Goal: Task Accomplishment & Management: Manage account settings

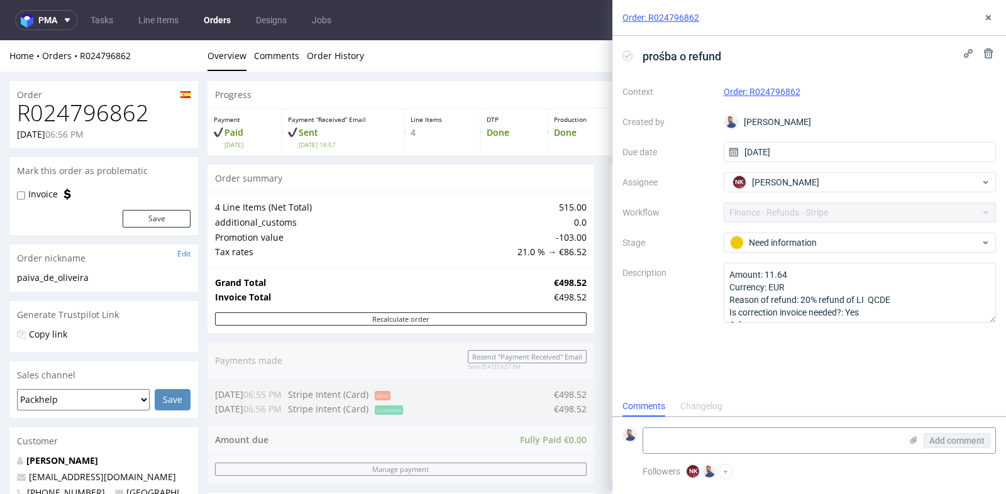
scroll to position [9, 0]
click at [987, 16] on use at bounding box center [988, 17] width 5 height 5
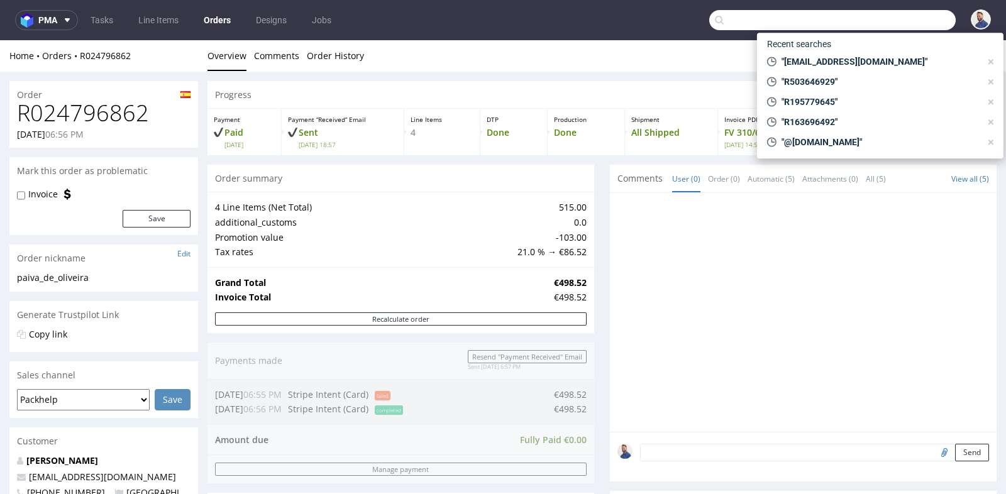
click at [902, 18] on input "text" at bounding box center [832, 20] width 246 height 20
paste input "R458734815"
type input "R458734815"
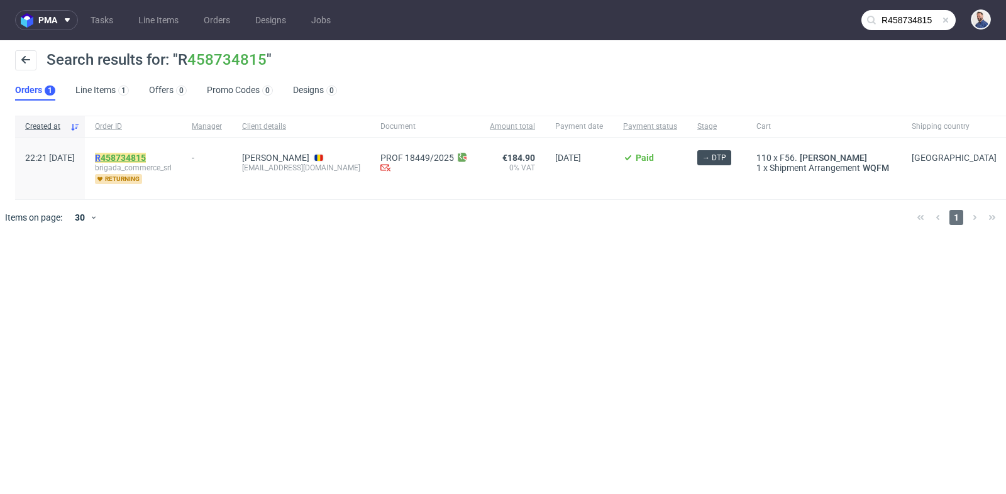
click at [146, 158] on link "458734815" at bounding box center [123, 158] width 45 height 10
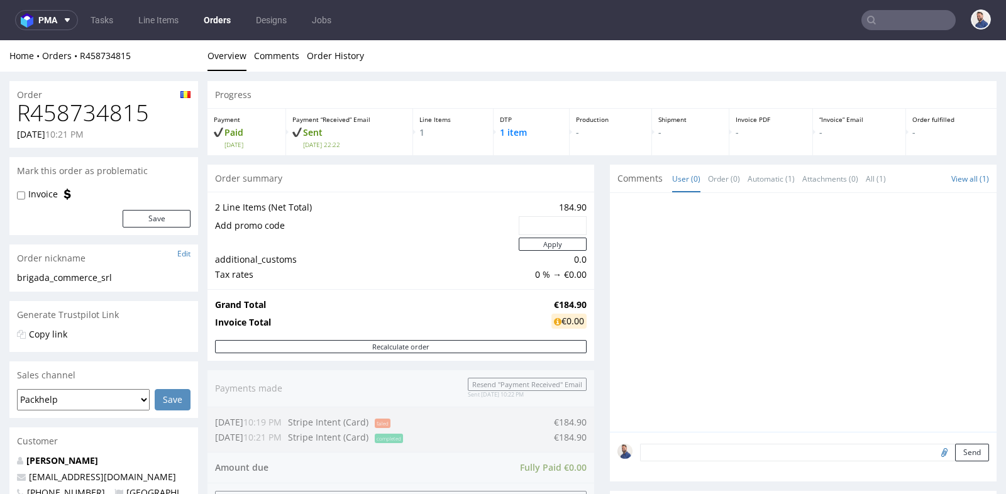
click at [196, 292] on div "Copy link" at bounding box center [103, 282] width 189 height 20
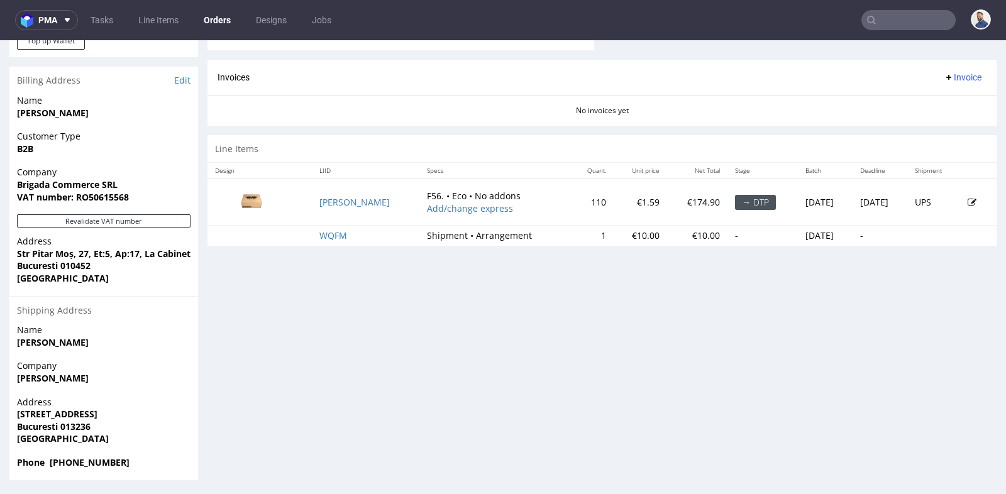
scroll to position [3, 0]
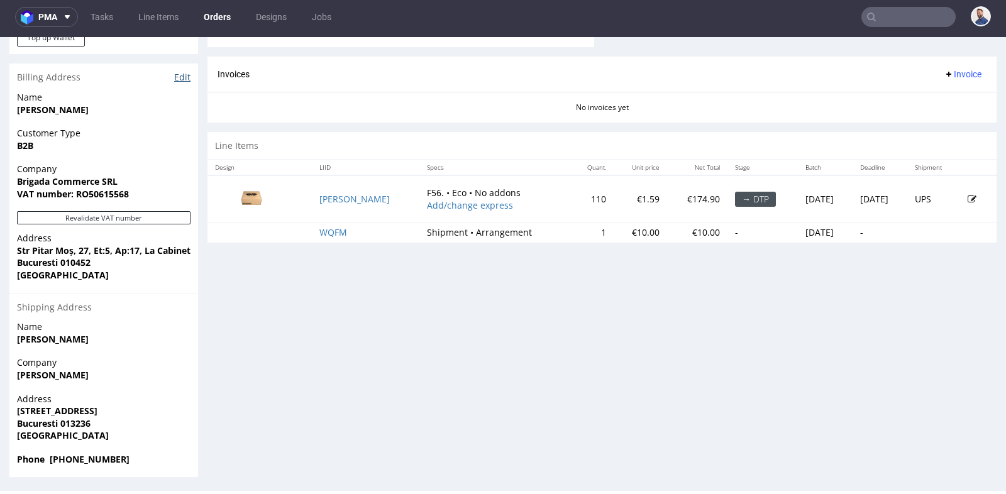
click at [185, 72] on link "Edit" at bounding box center [182, 77] width 16 height 13
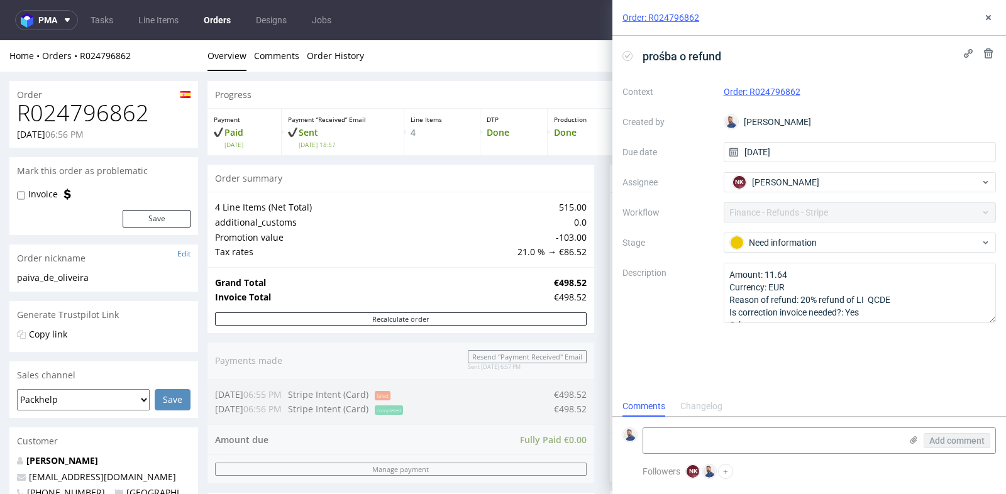
click at [114, 118] on h1 "R024796862" at bounding box center [103, 113] width 173 height 25
copy h1 "R024796862"
click at [988, 19] on use at bounding box center [988, 17] width 5 height 5
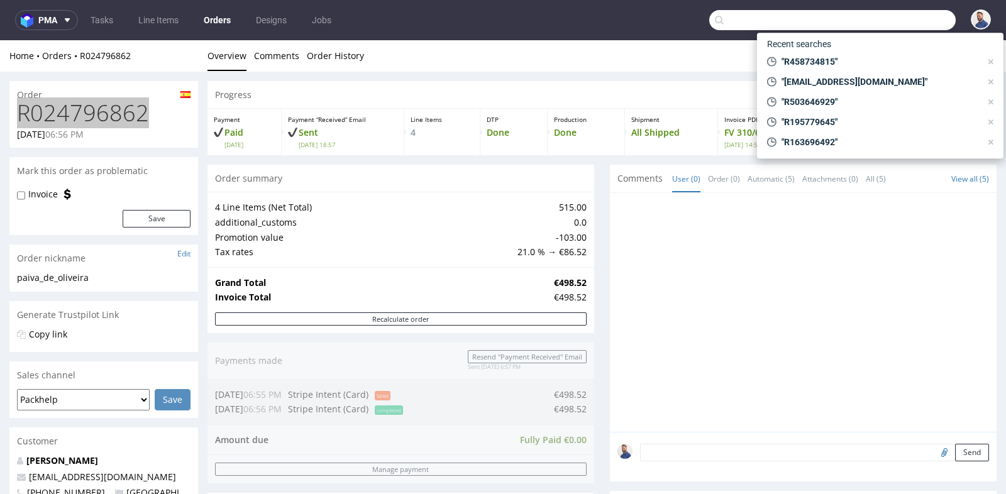
click at [895, 23] on input "text" at bounding box center [832, 20] width 246 height 20
paste input "R163696492"
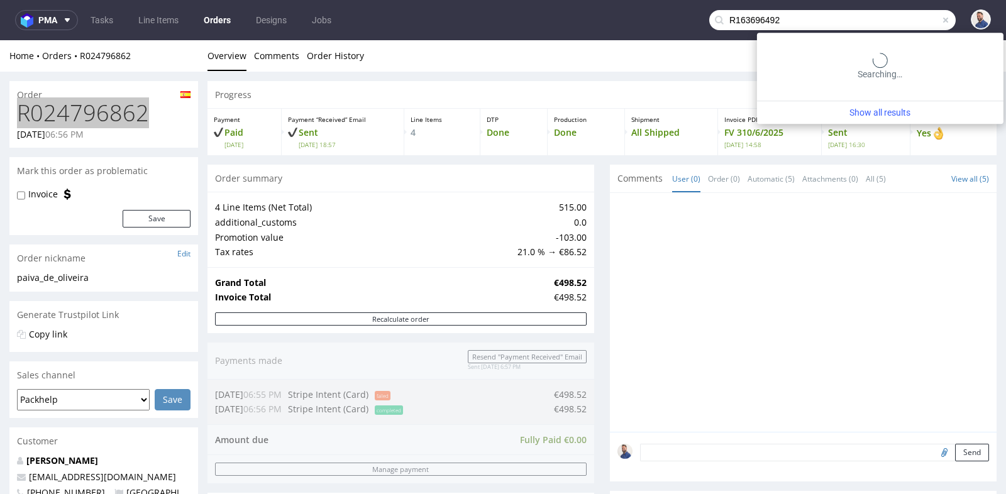
type input "R163696492"
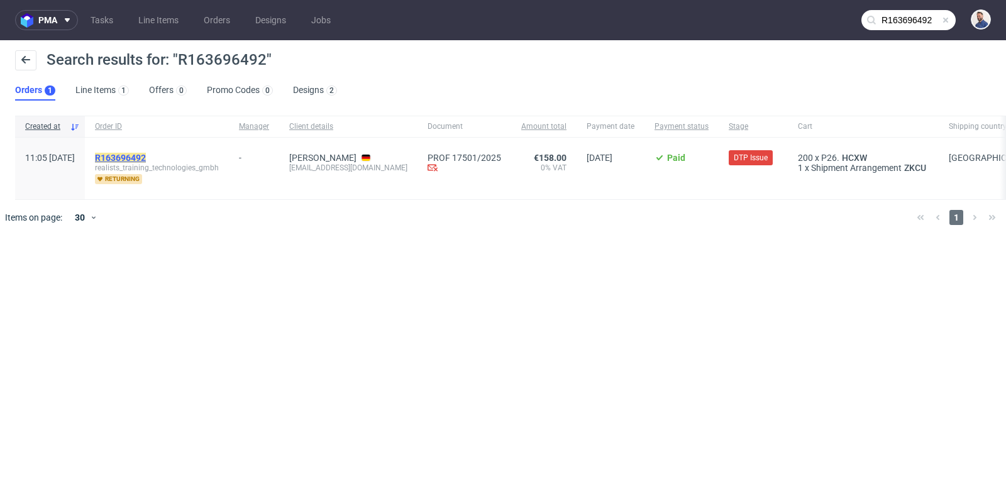
click at [146, 155] on mark "R163696492" at bounding box center [120, 158] width 51 height 10
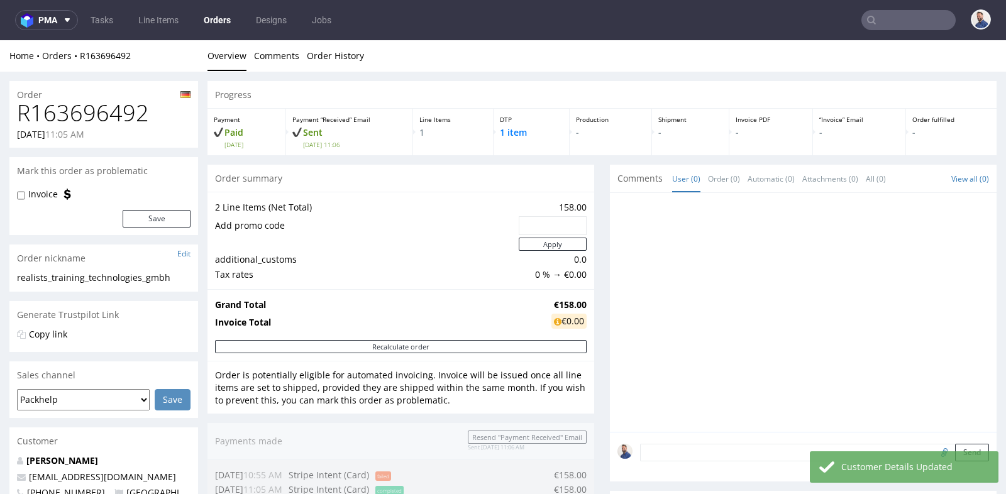
click at [596, 314] on div "Progress Payment Paid Tue 19 Aug Payment “Received” Email Sent Tue 19 Aug 11:06…" at bounding box center [601, 470] width 789 height 778
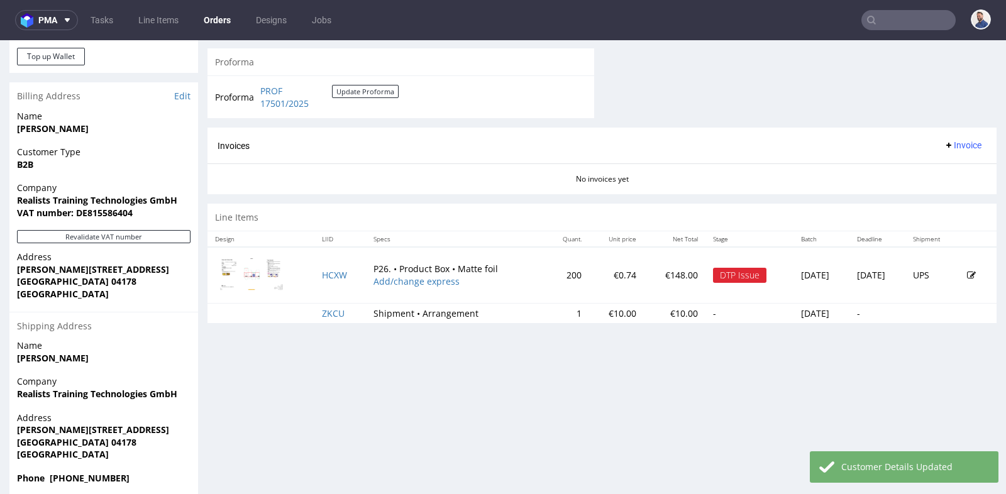
scroll to position [531, 0]
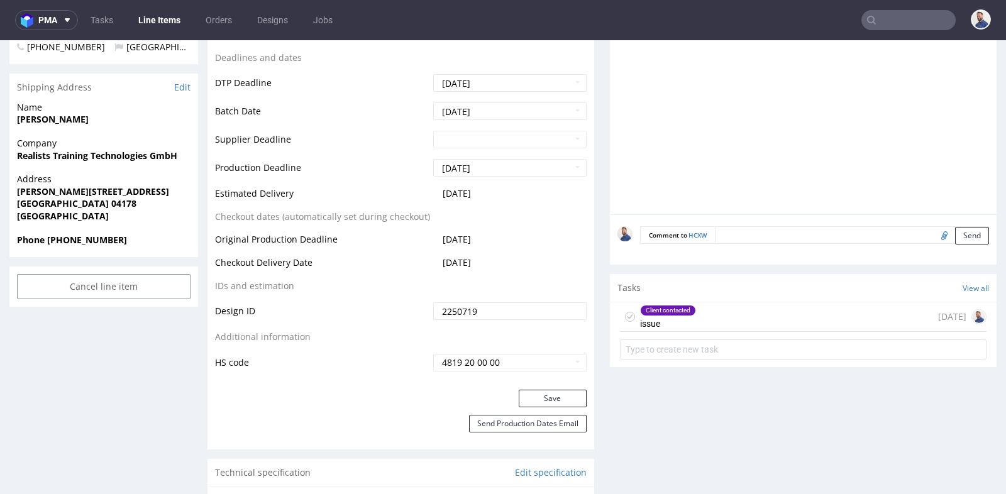
scroll to position [503, 0]
click at [769, 311] on div "Client contacted issue 7 days ago" at bounding box center [803, 316] width 366 height 30
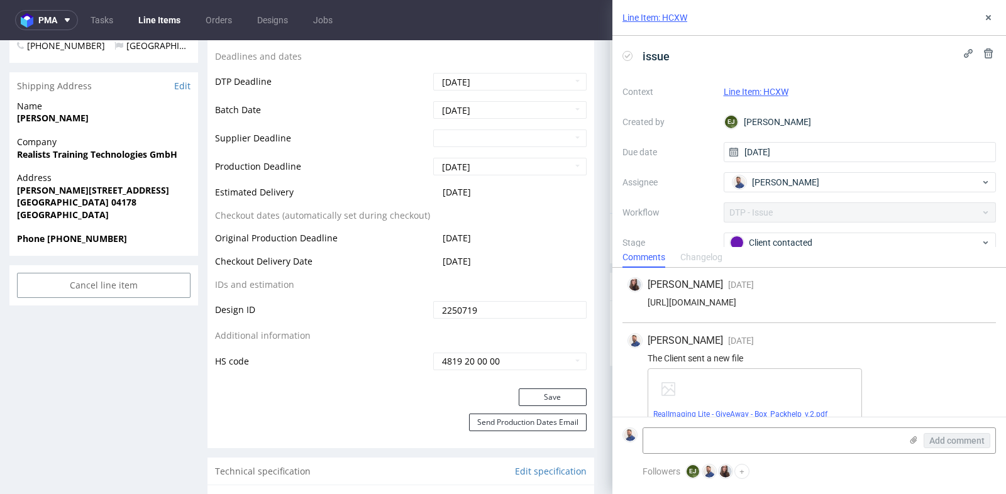
scroll to position [227, 0]
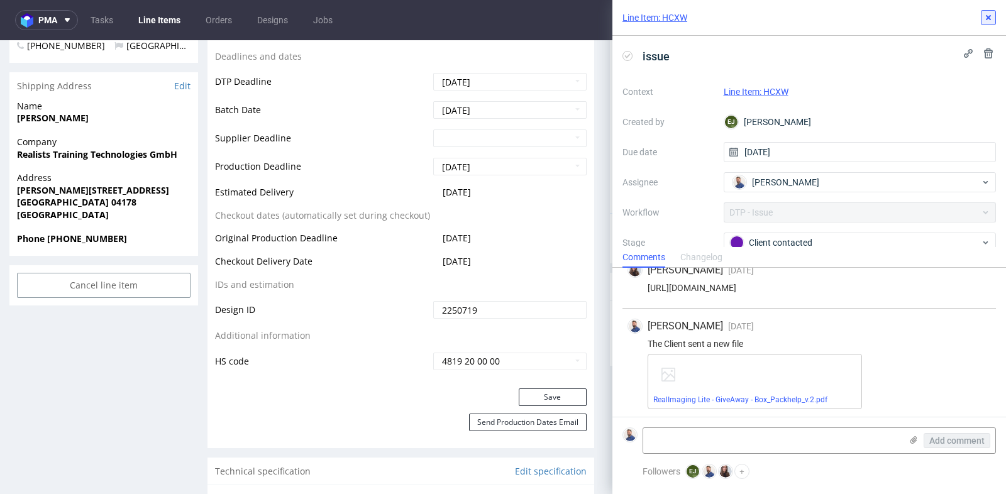
click at [988, 16] on icon at bounding box center [988, 18] width 10 height 10
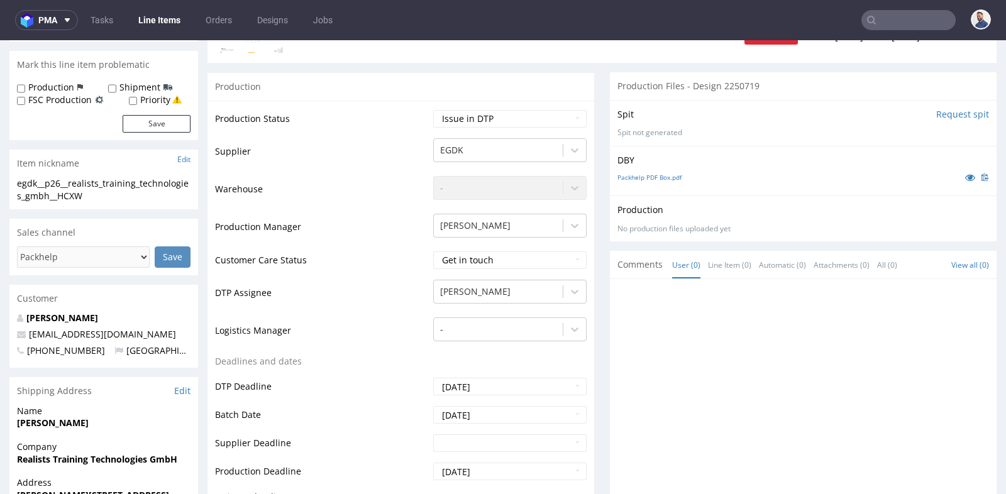
scroll to position [195, 0]
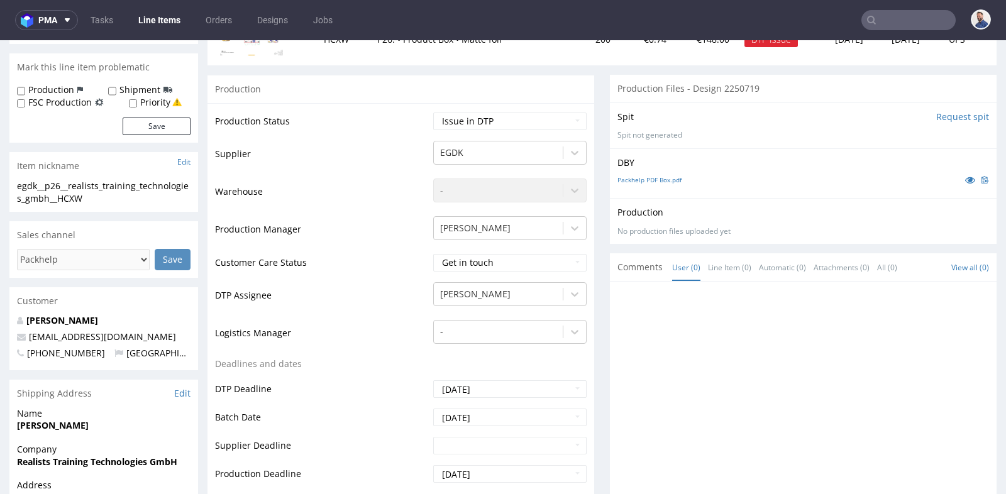
click at [567, 133] on td "Waiting for Artwork Waiting for Diecut Waiting for Mockup Waiting for DTP Waiti…" at bounding box center [508, 125] width 157 height 28
click at [567, 123] on select "Waiting for Artwork Waiting for Diecut Waiting for Mockup Waiting for DTP Waiti…" at bounding box center [509, 122] width 153 height 18
select select "back_for_dtp"
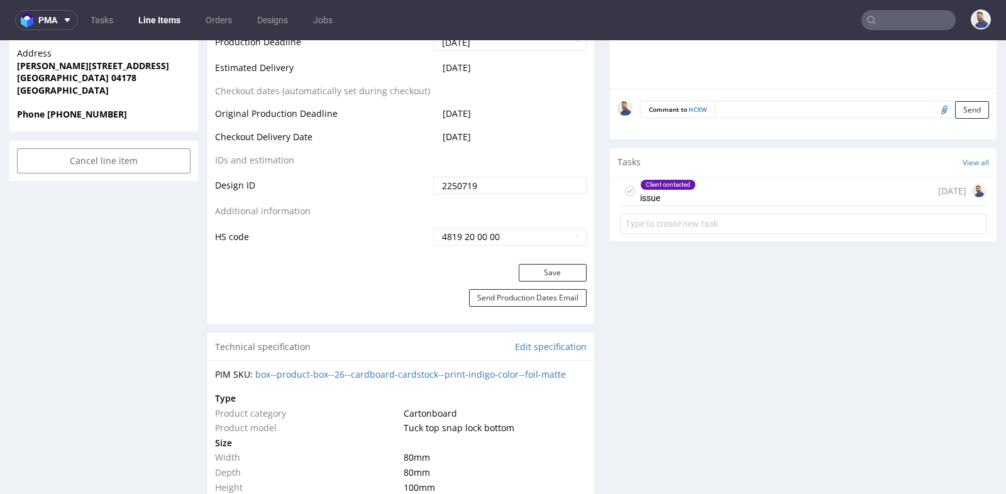
scroll to position [642, 0]
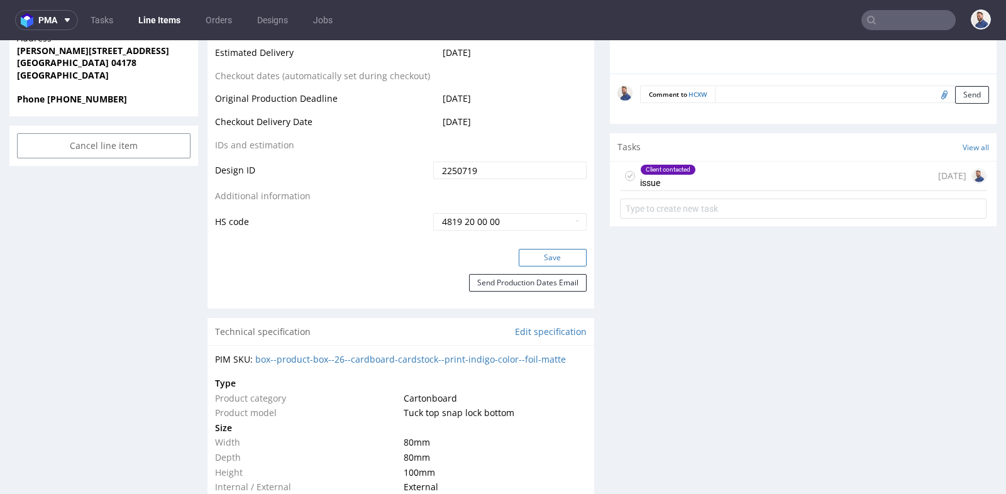
click at [559, 251] on button "Save" at bounding box center [553, 258] width 68 height 18
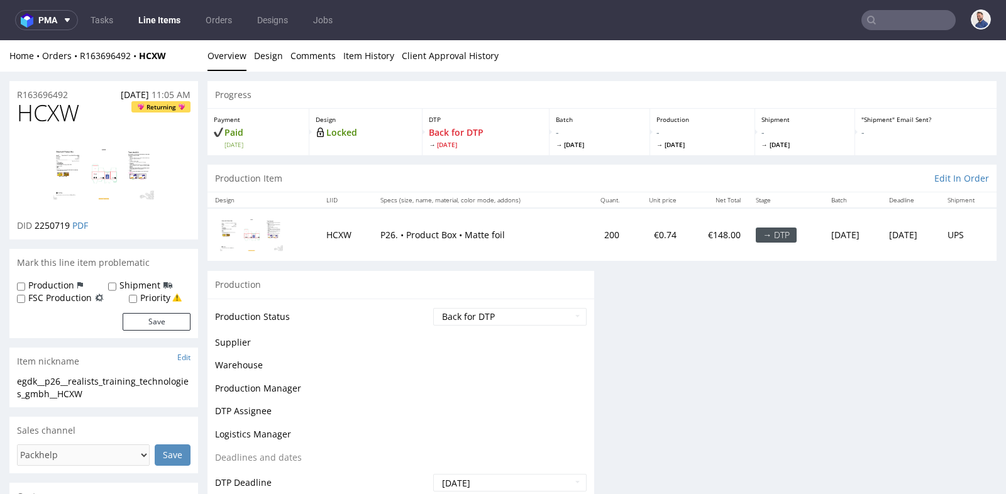
scroll to position [641, 0]
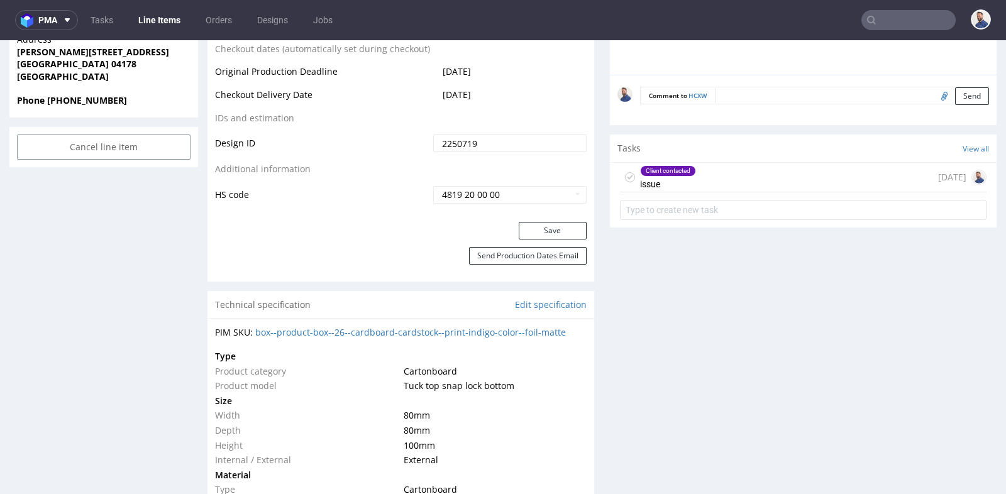
click at [889, 12] on input "text" at bounding box center [908, 20] width 94 height 20
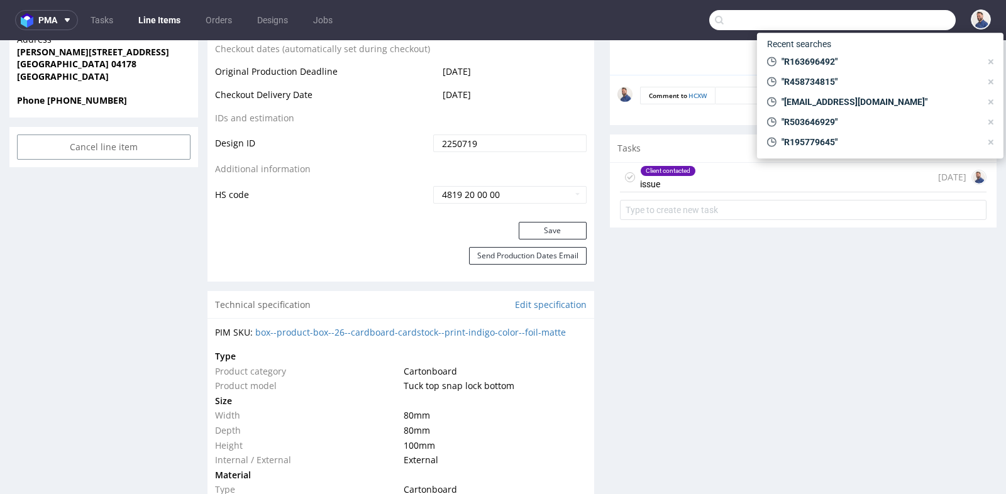
paste input "umz2007@hotmail.com"
type input "umz2007@hotmail.com"
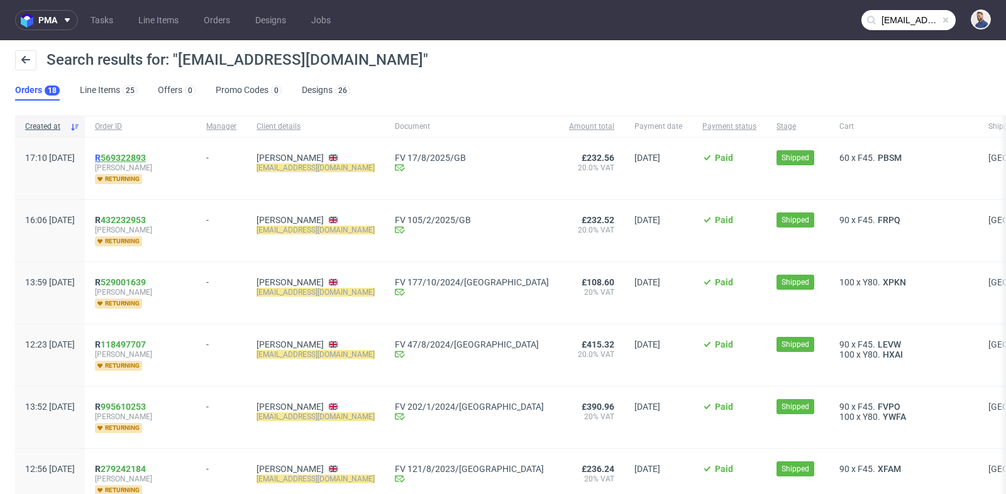
click at [146, 155] on link "569322893" at bounding box center [123, 158] width 45 height 10
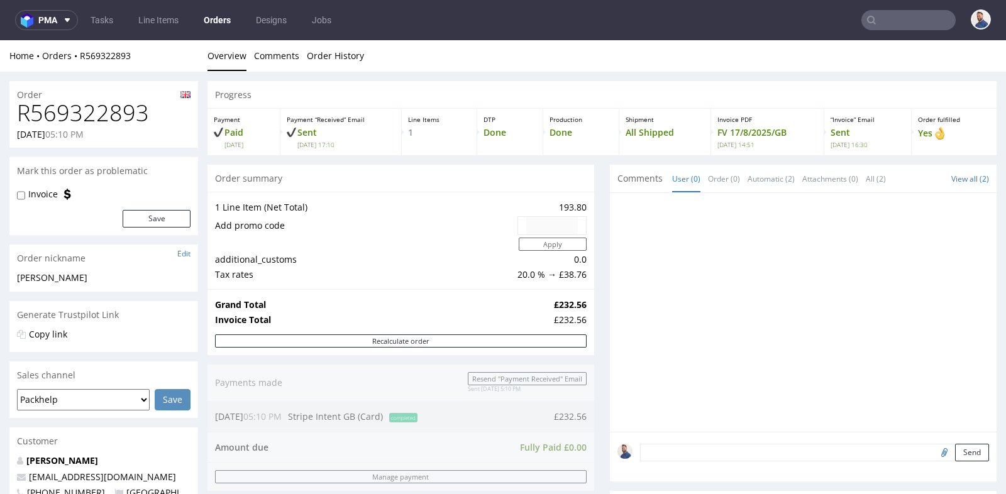
click at [590, 319] on div "Progress Payment Paid Tue 22 Jul Payment “Received” Email Sent Tue 22 Jul 17:10…" at bounding box center [601, 440] width 789 height 718
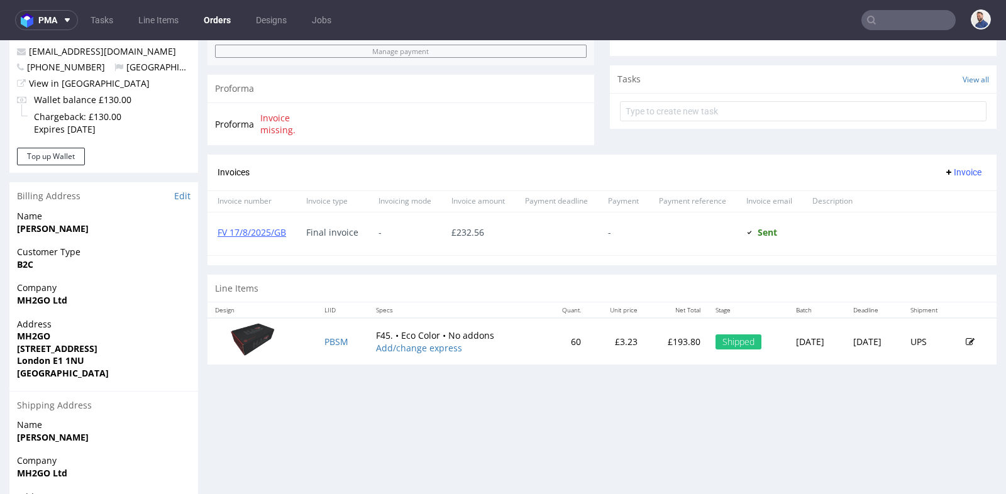
scroll to position [447, 0]
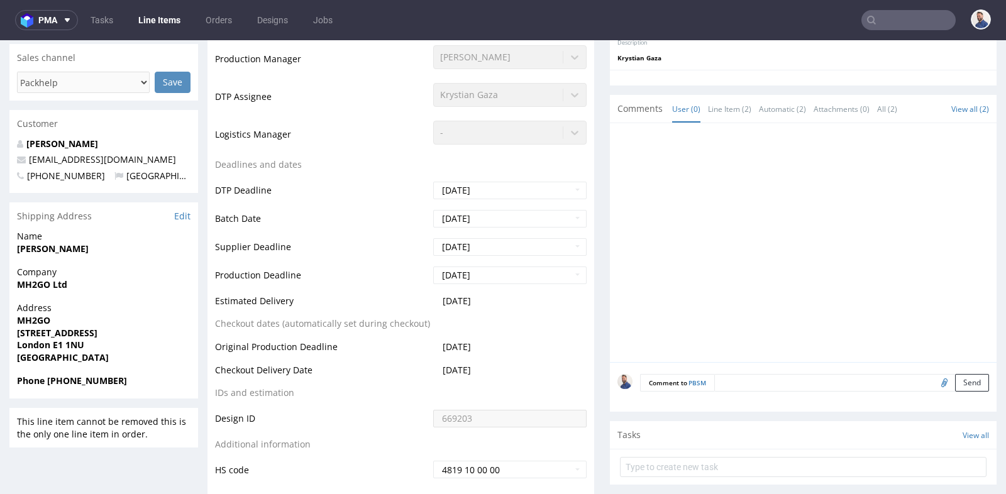
scroll to position [335, 0]
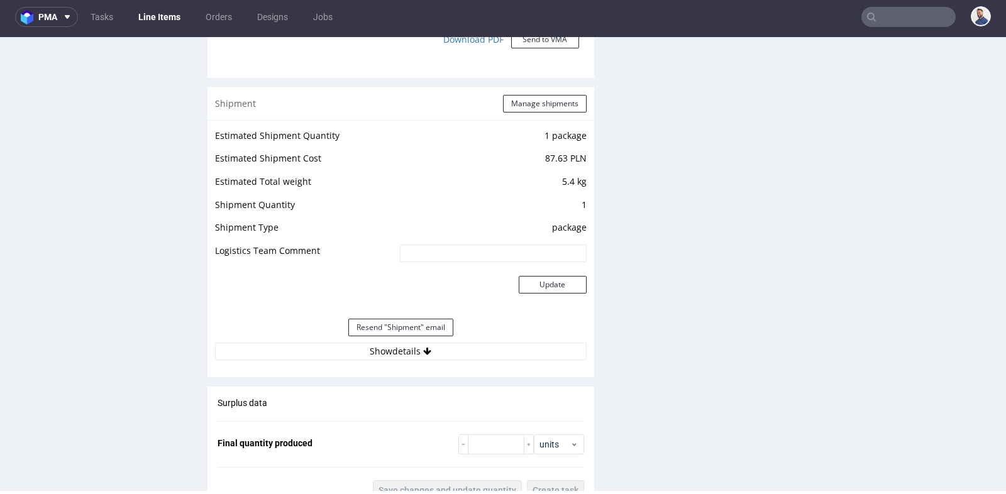
scroll to position [1125, 0]
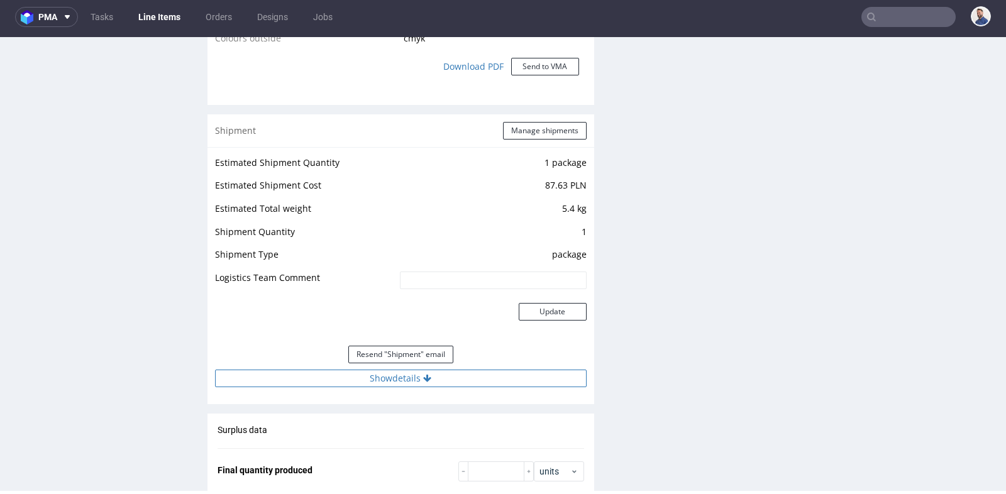
click at [378, 373] on button "Show details" at bounding box center [401, 379] width 372 height 18
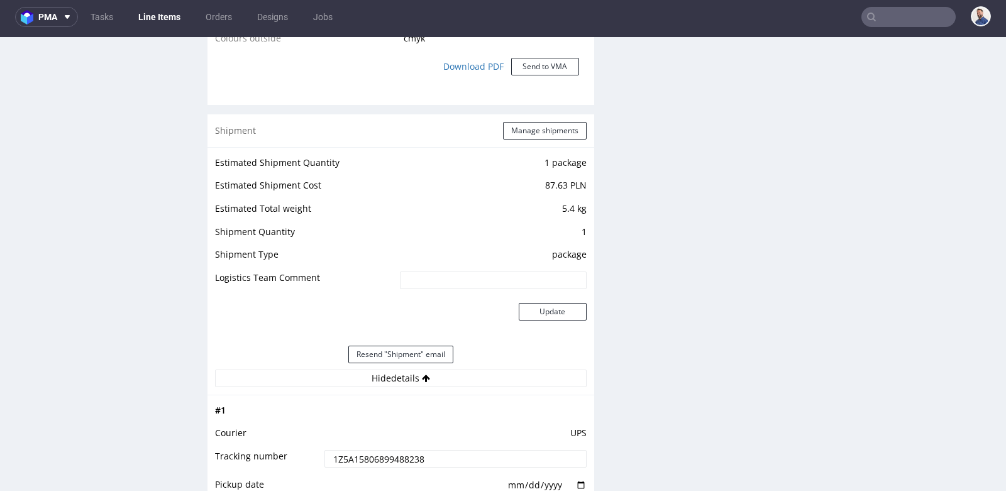
click at [407, 455] on input "1Z5A15806899488238" at bounding box center [455, 459] width 262 height 18
click at [772, 268] on div "Production Files - Design 669203 Spit Request spit Spit not generated Productio…" at bounding box center [803, 51] width 387 height 1837
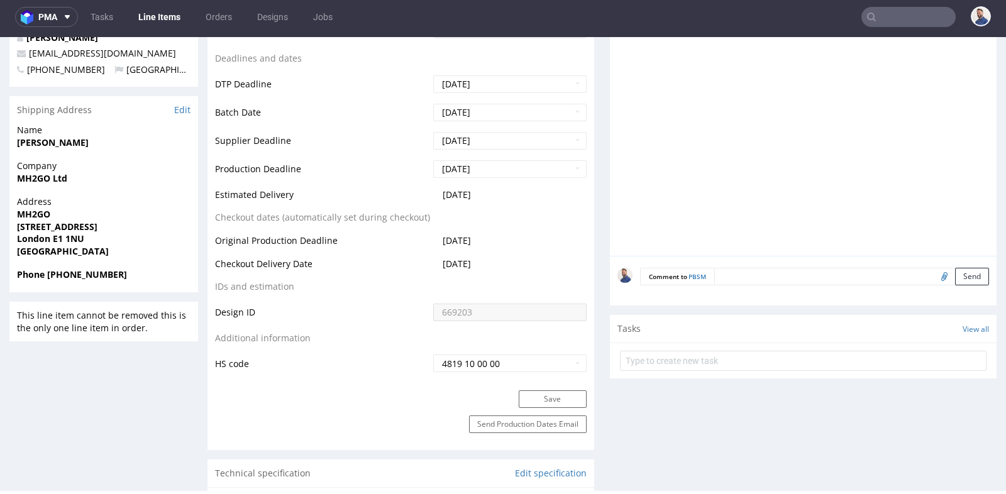
scroll to position [454, 0]
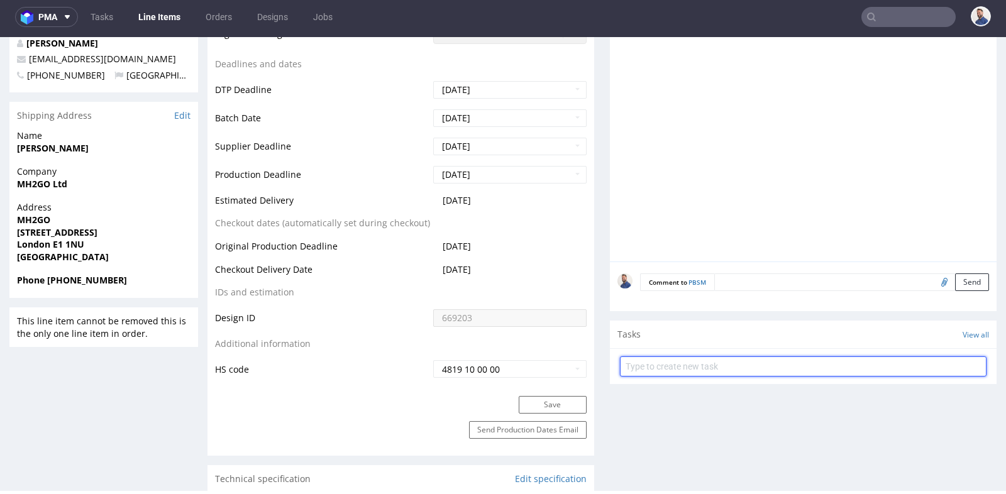
click at [693, 363] on input "text" at bounding box center [803, 366] width 366 height 20
type input "ponowna wysyłka"
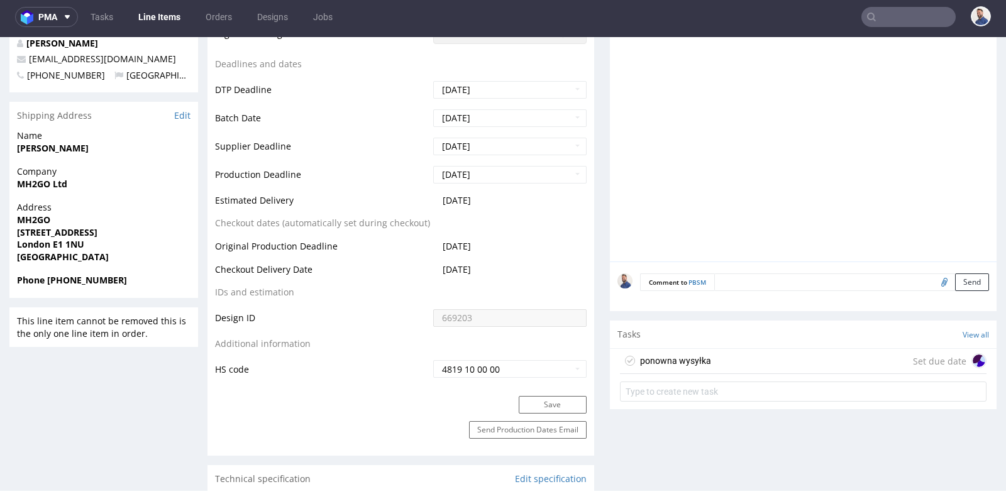
click at [766, 359] on div "ponowna wysyłka Set due date" at bounding box center [803, 361] width 366 height 25
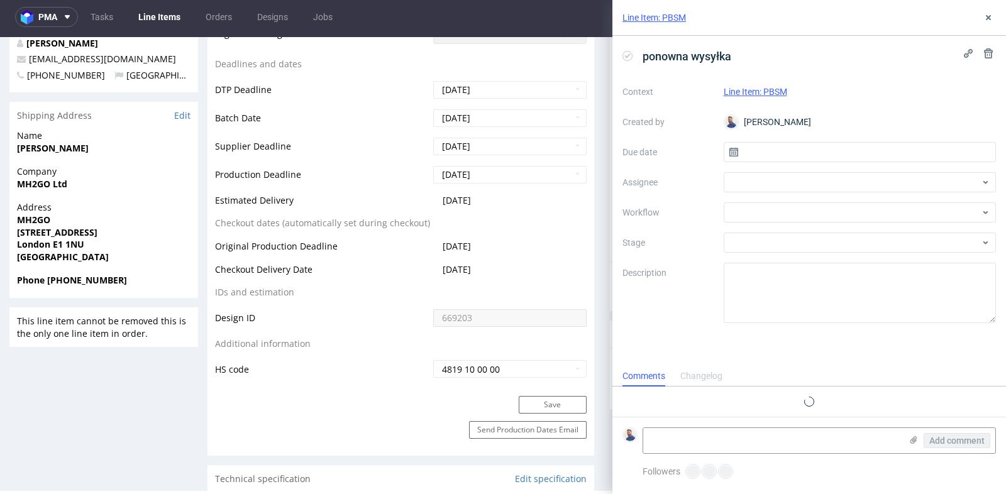
scroll to position [9, 0]
click at [819, 149] on input "text" at bounding box center [860, 152] width 273 height 20
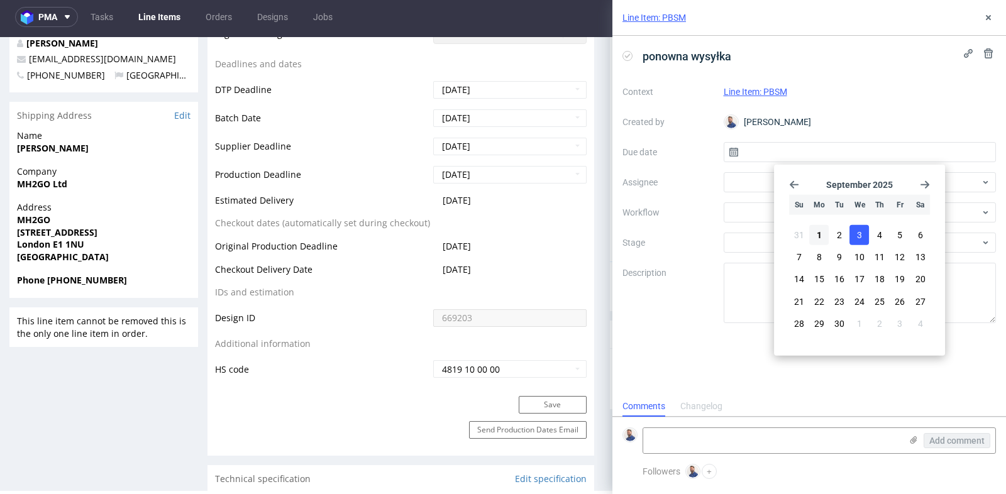
click at [862, 234] on button "3" at bounding box center [859, 235] width 19 height 20
type input "03/09/2025"
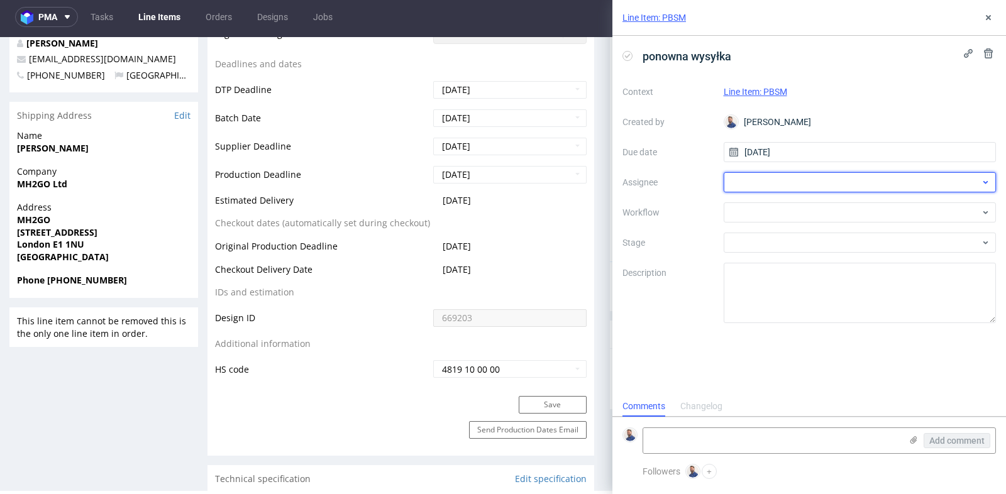
click at [871, 179] on div at bounding box center [860, 182] width 273 height 20
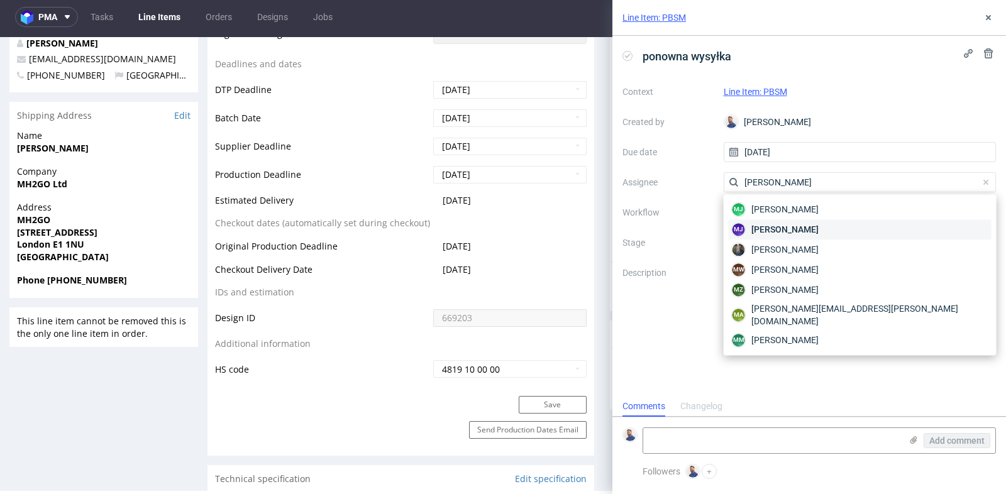
type input "maciej"
click at [844, 222] on div "MJ Maciej Jankowski" at bounding box center [860, 229] width 263 height 20
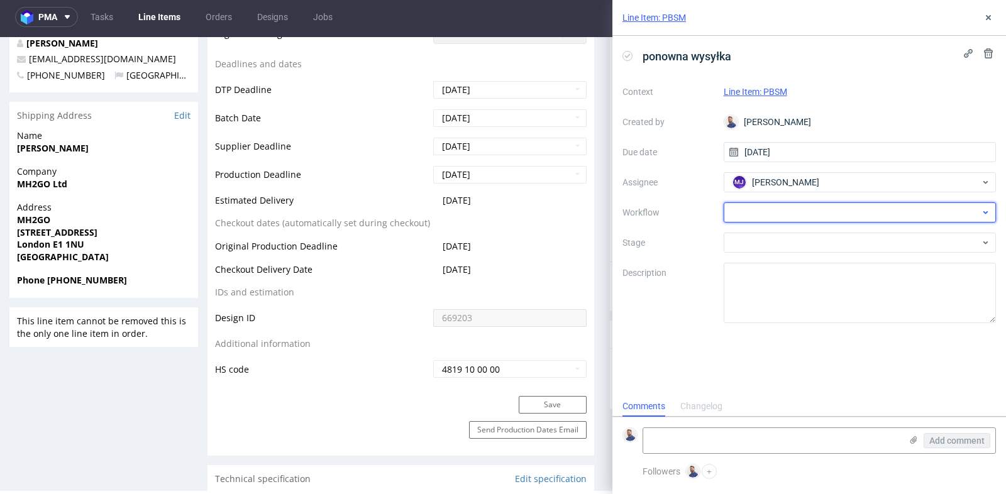
click at [852, 212] on div at bounding box center [860, 212] width 273 height 20
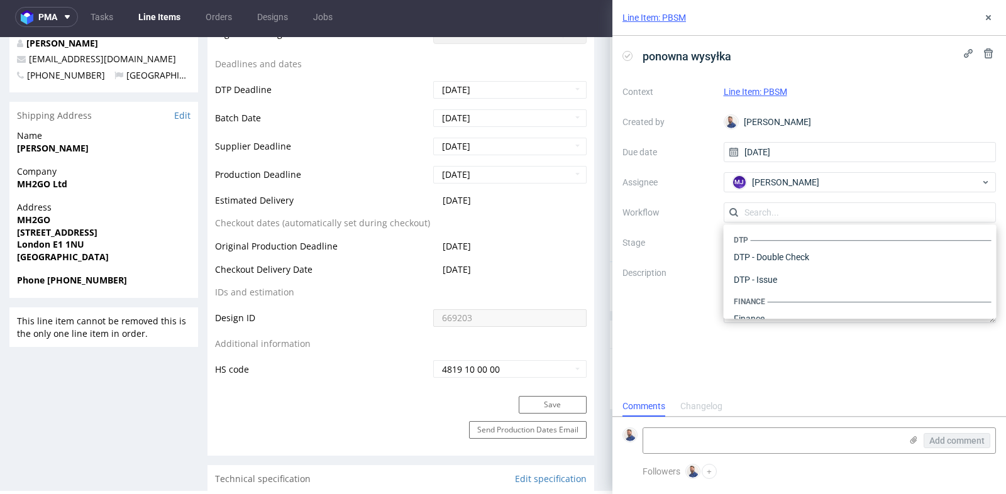
scroll to position [773, 0]
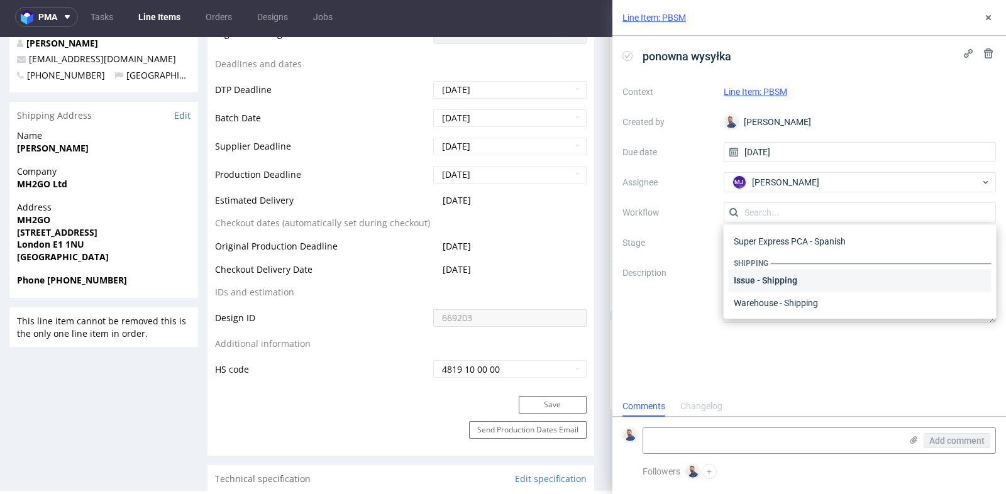
click at [835, 285] on div "Issue - Shipping" at bounding box center [860, 280] width 263 height 23
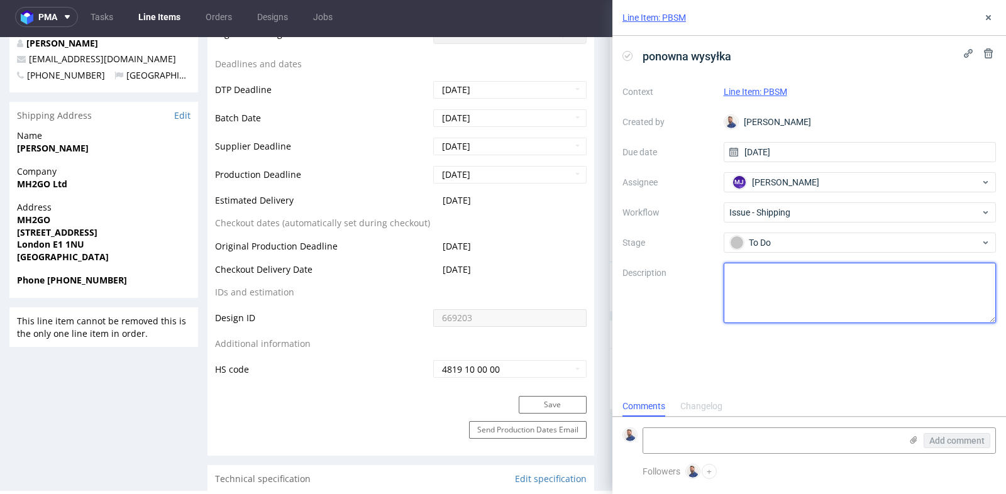
click at [826, 297] on textarea at bounding box center [860, 293] width 273 height 60
type textarea "Re-shipping"
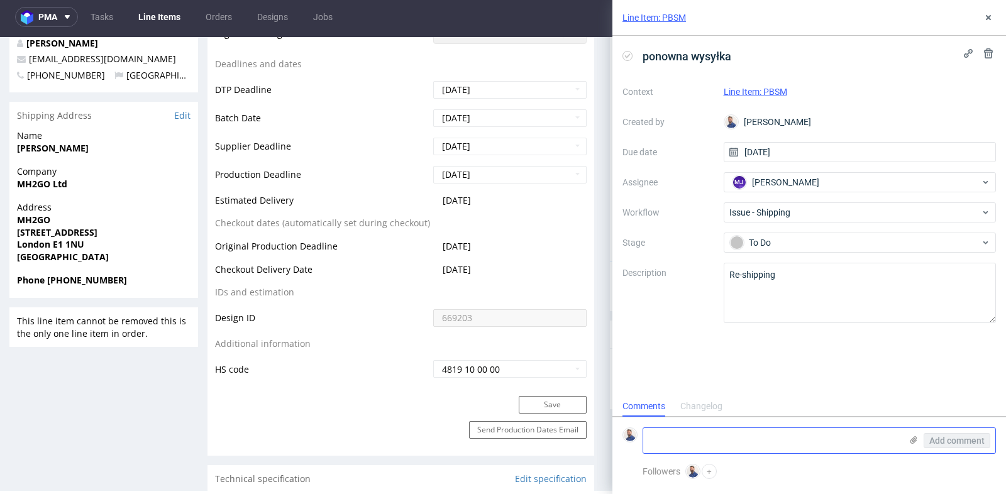
click at [820, 450] on textarea at bounding box center [772, 440] width 258 height 25
click at [820, 441] on textarea at bounding box center [772, 440] width 258 height 25
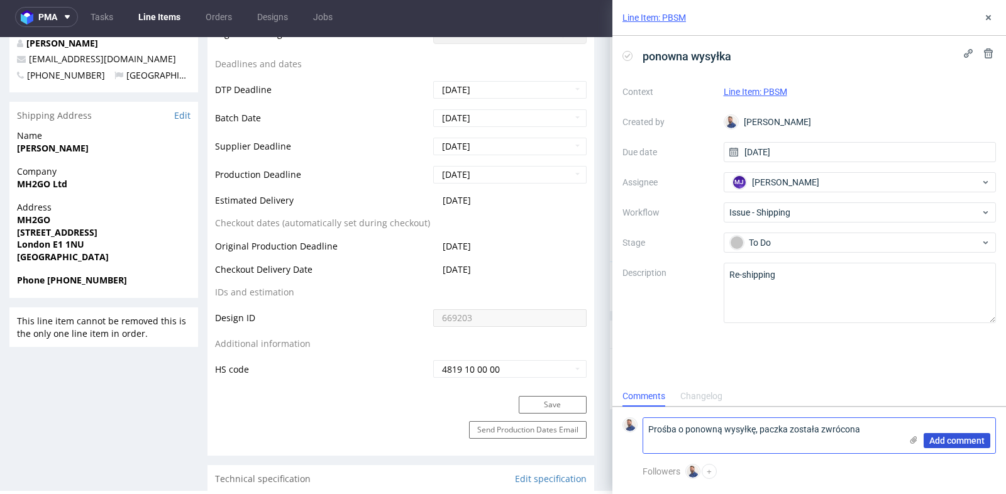
type textarea "Prośba o ponowną wysyłkę, paczka została zwrócona"
click at [959, 439] on span "Add comment" at bounding box center [956, 440] width 55 height 9
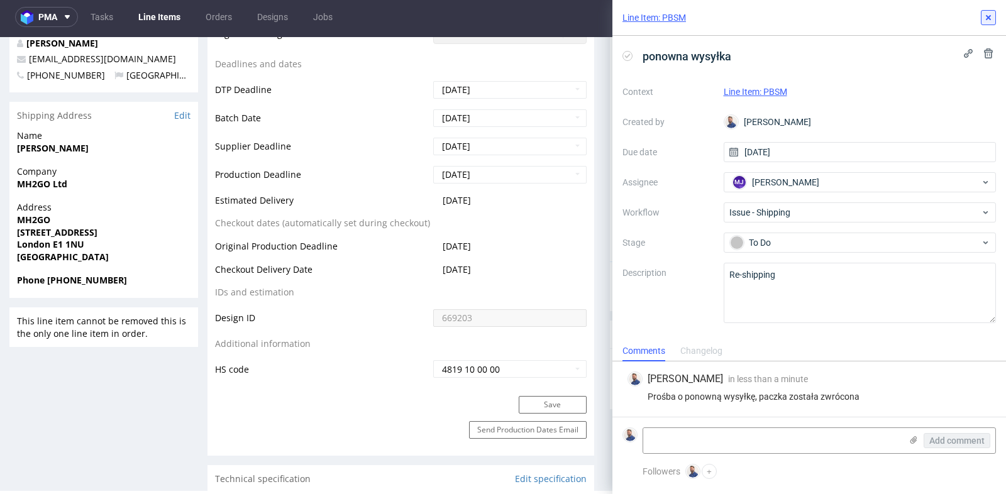
click at [990, 19] on use at bounding box center [988, 17] width 5 height 5
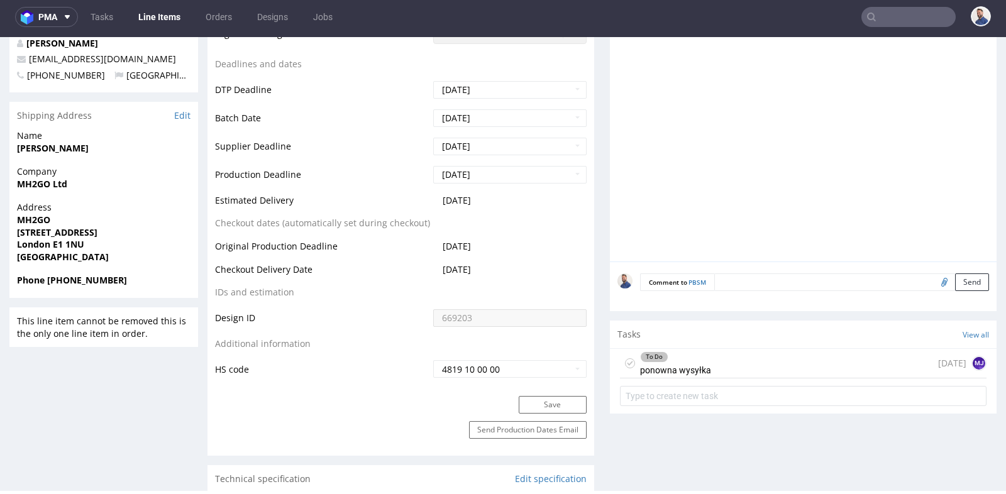
click at [898, 6] on nav "pma Tasks Line Items Orders Designs Jobs" at bounding box center [503, 17] width 1006 height 40
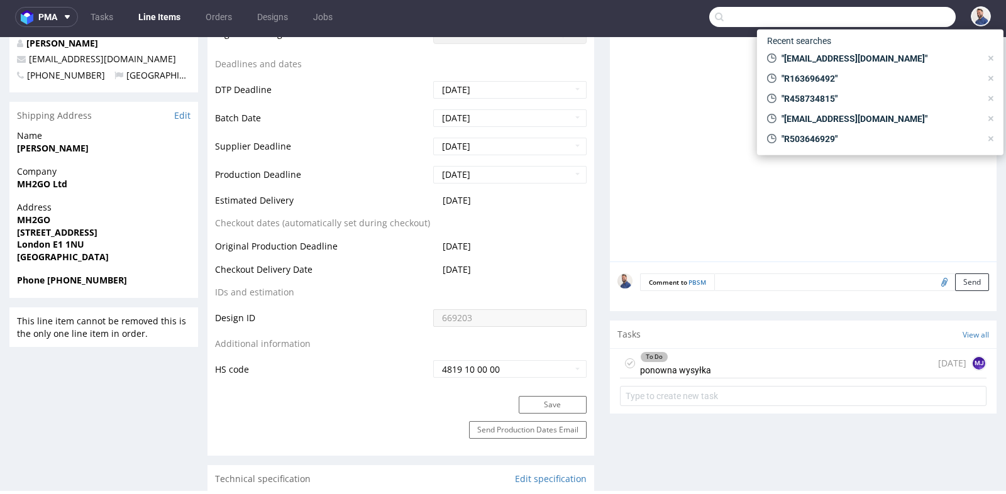
click at [896, 14] on input "text" at bounding box center [832, 17] width 246 height 20
paste input "R122585172"
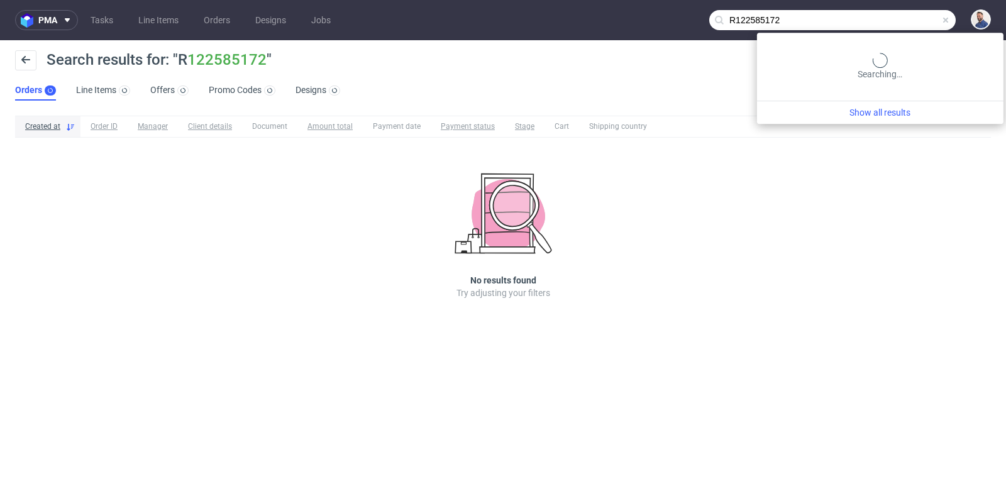
click at [892, 19] on input "R122585172" at bounding box center [832, 20] width 246 height 20
click at [925, 21] on input "R122585172" at bounding box center [832, 20] width 246 height 20
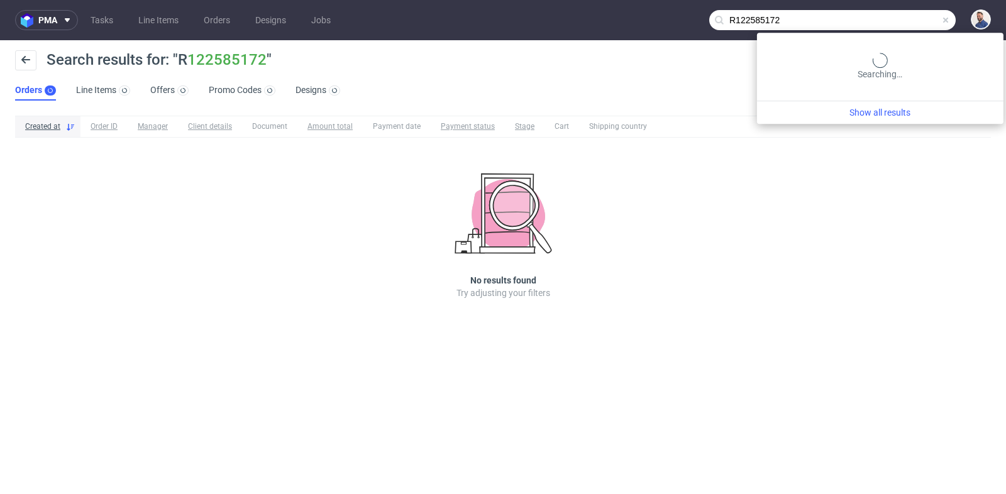
paste input "[EMAIL_ADDRESS][DOMAIN_NAME]"
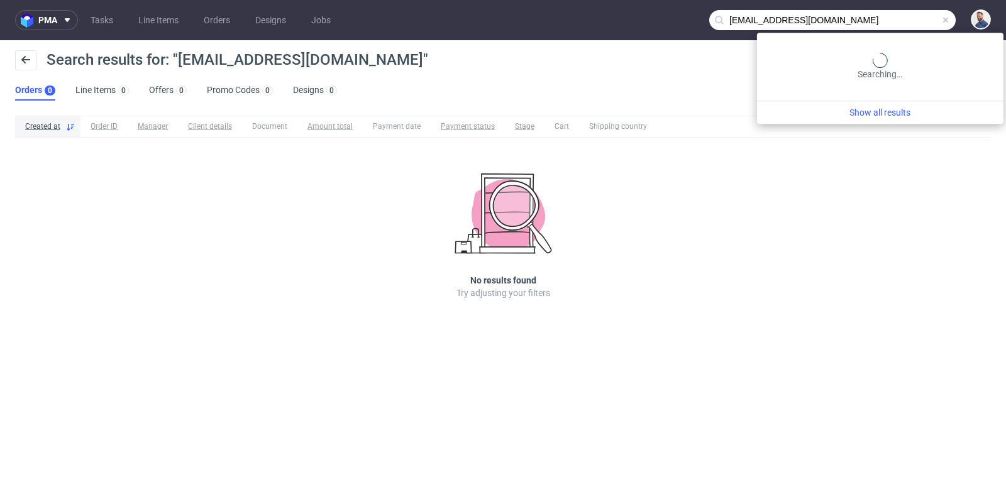
click at [898, 28] on input "[EMAIL_ADDRESS][DOMAIN_NAME]" at bounding box center [832, 20] width 246 height 20
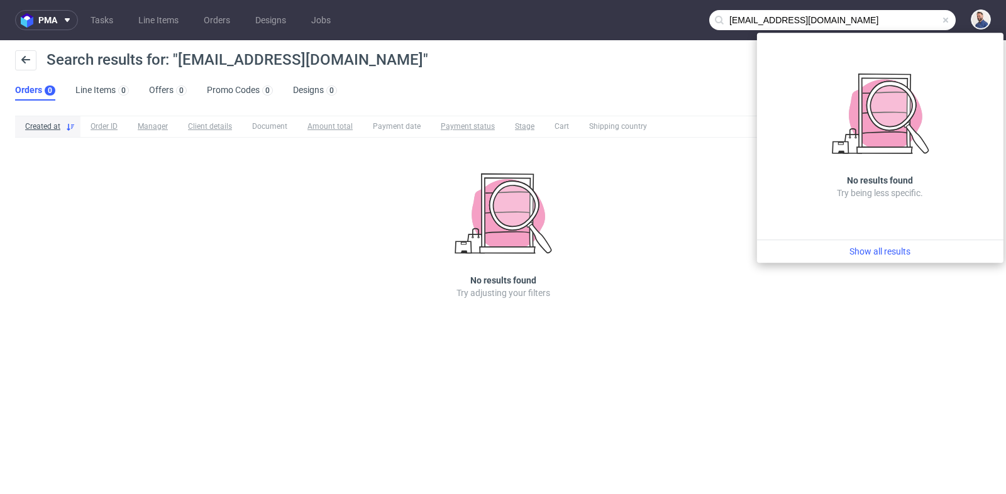
click at [869, 14] on input "[EMAIL_ADDRESS][DOMAIN_NAME]" at bounding box center [832, 20] width 246 height 20
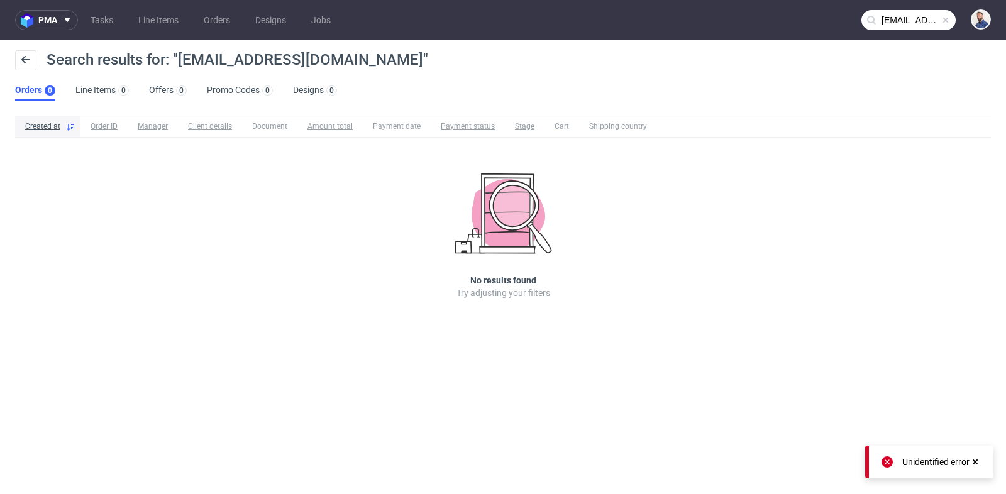
click at [974, 459] on icon at bounding box center [974, 462] width 11 height 10
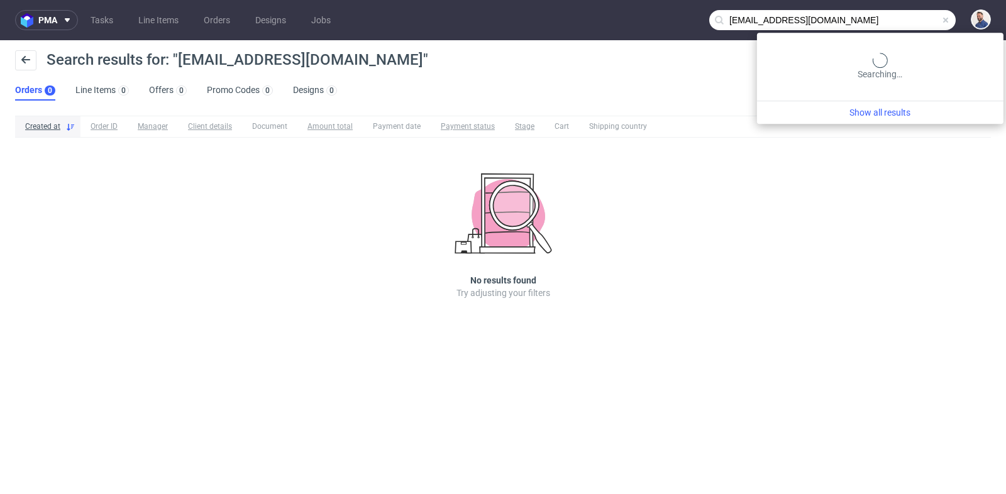
click at [883, 23] on input "hello@fake.agency" at bounding box center [832, 20] width 246 height 20
click at [904, 21] on input "hello@fake.agency" at bounding box center [832, 20] width 246 height 20
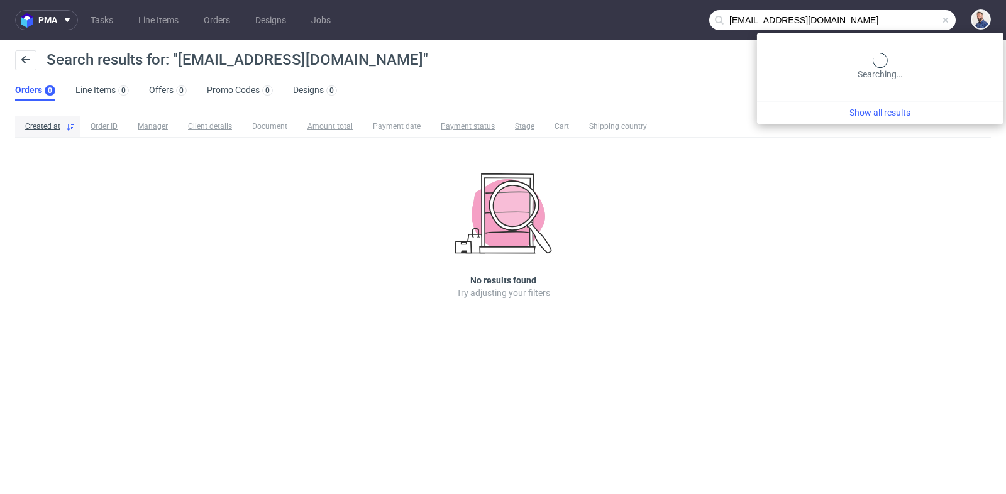
paste input "R045654147"
type input "R045654147"
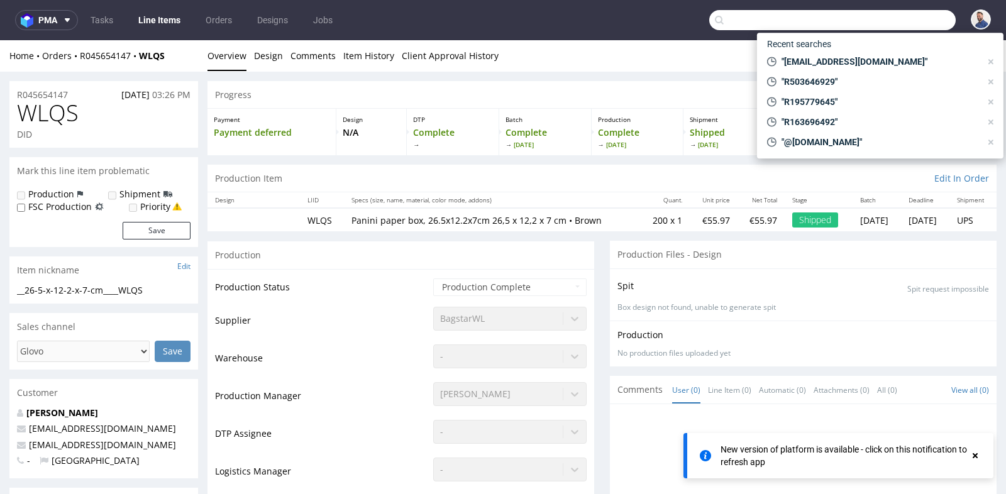
scroll to position [447, 0]
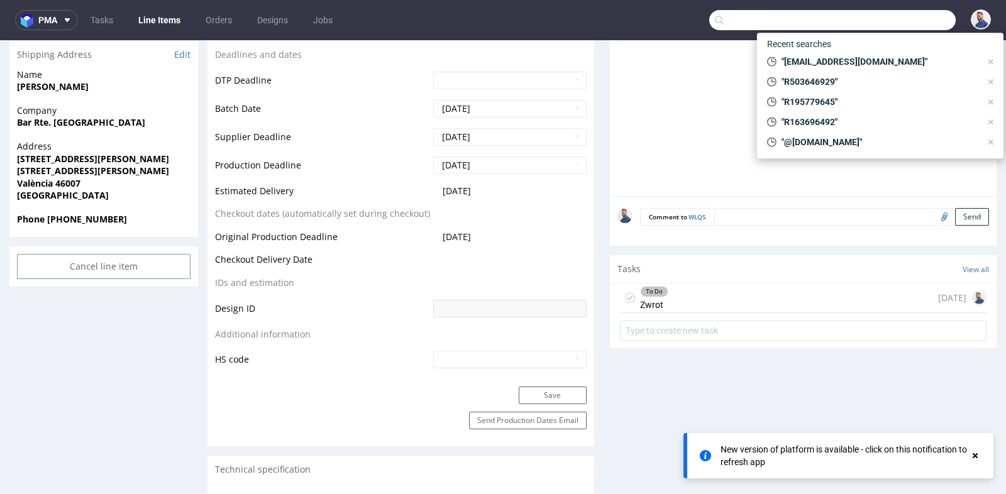
click at [890, 10] on input "text" at bounding box center [832, 20] width 246 height 20
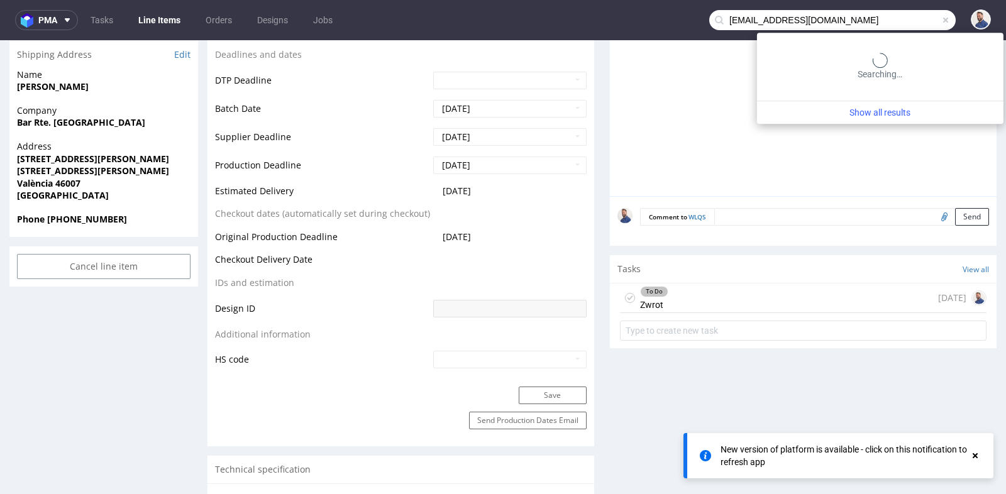
type input "[EMAIL_ADDRESS][DOMAIN_NAME]"
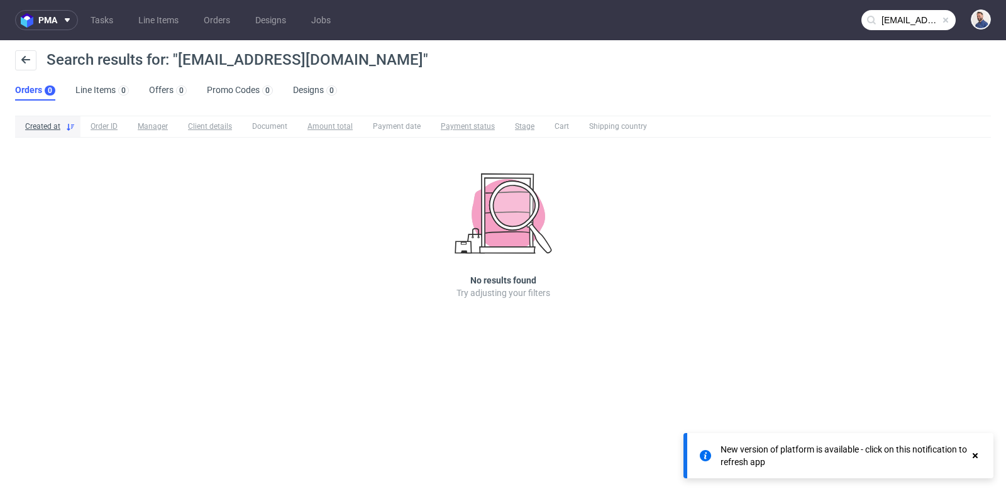
click at [979, 455] on icon at bounding box center [974, 456] width 11 height 10
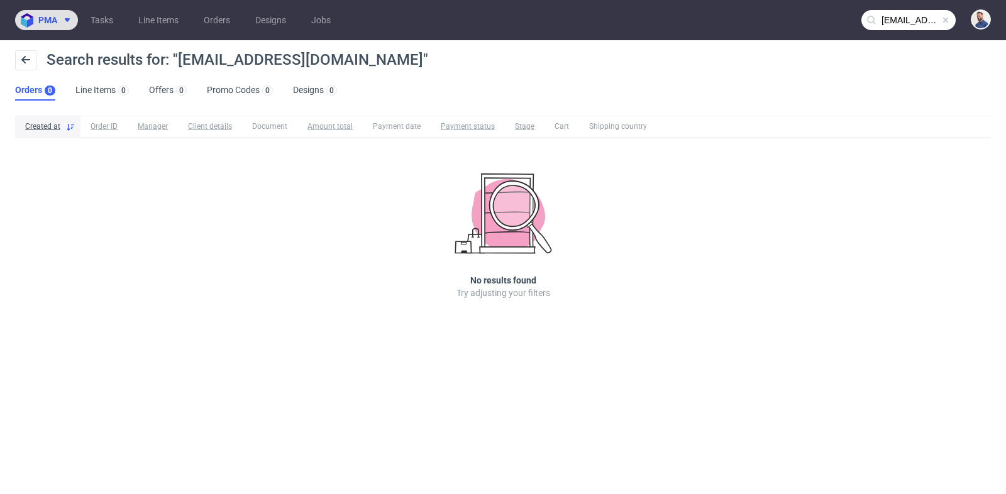
click at [57, 23] on span "pma" at bounding box center [47, 20] width 19 height 9
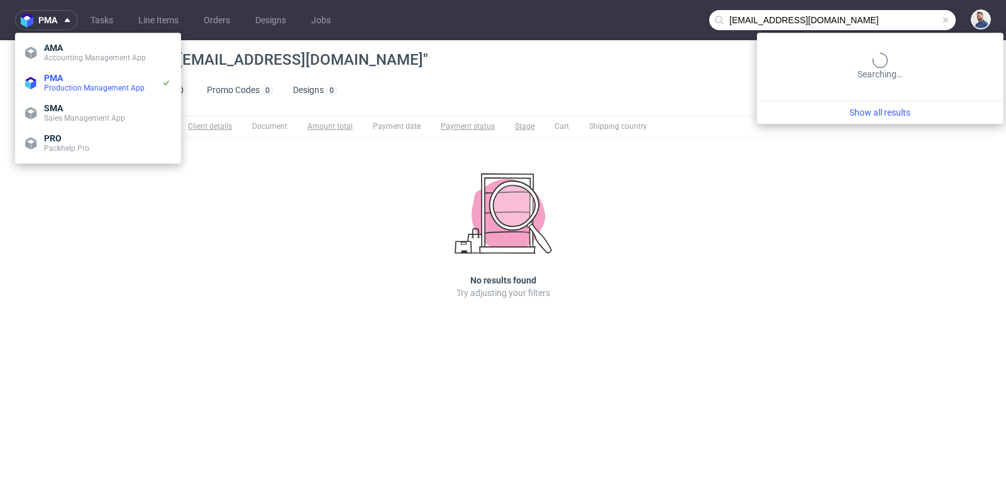
click at [913, 21] on input "[EMAIL_ADDRESS][DOMAIN_NAME]" at bounding box center [832, 20] width 246 height 20
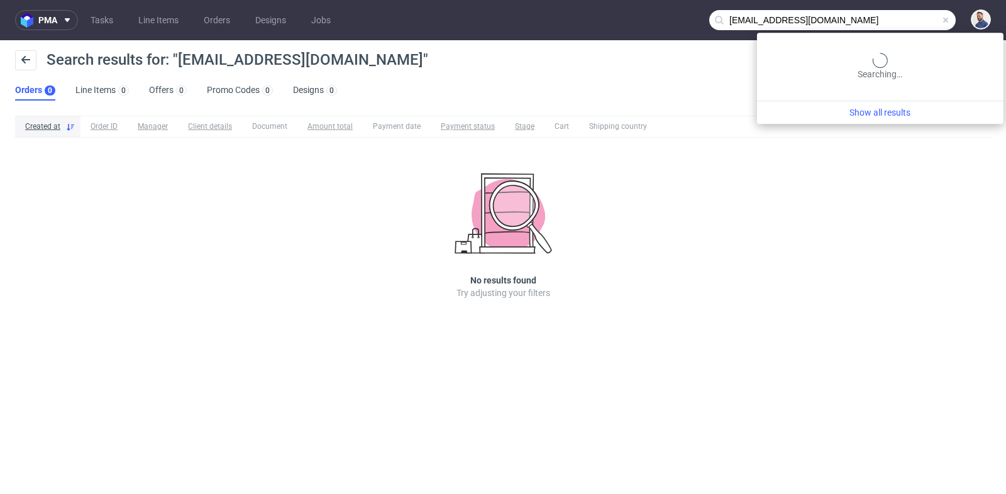
click at [913, 21] on input "[EMAIL_ADDRESS][DOMAIN_NAME]" at bounding box center [832, 20] width 246 height 20
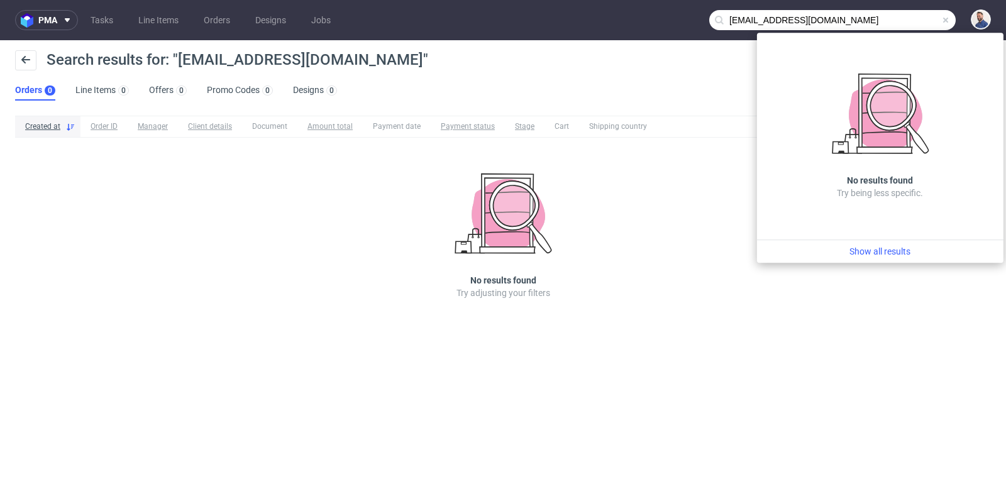
click at [913, 21] on input "farmadeasrl@gmail.com" at bounding box center [832, 20] width 246 height 20
paste input "R111224250"
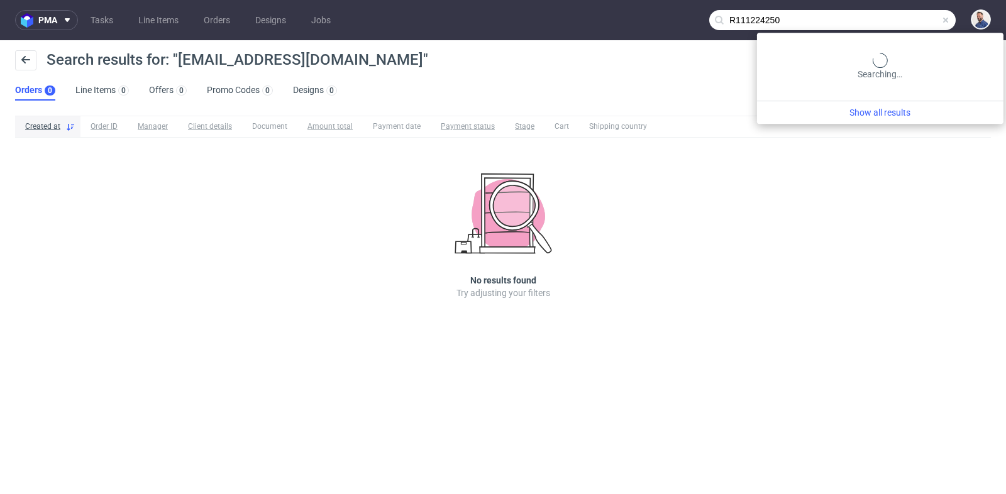
type input "R111224250"
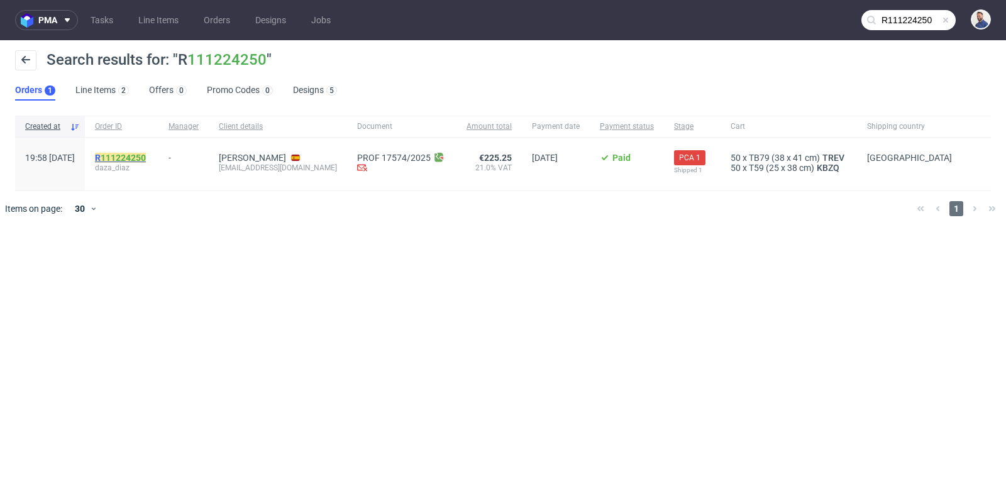
click at [146, 158] on link "111224250" at bounding box center [123, 158] width 45 height 10
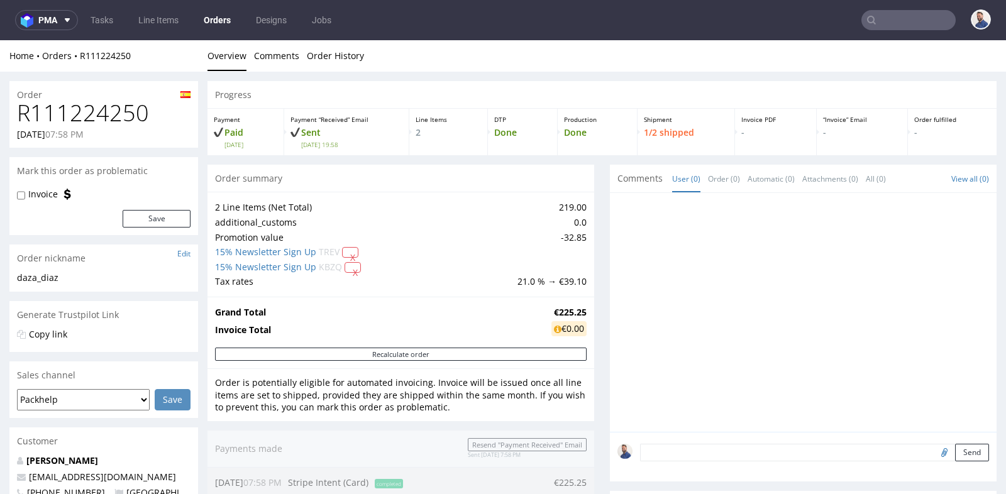
click at [591, 272] on div "Progress Payment Paid Tue 19 Aug Payment “Received” Email Sent Tue 19 Aug 19:58…" at bounding box center [601, 502] width 789 height 842
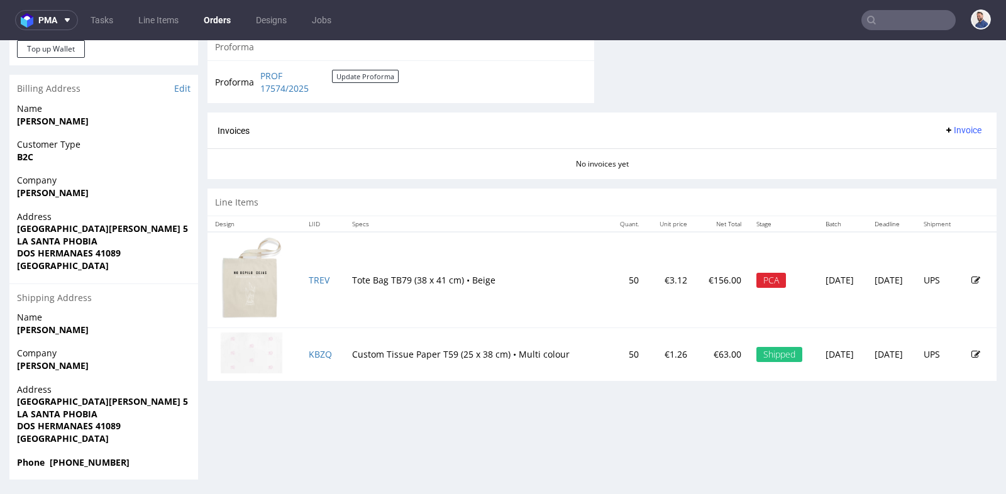
scroll to position [3, 0]
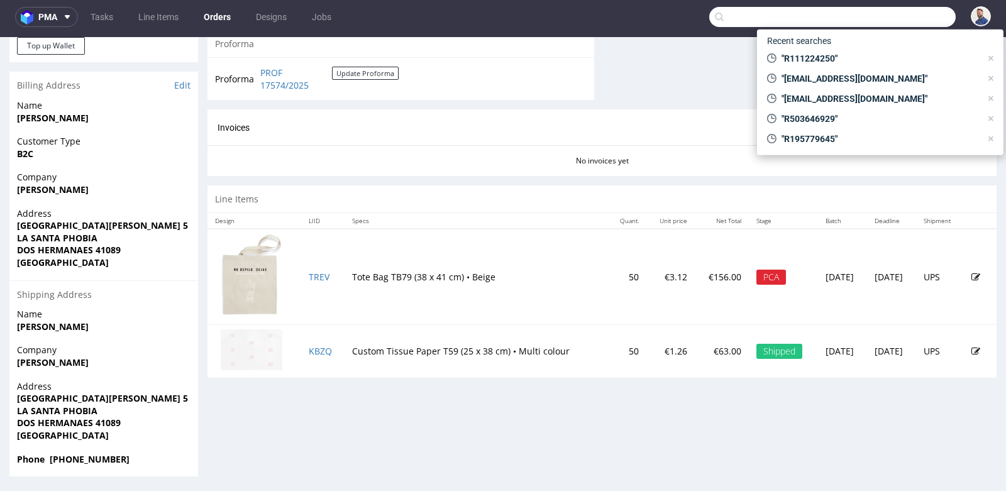
click at [883, 9] on input "text" at bounding box center [832, 17] width 246 height 20
paste input "glengang030@gmail.com"
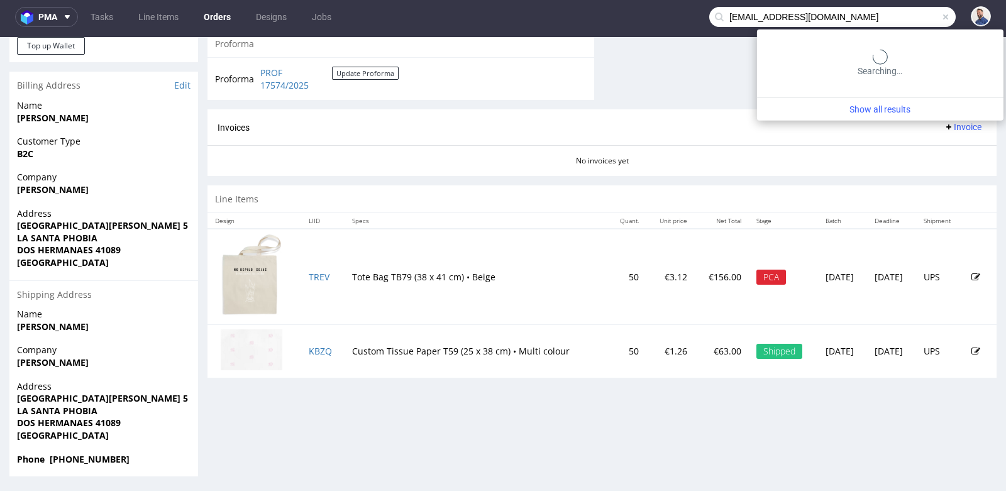
type input "glengang030@gmail.com"
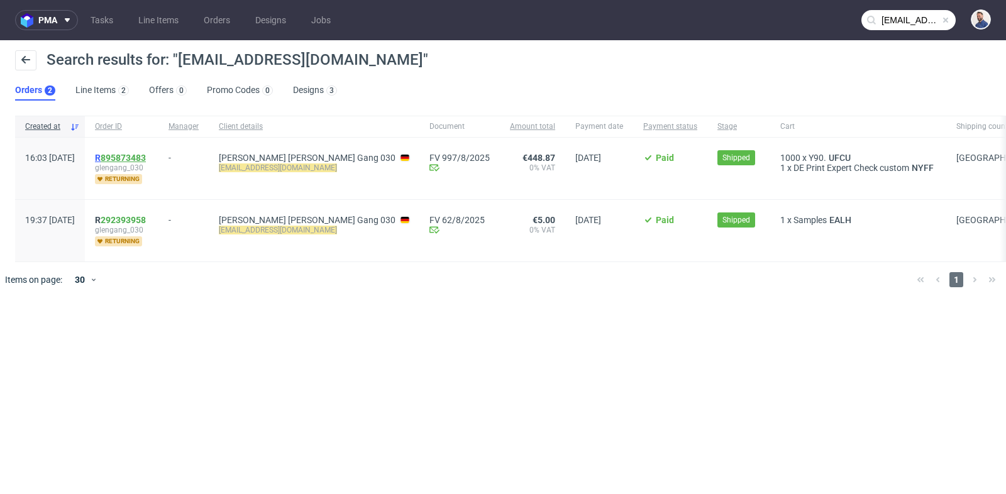
click at [146, 157] on link "895873483" at bounding box center [123, 158] width 45 height 10
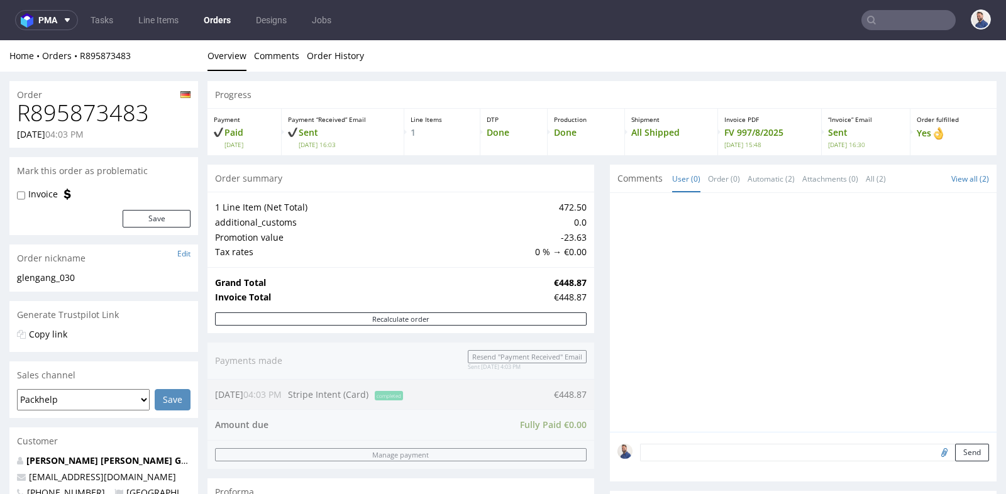
click at [587, 292] on div "Grand Total €448.87 Invoice Total €448.87" at bounding box center [400, 289] width 387 height 45
click at [559, 151] on div "Production Done" at bounding box center [586, 132] width 77 height 47
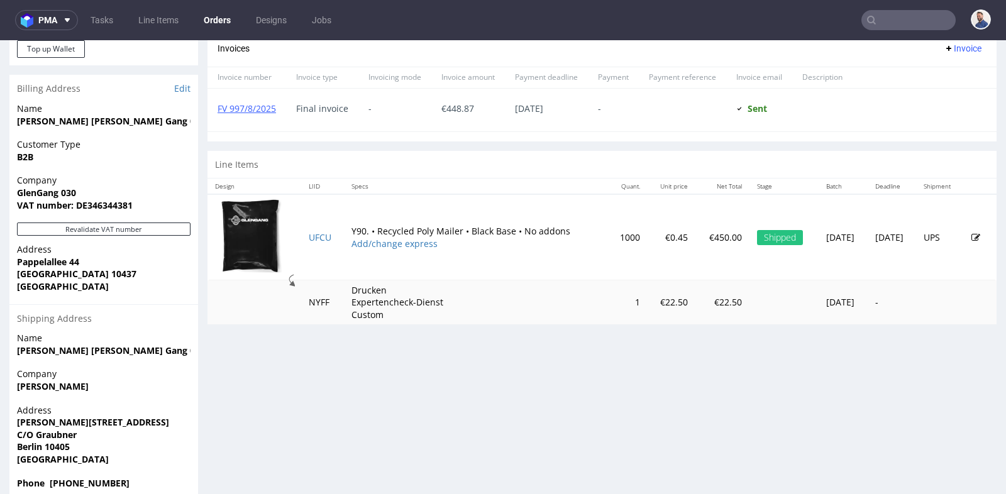
scroll to position [554, 0]
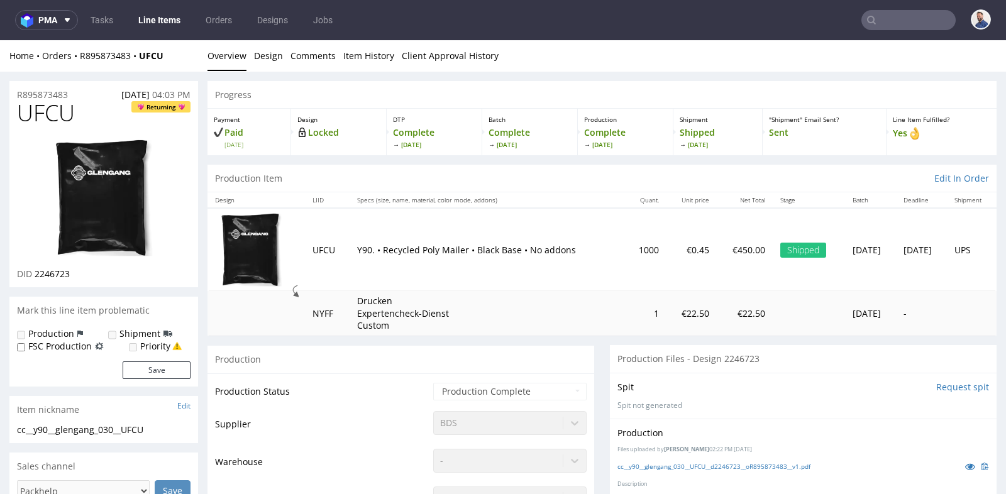
click at [887, 14] on input "text" at bounding box center [908, 20] width 94 height 20
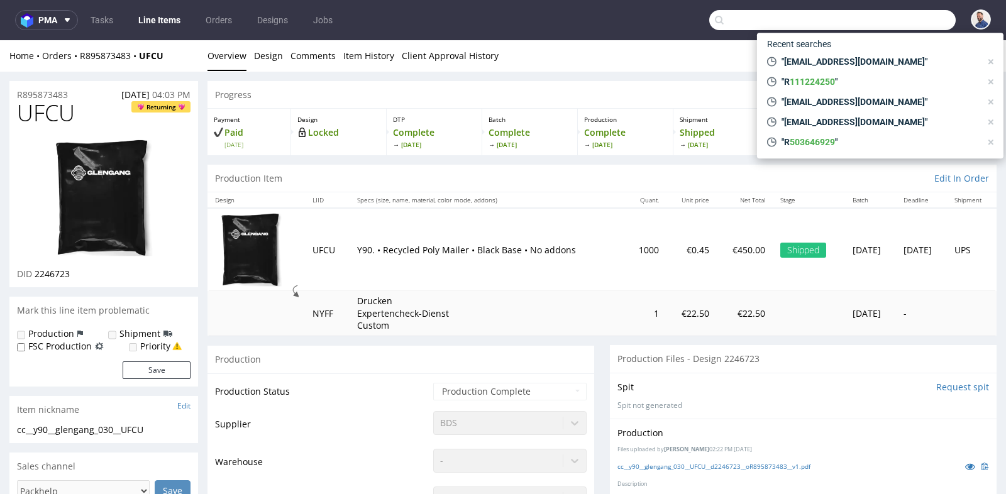
paste input "barcuenca31@hotmail.es"
type input "barcuenca31@hotmail.es"
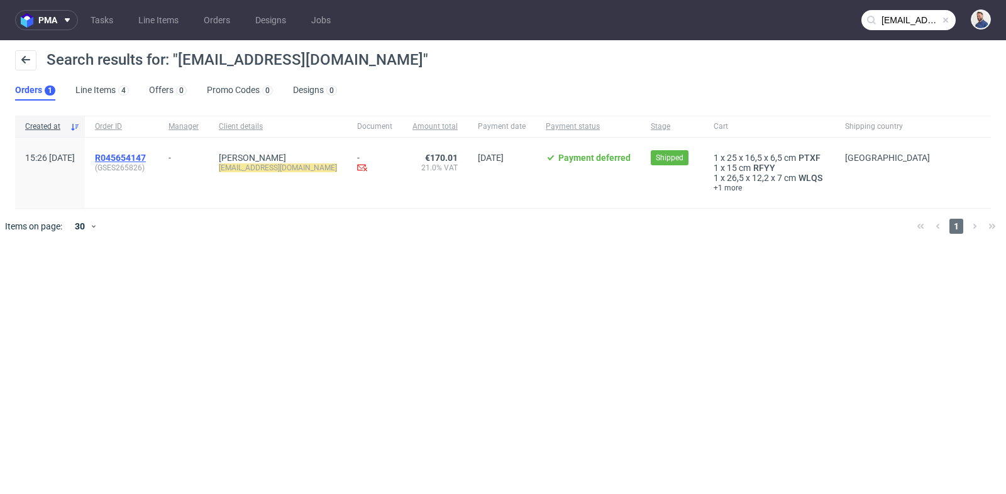
click at [146, 155] on span "R045654147" at bounding box center [120, 158] width 51 height 10
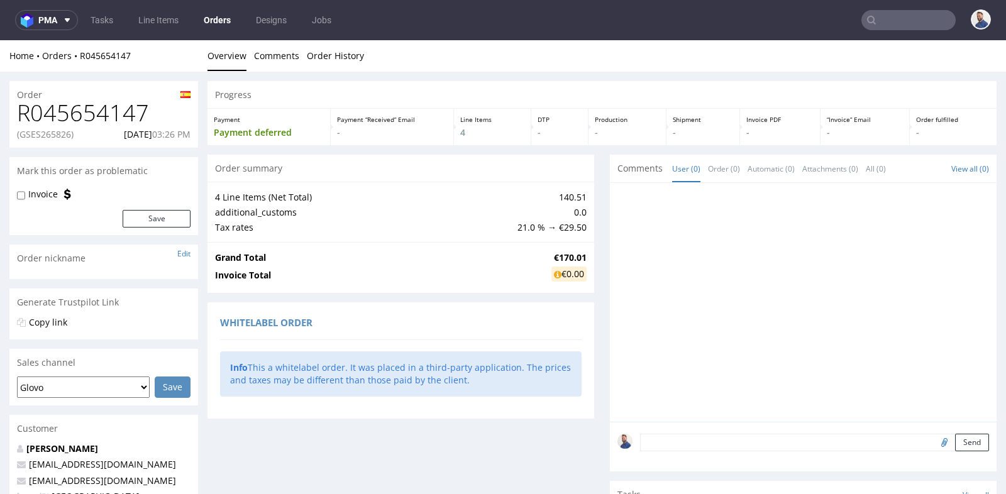
click at [610, 361] on div at bounding box center [803, 302] width 387 height 239
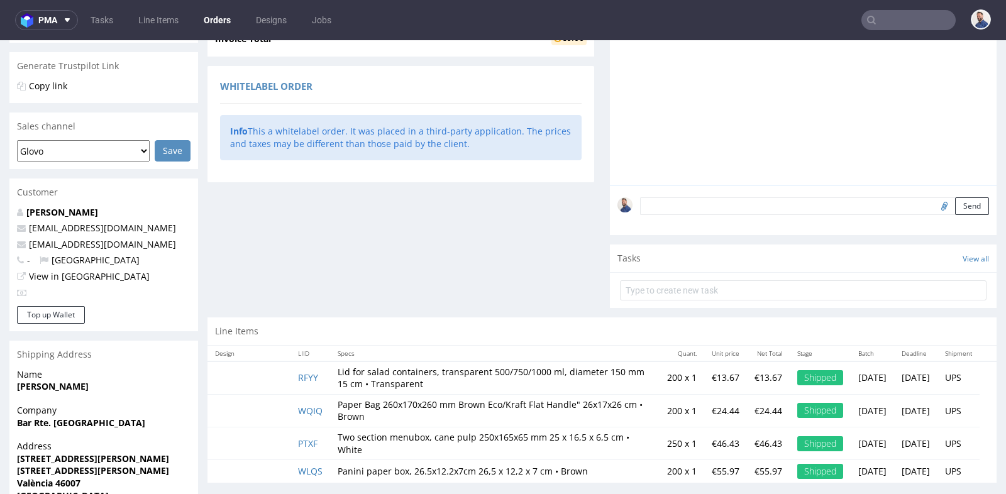
scroll to position [294, 0]
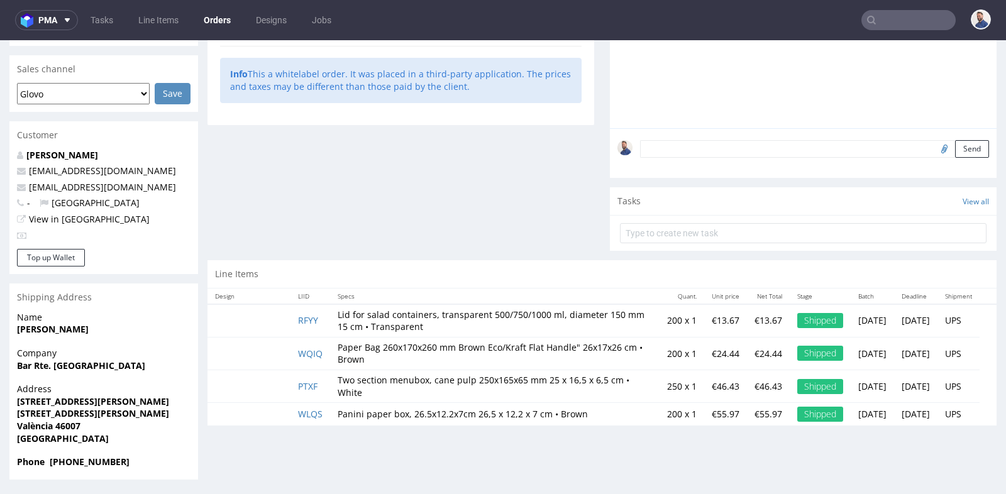
click at [726, 212] on div "Tasks View all" at bounding box center [803, 201] width 387 height 28
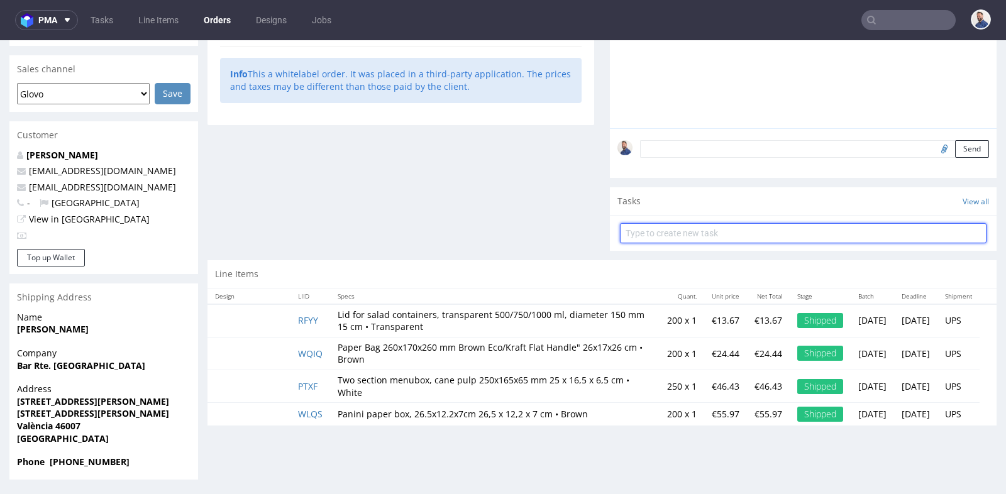
click at [720, 237] on input "text" at bounding box center [803, 233] width 366 height 20
type input "prośba o re-shipping"
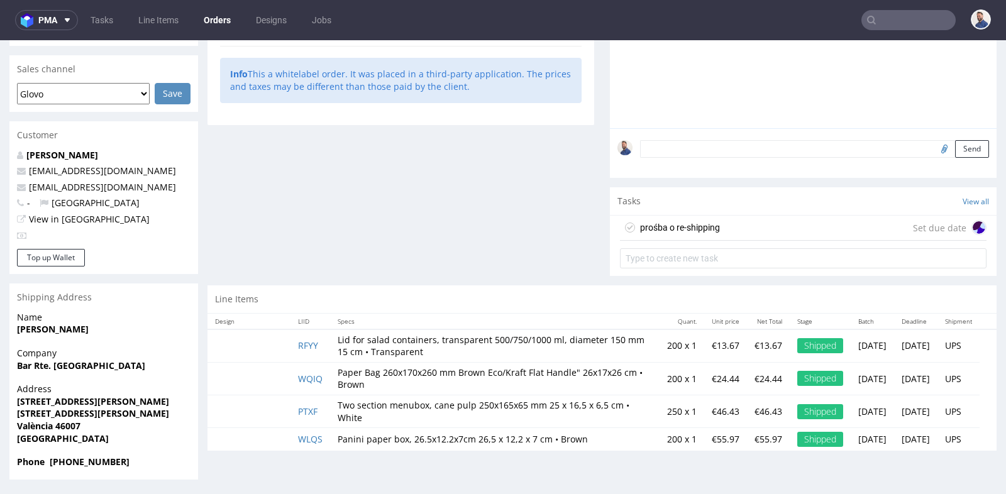
click at [741, 228] on div "prośba o re-shipping Set due date" at bounding box center [803, 228] width 366 height 25
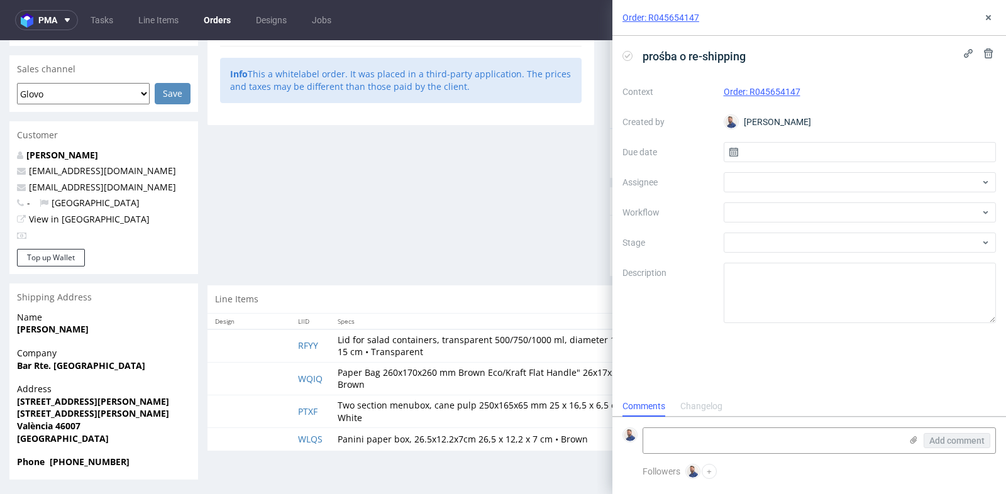
scroll to position [9, 0]
click at [986, 18] on icon at bounding box center [988, 18] width 10 height 10
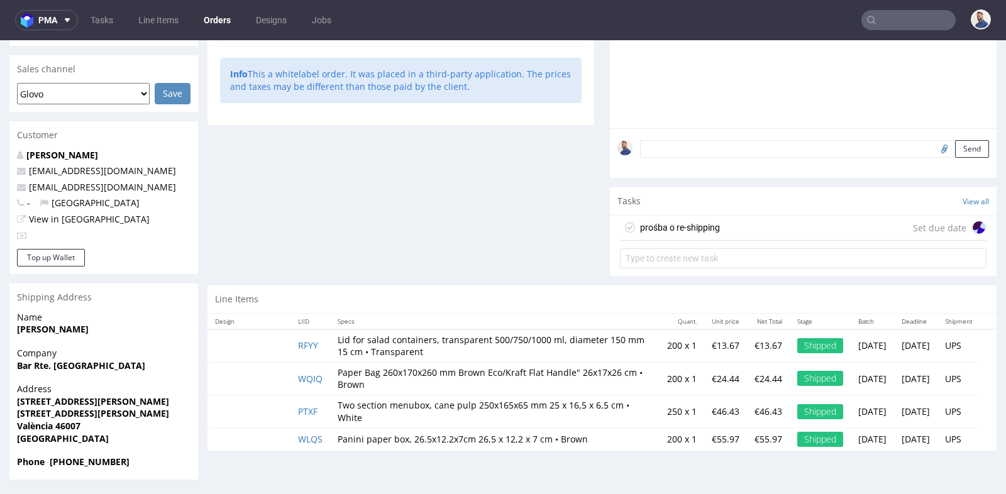
click at [805, 176] on div "Send" at bounding box center [803, 153] width 387 height 50
click at [788, 188] on div "Tasks View all" at bounding box center [803, 201] width 387 height 28
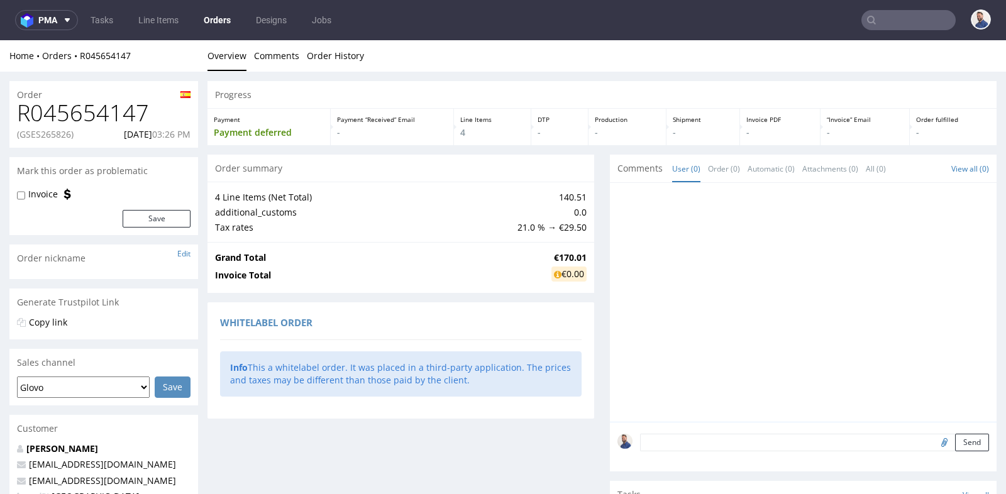
click at [96, 30] on ul "Tasks Line Items Orders Designs Jobs" at bounding box center [211, 20] width 266 height 20
click at [96, 26] on link "Tasks" at bounding box center [102, 20] width 38 height 20
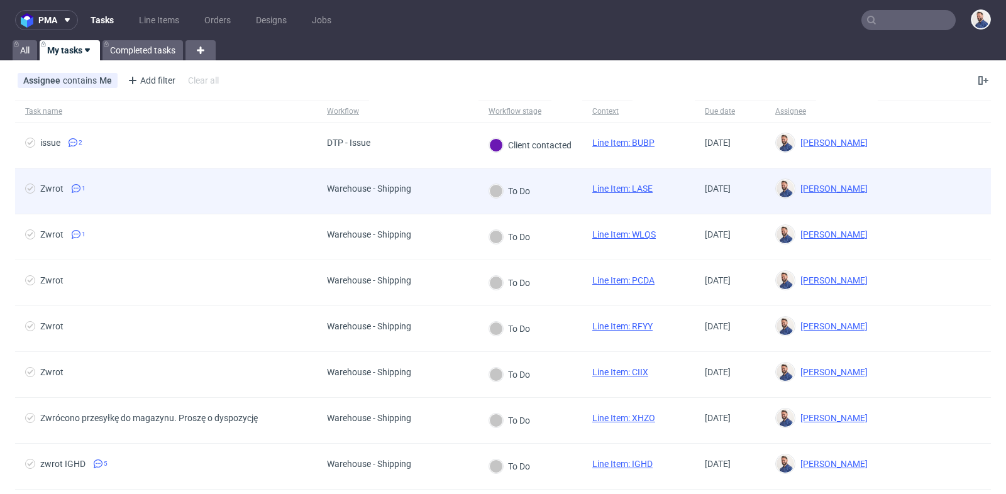
click at [613, 189] on link "Line Item: LASE" at bounding box center [622, 189] width 60 height 10
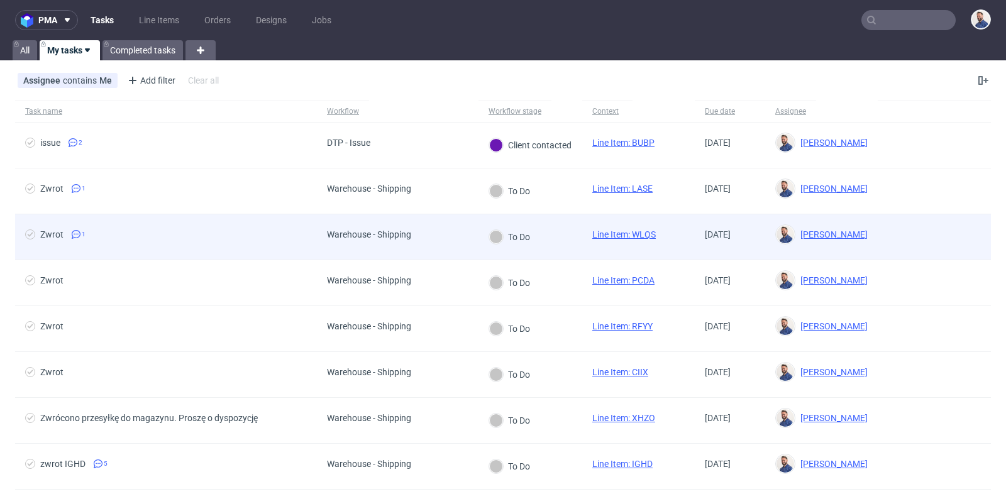
click at [116, 229] on span "Zwrot 1" at bounding box center [166, 236] width 282 height 15
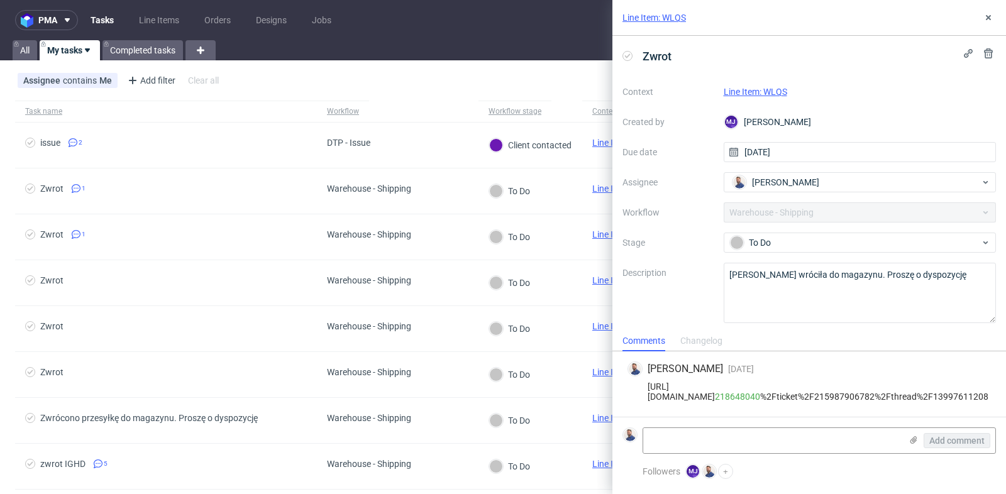
click at [762, 91] on link "Line Item: WLQS" at bounding box center [755, 92] width 63 height 10
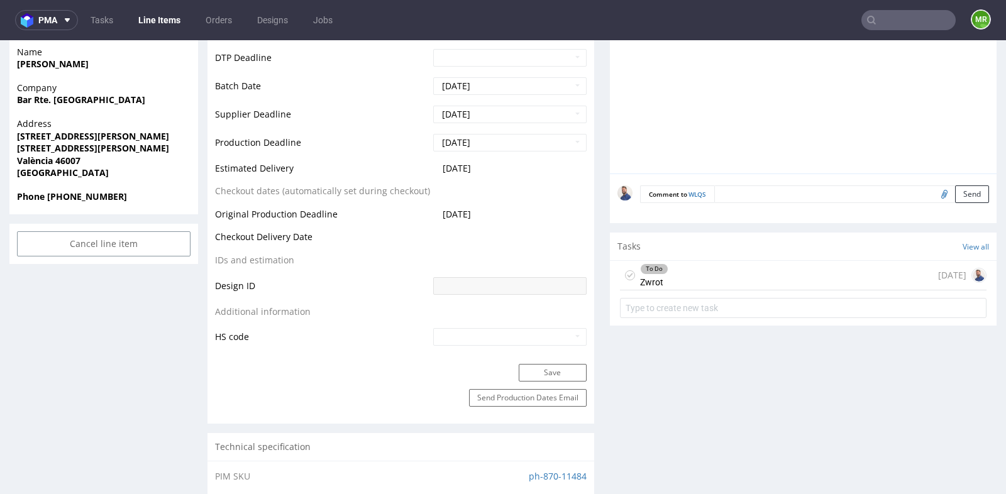
scroll to position [475, 0]
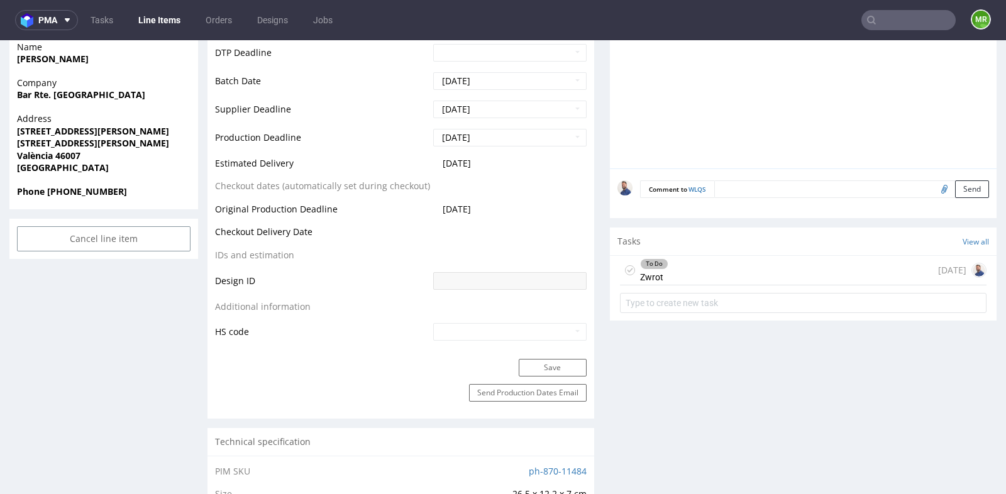
click at [679, 256] on div "To Do Zwrot 3 days ago" at bounding box center [803, 271] width 366 height 30
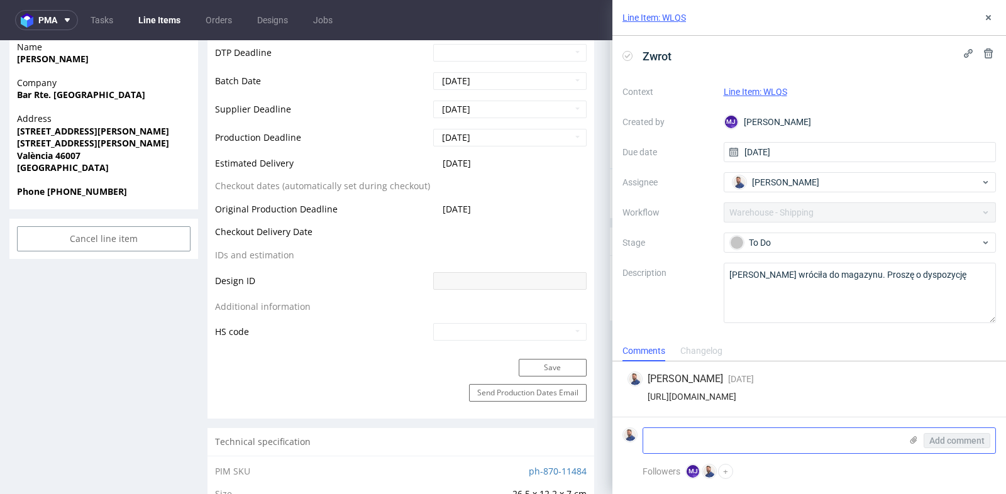
click at [733, 450] on textarea at bounding box center [772, 440] width 258 height 25
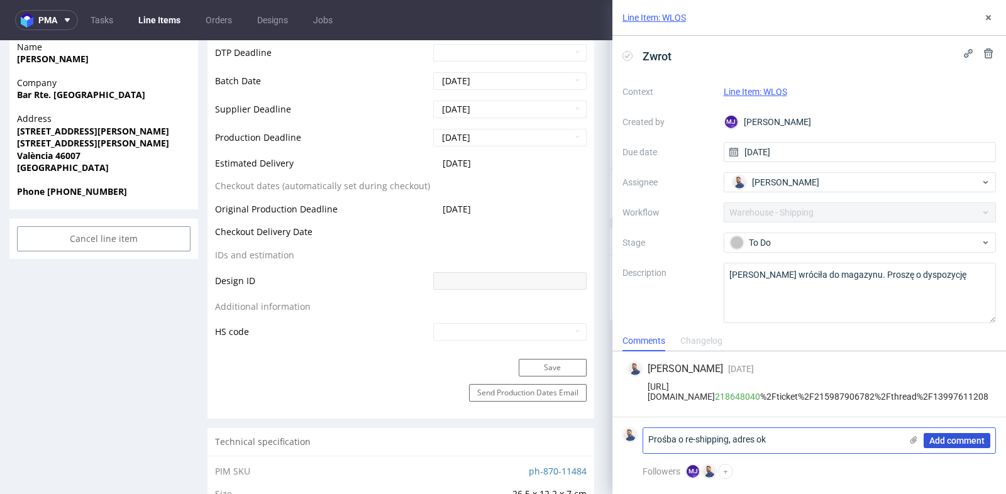
type textarea "Prośba o re-shipping, adres ok"
click at [955, 442] on span "Add comment" at bounding box center [956, 440] width 55 height 9
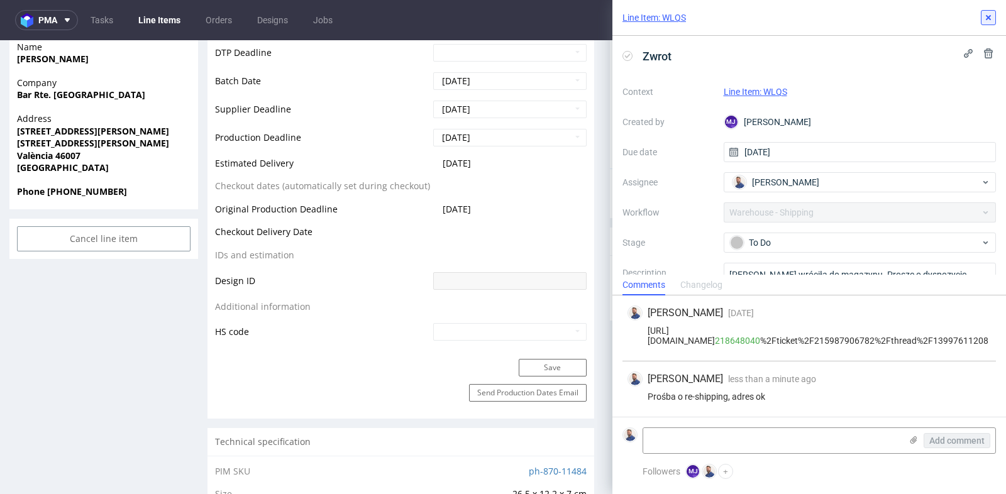
click at [989, 19] on use at bounding box center [988, 17] width 5 height 5
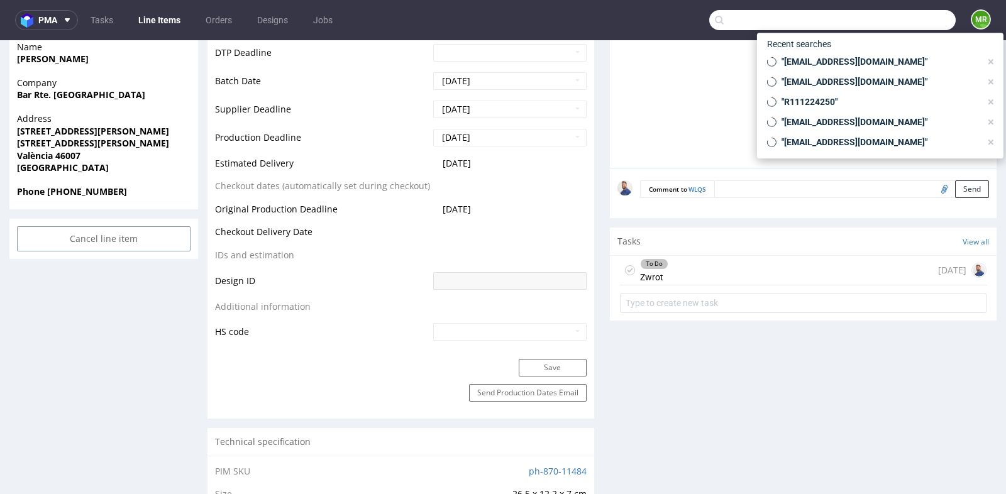
click at [885, 17] on input "text" at bounding box center [832, 20] width 246 height 20
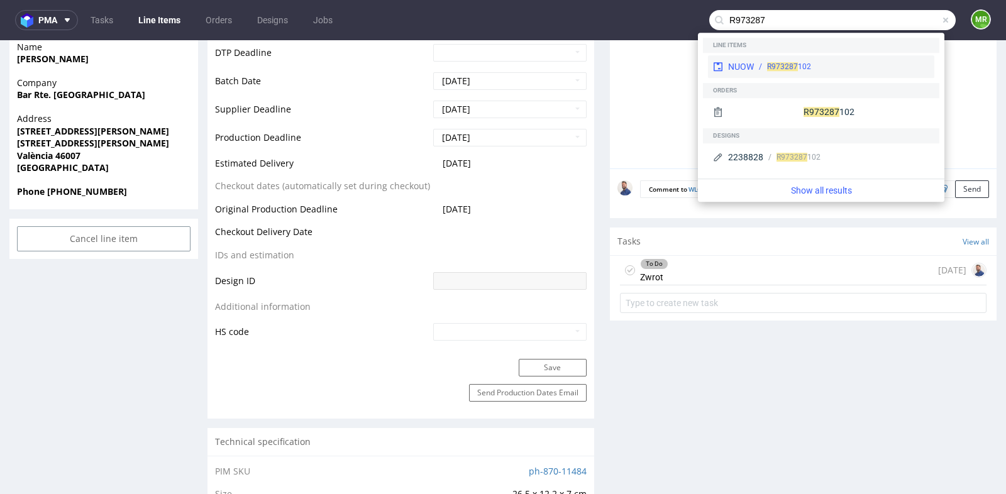
type input "R973287"
click at [830, 69] on div "R973287 102" at bounding box center [841, 66] width 175 height 11
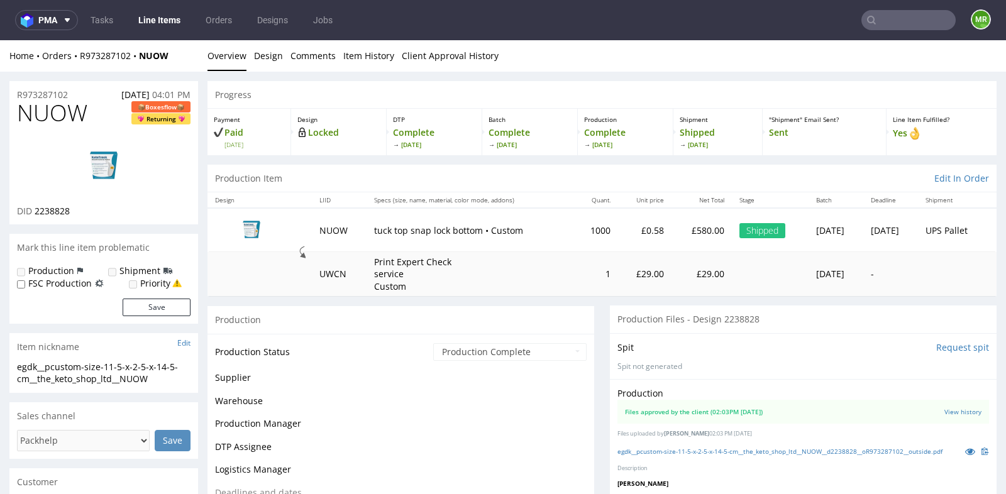
scroll to position [229, 0]
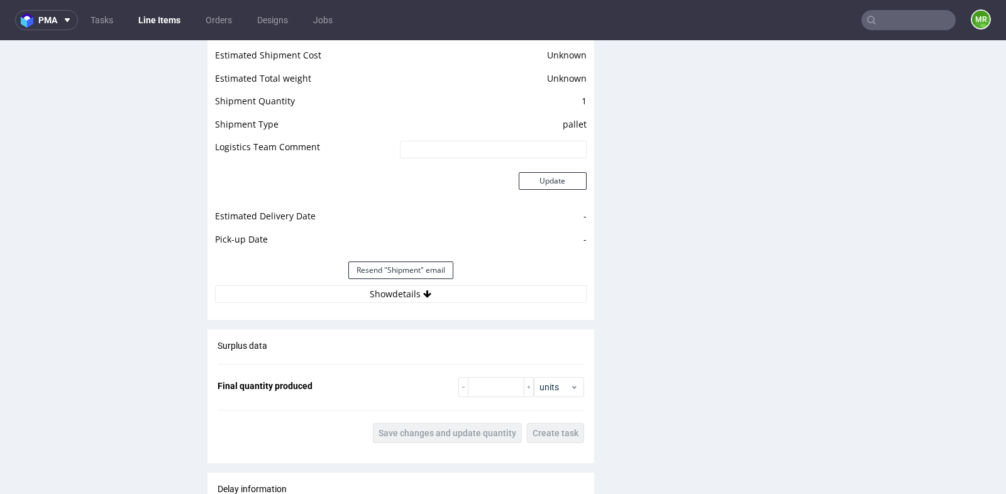
scroll to position [1480, 0]
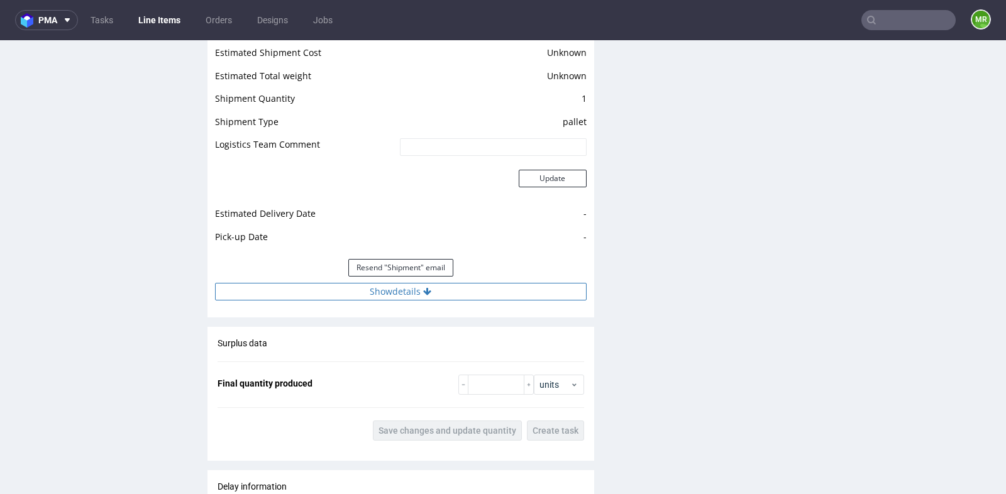
click at [435, 285] on button "Show details" at bounding box center [401, 292] width 372 height 18
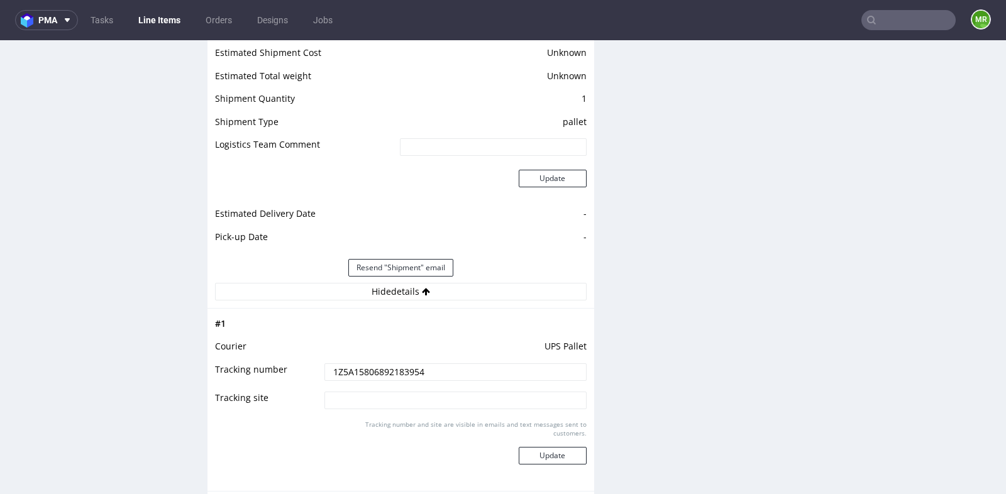
click at [404, 364] on input "1Z5A15806892183954" at bounding box center [455, 372] width 262 height 18
click at [927, 7] on nav "pma Tasks Line Items Orders Designs Jobs MR" at bounding box center [503, 20] width 1006 height 40
click at [920, 22] on input "text" at bounding box center [908, 20] width 94 height 20
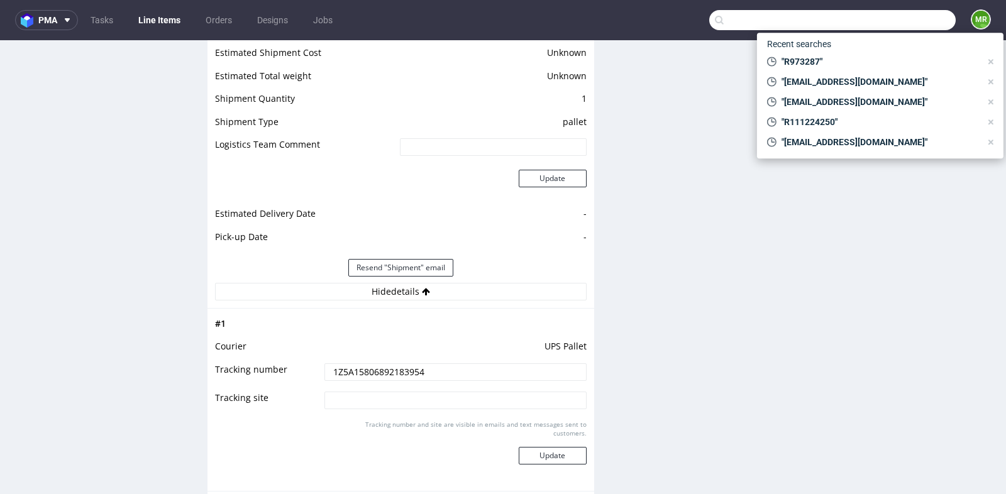
paste input "R122585172"
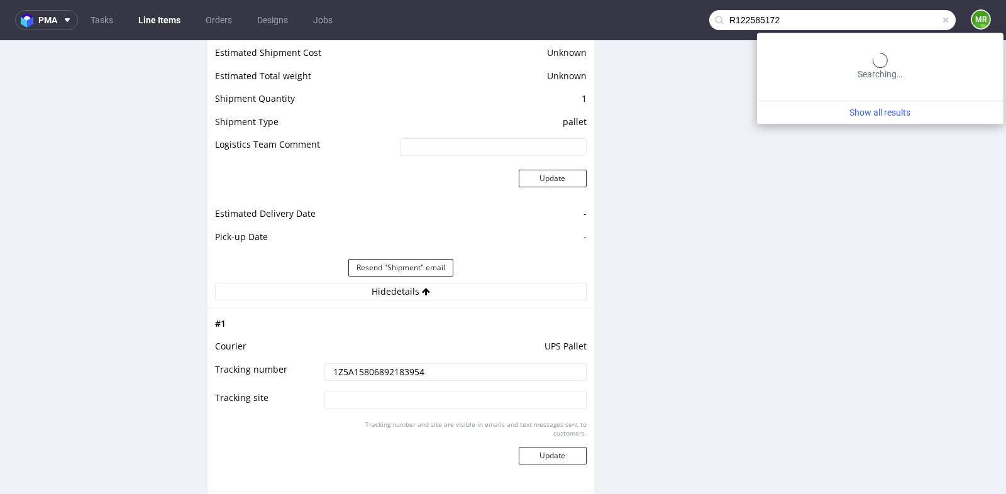
type input "R122585172"
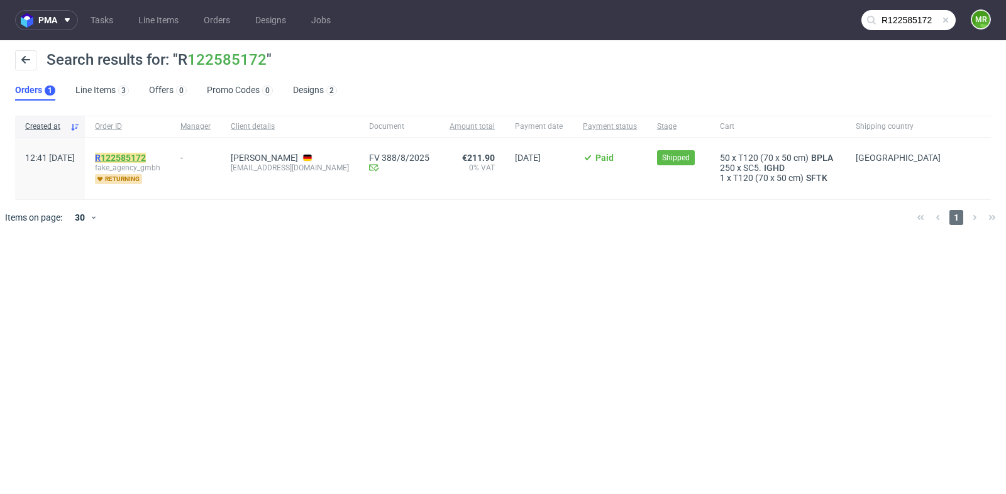
click at [146, 155] on link "122585172" at bounding box center [123, 158] width 45 height 10
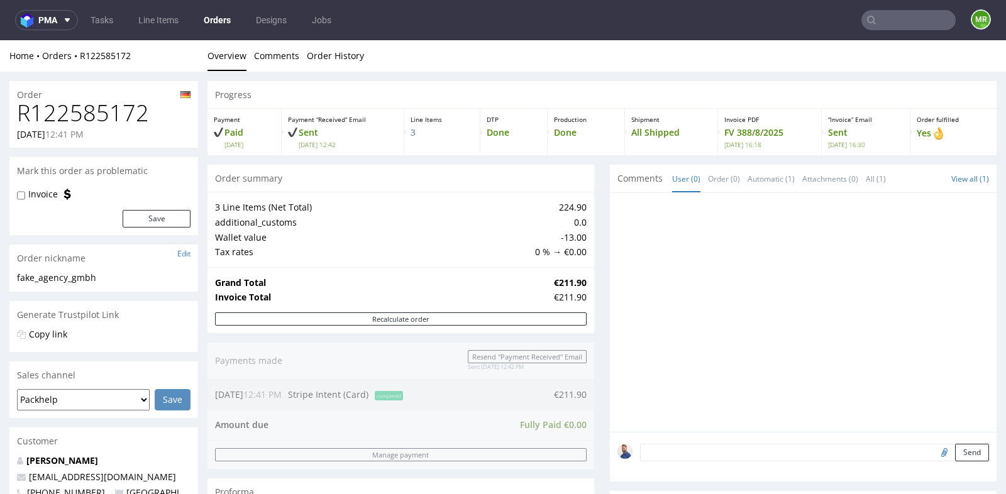
click at [610, 247] on div at bounding box center [803, 312] width 387 height 239
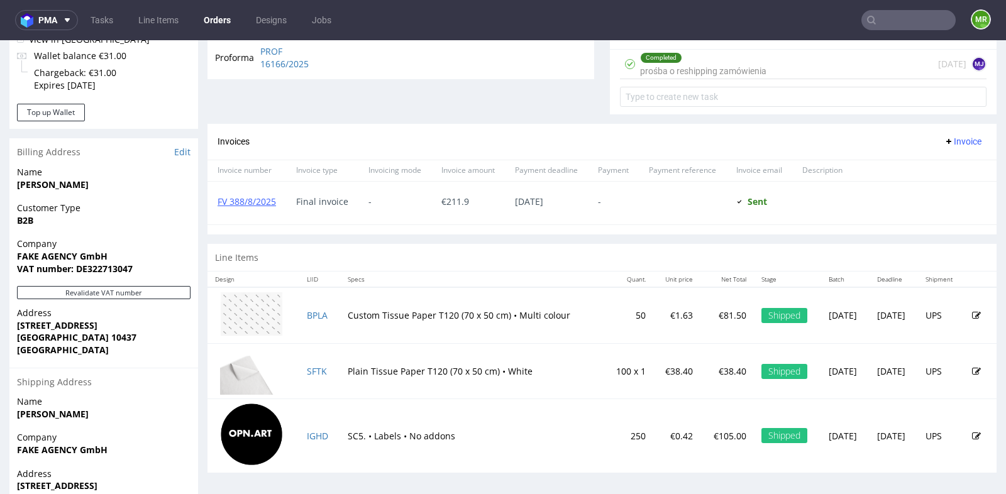
scroll to position [442, 0]
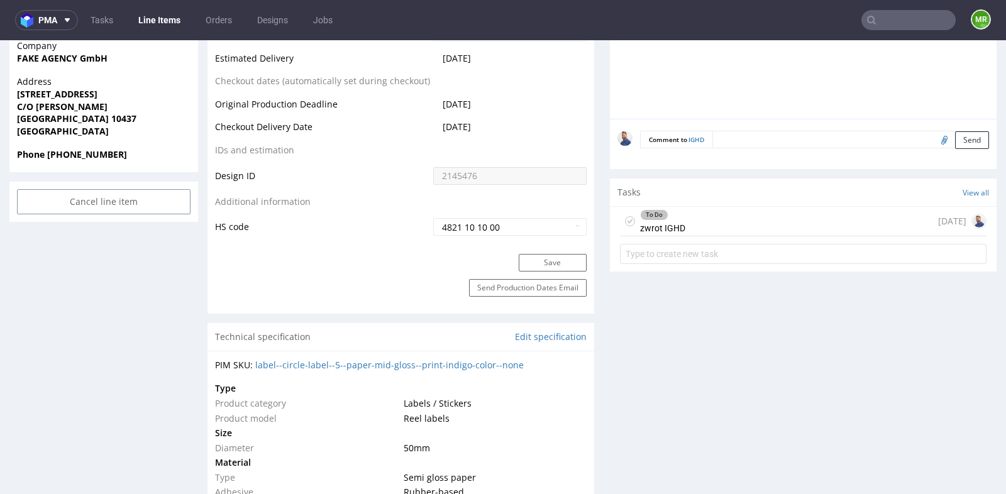
scroll to position [642, 0]
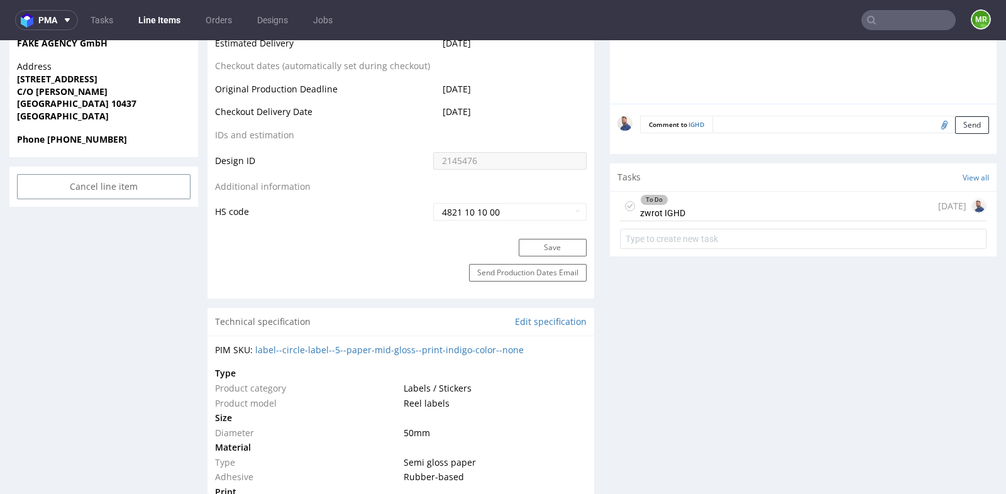
click at [715, 207] on div "To Do zwrot IGHD 5 days ago" at bounding box center [803, 207] width 366 height 30
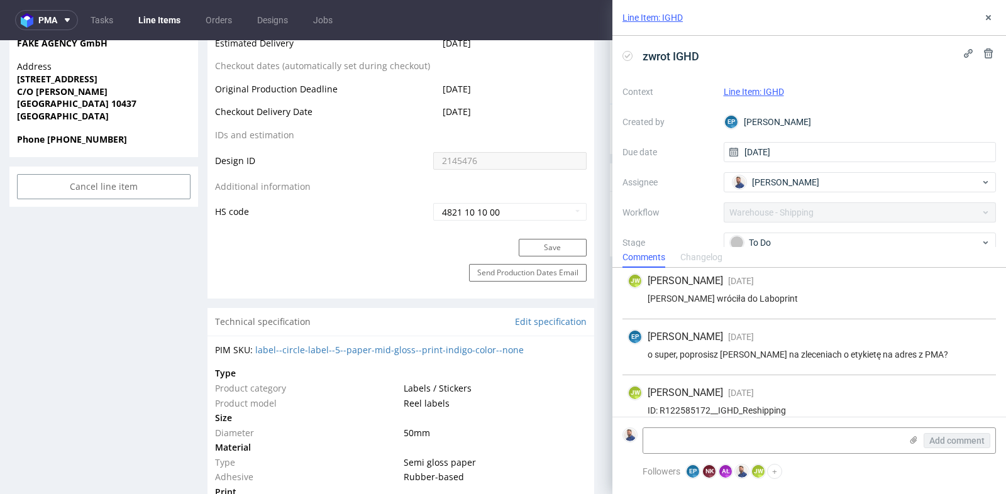
scroll to position [148, 0]
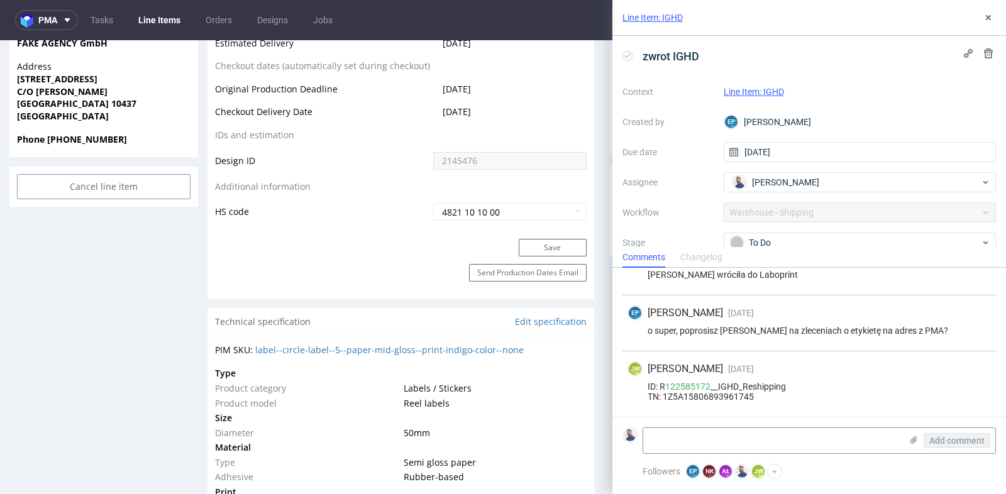
click at [737, 403] on div "JW Jędrzej Wiśniewski 4 days ago 28th Aug 2025, 08:39 ID: R 122585172 __IGHD_Re…" at bounding box center [808, 383] width 373 height 65
click at [737, 398] on div "ID: R 122585172 __IGHD_Reshipping TN: 1Z5A15806893961745" at bounding box center [808, 392] width 363 height 20
copy div "1Z5A15806893961745"
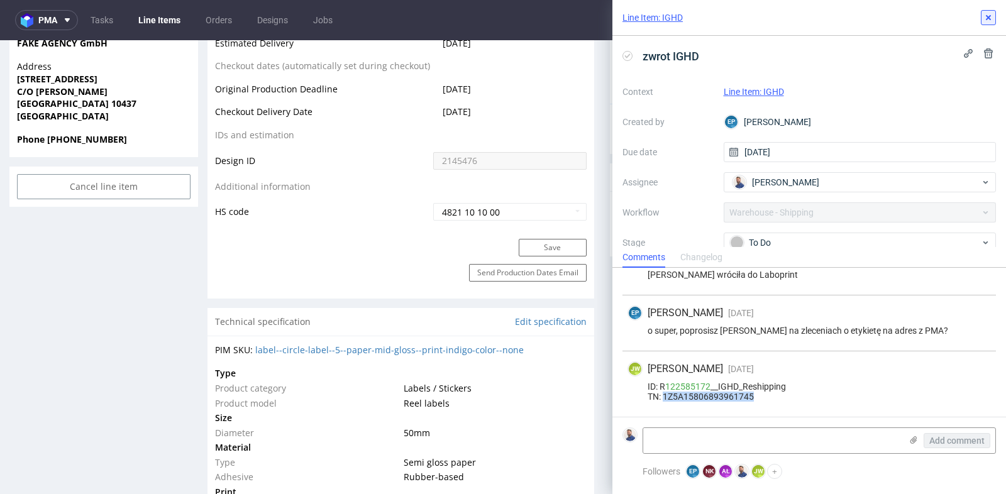
click at [988, 18] on use at bounding box center [988, 17] width 5 height 5
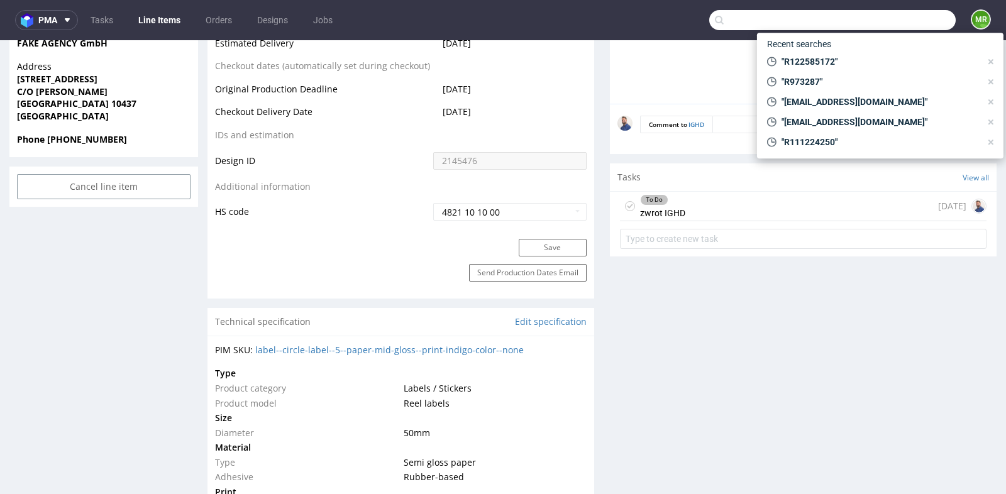
click at [887, 23] on input "text" at bounding box center [832, 20] width 246 height 20
paste input "R140759855"
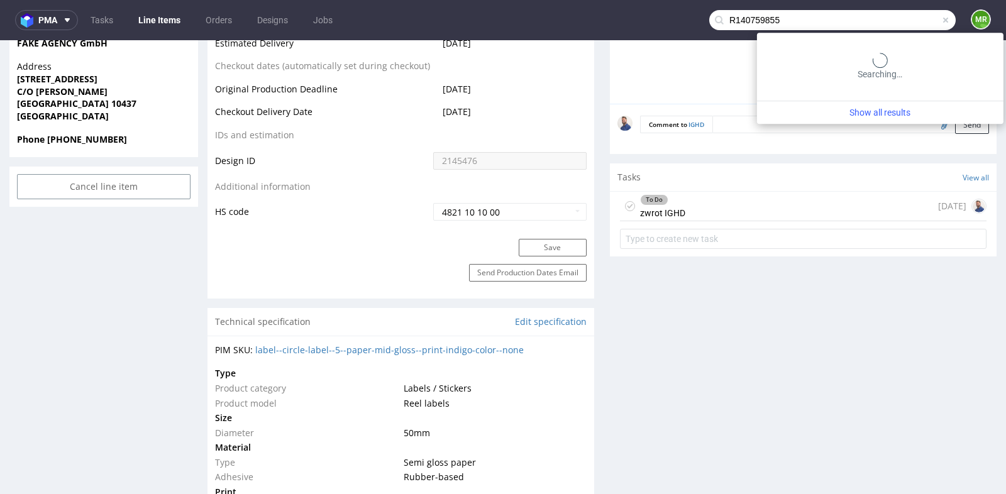
type input "R140759855"
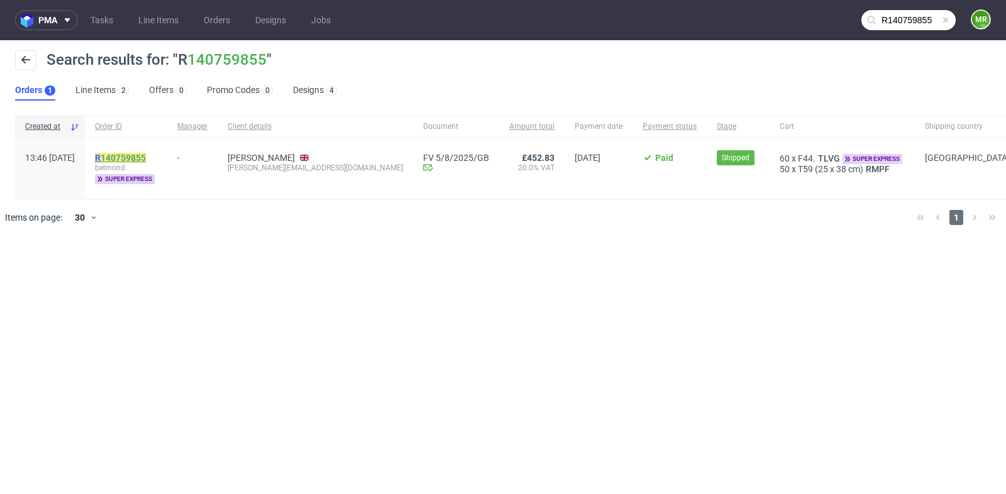
click at [146, 158] on link "140759855" at bounding box center [123, 158] width 45 height 10
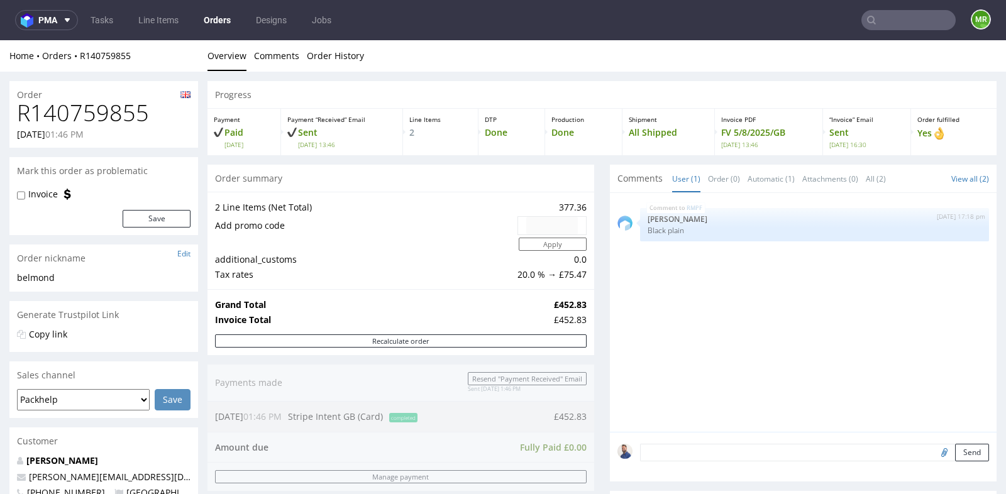
click at [585, 286] on div "2 Line Items (Net Total) 377.36 Add promo code Apply additional_customs 0.0 Tax…" at bounding box center [400, 240] width 387 height 97
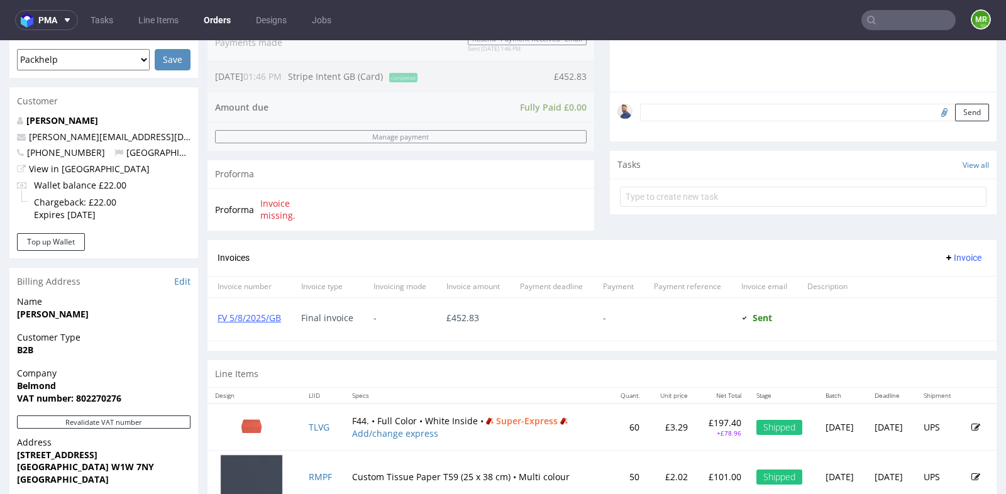
scroll to position [335, 0]
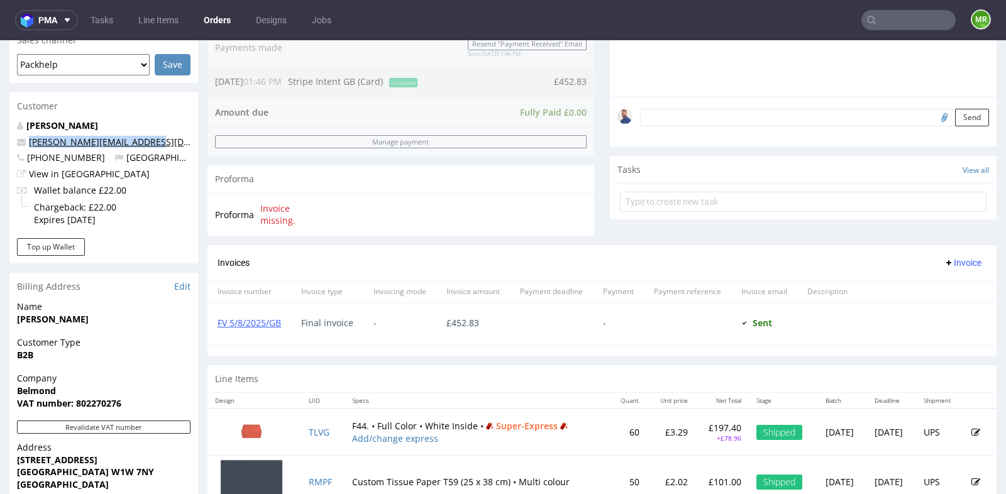
drag, startPoint x: 172, startPoint y: 141, endPoint x: 31, endPoint y: 142, distance: 140.8
click at [31, 142] on p "mathieu.dreano@belmond.com" at bounding box center [103, 142] width 173 height 13
copy link "mathieu.dreano@belmond.com"
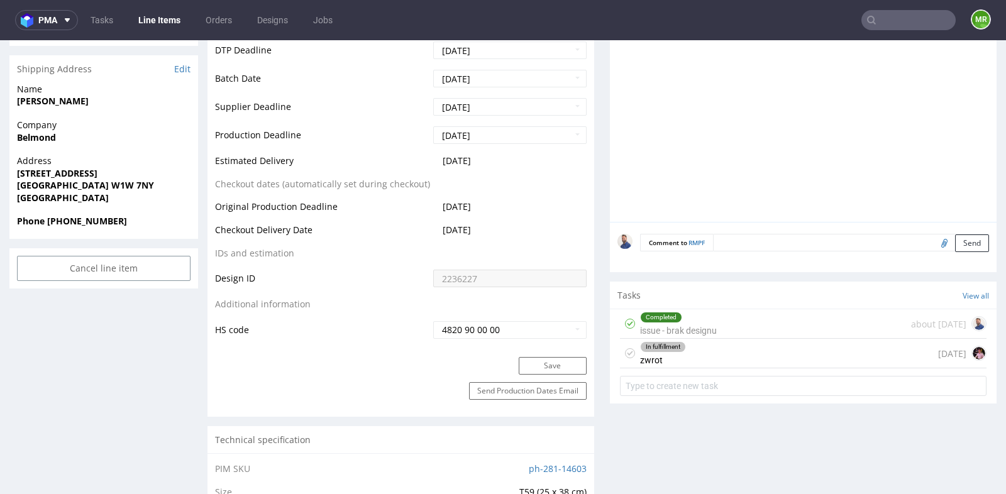
scroll to position [531, 0]
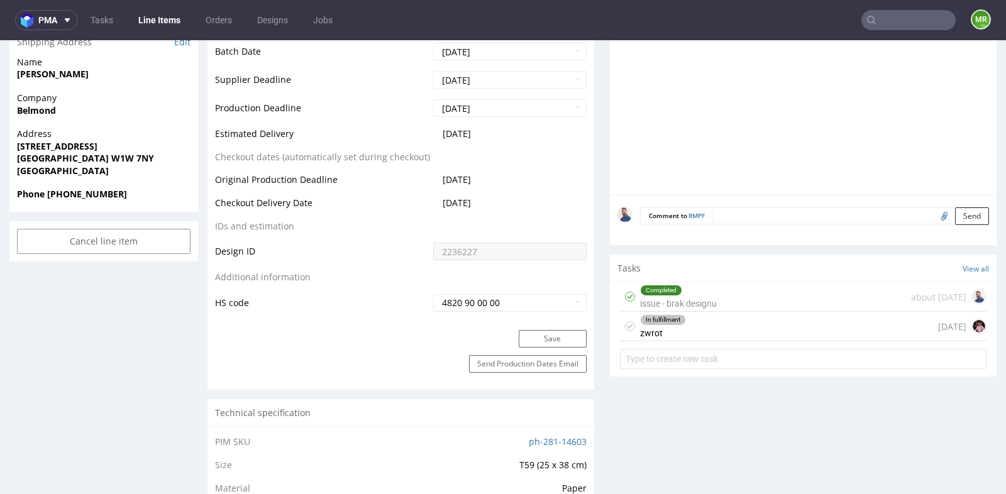
click at [751, 327] on div "In fulfillment zwrot 11 days ago" at bounding box center [803, 327] width 366 height 30
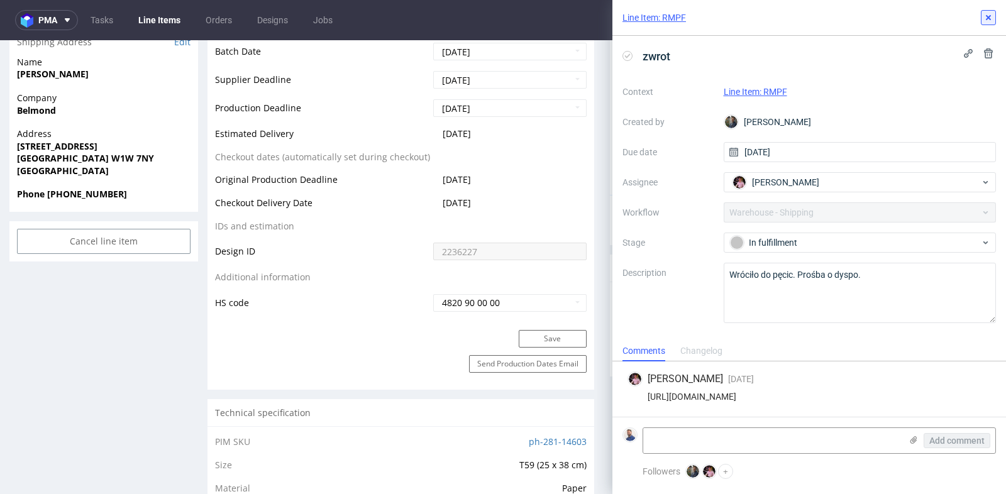
click at [987, 16] on use at bounding box center [988, 17] width 5 height 5
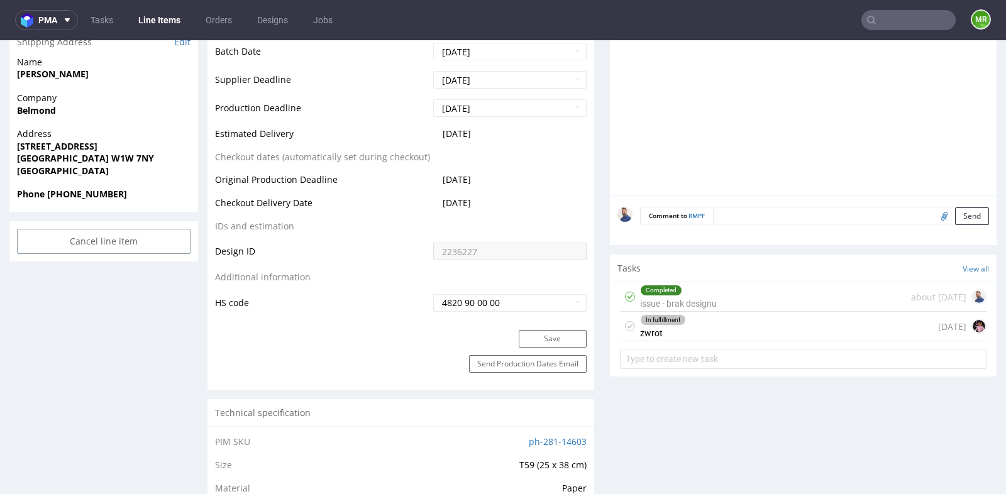
click at [955, 16] on div "MR" at bounding box center [972, 20] width 35 height 22
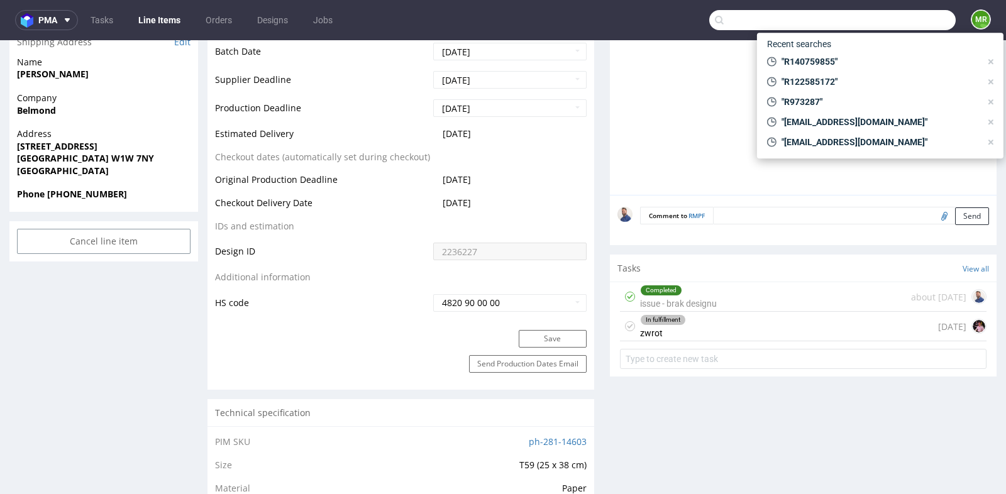
click at [920, 19] on input "text" at bounding box center [832, 20] width 246 height 20
paste input "esportsmelilla@gmail.com"
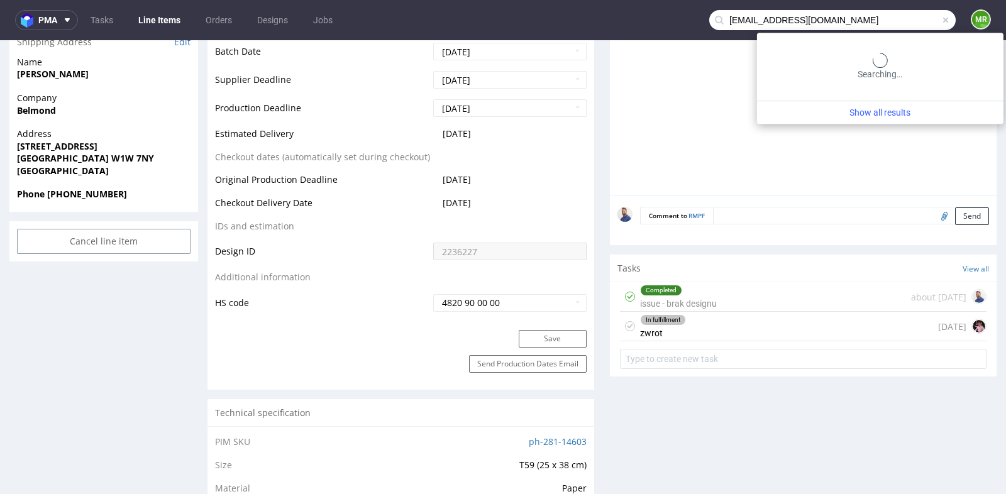
type input "esportsmelilla@gmail.com"
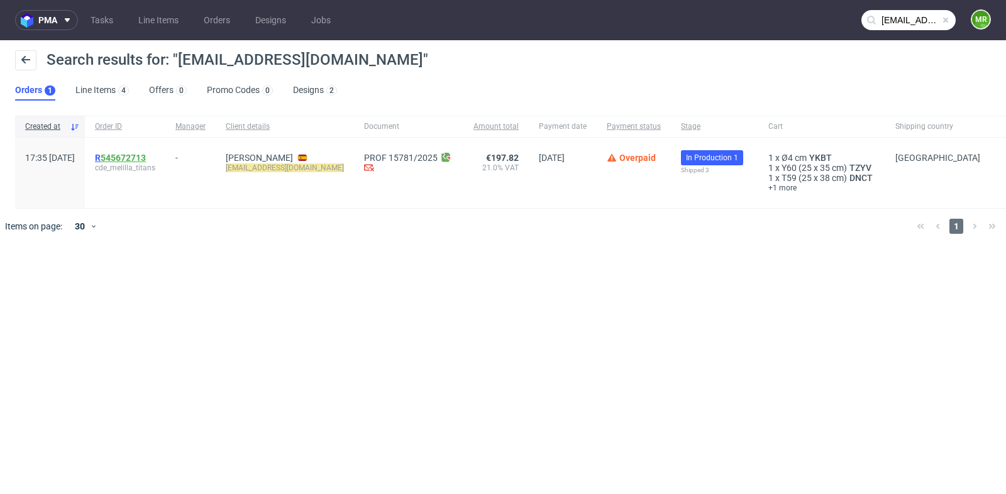
click at [146, 153] on link "545672713" at bounding box center [123, 158] width 45 height 10
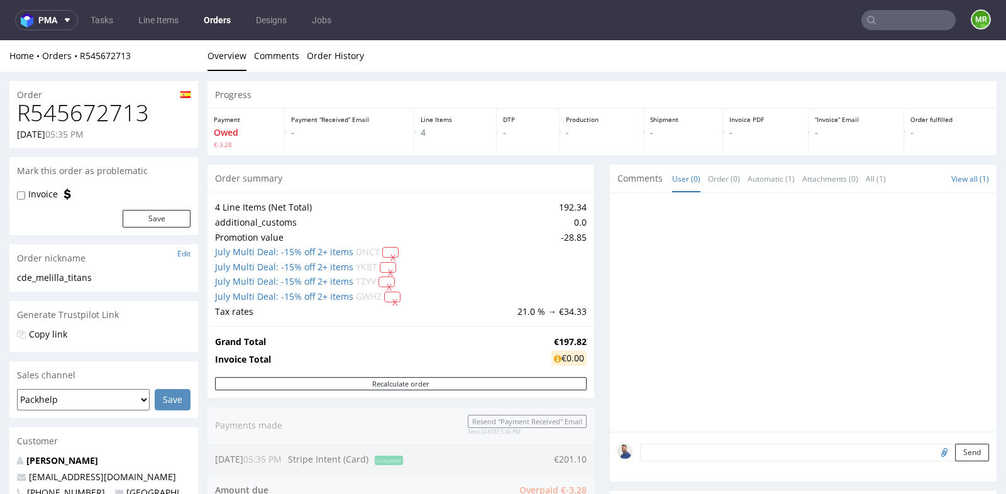
click at [585, 247] on div "4 Line Items (Net Total) 192.34 additional_customs 0.0 Promotion value -28.85 J…" at bounding box center [400, 259] width 387 height 135
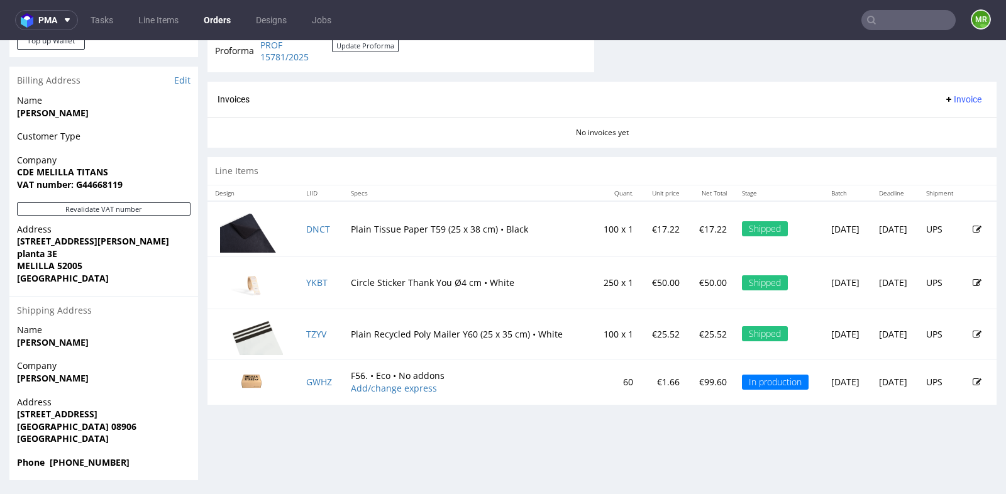
scroll to position [3, 0]
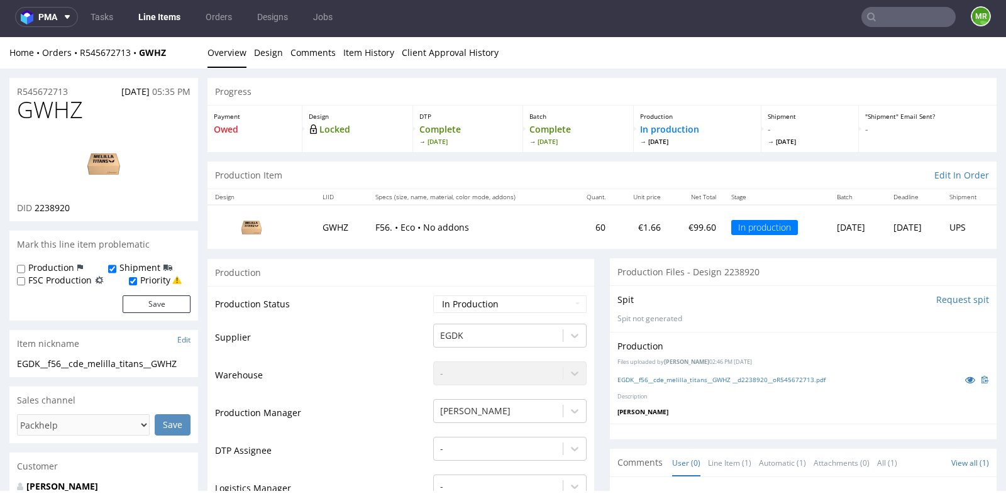
click at [357, 374] on td "Warehouse" at bounding box center [322, 379] width 215 height 38
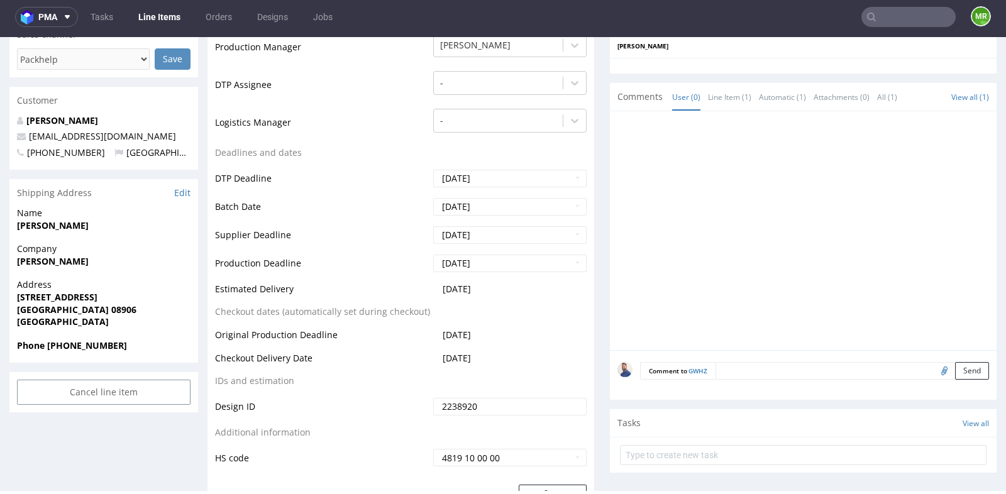
scroll to position [363, 0]
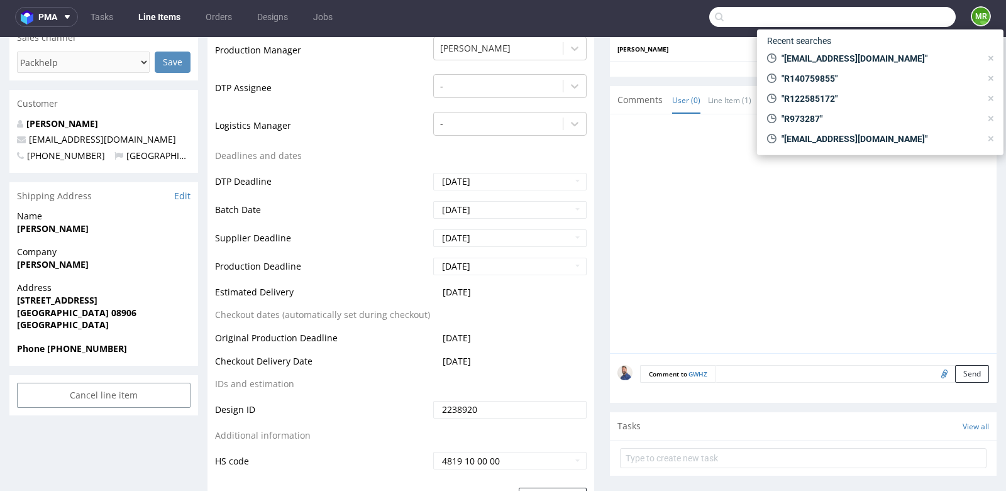
click at [900, 21] on input "text" at bounding box center [832, 17] width 246 height 20
paste input "R140759855"
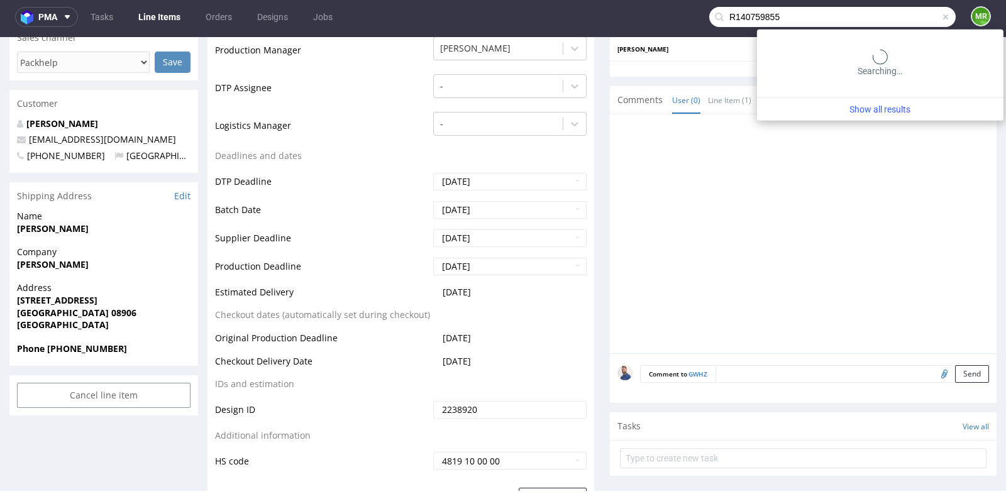
type input "R140759855"
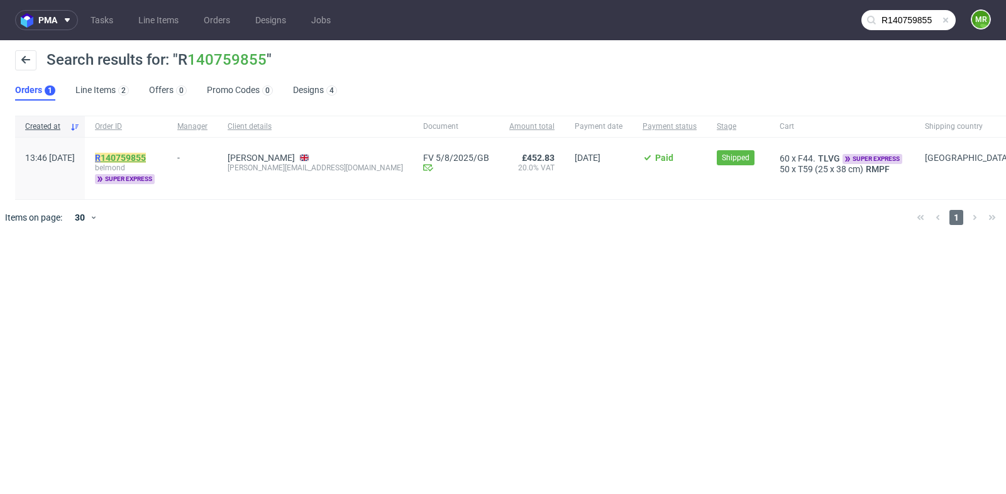
click at [146, 160] on link "140759855" at bounding box center [123, 158] width 45 height 10
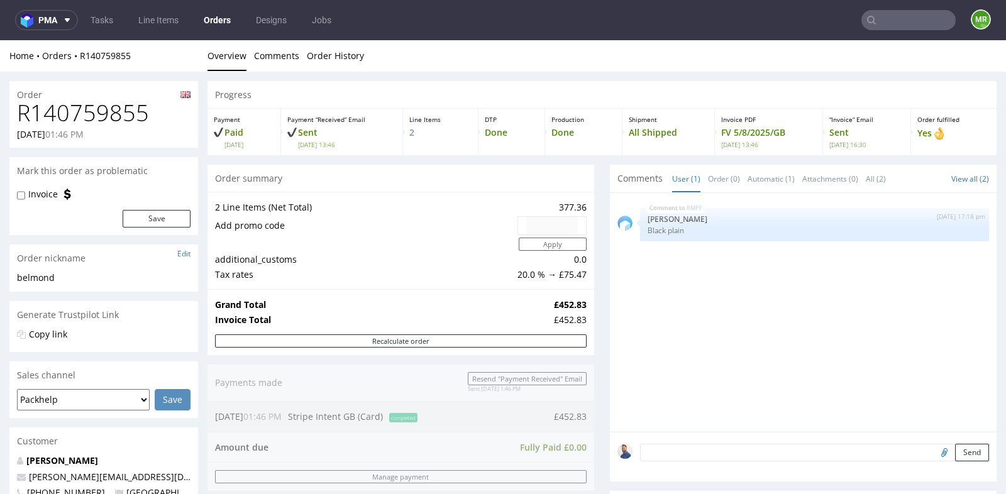
click at [595, 271] on div "Progress Payment Paid Wed 09 Jul Payment “Received” Email Sent Wed 9 Jul 13:46 …" at bounding box center [601, 467] width 789 height 772
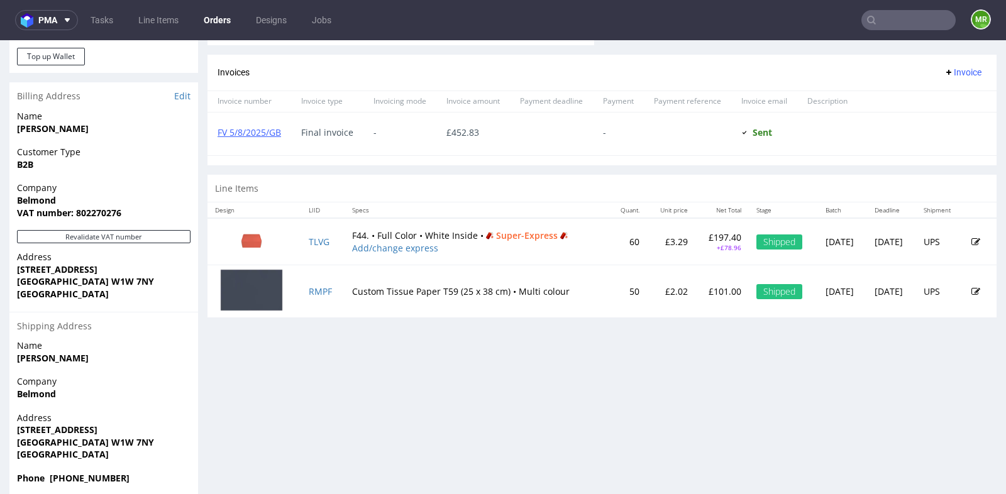
scroll to position [531, 0]
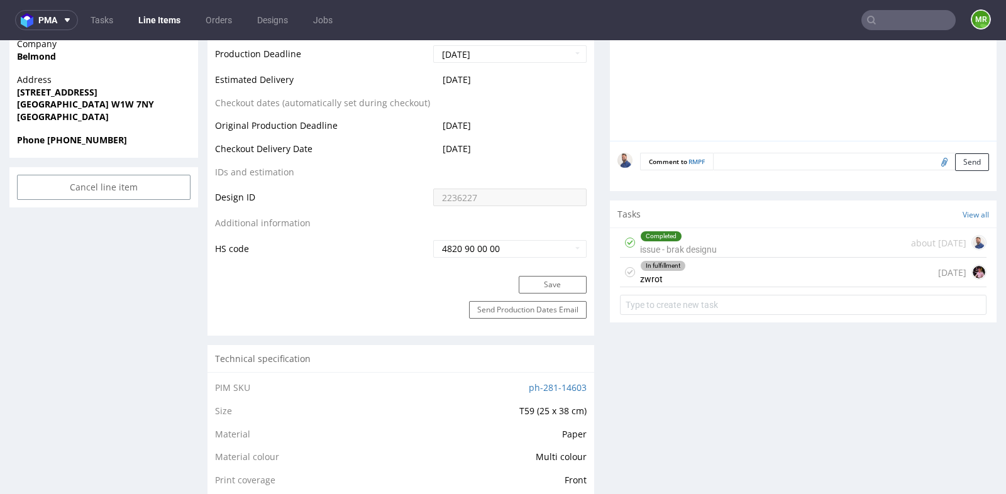
scroll to position [586, 0]
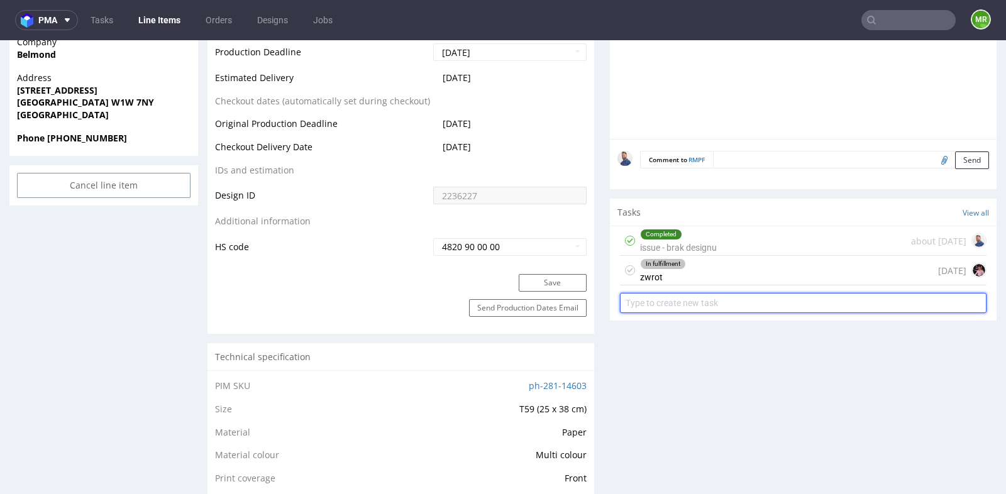
click at [720, 298] on input "text" at bounding box center [803, 303] width 366 height 20
type input "prośba o refund"
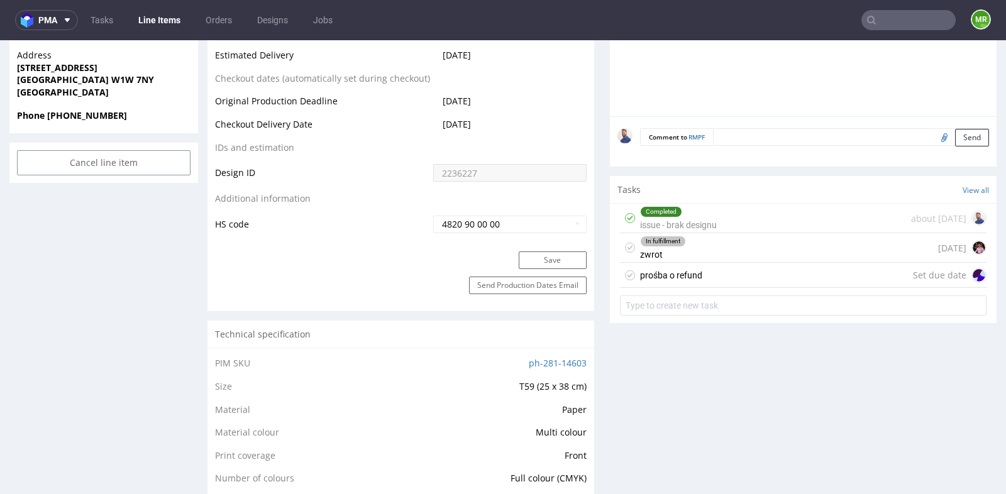
scroll to position [614, 0]
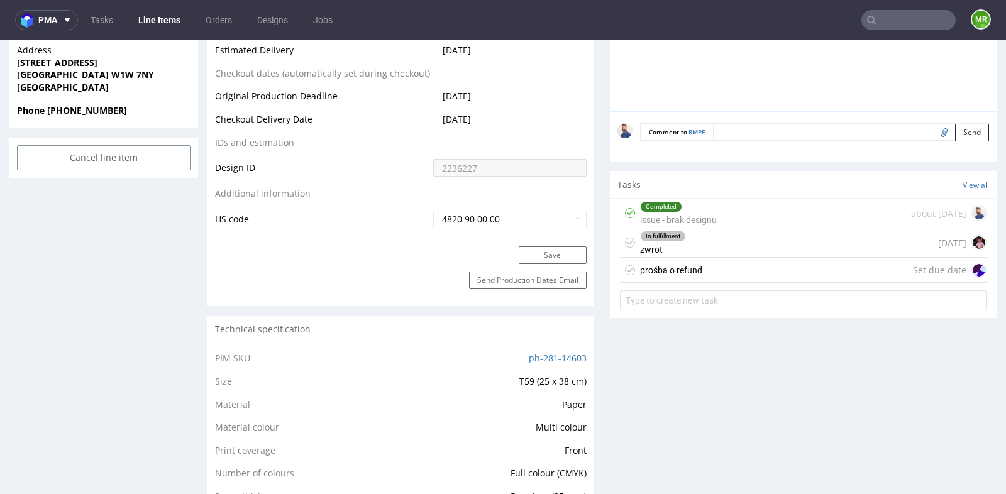
click at [720, 265] on div "prośba o refund Set due date" at bounding box center [803, 270] width 366 height 25
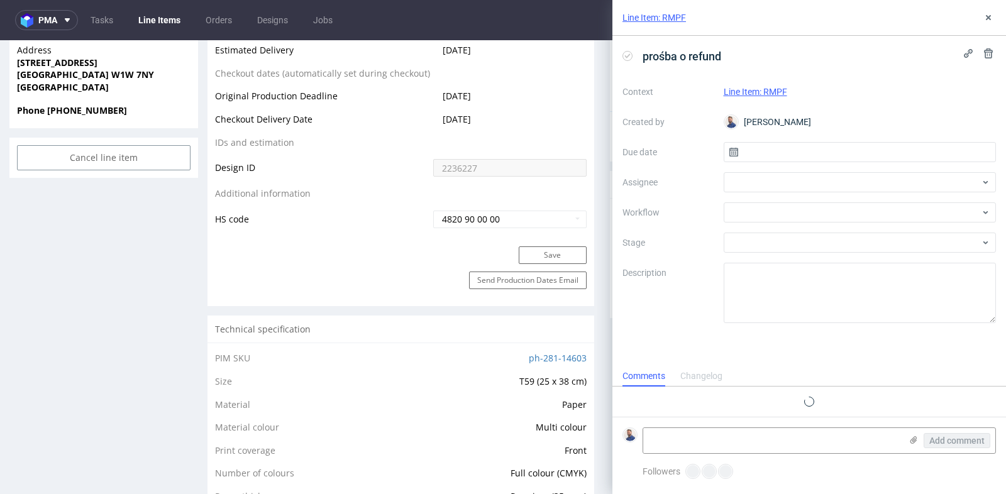
scroll to position [9, 0]
click at [857, 151] on input "text" at bounding box center [860, 152] width 273 height 20
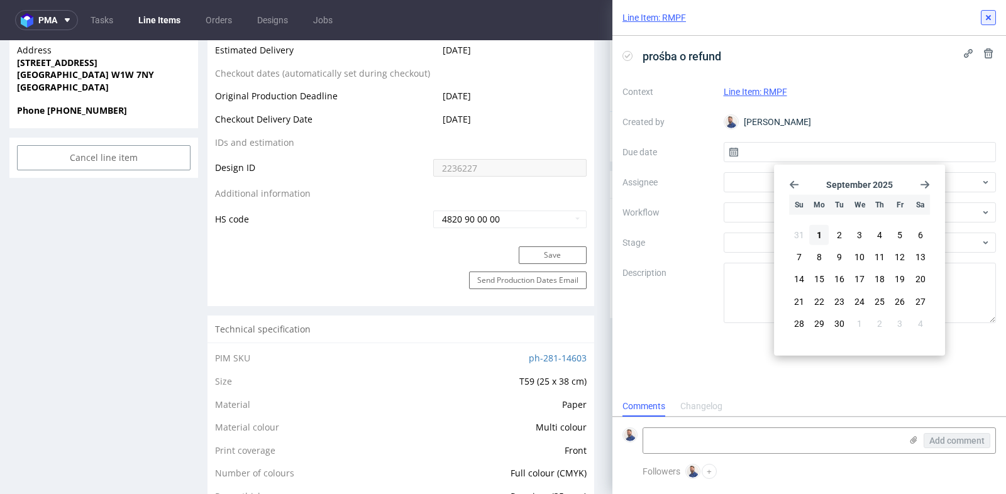
click at [988, 16] on icon at bounding box center [988, 18] width 10 height 10
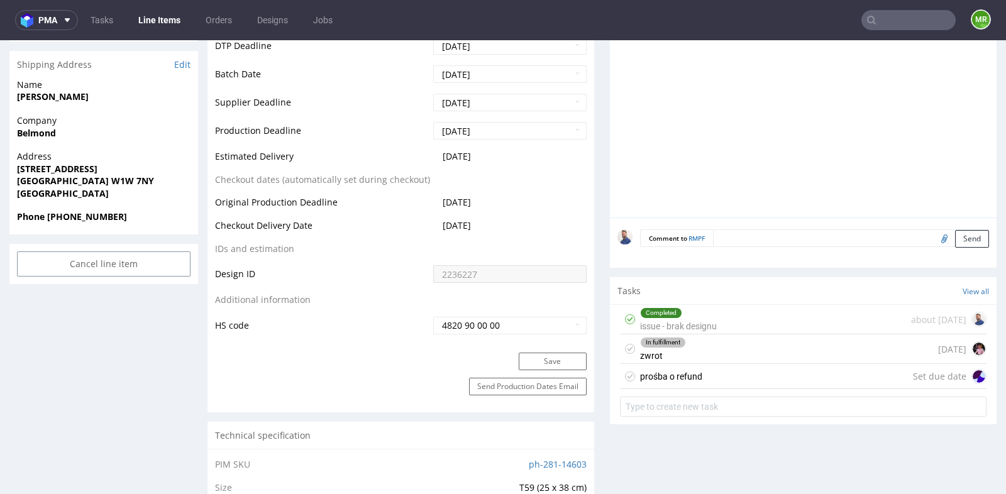
scroll to position [503, 0]
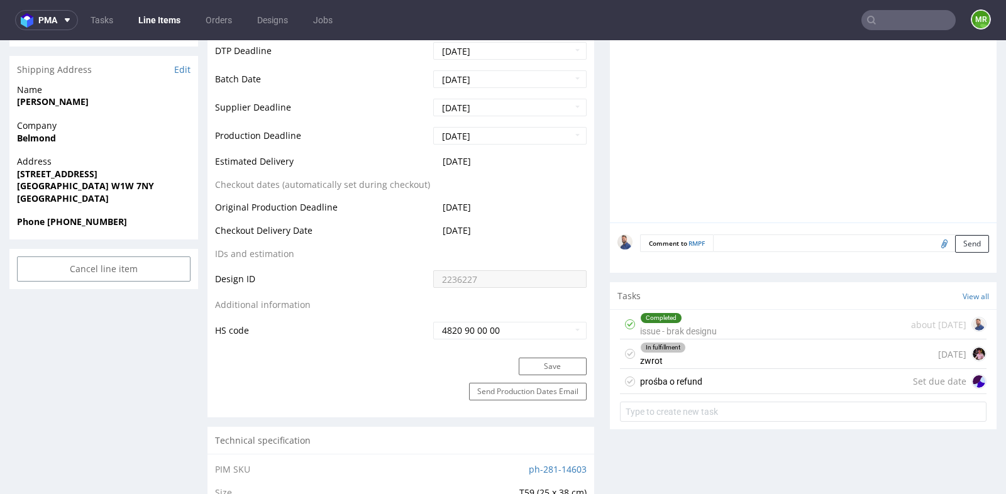
click at [931, 377] on div "Set due date" at bounding box center [950, 381] width 74 height 15
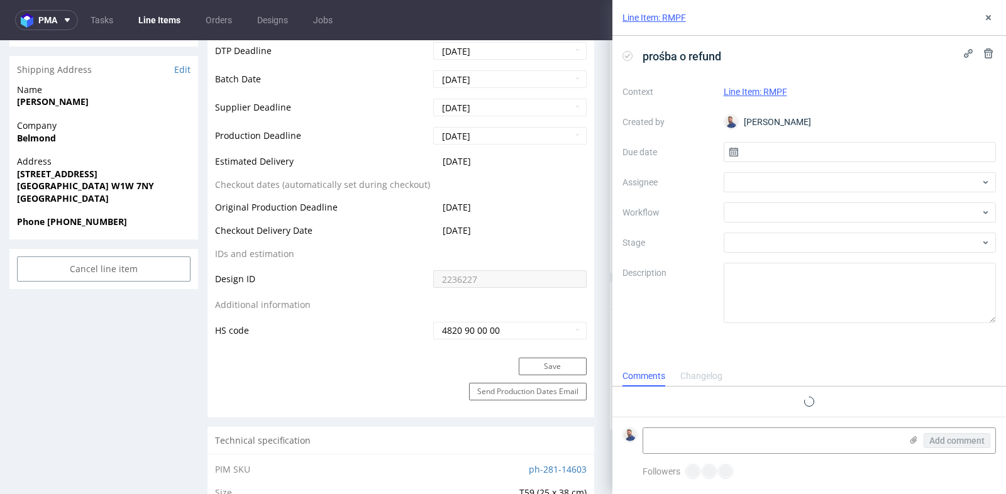
scroll to position [9, 0]
click at [989, 55] on icon at bounding box center [988, 53] width 10 height 10
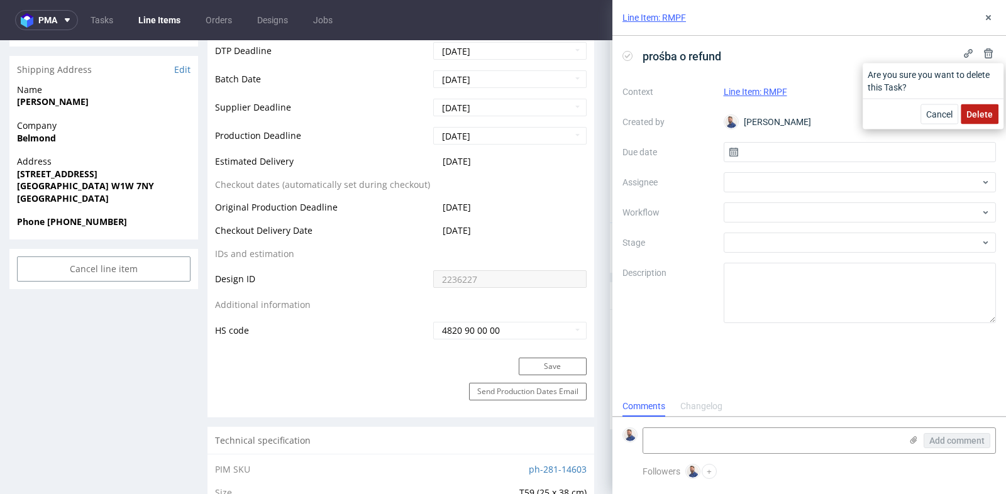
click at [984, 123] on button "Delete" at bounding box center [980, 114] width 38 height 20
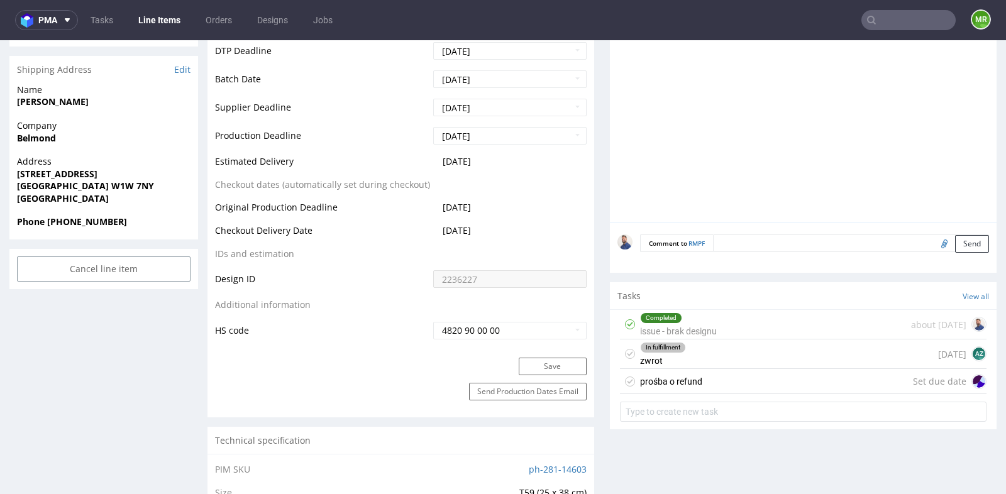
click at [578, 311] on table "Production Status Waiting for Artwork Waiting for Diecut Waiting for Mockup Wai…" at bounding box center [401, 70] width 372 height 539
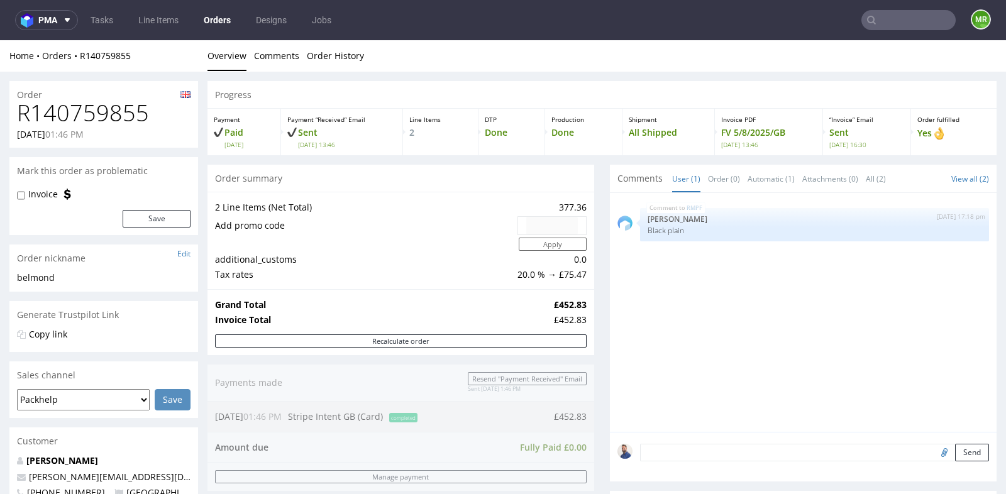
click at [603, 319] on div "Progress Payment Paid Wed 09 Jul Payment “Received” Email Sent Wed 9 Jul 13:46 …" at bounding box center [601, 467] width 789 height 772
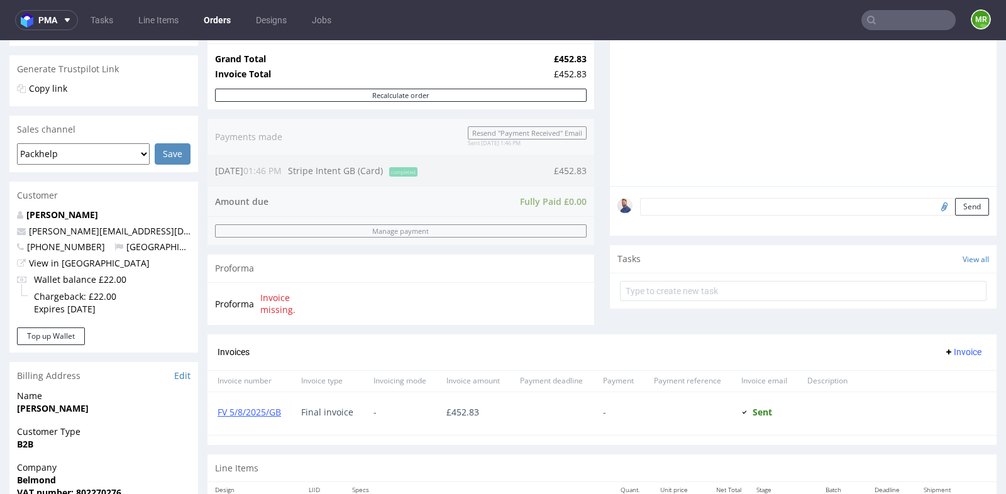
scroll to position [251, 0]
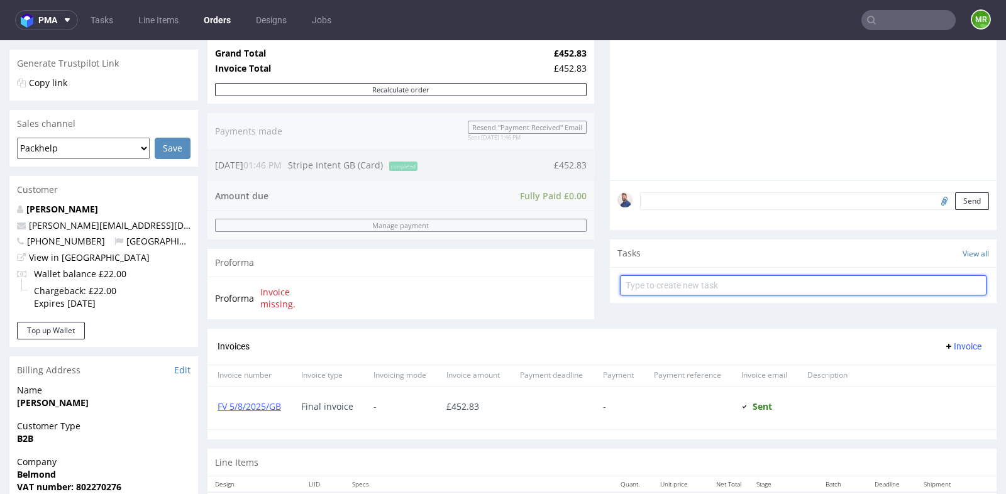
click at [668, 287] on input "text" at bounding box center [803, 285] width 366 height 20
type input "prośba o refund"
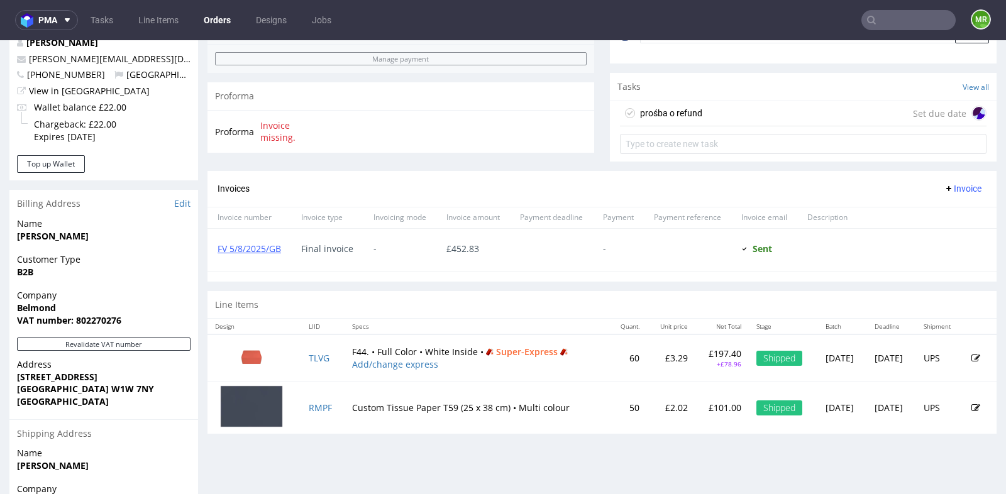
scroll to position [419, 0]
click at [749, 116] on div "prośba o refund Set due date" at bounding box center [803, 113] width 366 height 25
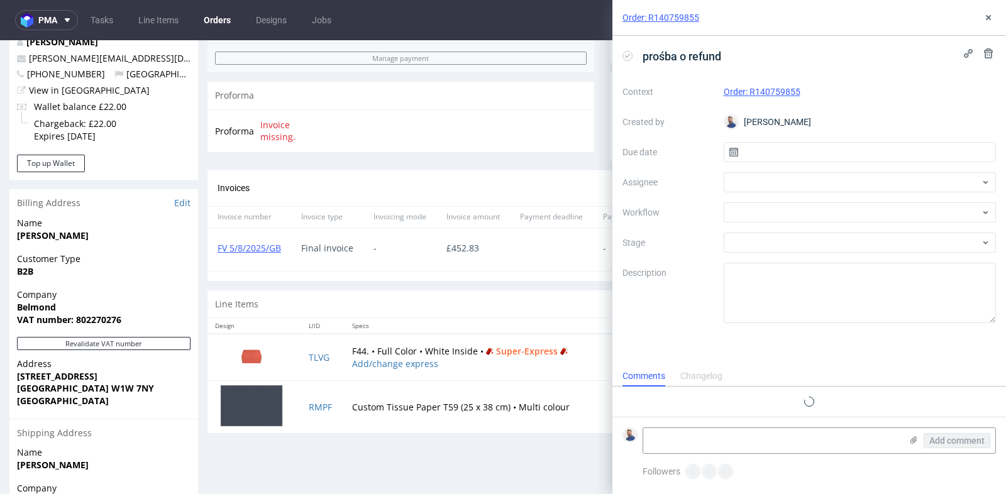
scroll to position [9, 0]
click at [758, 149] on input "text" at bounding box center [860, 152] width 273 height 20
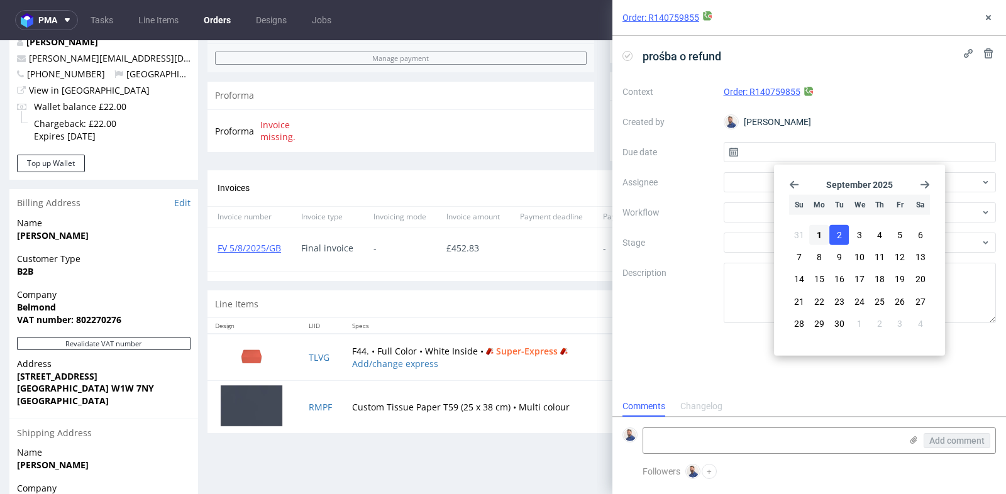
click at [844, 238] on button "2" at bounding box center [838, 235] width 19 height 20
type input "02/09/2025"
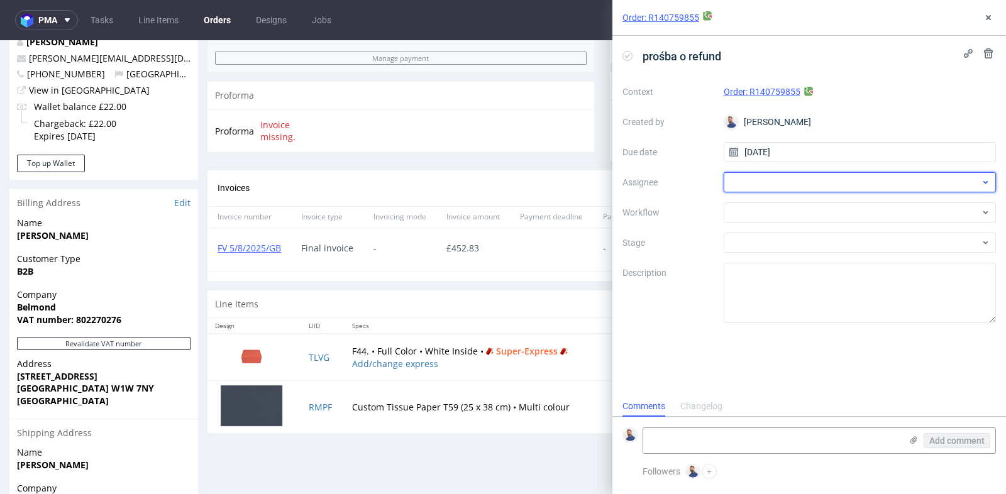
click at [866, 184] on div at bounding box center [860, 182] width 273 height 20
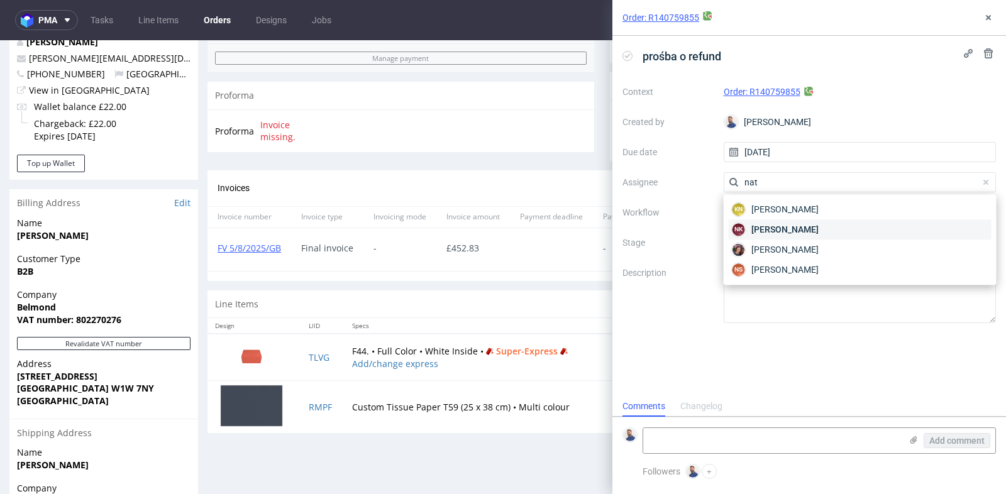
type input "nat"
click at [859, 224] on div "NK Natalia Kaczorowska" at bounding box center [860, 229] width 263 height 20
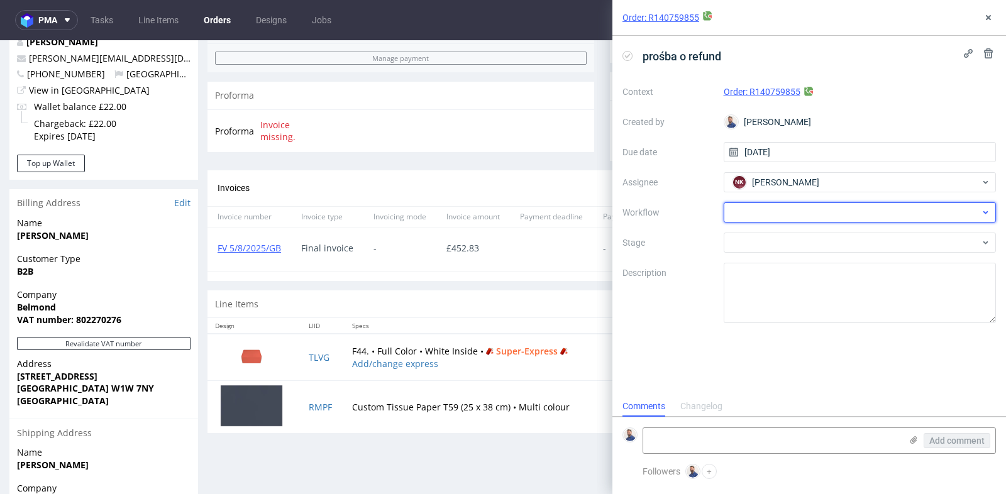
click at [873, 207] on div at bounding box center [860, 212] width 273 height 20
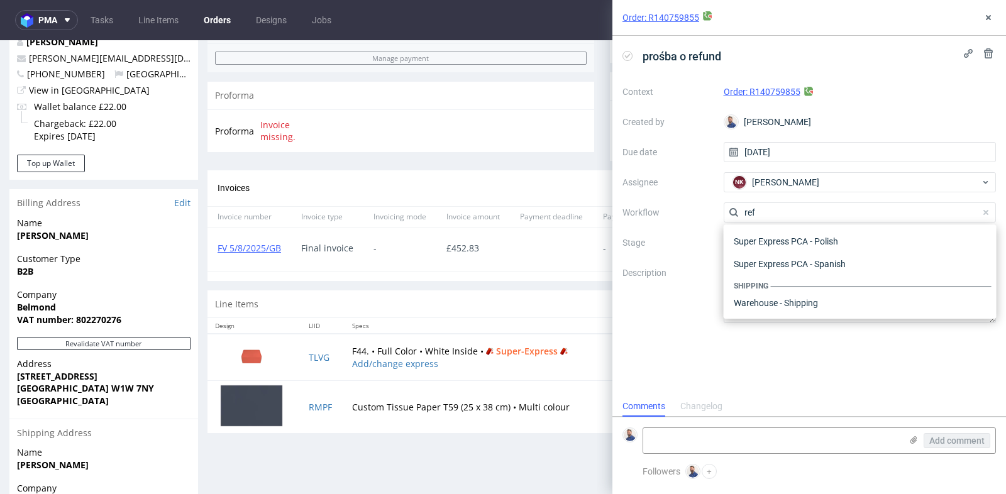
scroll to position [67, 0]
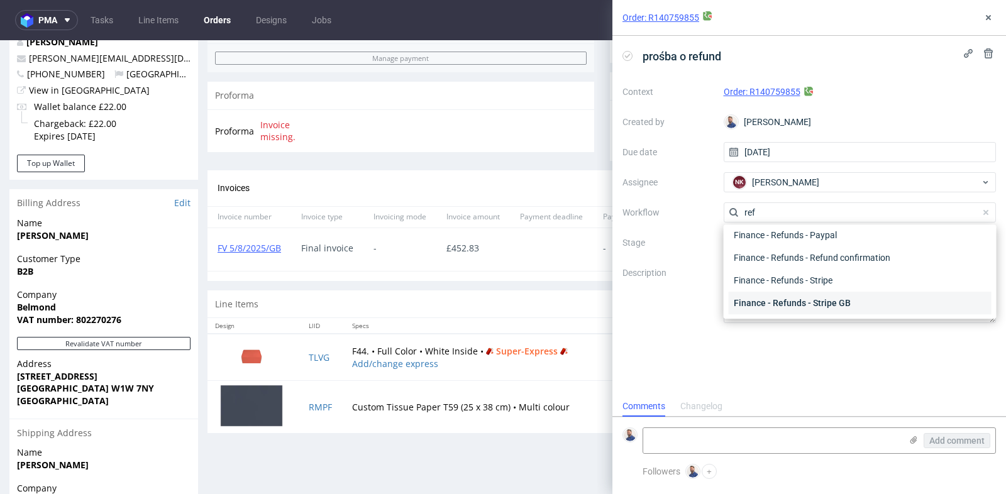
type input "ref"
click at [856, 299] on div "Finance - Refunds - Stripe GB" at bounding box center [860, 303] width 263 height 23
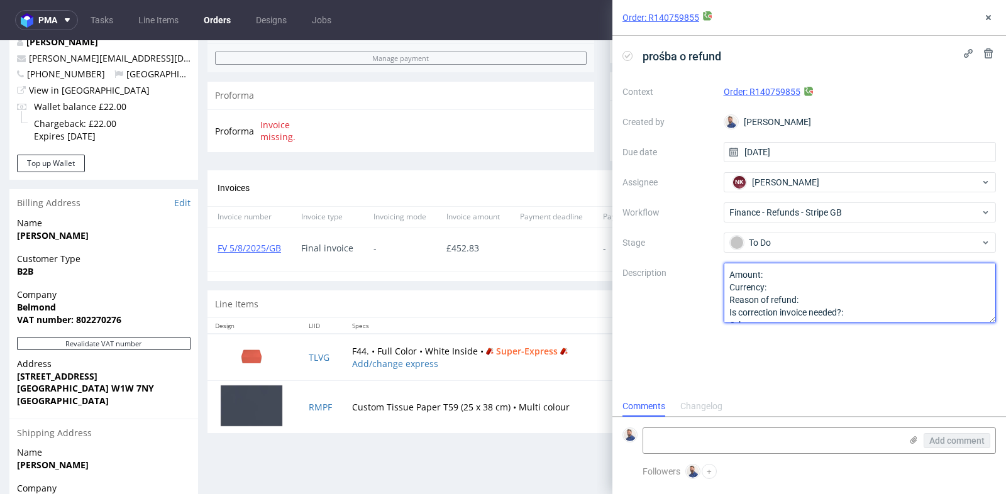
click at [812, 276] on textarea "Amount: Currency: Reason of refund: Is correction invoice needed?: Other:" at bounding box center [860, 293] width 273 height 60
click at [810, 288] on textarea "Amount: Currency: Reason of refund: Is correction invoice needed?: Other:" at bounding box center [860, 293] width 273 height 60
click at [823, 299] on textarea "Amount: Currency: Reason of refund: Is correction invoice needed?: Other:" at bounding box center [860, 293] width 273 height 60
click at [860, 311] on textarea "Amount: Currency: Reason of refund: Is correction invoice needed?: Other:" at bounding box center [860, 293] width 273 height 60
type textarea "Amount: 101 Currency: GBP Reason of refund: The client did not accept the LI RM…"
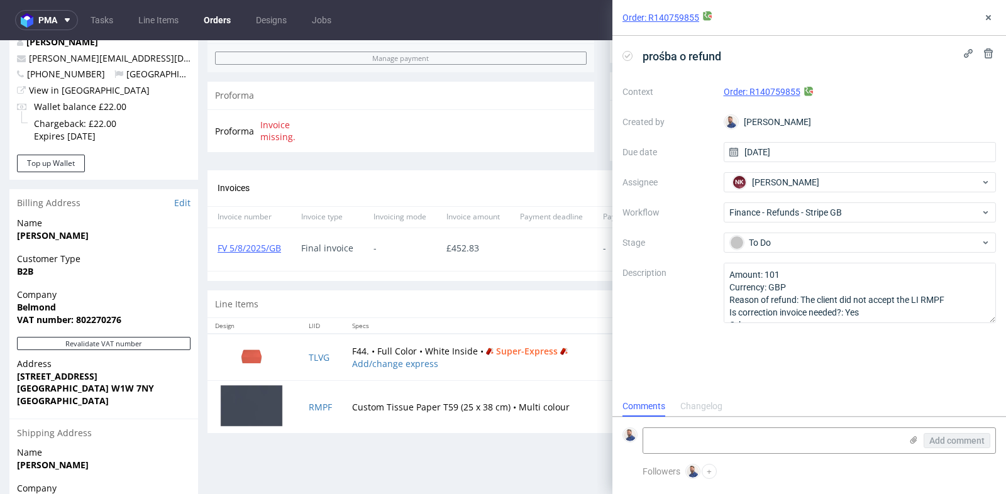
click at [851, 356] on div "prośba o refund Context Order: R140759855 Created by Michał Rachański Due date …" at bounding box center [809, 216] width 394 height 360
click at [989, 16] on use at bounding box center [988, 17] width 5 height 5
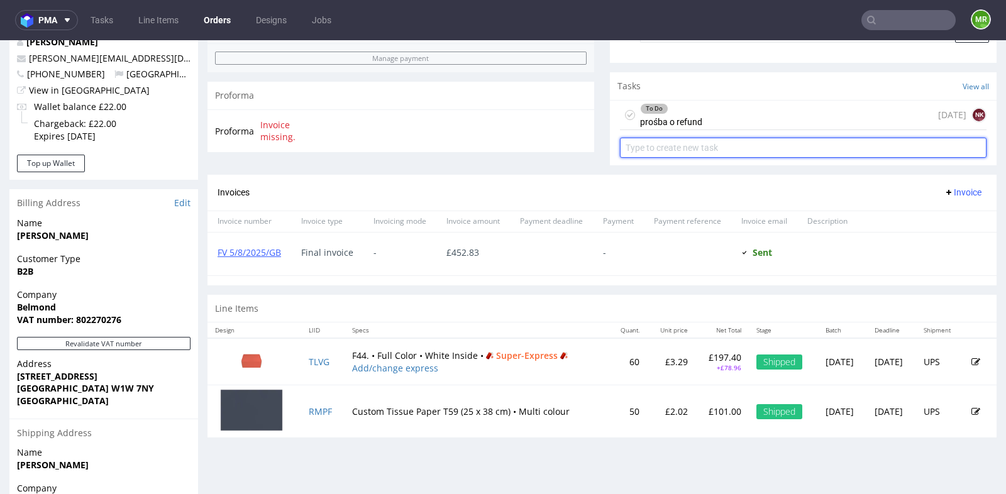
click at [791, 140] on input "text" at bounding box center [803, 148] width 366 height 20
type input "prośba o korektę faktury"
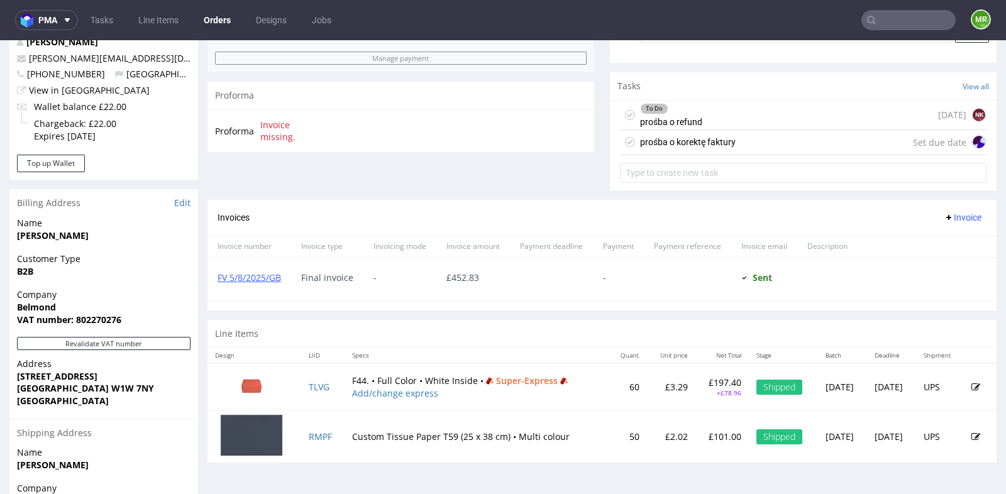
click at [790, 147] on div "prośba o korektę faktury Set due date" at bounding box center [803, 142] width 366 height 25
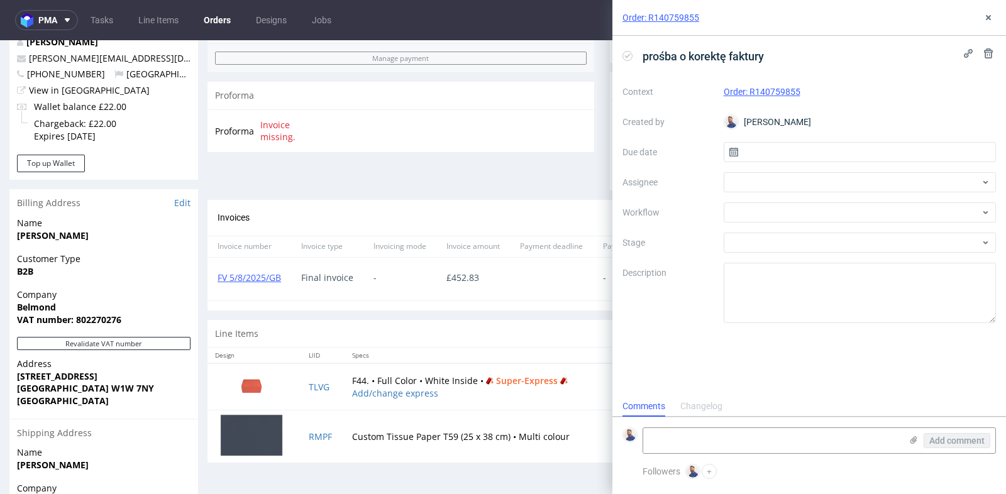
scroll to position [9, 0]
click at [820, 150] on input "text" at bounding box center [860, 152] width 273 height 20
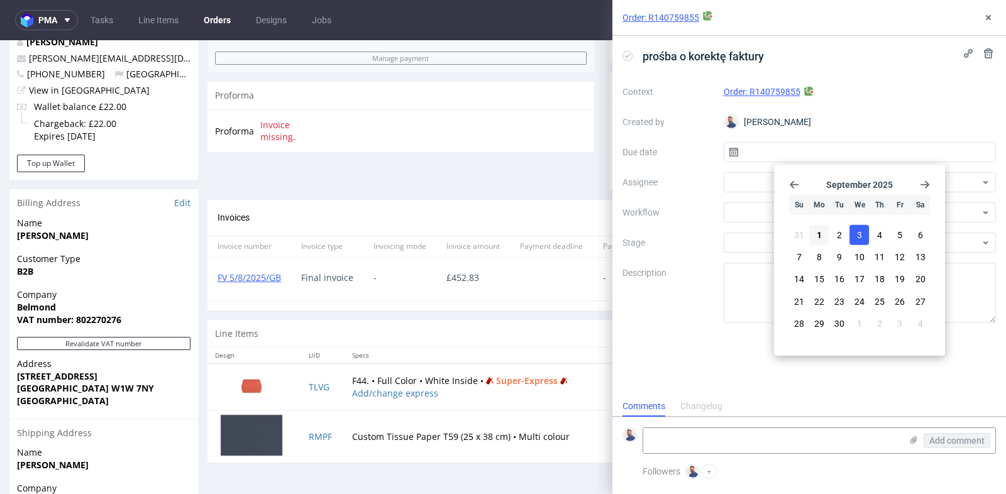
click at [856, 229] on button "3" at bounding box center [859, 235] width 19 height 20
type input "03/09/2025"
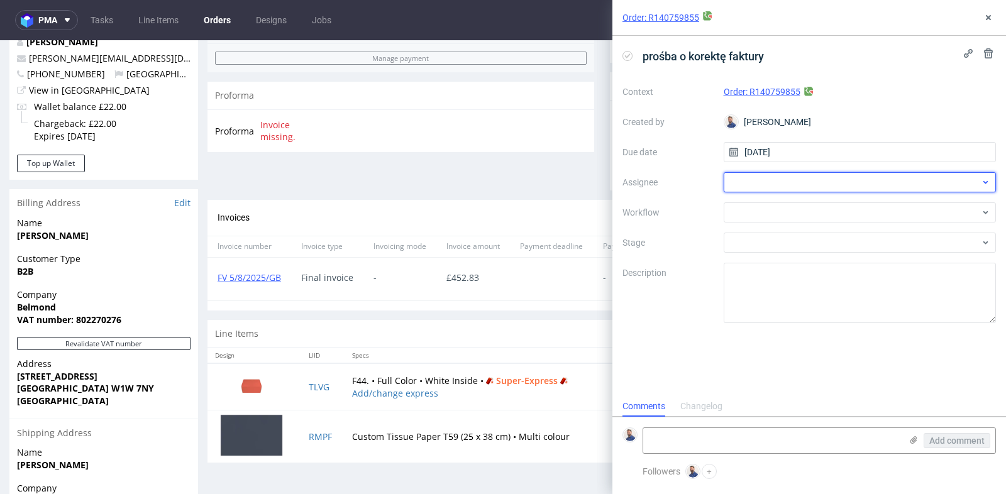
click at [881, 187] on div at bounding box center [860, 182] width 273 height 20
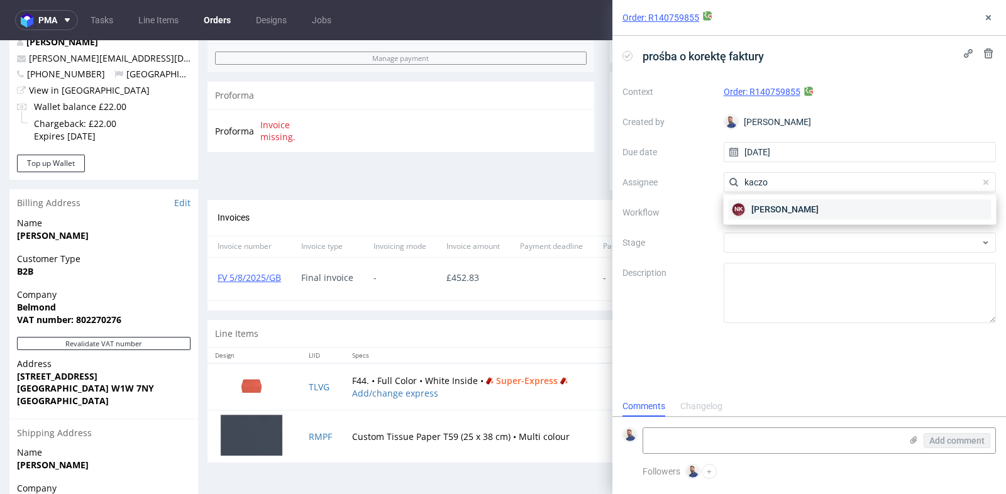
type input "kaczo"
click at [866, 210] on div "NK Natalia Kaczorowska" at bounding box center [860, 209] width 263 height 20
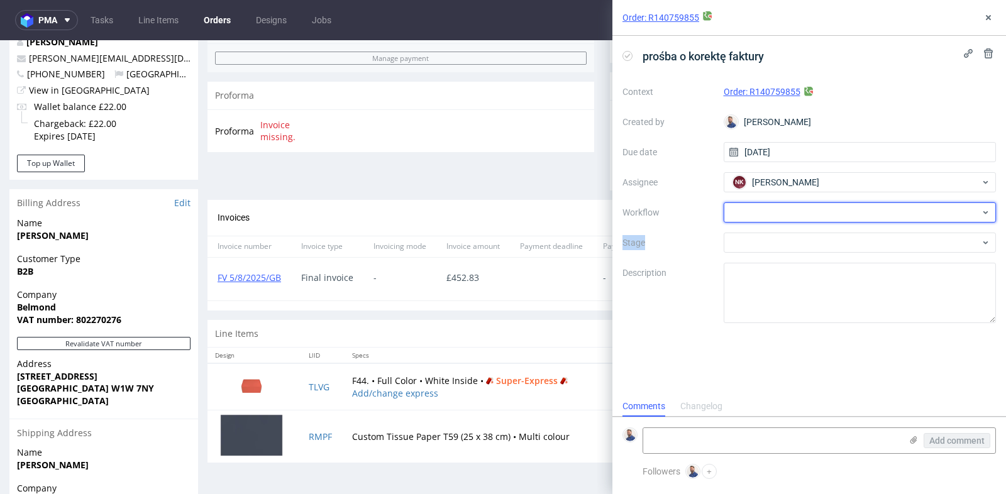
click at [866, 210] on div at bounding box center [860, 212] width 273 height 20
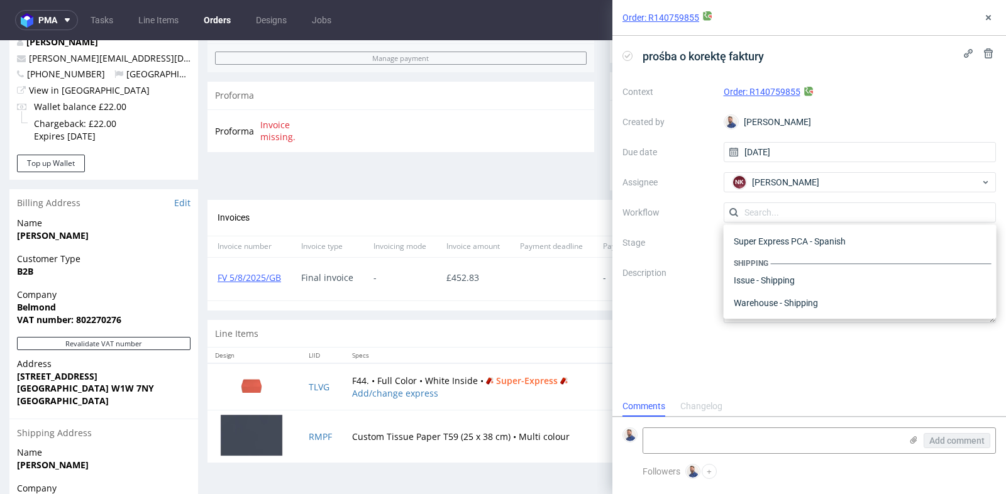
type input "u"
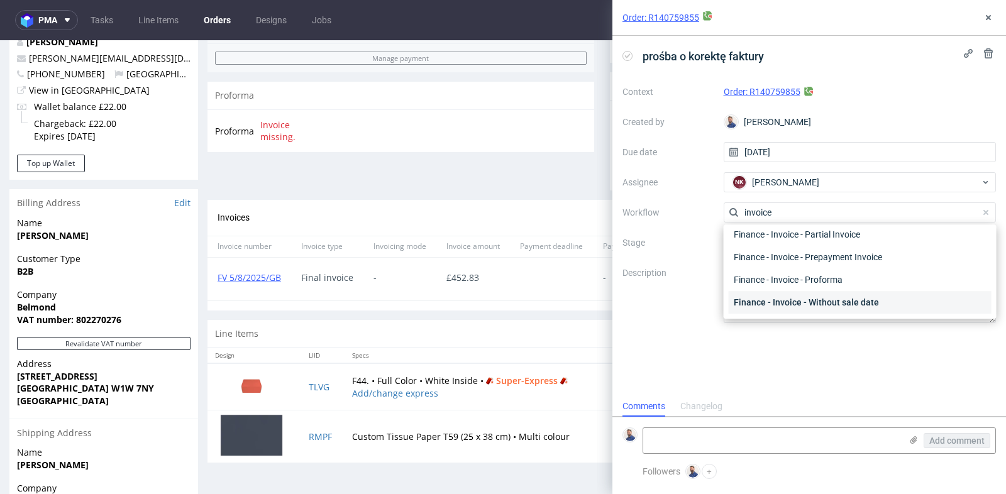
scroll to position [90, 0]
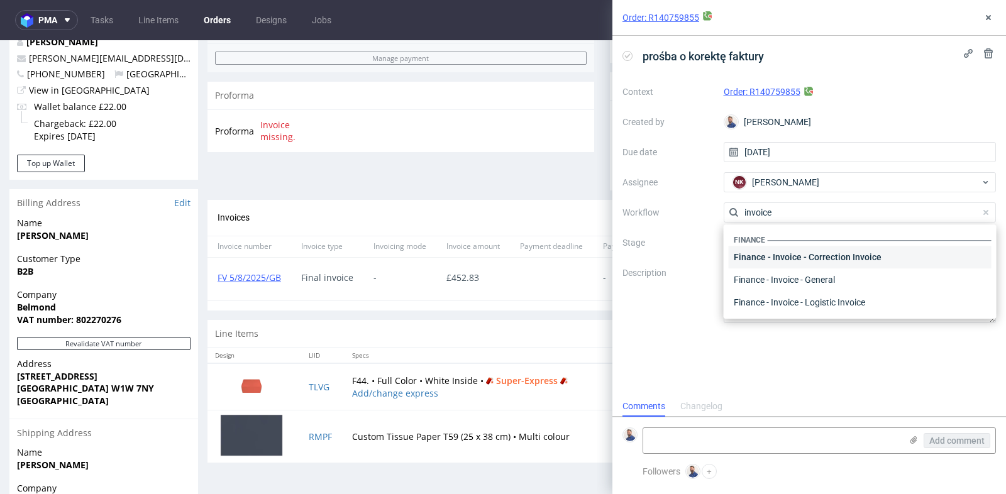
type input "invoice"
click at [871, 265] on div "Finance - Invoice - Correction Invoice" at bounding box center [860, 257] width 263 height 23
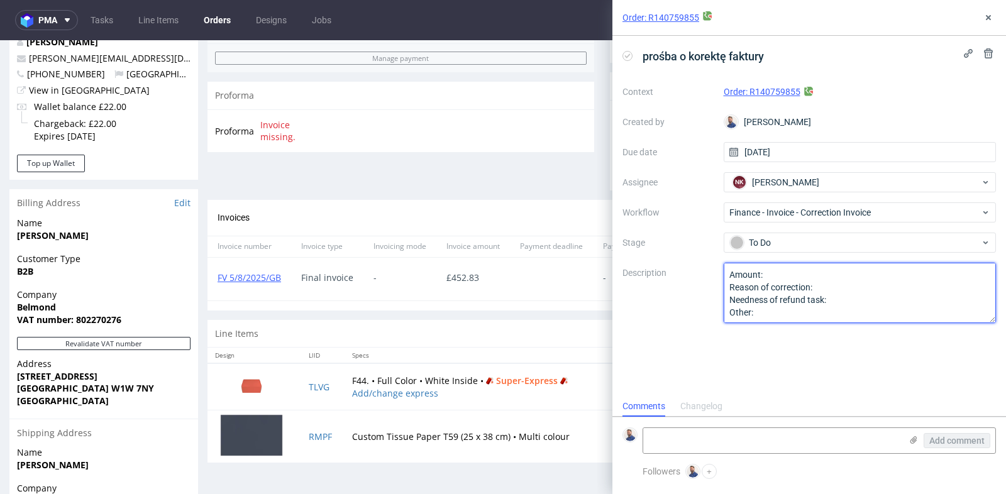
click at [867, 283] on textarea "Amount: Reason of correction: Needness of refund task: Other:" at bounding box center [860, 293] width 273 height 60
click at [867, 276] on textarea "Amount: Reason of correction: Needness of refund task: Other:" at bounding box center [860, 293] width 273 height 60
click at [869, 283] on textarea "Amount: Reason of correction: Needness of refund task: Other:" at bounding box center [860, 293] width 273 height 60
click at [866, 295] on textarea "Amount: Reason of correction: Needness of refund task: Other:" at bounding box center [860, 293] width 273 height 60
type textarea "Amount: 452.83-101 GBP Reason of correction: refund Needness of refund task: ye…"
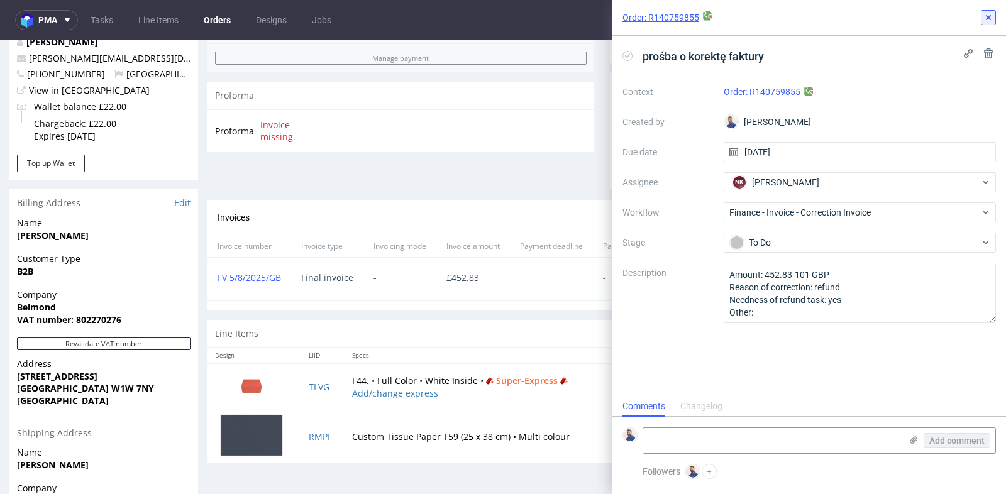
click at [983, 19] on icon at bounding box center [988, 18] width 10 height 10
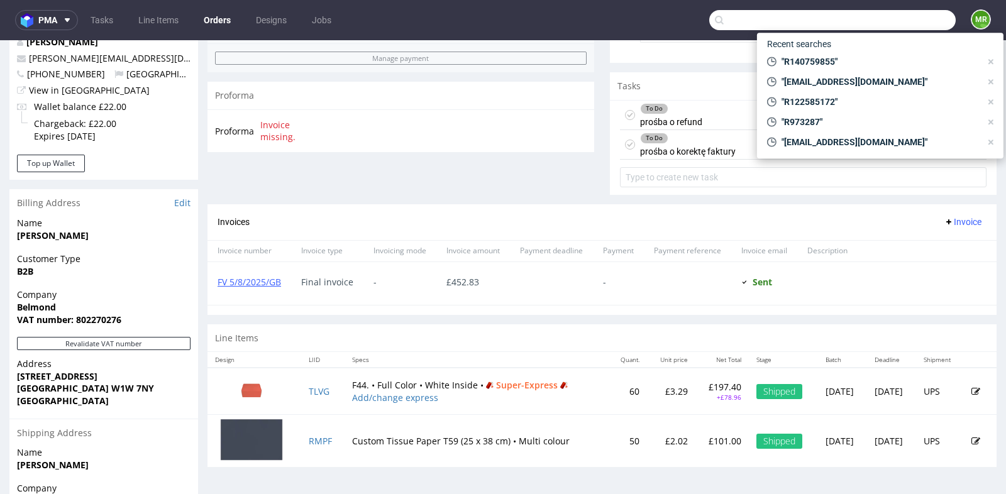
click at [885, 26] on input "text" at bounding box center [832, 20] width 246 height 20
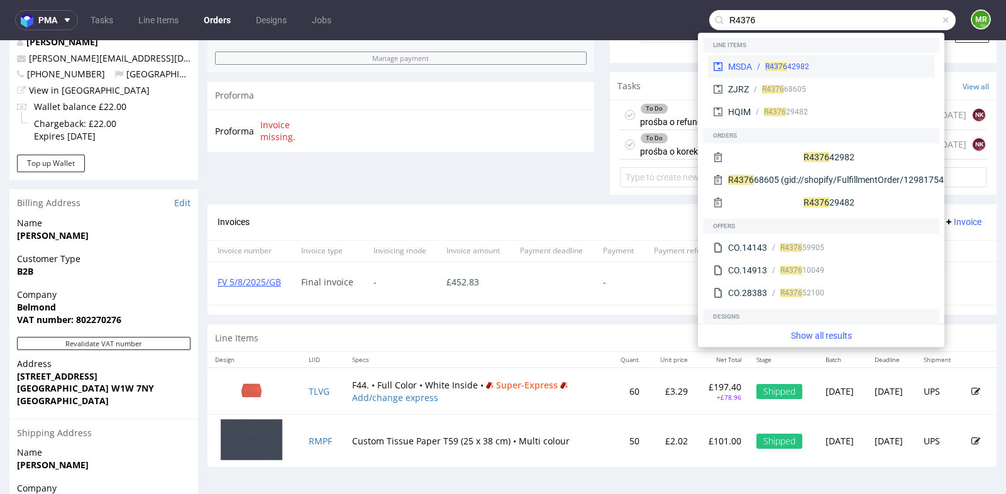
type input "R4376"
click at [858, 65] on div "R4376 42982" at bounding box center [840, 66] width 177 height 11
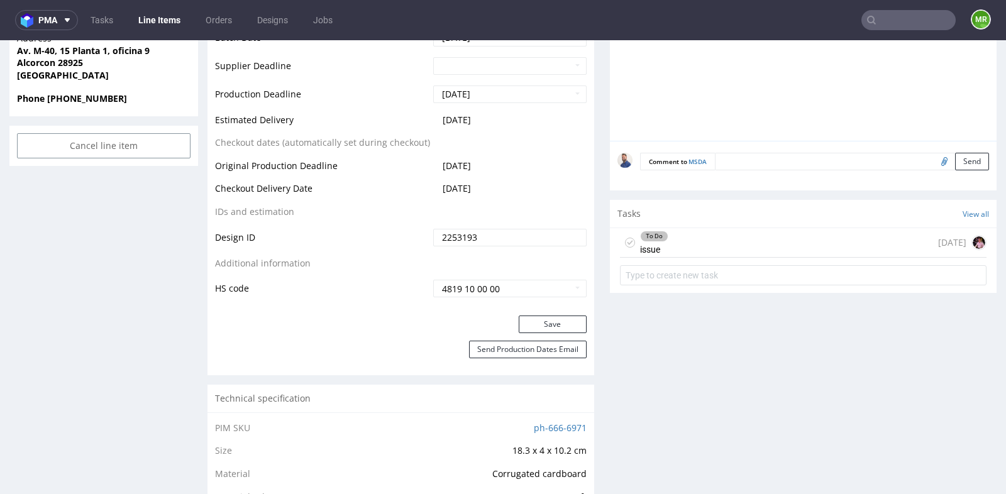
scroll to position [642, 0]
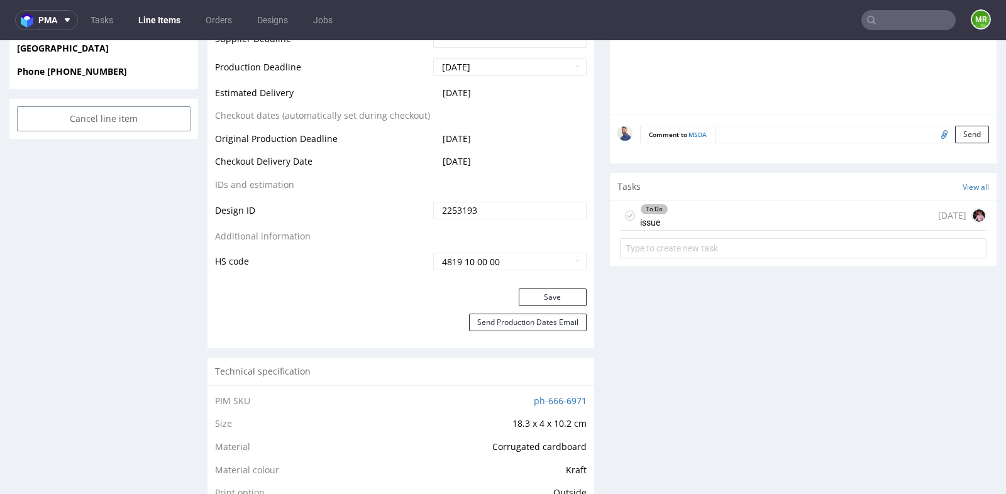
click at [684, 215] on div "To Do issue 3 days ago" at bounding box center [803, 216] width 366 height 30
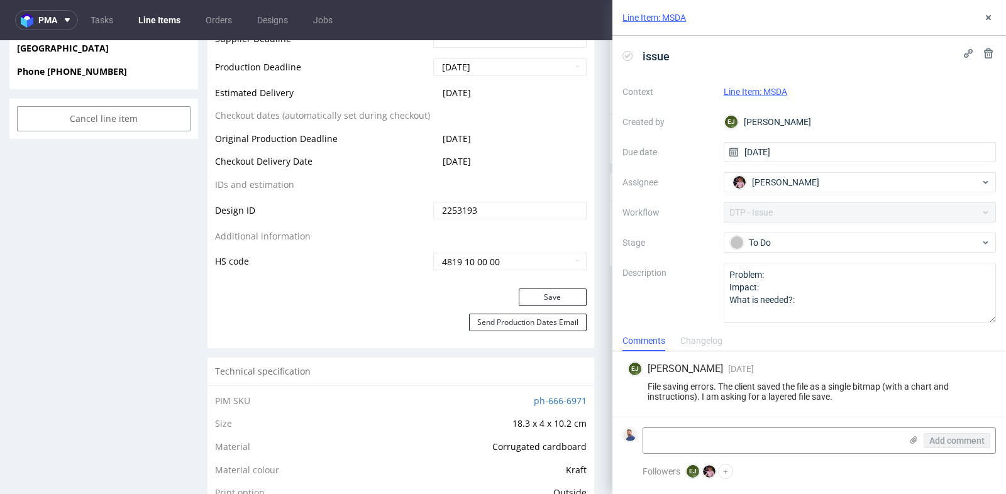
click at [781, 374] on div "EJ Elżbieta Jelińska 3 days ago 29th Aug 2025, 18:00" at bounding box center [808, 368] width 363 height 15
click at [989, 19] on use at bounding box center [988, 17] width 5 height 5
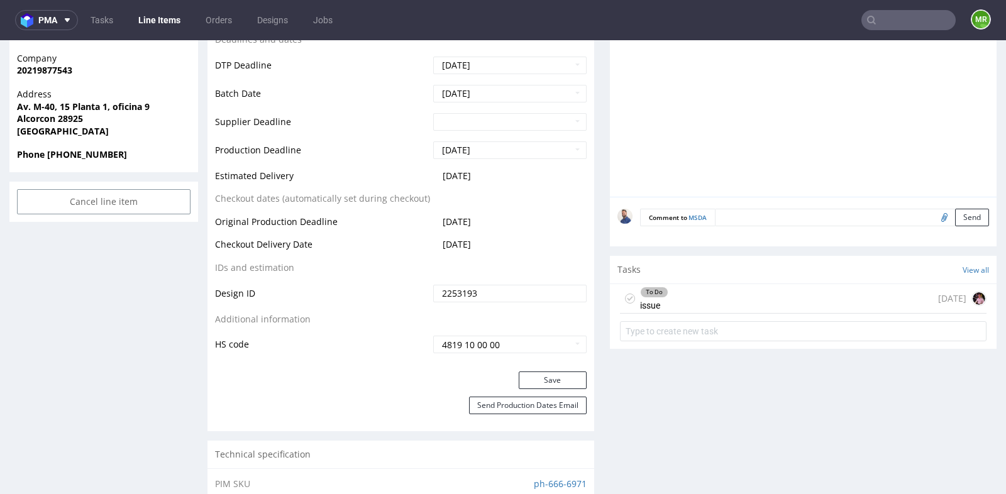
scroll to position [586, 0]
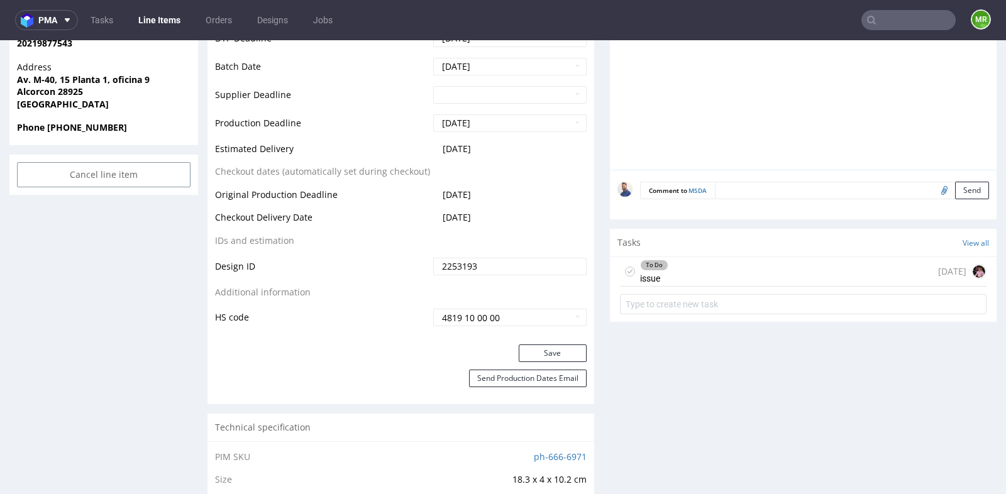
click at [718, 276] on div "To Do issue 3 days ago" at bounding box center [803, 272] width 366 height 30
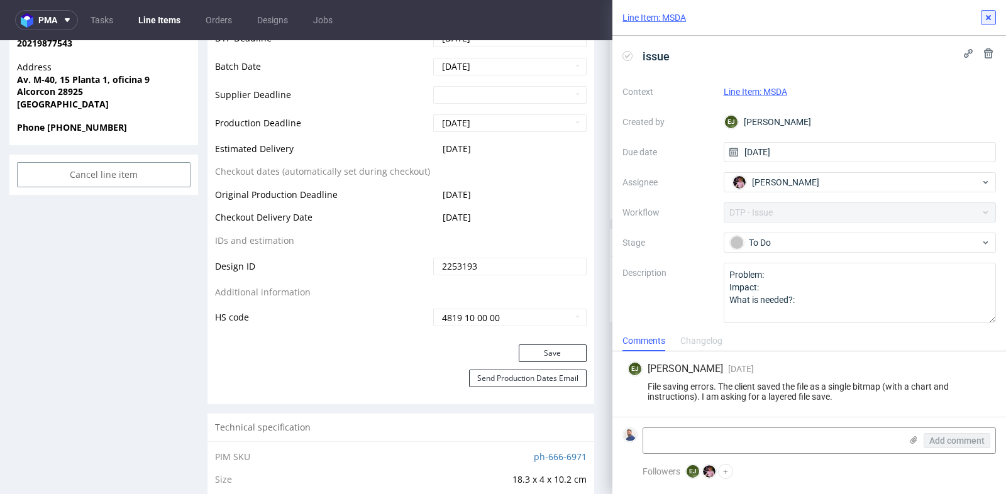
click at [991, 21] on icon at bounding box center [988, 18] width 10 height 10
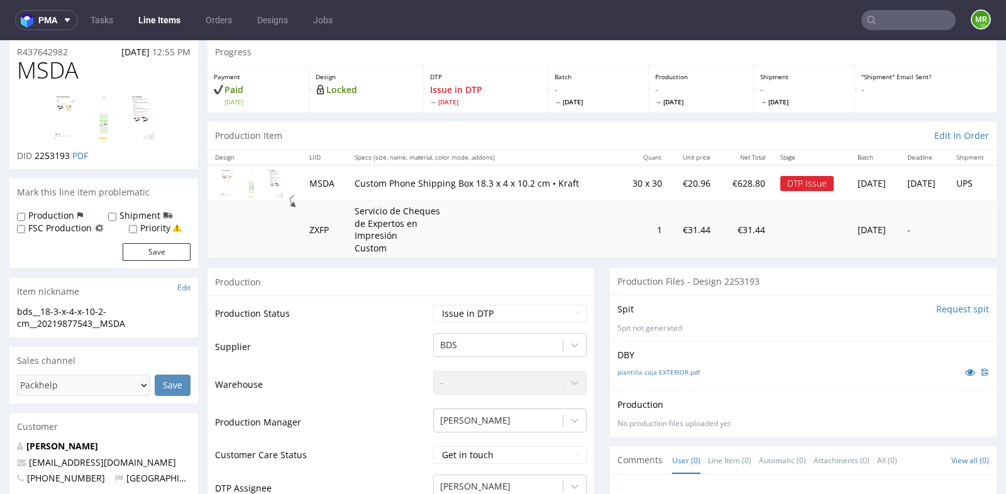
scroll to position [28, 0]
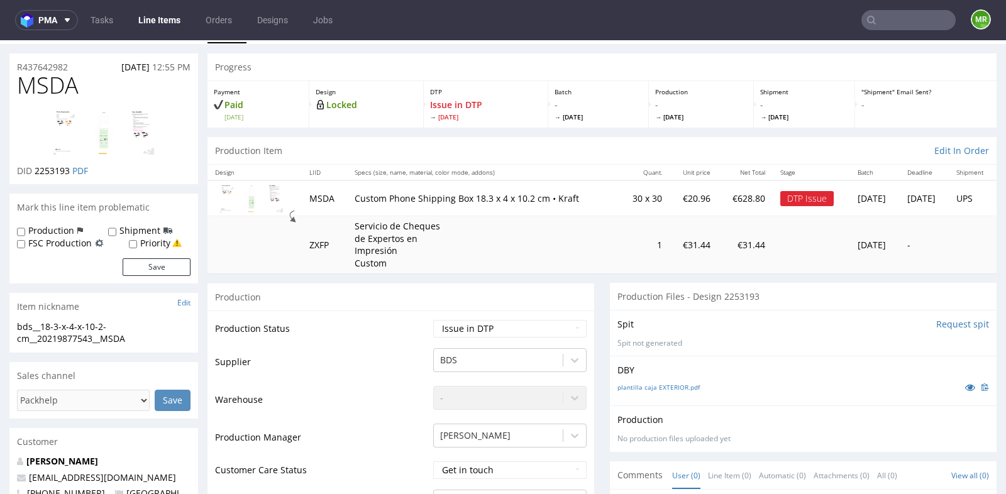
click at [263, 204] on img at bounding box center [251, 199] width 63 height 28
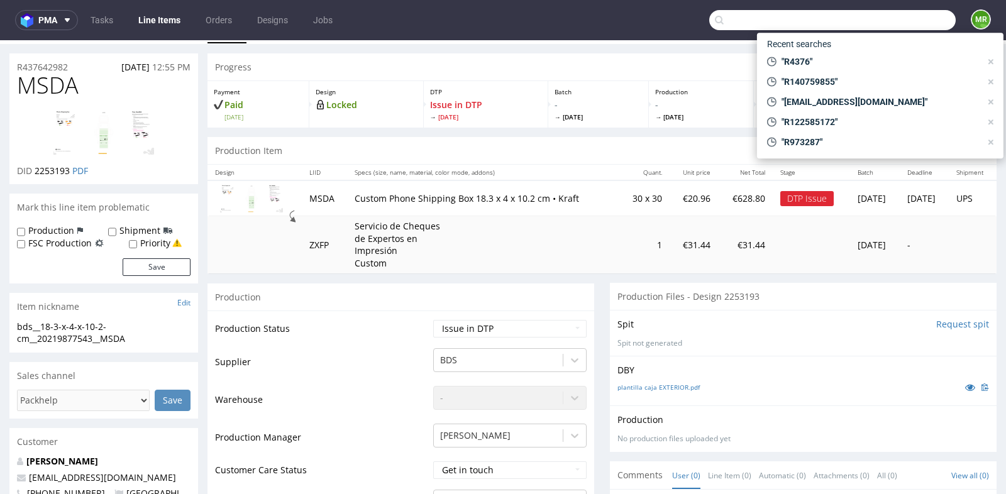
click at [868, 12] on input "text" at bounding box center [832, 20] width 246 height 20
paste input "farmadeasrl@gmail.com"
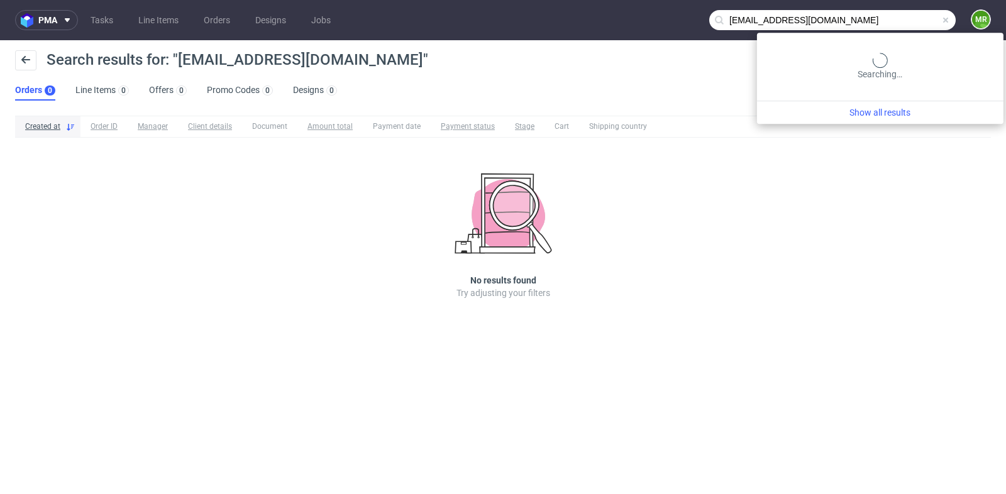
click at [893, 14] on input "farmadeasrl@gmail.com" at bounding box center [832, 20] width 246 height 20
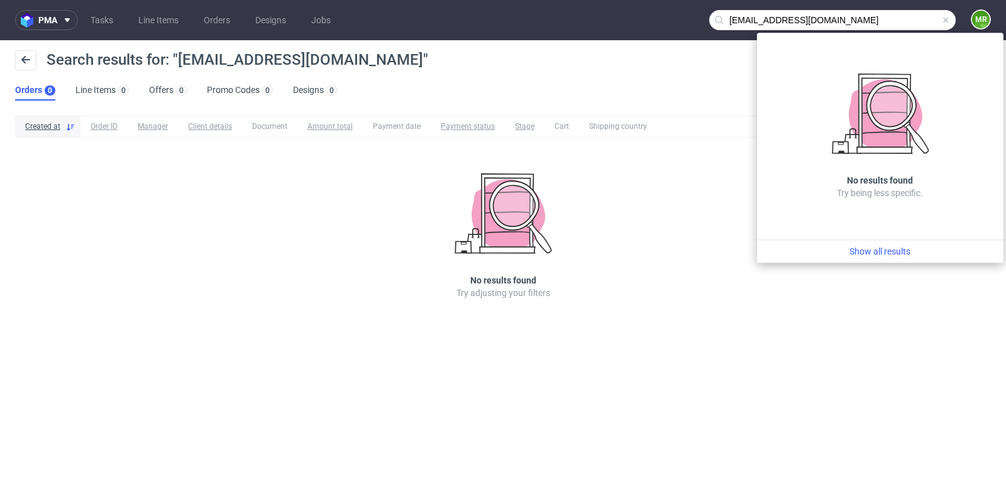
paste input "Ordine #000002401"
click at [760, 18] on input "Ordine #000002401" at bounding box center [832, 20] width 246 height 20
drag, startPoint x: 767, startPoint y: 19, endPoint x: 719, endPoint y: 18, distance: 47.8
click at [719, 18] on div "Ordine #000002401" at bounding box center [832, 20] width 246 height 20
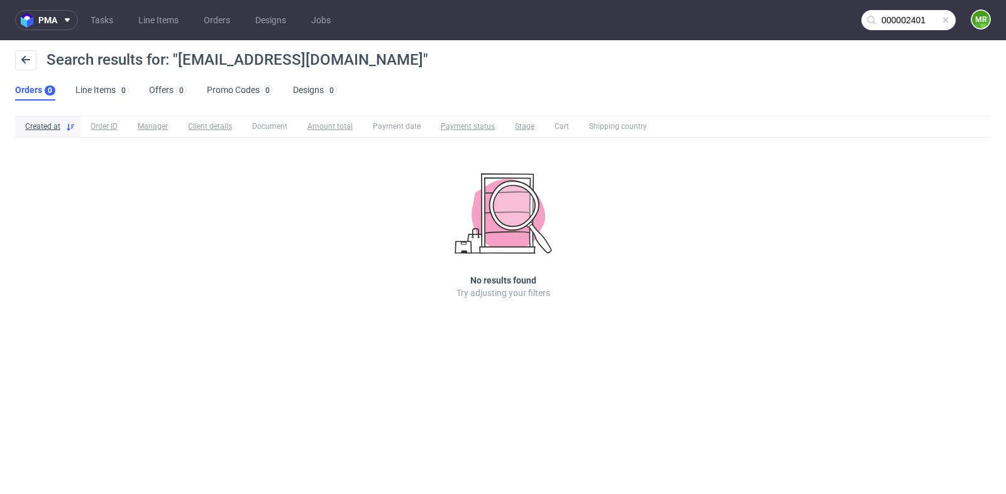
type input "000002401"
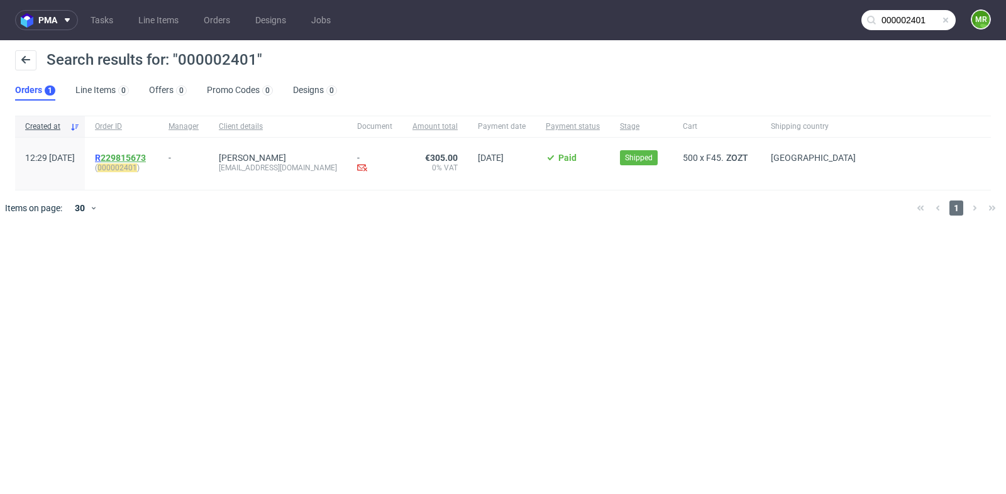
click at [146, 158] on link "229815673" at bounding box center [123, 158] width 45 height 10
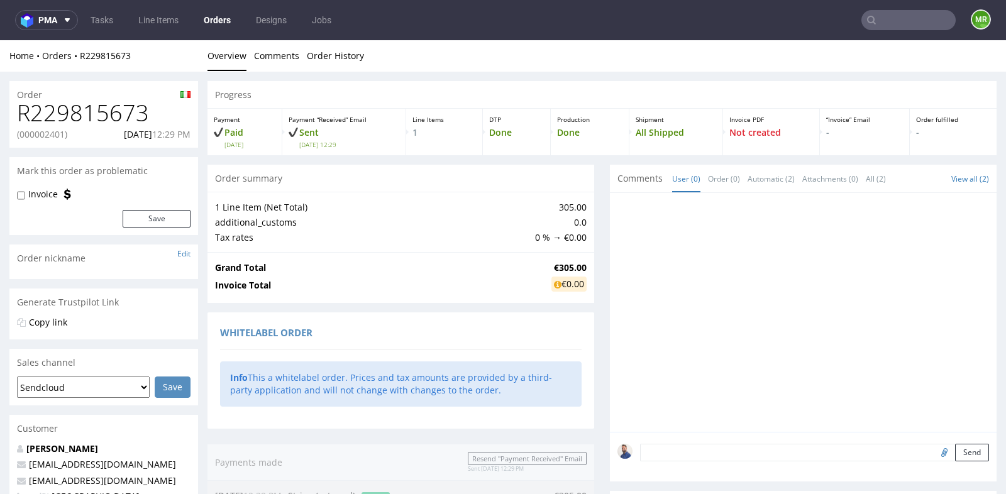
click at [588, 361] on div "Whitelabel order Info This a whitelabel order. Prices and tax amounts are provi…" at bounding box center [400, 370] width 387 height 116
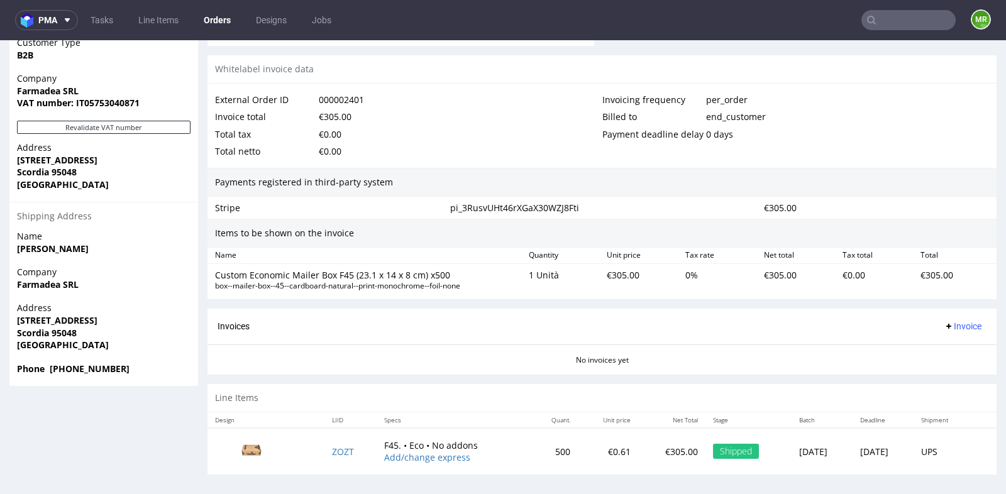
scroll to position [3, 0]
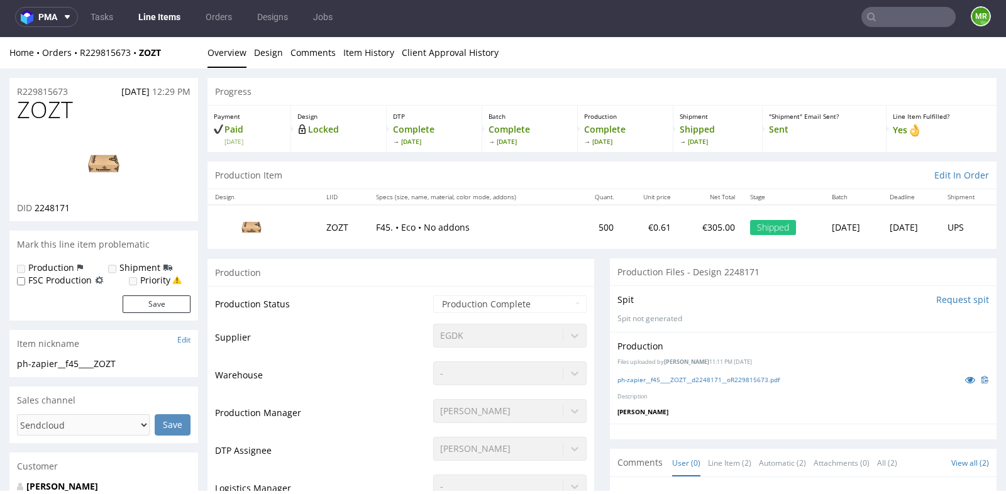
click at [499, 385] on td "-" at bounding box center [508, 379] width 157 height 38
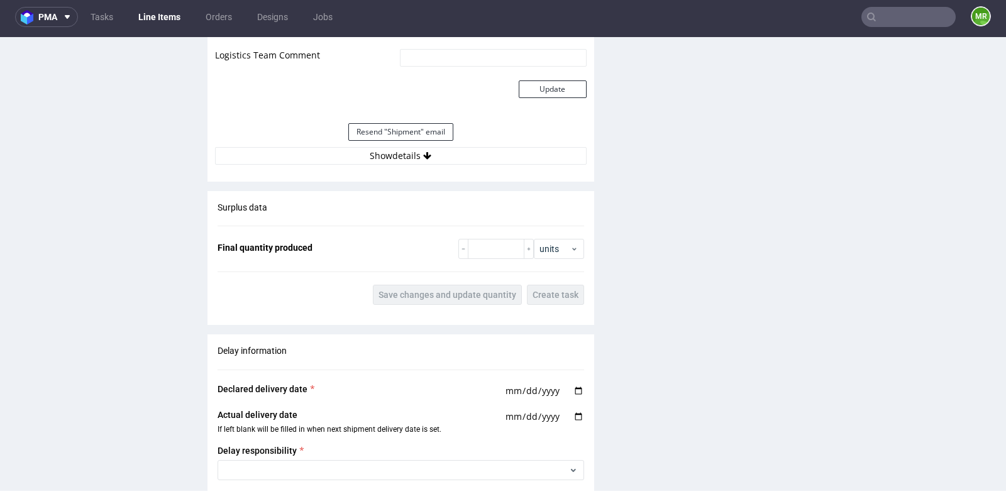
scroll to position [1368, 0]
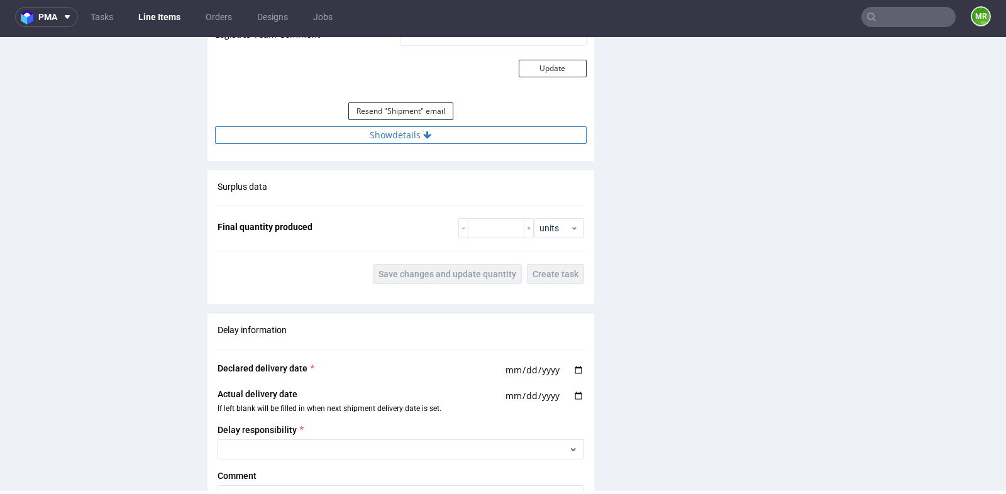
click at [423, 131] on icon at bounding box center [427, 135] width 8 height 9
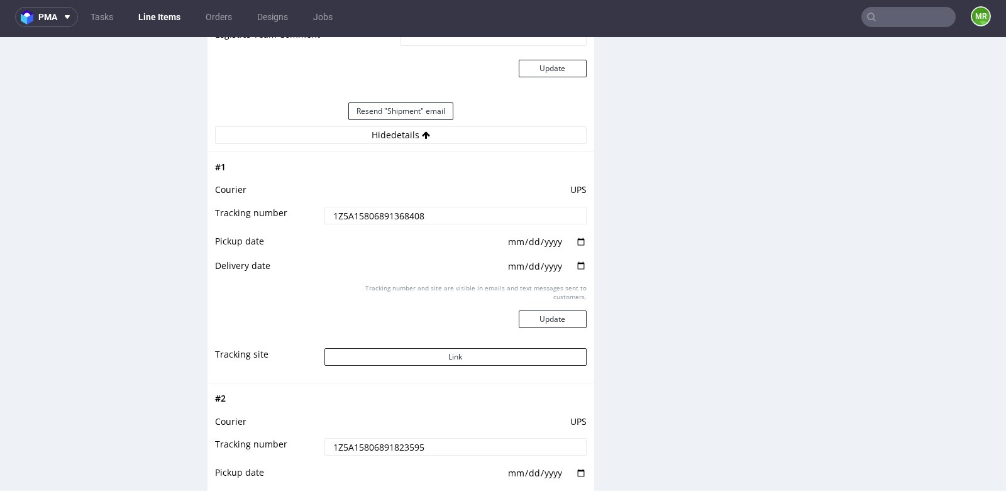
click at [392, 209] on input "1Z5A15806891368408" at bounding box center [455, 216] width 262 height 18
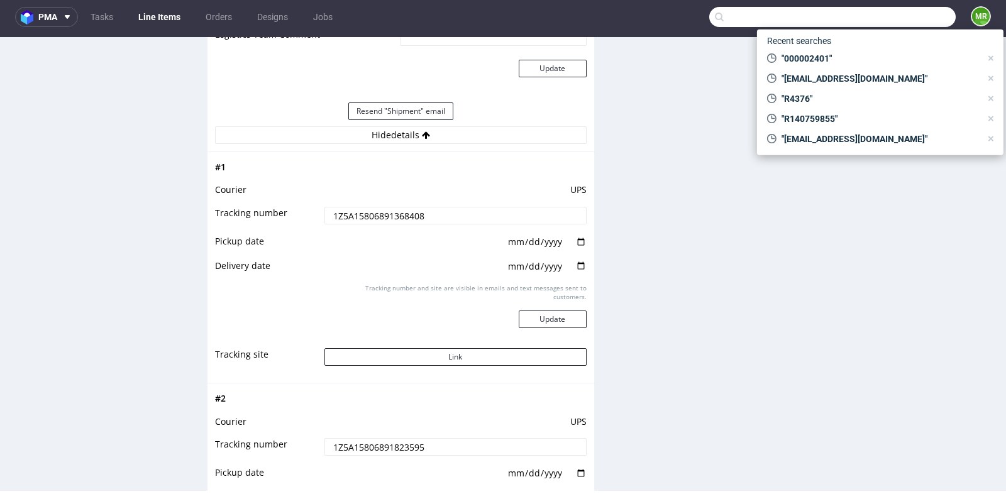
click at [890, 20] on input "text" at bounding box center [832, 17] width 246 height 20
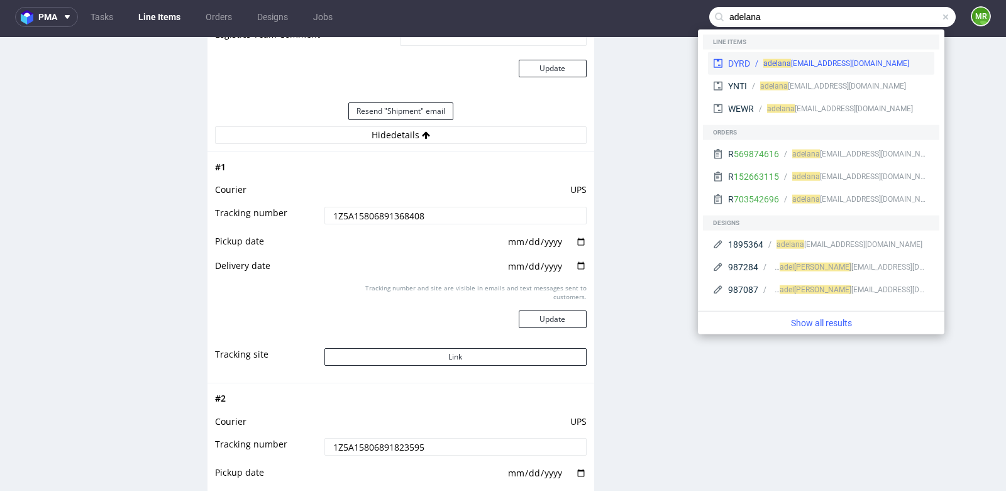
type input "adelana"
click at [851, 62] on div "adelana varroesp@gmail.com" at bounding box center [836, 63] width 146 height 11
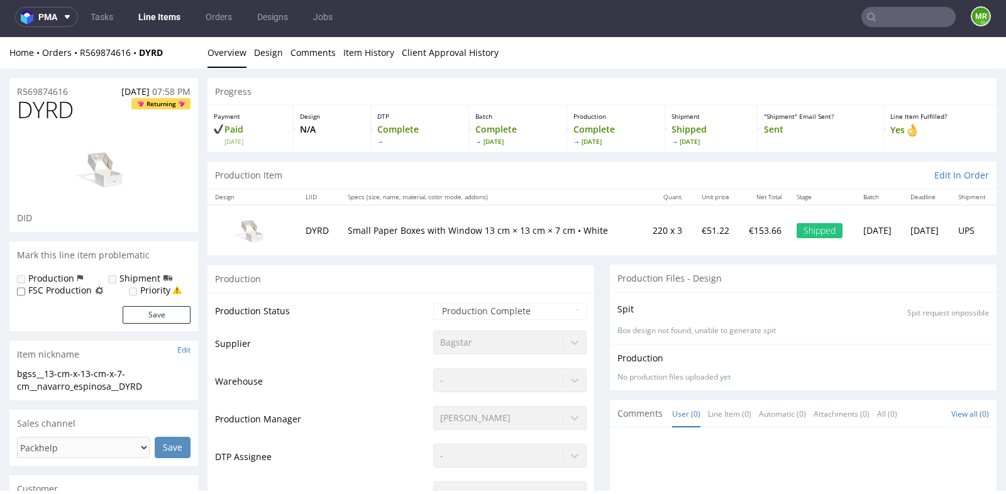
click at [212, 278] on div "Production" at bounding box center [400, 279] width 387 height 28
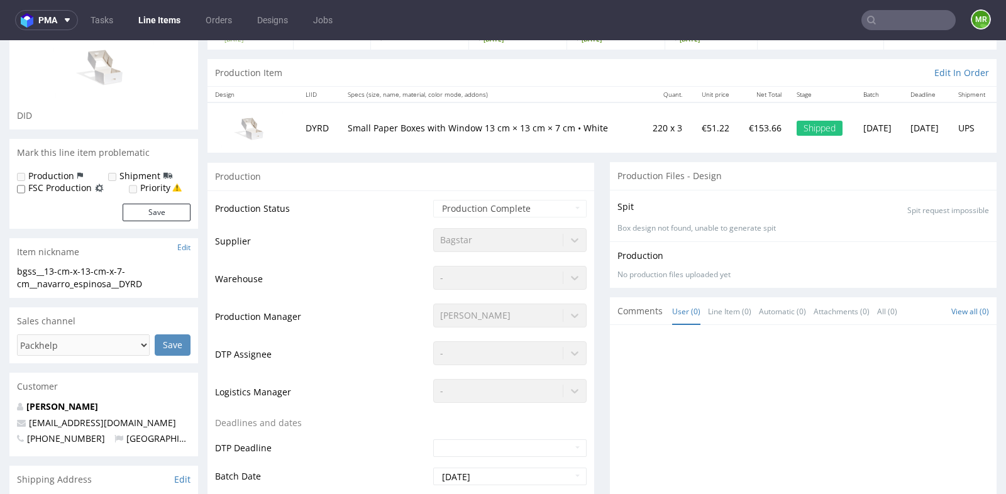
scroll to position [111, 0]
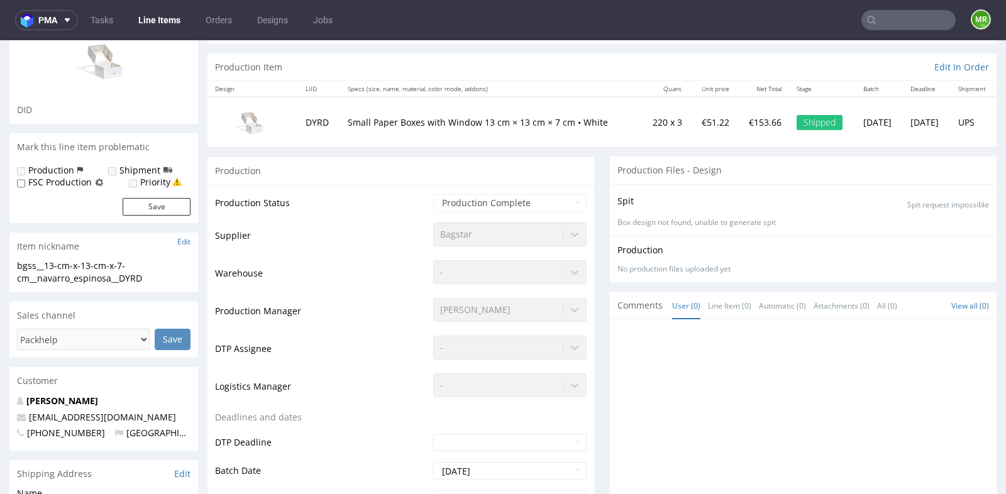
drag, startPoint x: 157, startPoint y: 412, endPoint x: 158, endPoint y: 404, distance: 8.9
click at [158, 404] on div "Adela Navarro Espinosa adelanavarroesp@gmail.com +34619871578 Spain" at bounding box center [103, 423] width 189 height 56
copy div "adelanavarroesp@gmail.com"
click at [314, 121] on td "DYRD" at bounding box center [319, 122] width 42 height 50
click at [527, 157] on div "Production" at bounding box center [400, 171] width 387 height 28
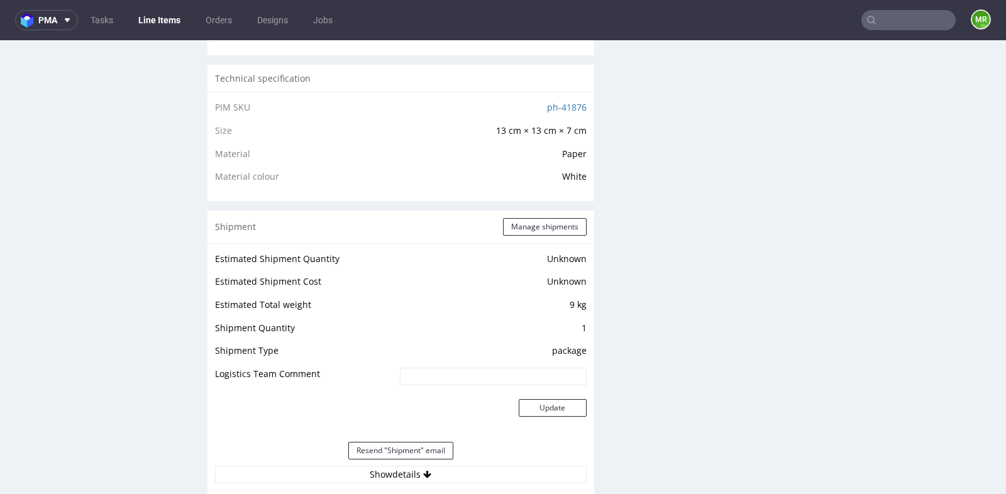
scroll to position [866, 0]
click at [568, 106] on link "ph-41876" at bounding box center [567, 107] width 40 height 12
drag, startPoint x: 522, startPoint y: 102, endPoint x: 581, endPoint y: 106, distance: 59.8
click at [581, 106] on div "PIM SKU ph-41876 Size 13 cm × 13 cm × 7 cm Material Paper Material colour White" at bounding box center [400, 145] width 387 height 109
click at [583, 106] on div "PIM SKU ph-41876 Size 13 cm × 13 cm × 7 cm Material Paper Material colour White" at bounding box center [400, 145] width 387 height 109
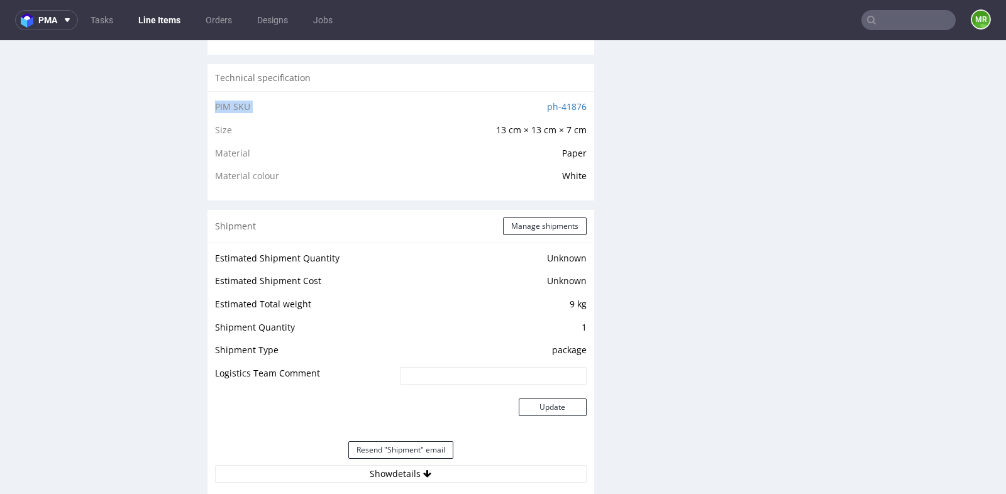
drag, startPoint x: 583, startPoint y: 106, endPoint x: 532, endPoint y: 106, distance: 50.9
click at [532, 106] on div "PIM SKU ph-41876 Size 13 cm × 13 cm × 7 cm Material Paper Material colour White" at bounding box center [400, 145] width 387 height 109
click at [532, 106] on td "ph-41876" at bounding box center [474, 110] width 223 height 23
drag, startPoint x: 590, startPoint y: 109, endPoint x: 541, endPoint y: 106, distance: 48.5
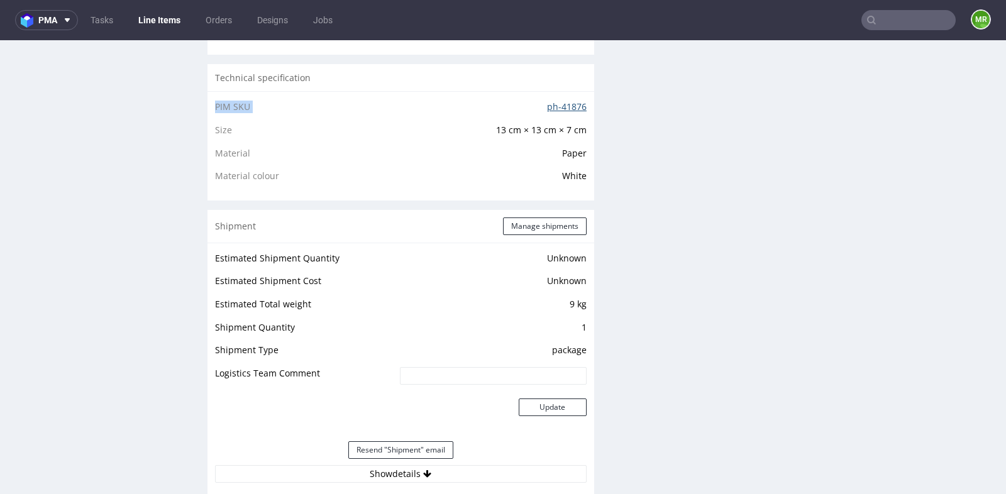
click at [541, 106] on div "Progress Payment Paid Thu 14 Aug Design N/A DTP Complete Batch Complete Mon 18 …" at bounding box center [601, 230] width 789 height 2030
copy tbody "PIM SKU"
click at [743, 140] on div "Production Files - Design Spit Spit request impossible Box design not found, un…" at bounding box center [803, 271] width 387 height 1739
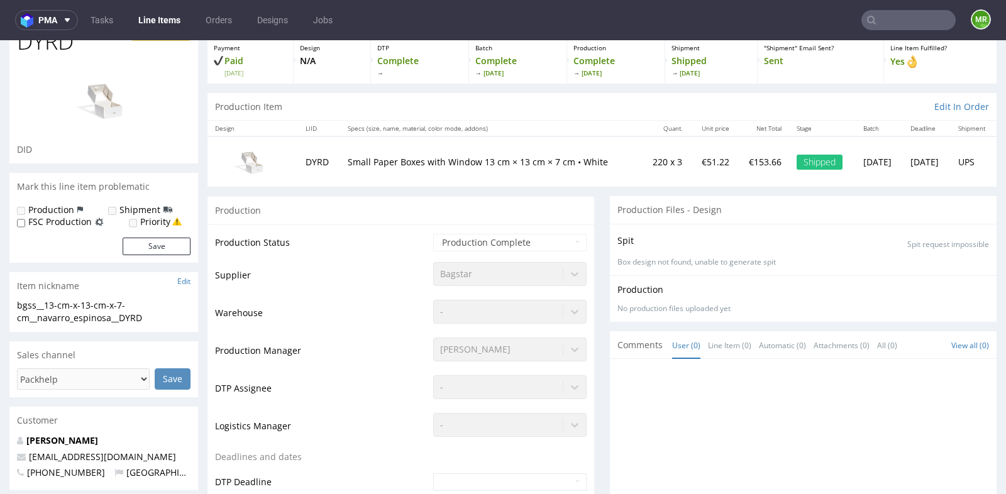
scroll to position [84, 0]
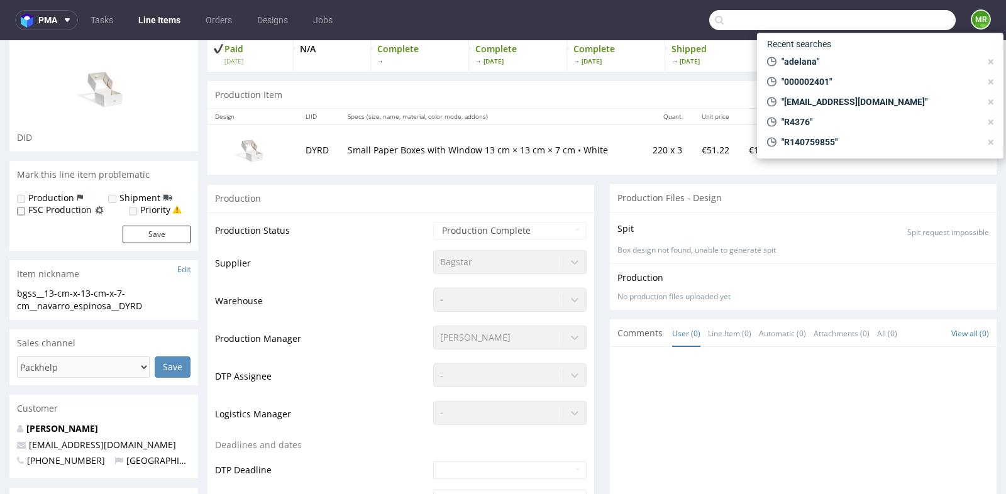
click at [905, 16] on input "text" at bounding box center [832, 20] width 246 height 20
paste input "https://platform.packhelp.com/pma/line-items/7275539/orders/R569874616"
type input "https://platform.packhelp.com/pma/line-items/7275539/orders/R569874616"
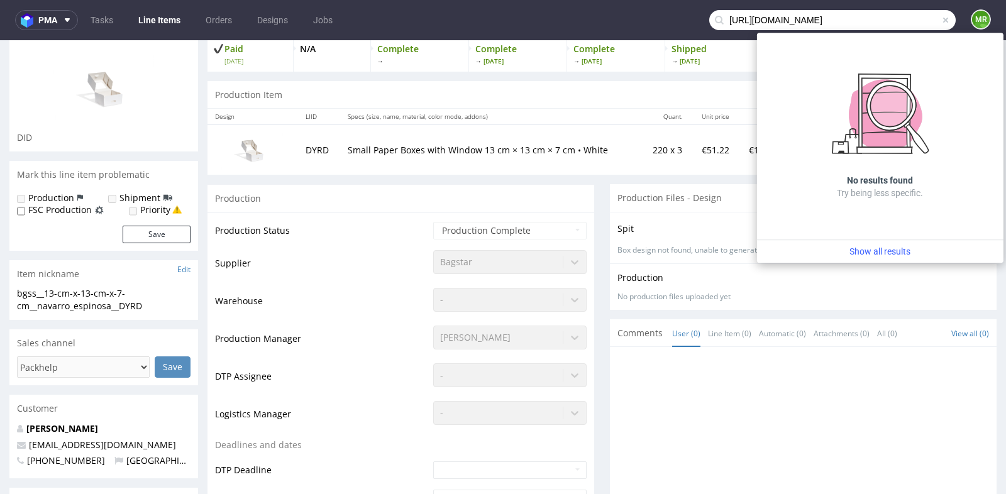
click at [899, 21] on input "https://platform.packhelp.com/pma/line-items/7275539/orders/R569874616" at bounding box center [832, 20] width 246 height 20
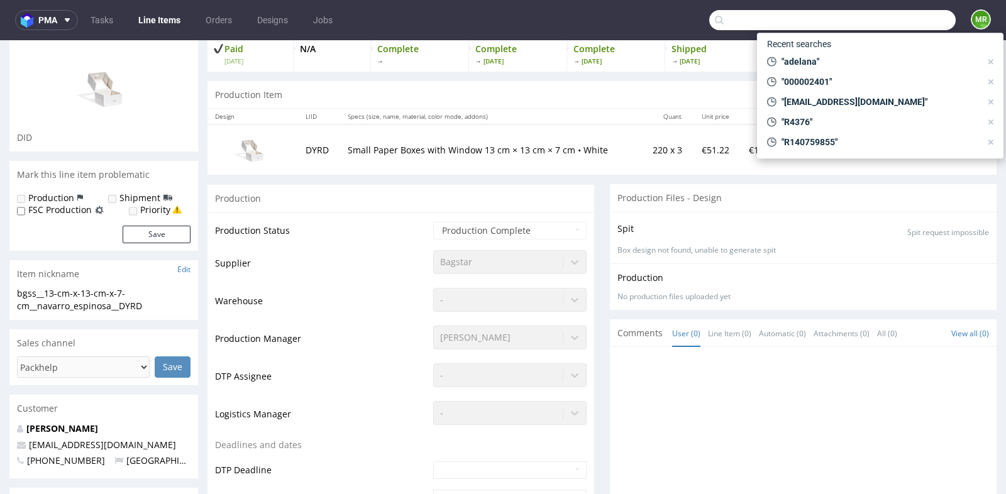
scroll to position [0, 0]
click at [837, 77] on span ""000002401"" at bounding box center [878, 81] width 204 height 13
type input "000002401"
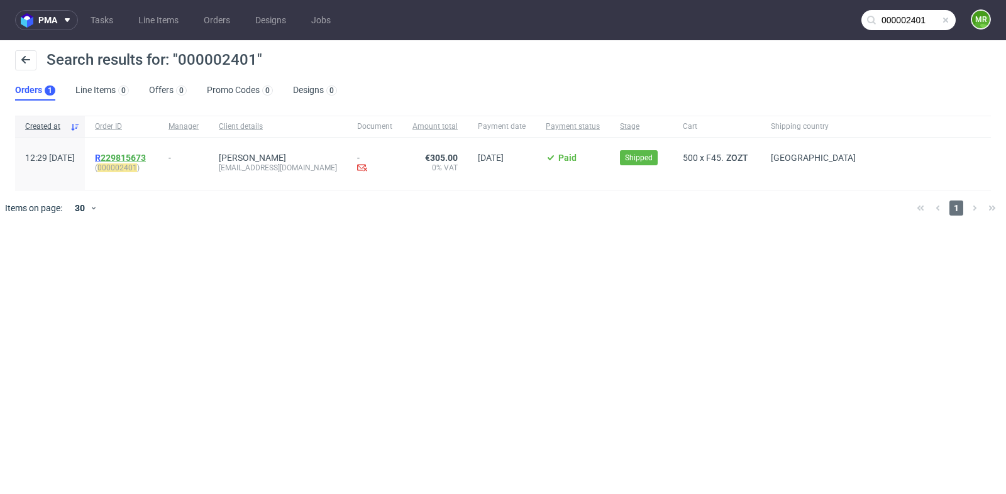
click at [146, 155] on link "229815673" at bounding box center [123, 158] width 45 height 10
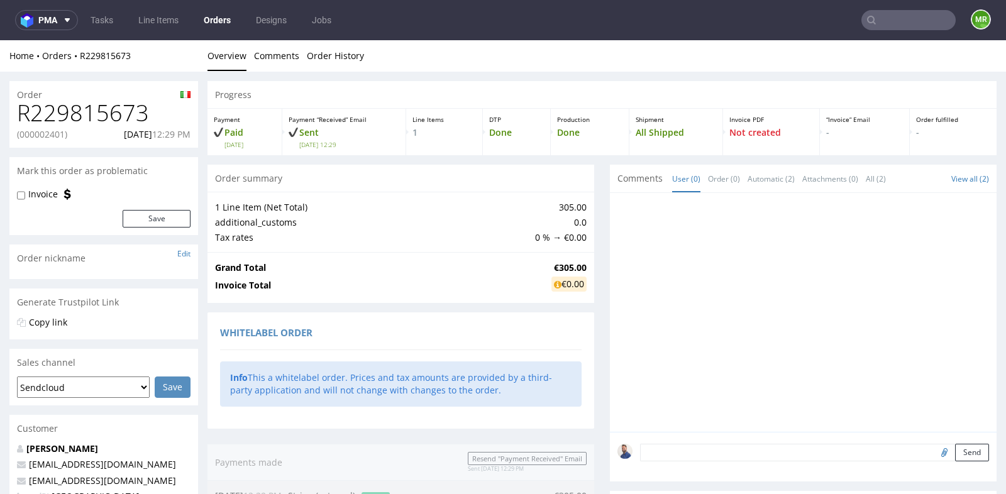
click at [207, 311] on div "Order summary 1 Line Item (Net Total) 305.00 additional_customs 0.0 Tax rates 0…" at bounding box center [400, 412] width 387 height 495
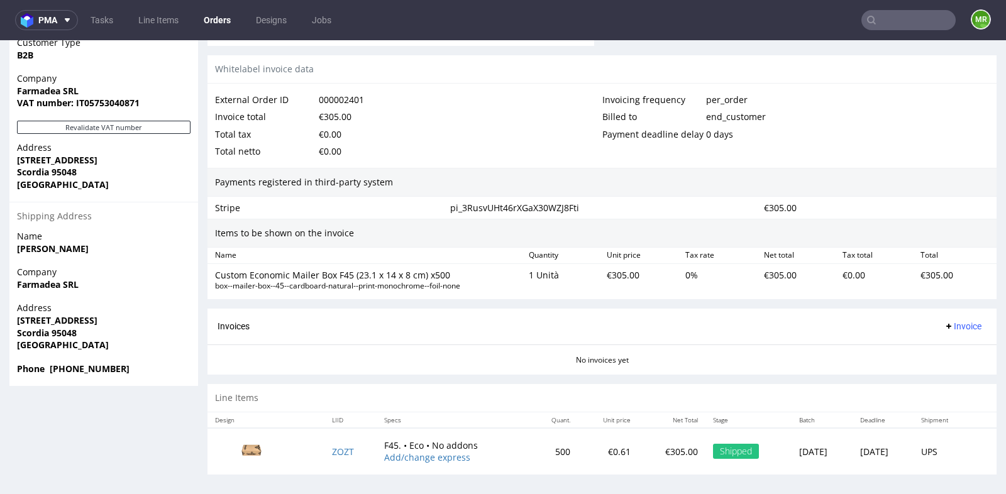
scroll to position [3, 0]
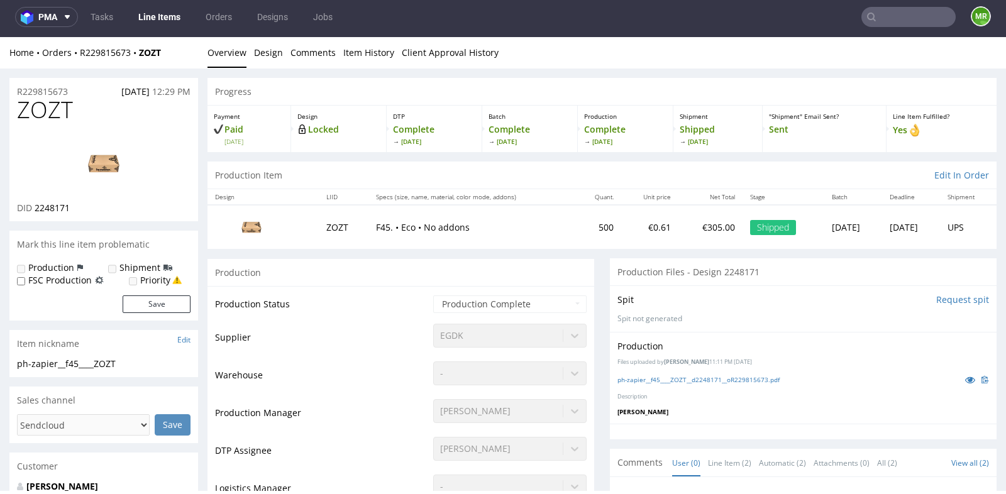
click at [331, 444] on td "DTP Assignee" at bounding box center [322, 455] width 215 height 38
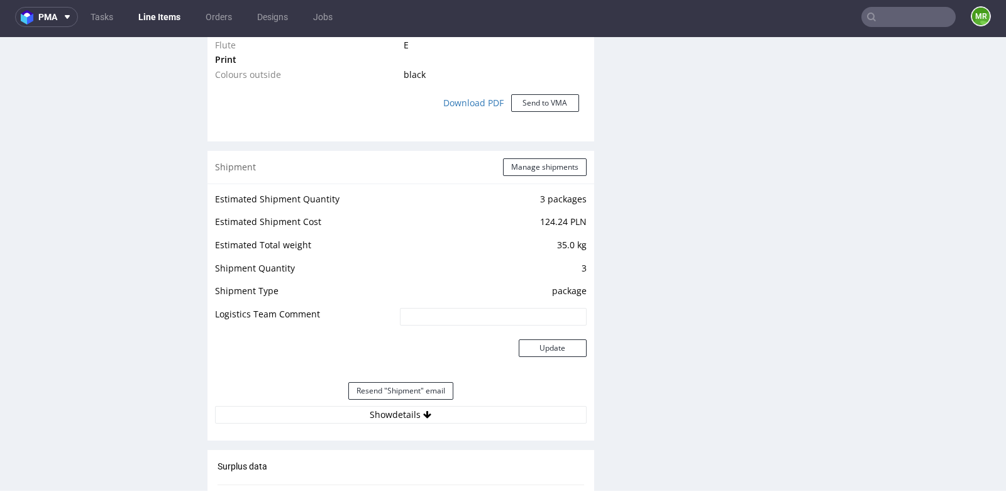
scroll to position [1089, 0]
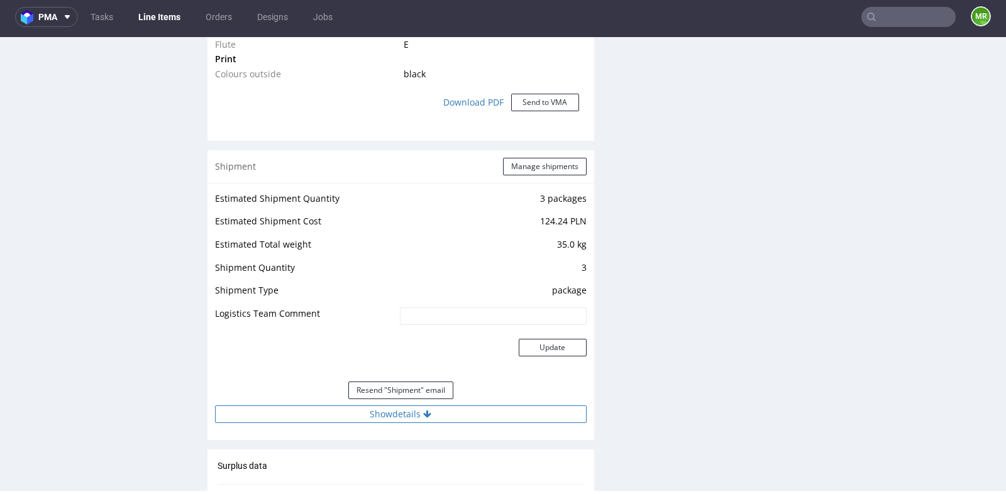
click at [386, 414] on button "Show details" at bounding box center [401, 414] width 372 height 18
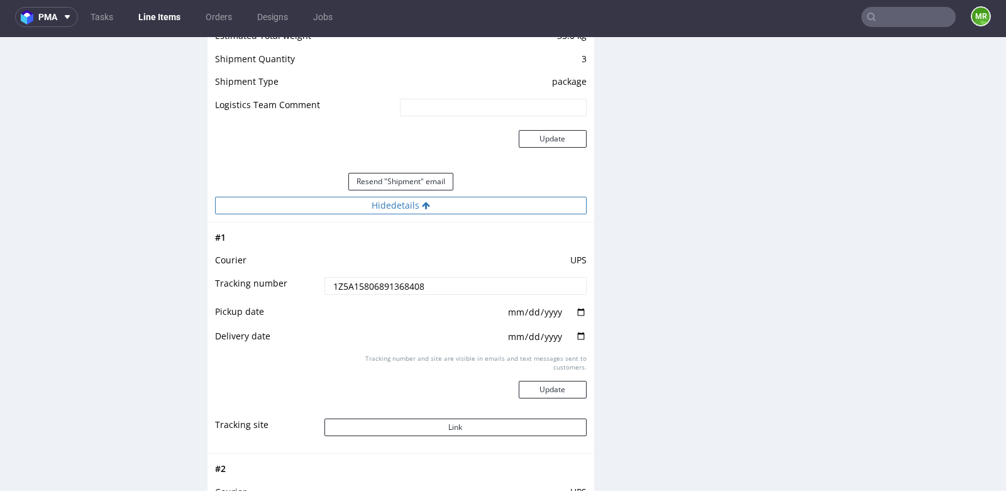
scroll to position [1313, 0]
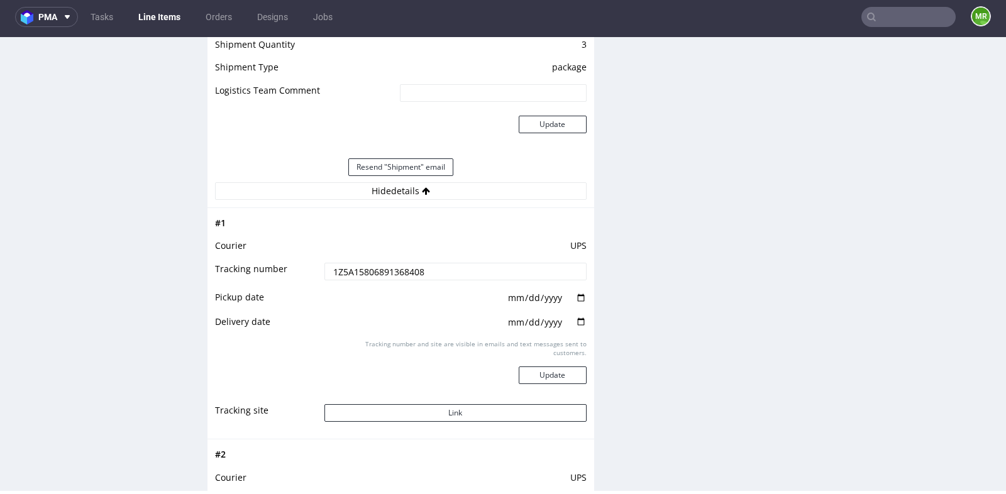
click at [406, 263] on input "1Z5A15806891368408" at bounding box center [455, 272] width 262 height 18
click at [686, 189] on div "Production Files - Design 2248171 Spit Request spit Spit not generated Producti…" at bounding box center [803, 250] width 387 height 2608
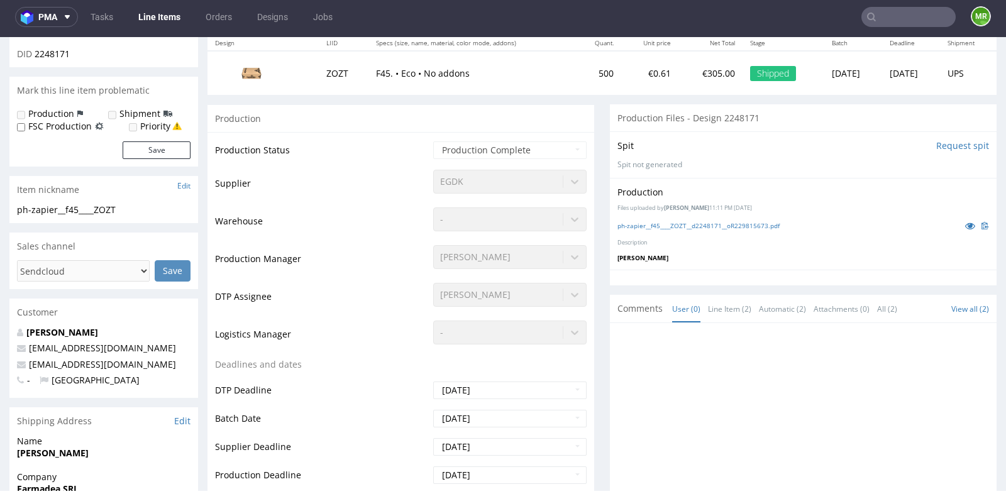
scroll to position [140, 0]
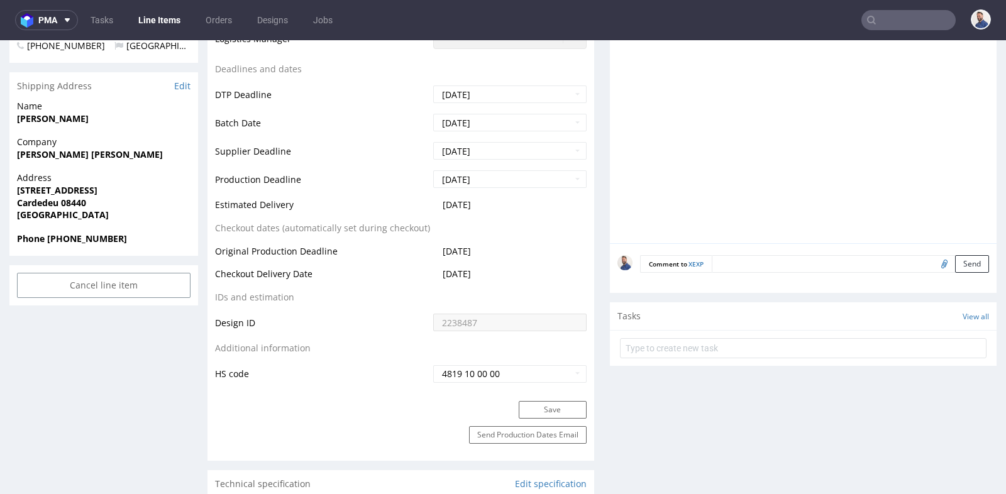
scroll to position [503, 0]
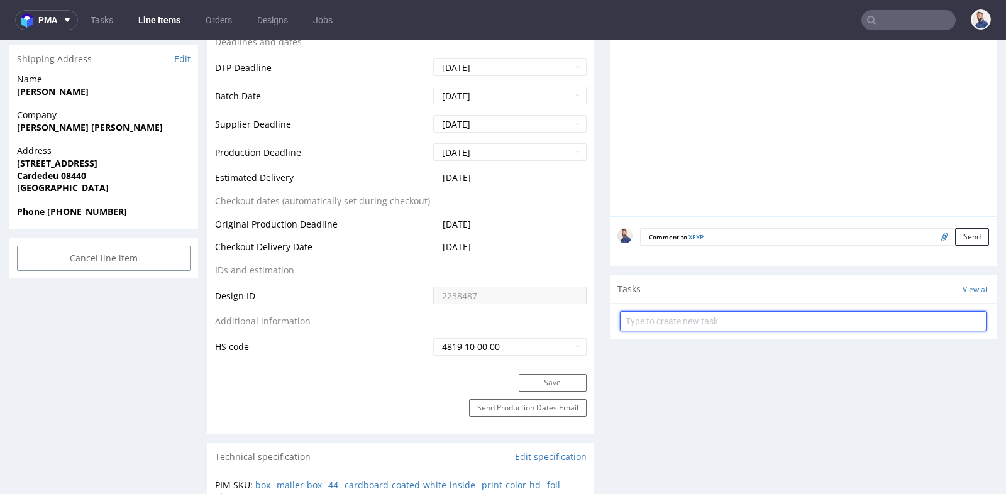
click at [687, 324] on input "text" at bounding box center [803, 321] width 366 height 20
type input "prośba o re-shipping"
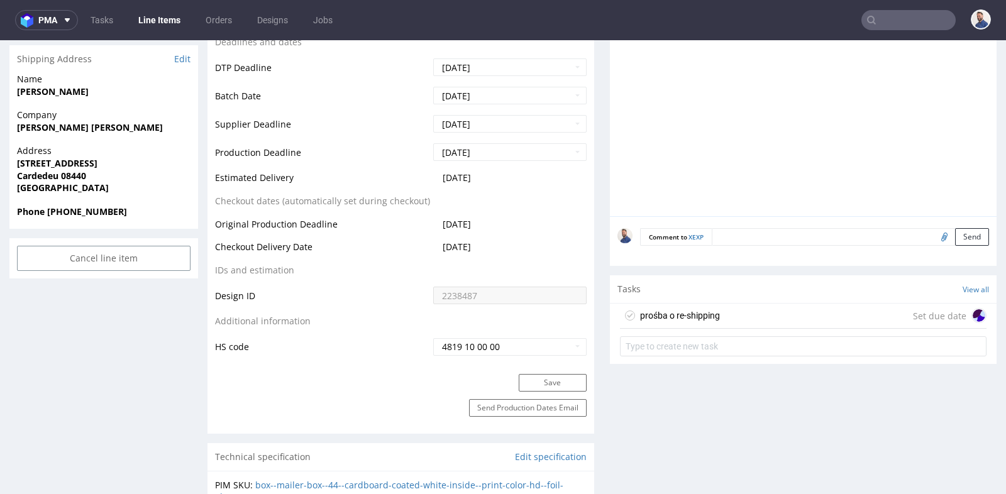
click at [746, 312] on div "prośba o re-shipping Set due date" at bounding box center [803, 316] width 366 height 25
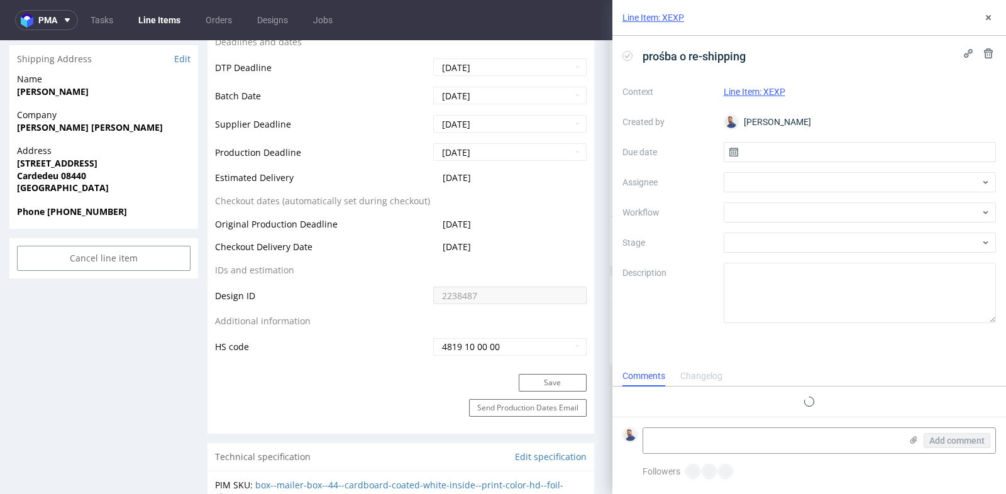
scroll to position [9, 0]
click at [878, 147] on input "text" at bounding box center [860, 152] width 273 height 20
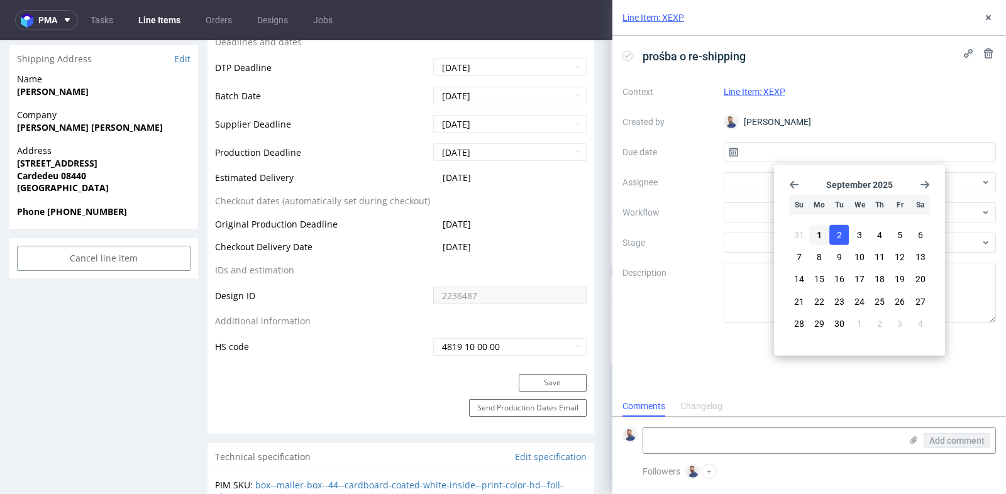
click at [840, 237] on span "2" at bounding box center [839, 235] width 5 height 13
type input "[DATE]"
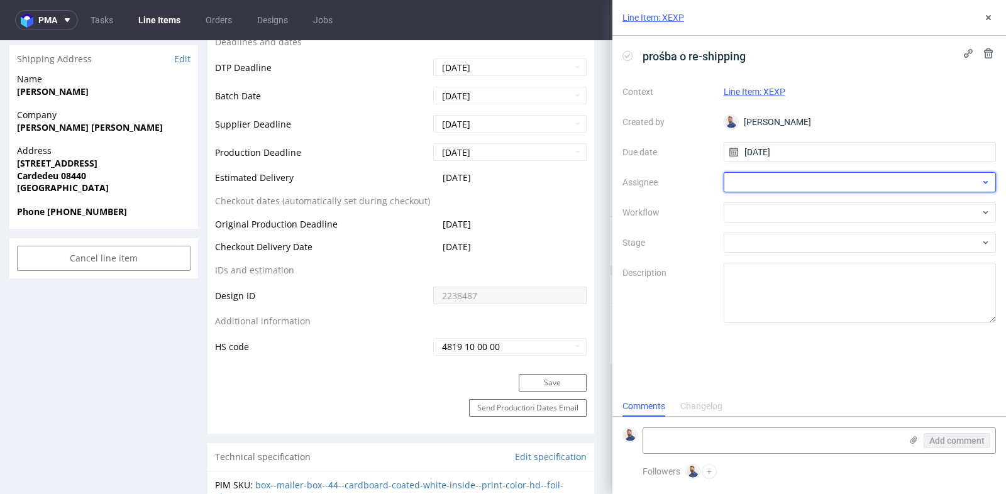
click at [882, 173] on div at bounding box center [860, 182] width 273 height 20
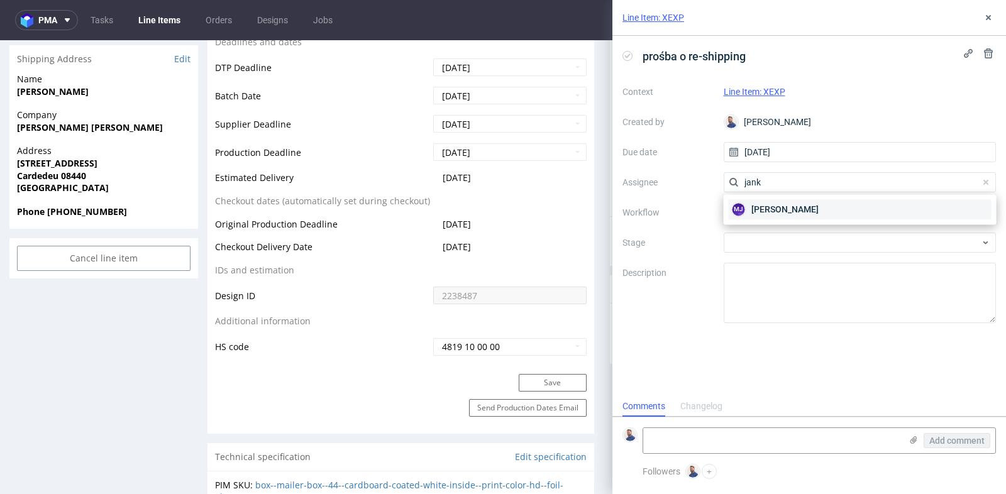
type input "jank"
click at [852, 209] on div "[PERSON_NAME]" at bounding box center [860, 209] width 263 height 20
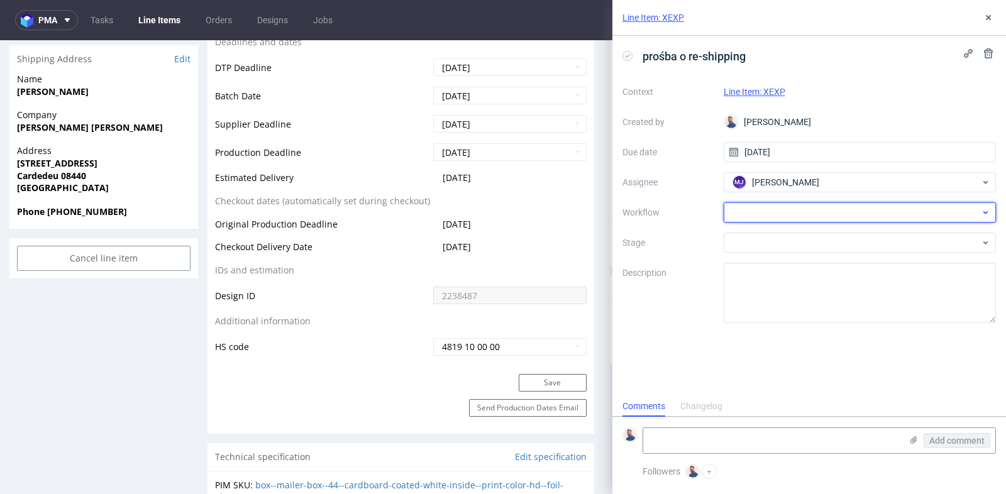
click at [856, 207] on div at bounding box center [860, 212] width 273 height 20
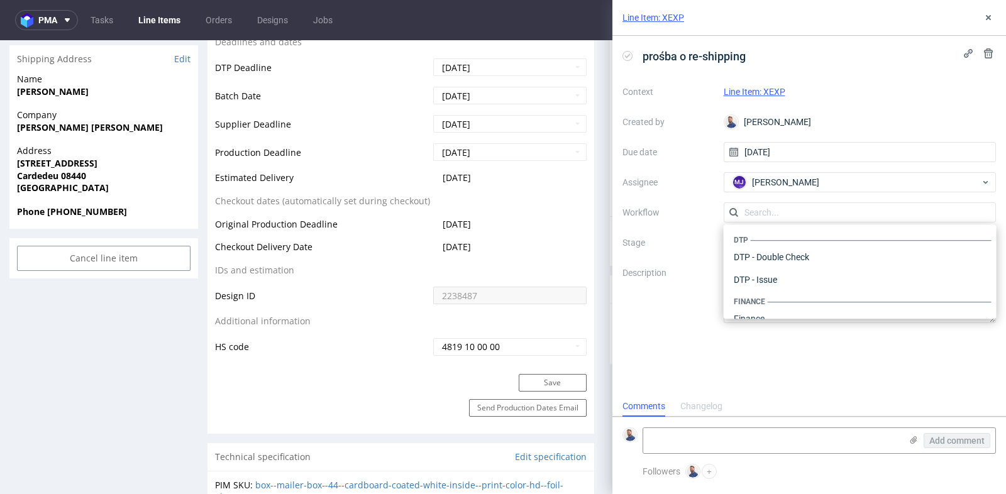
scroll to position [773, 0]
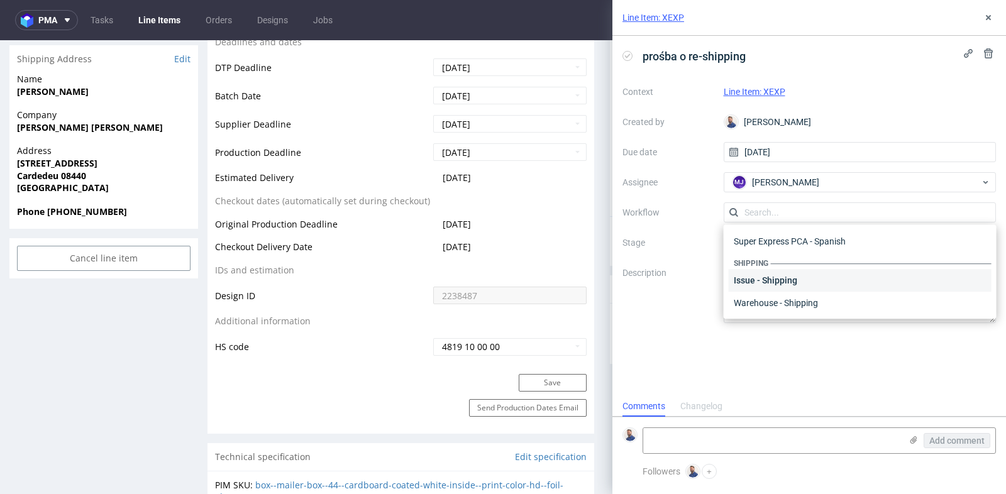
click at [809, 275] on div "Issue - Shipping" at bounding box center [860, 280] width 263 height 23
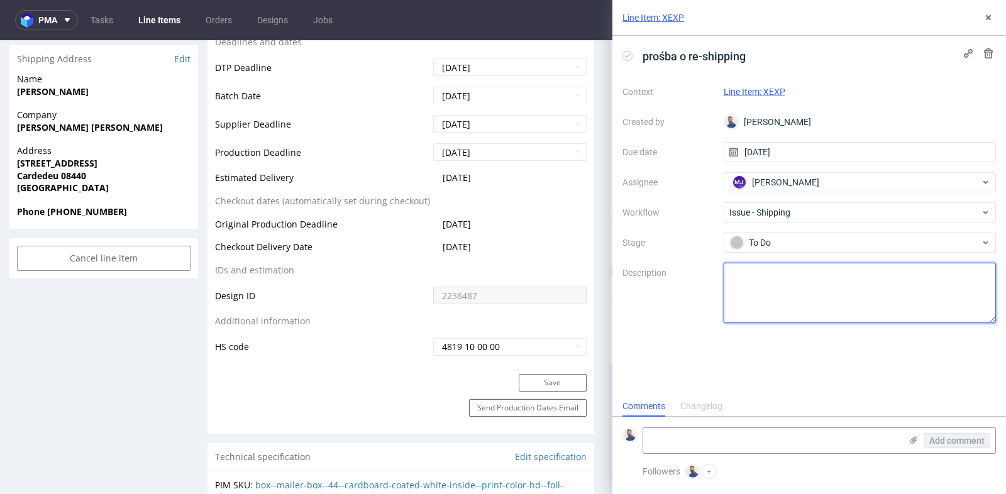
click at [807, 280] on textarea at bounding box center [860, 293] width 273 height 60
type textarea "prośba o ponowną wysyłkę"
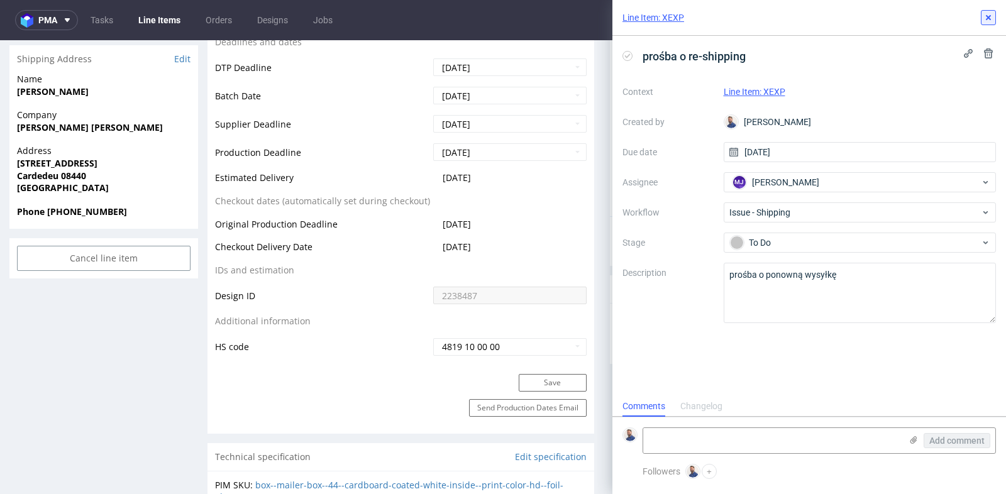
click at [985, 15] on icon at bounding box center [988, 18] width 10 height 10
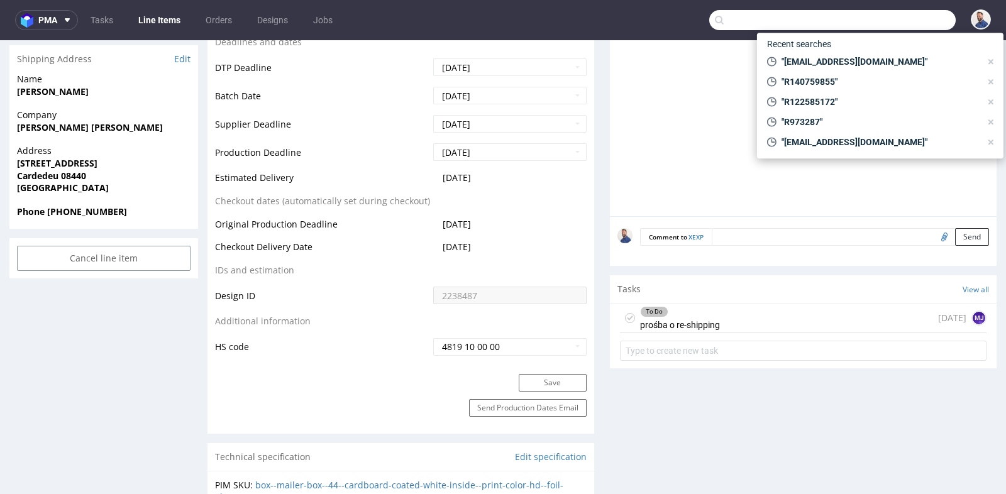
click at [897, 20] on input "text" at bounding box center [832, 20] width 246 height 20
paste input "[EMAIL_ADDRESS][DOMAIN_NAME]"
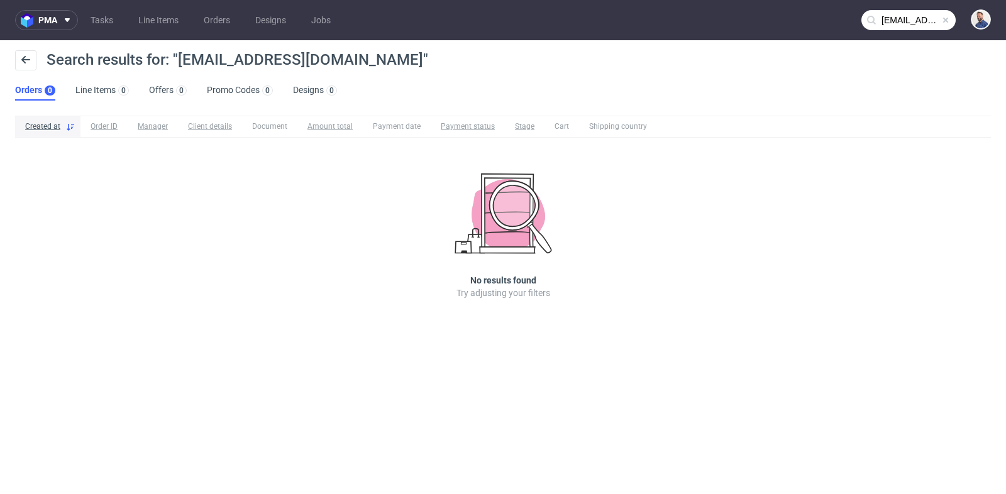
click at [899, 31] on nav "pma Tasks Line Items Orders Designs Jobs [EMAIL_ADDRESS][DOMAIN_NAME]" at bounding box center [503, 20] width 1006 height 40
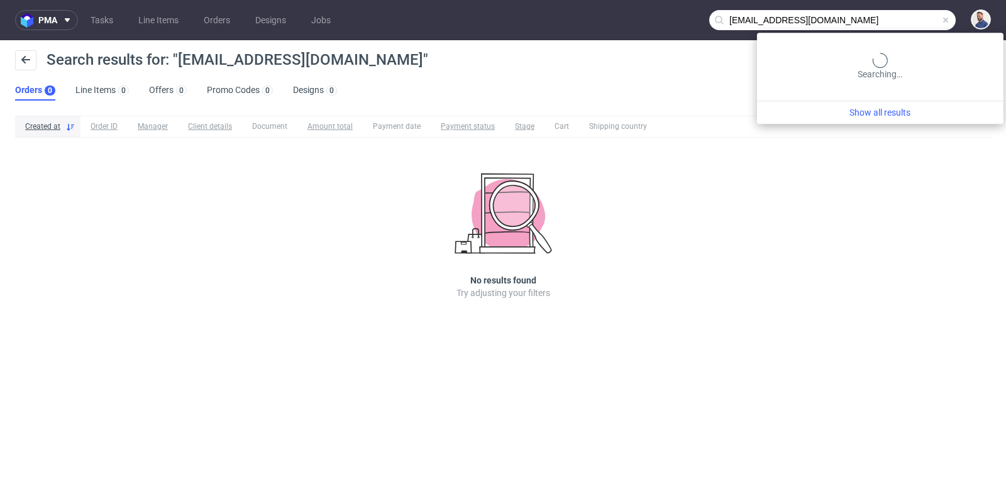
click at [901, 27] on input "[EMAIL_ADDRESS][DOMAIN_NAME]" at bounding box center [832, 20] width 246 height 20
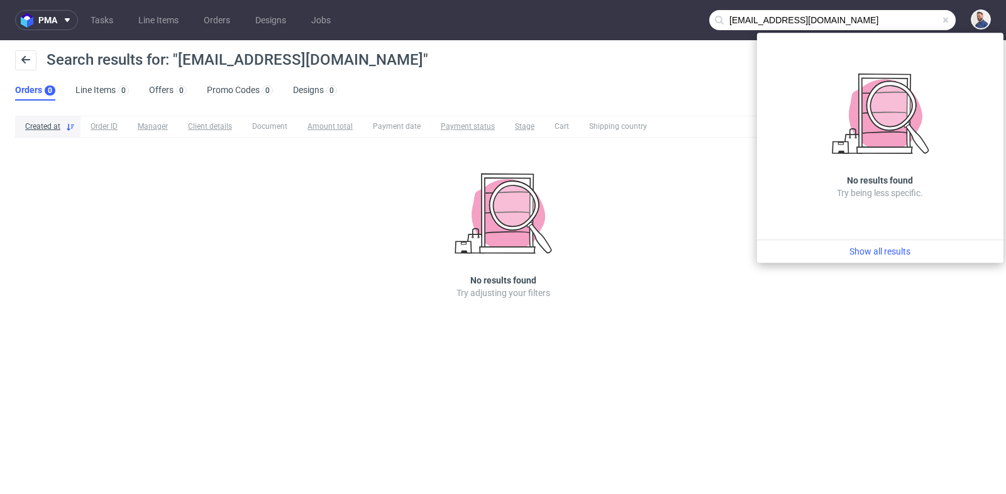
click at [898, 23] on input "[EMAIL_ADDRESS][DOMAIN_NAME]" at bounding box center [832, 20] width 246 height 20
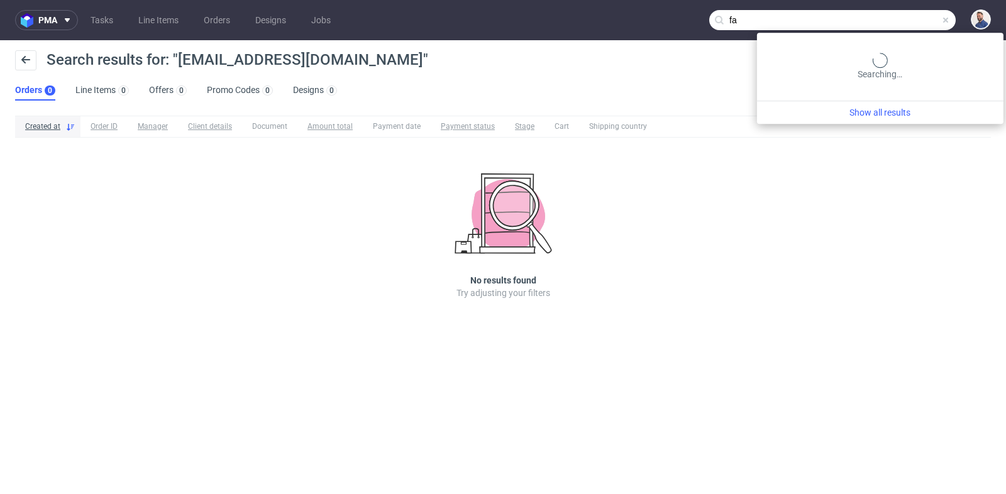
type input "f"
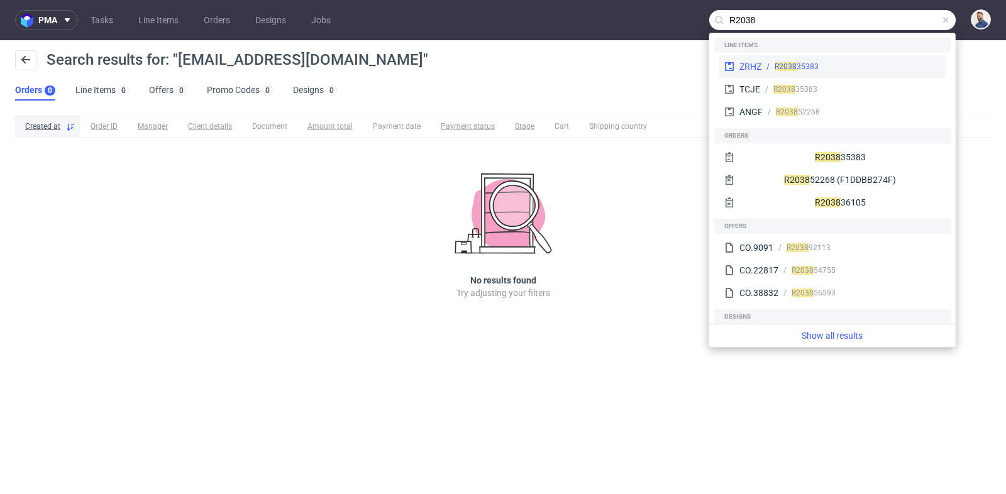
type input "R2038"
click at [859, 67] on div "R2038 35383" at bounding box center [850, 66] width 179 height 11
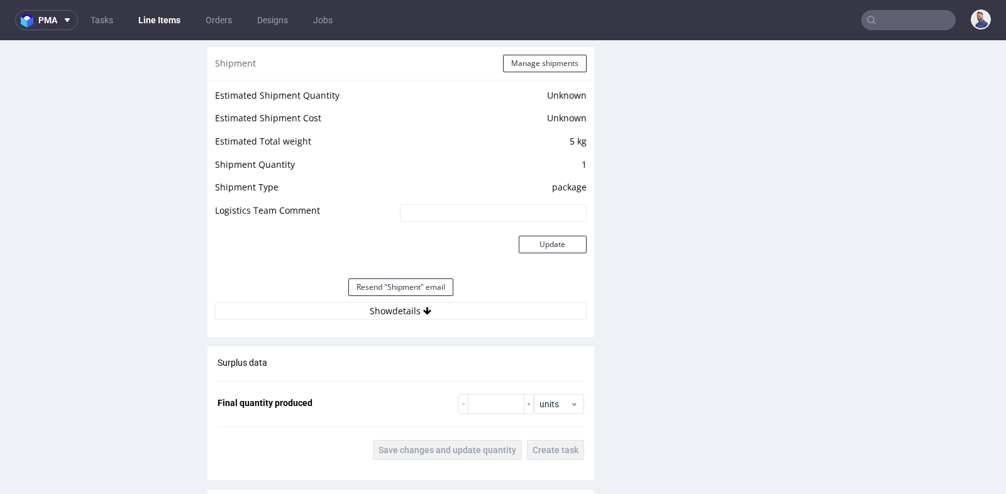
scroll to position [1033, 0]
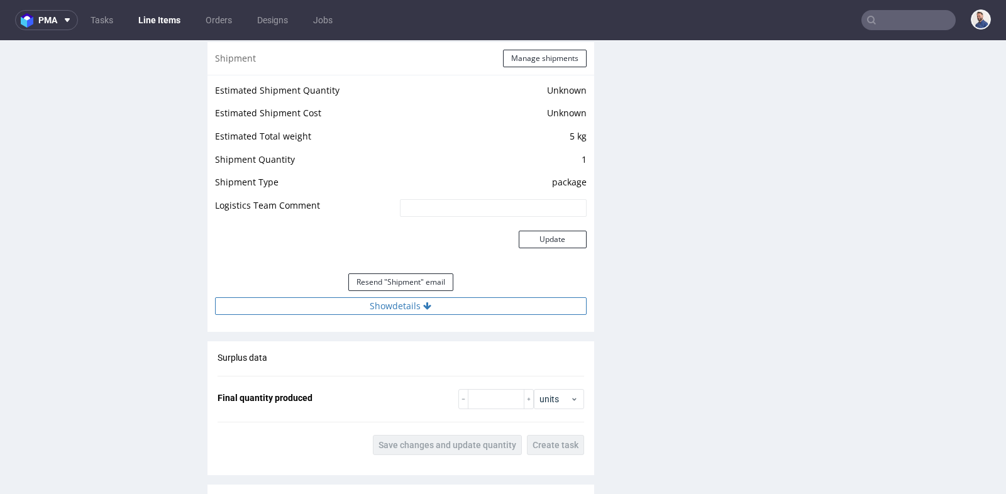
click at [394, 309] on button "Show details" at bounding box center [401, 306] width 372 height 18
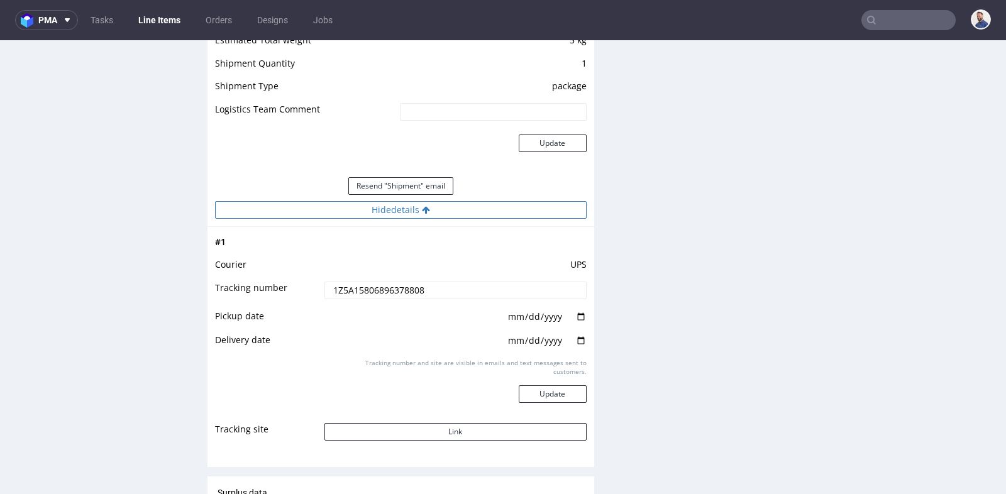
scroll to position [1145, 0]
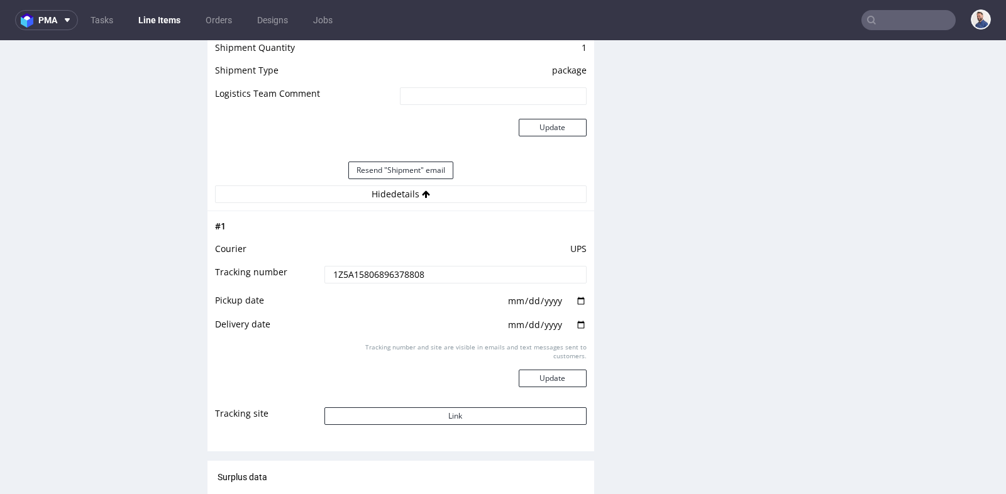
click at [419, 275] on input "1Z5A15806896378808" at bounding box center [455, 275] width 262 height 18
click at [634, 70] on div "Production Files - Design Spit Spit request impossible Box design not found, un…" at bounding box center [803, 107] width 387 height 1971
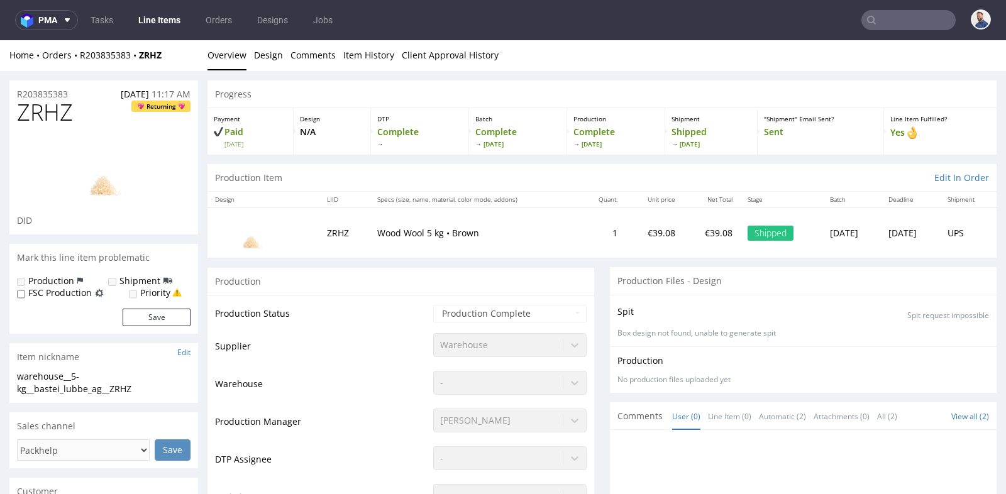
scroll to position [0, 0]
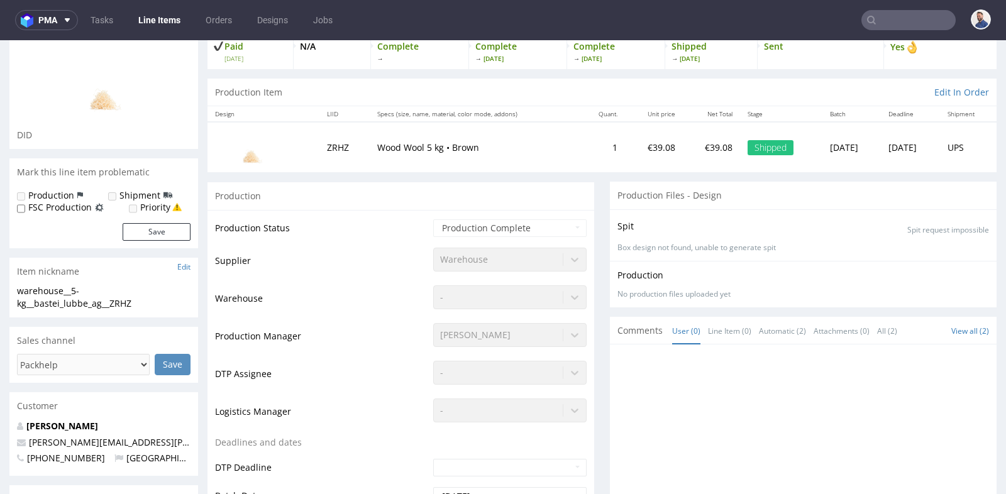
scroll to position [111, 0]
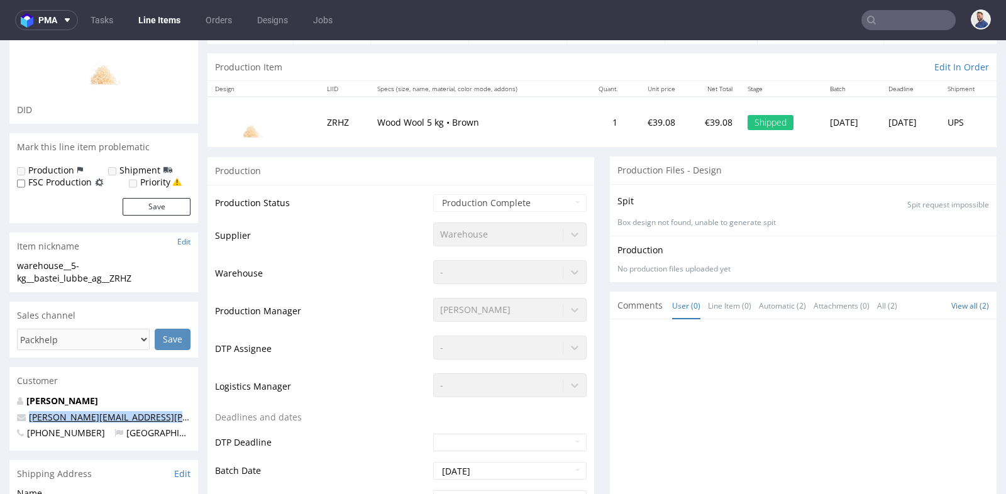
drag, startPoint x: 155, startPoint y: 422, endPoint x: 30, endPoint y: 416, distance: 125.9
click at [30, 416] on div "Lena Langen lena.langen@luebbe.de +491601184727 Germany" at bounding box center [103, 423] width 189 height 56
copy link "lena.langen@luebbe.de"
click at [910, 20] on input "text" at bounding box center [908, 20] width 94 height 20
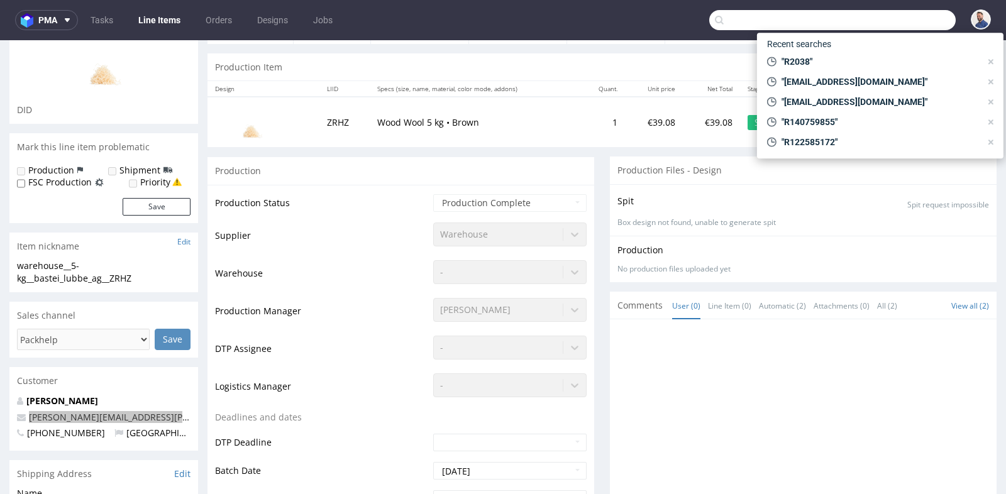
paste input "lena.langen@luebbe.de"
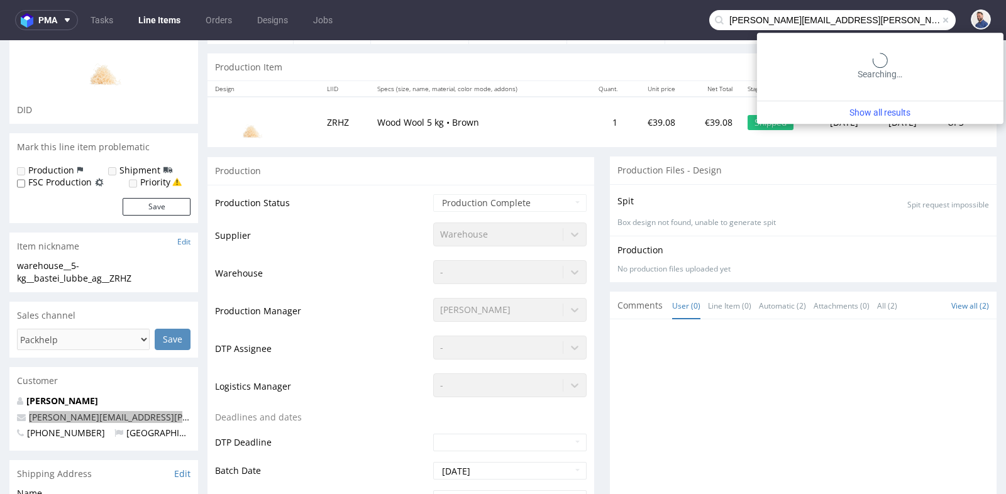
type input "lena.langen@luebbe.de"
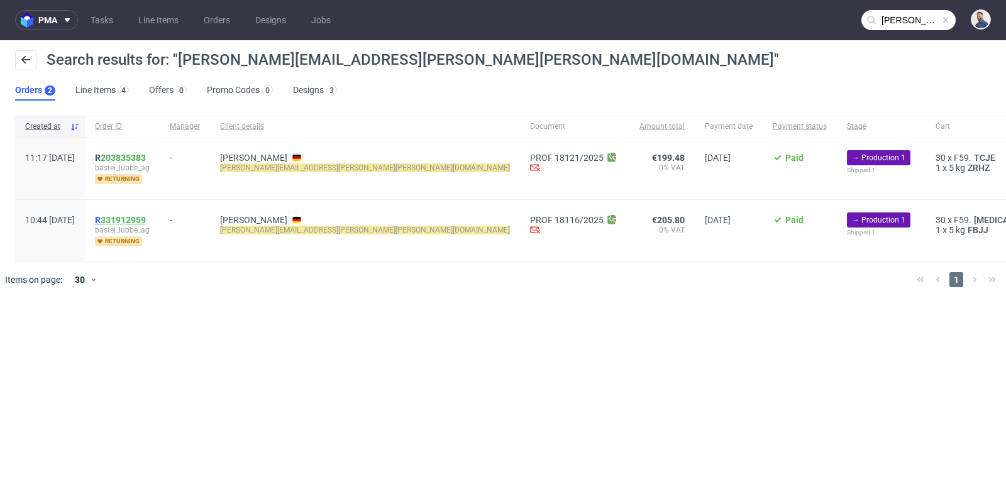
click at [146, 220] on link "331912959" at bounding box center [123, 220] width 45 height 10
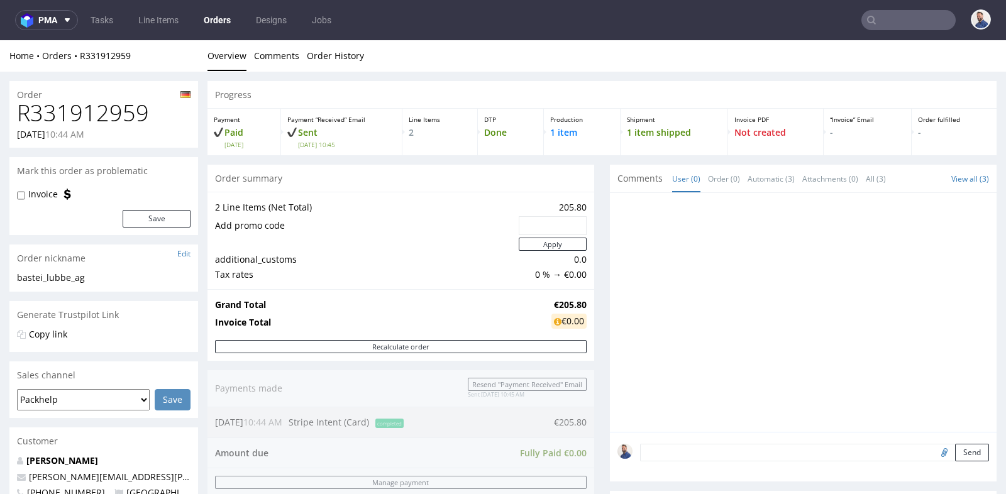
click at [610, 304] on div at bounding box center [803, 312] width 387 height 239
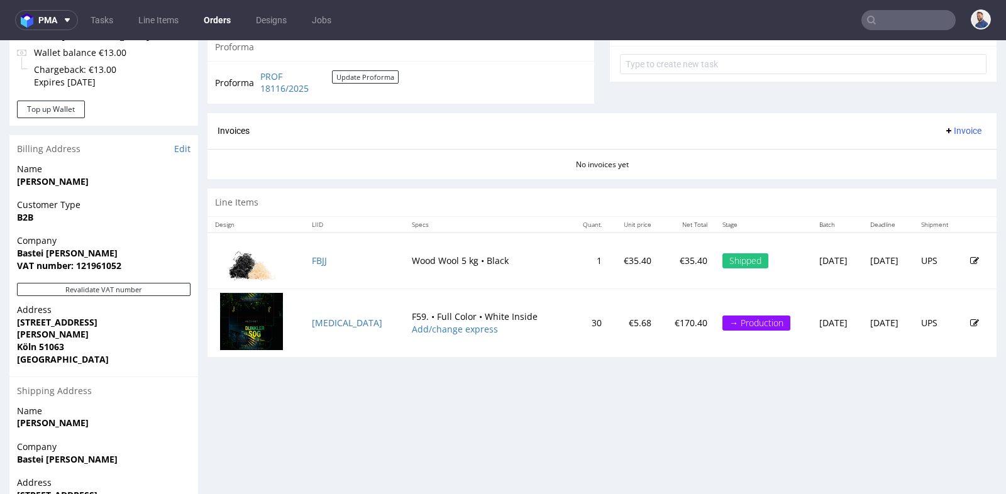
scroll to position [475, 0]
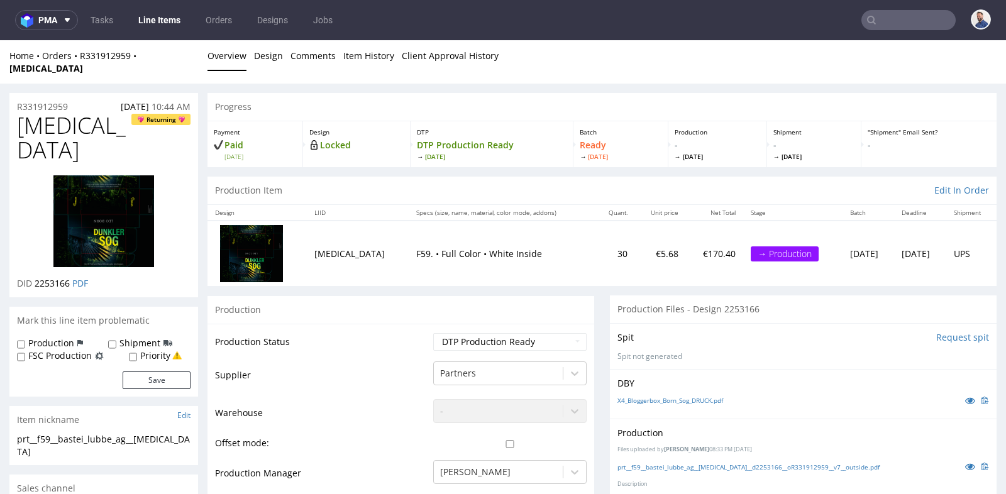
click at [573, 295] on div "Production" at bounding box center [400, 309] width 387 height 28
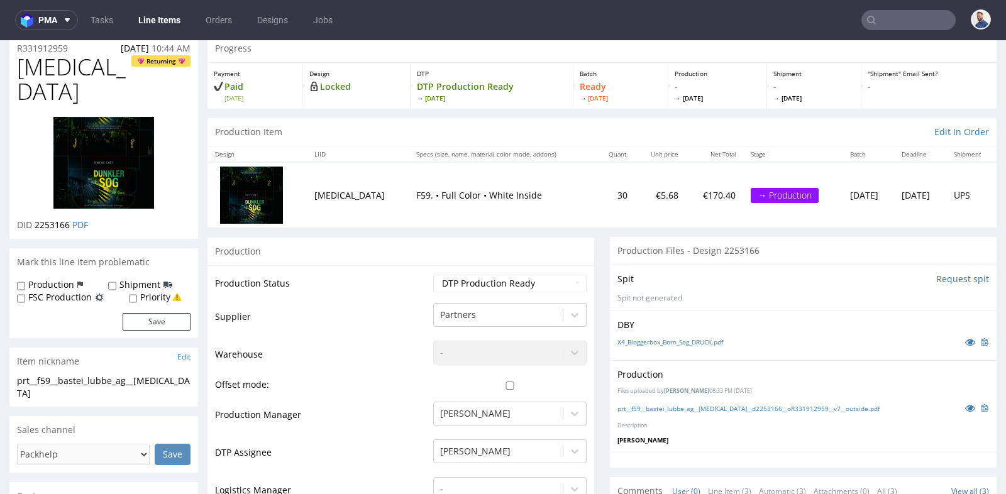
scroll to position [55, 0]
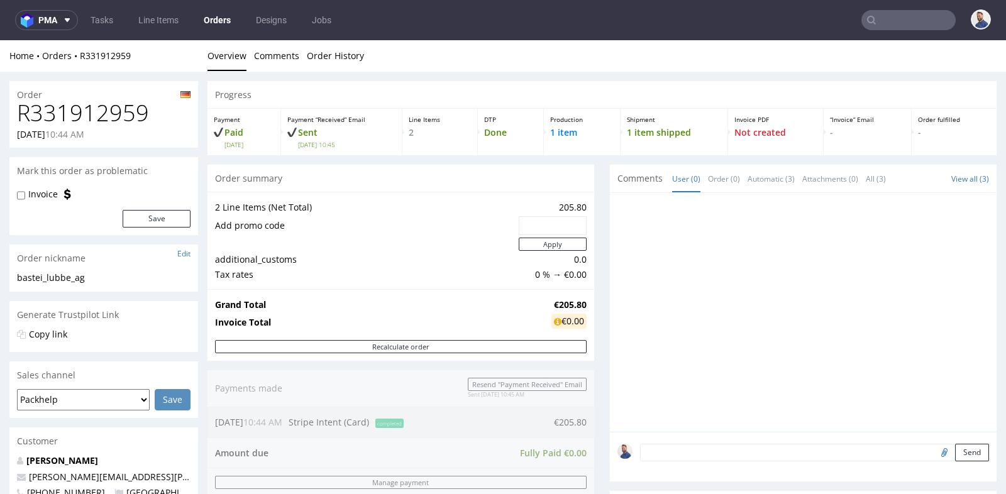
click at [600, 232] on div "Progress Payment Paid Wed 27 Aug Payment “Received” Email Sent Wed 27 Aug 10:45…" at bounding box center [601, 460] width 789 height 758
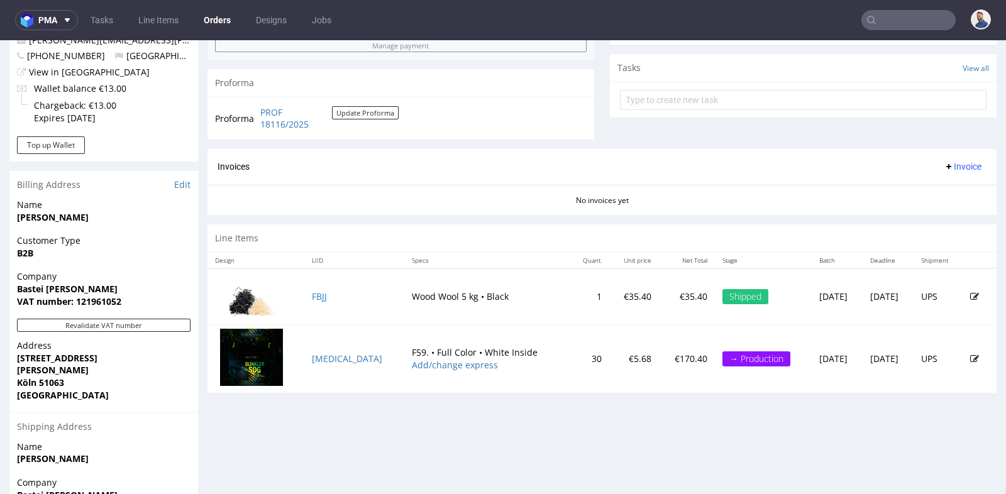
scroll to position [447, 0]
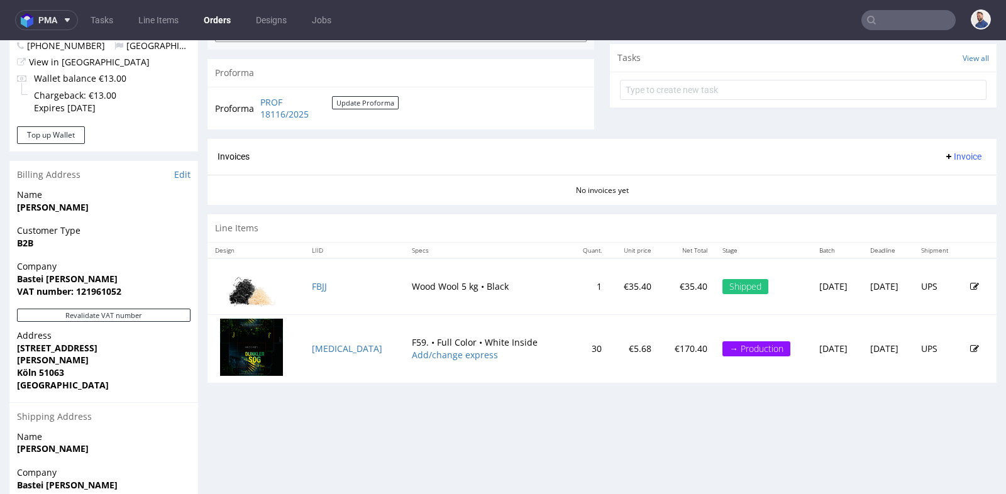
type input "lena.langen@luebbe.de"
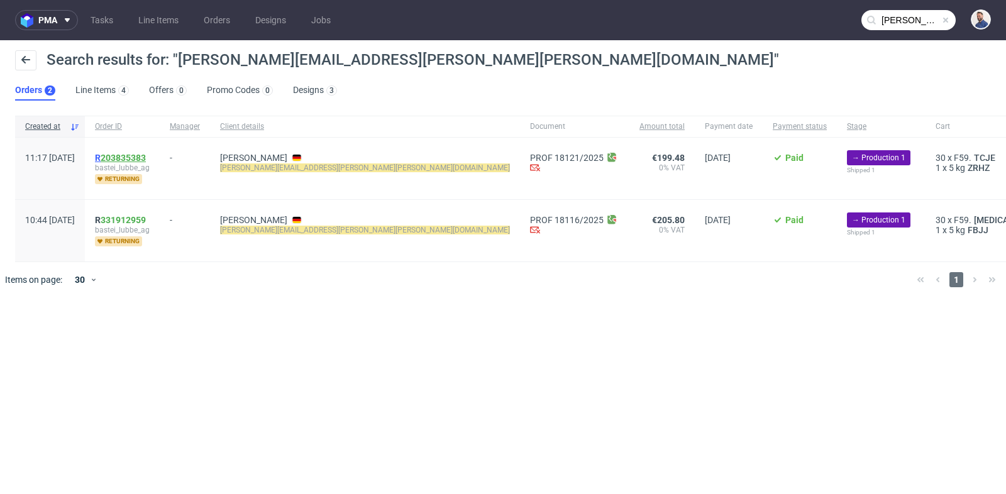
click at [146, 158] on link "203835383" at bounding box center [123, 158] width 45 height 10
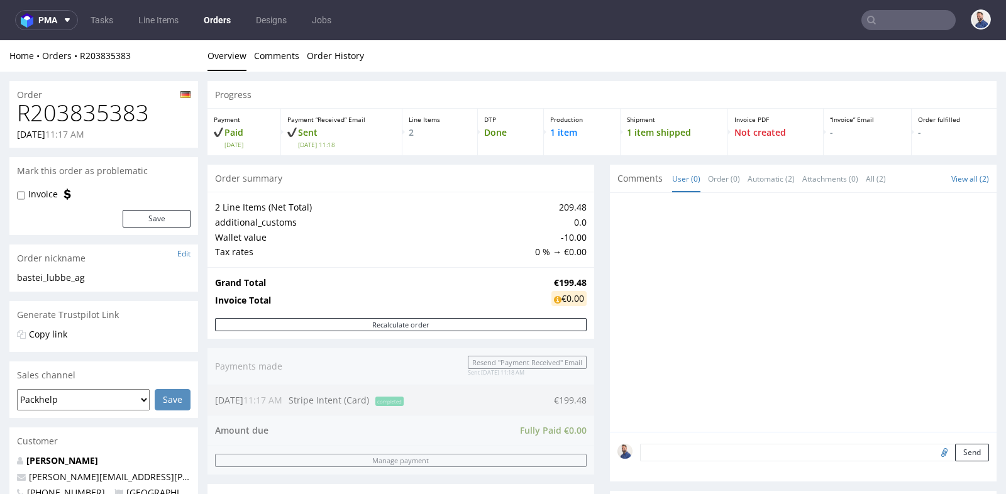
click at [586, 252] on div "2 Line Items (Net Total) 209.48 additional_customs 0.0 Wallet value -10.00 Tax …" at bounding box center [400, 229] width 387 height 75
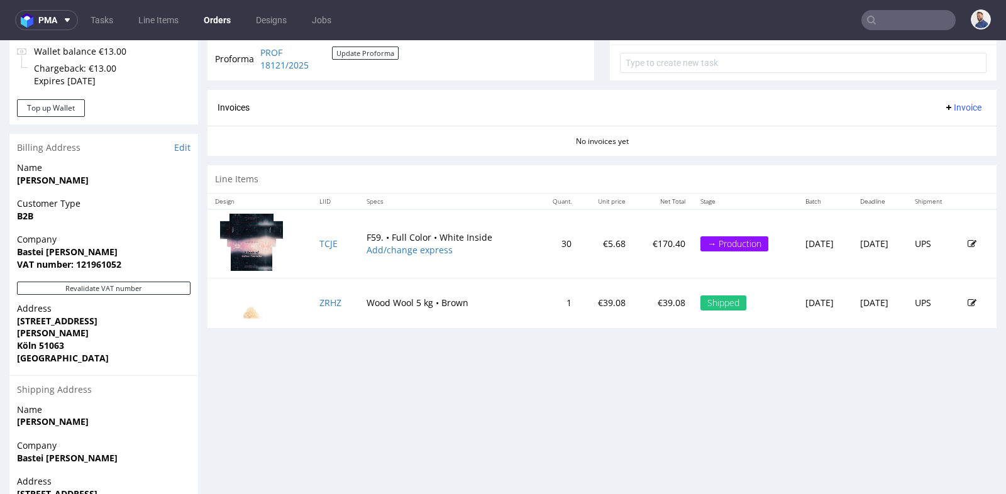
scroll to position [475, 0]
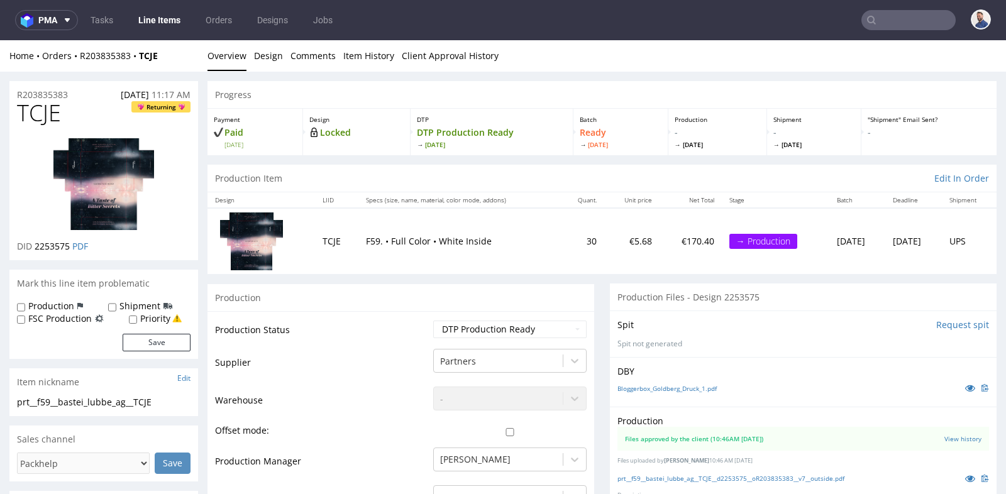
click at [451, 292] on div "Production" at bounding box center [400, 298] width 387 height 28
click at [260, 248] on img at bounding box center [251, 240] width 63 height 57
click at [333, 265] on td "TCJE" at bounding box center [336, 240] width 43 height 65
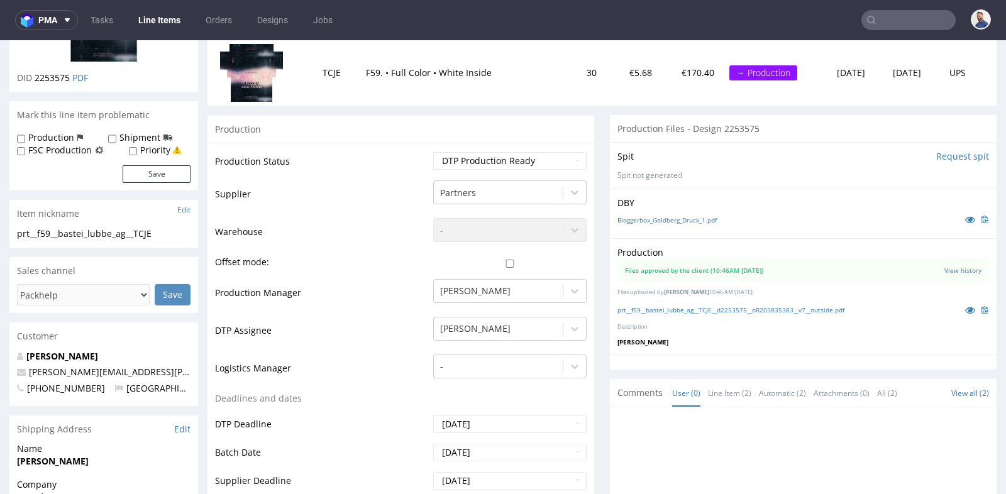
scroll to position [223, 0]
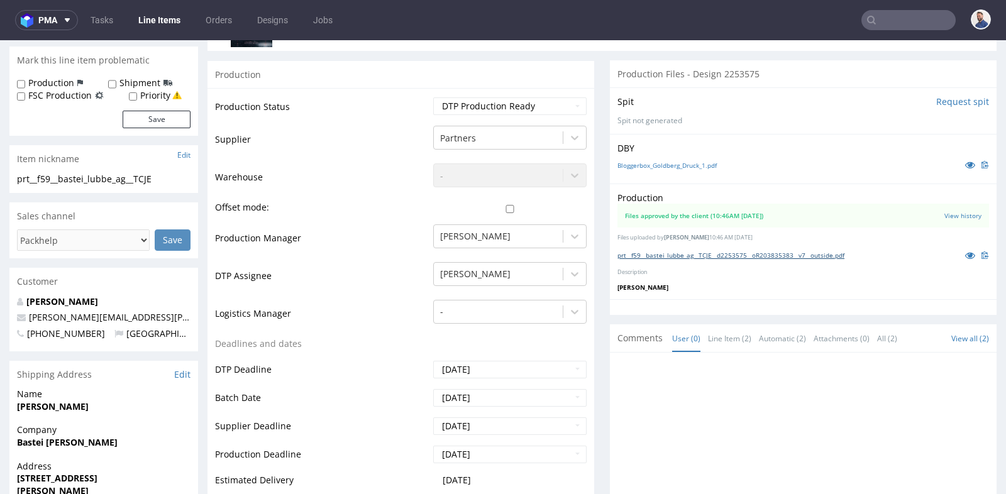
click at [654, 251] on link "prt__f59__bastei_lubbe_ag__TCJE__d2253575__oR203835383__v7__outside.pdf" at bounding box center [730, 255] width 227 height 9
click at [578, 190] on td "-" at bounding box center [508, 181] width 157 height 38
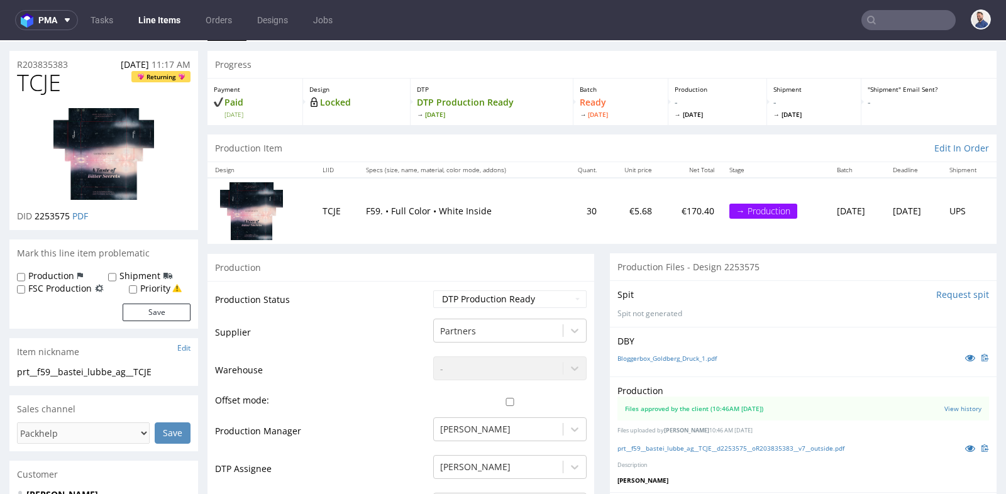
scroll to position [28, 0]
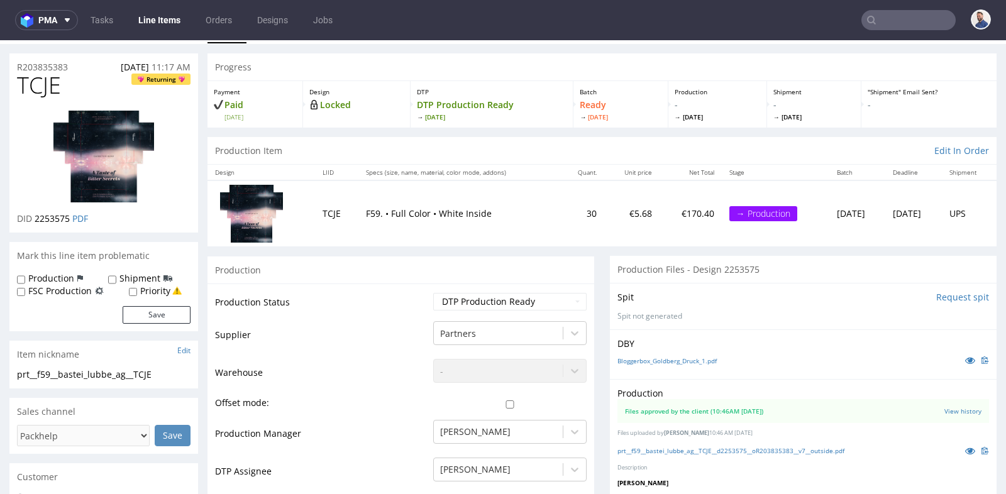
click at [270, 216] on img at bounding box center [251, 213] width 63 height 57
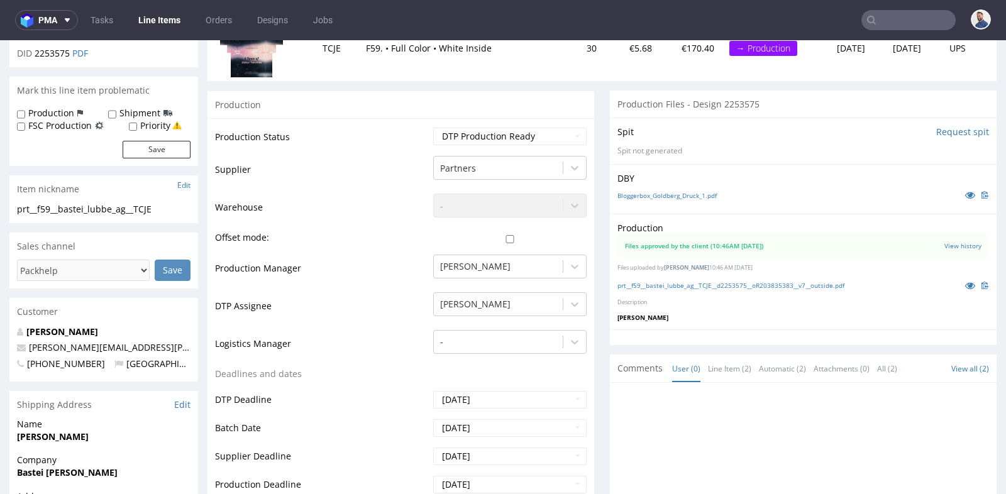
scroll to position [195, 0]
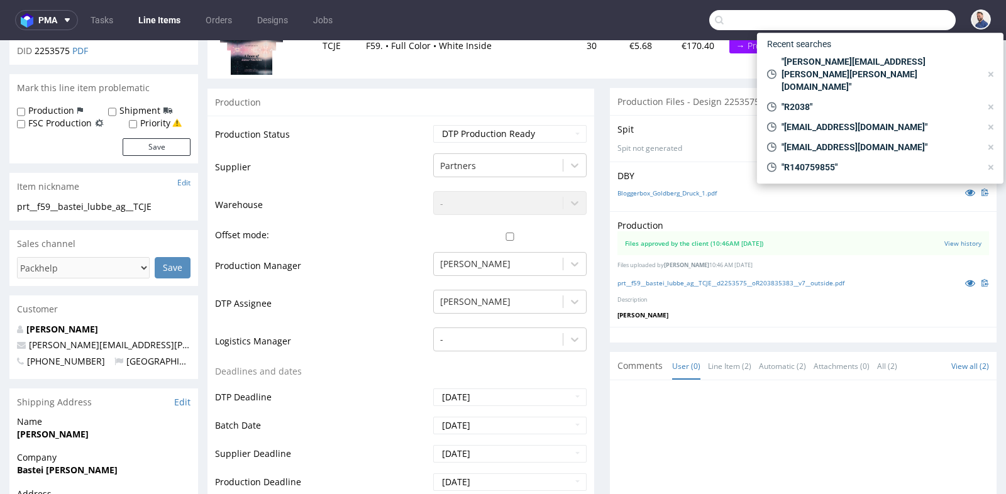
click at [911, 23] on input "text" at bounding box center [832, 20] width 246 height 20
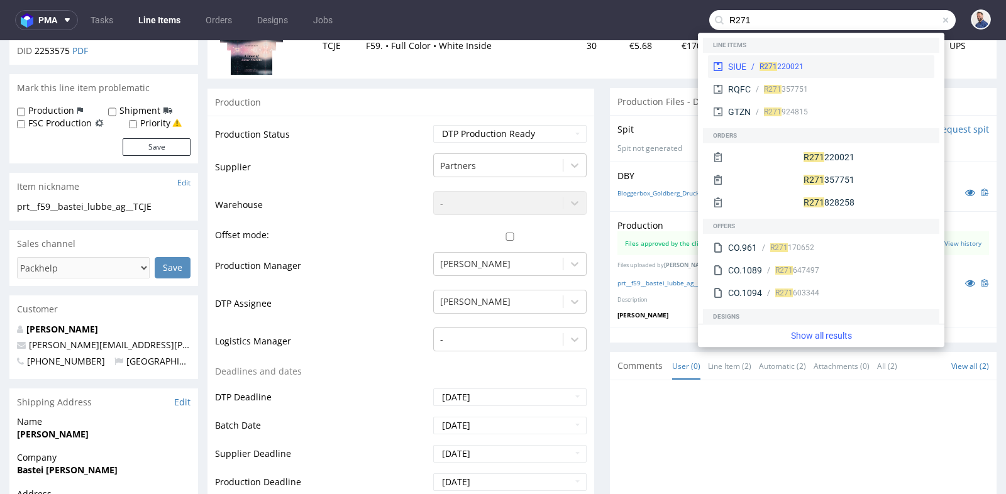
type input "R271"
click at [811, 72] on div "SIUE R271 220021" at bounding box center [821, 66] width 226 height 23
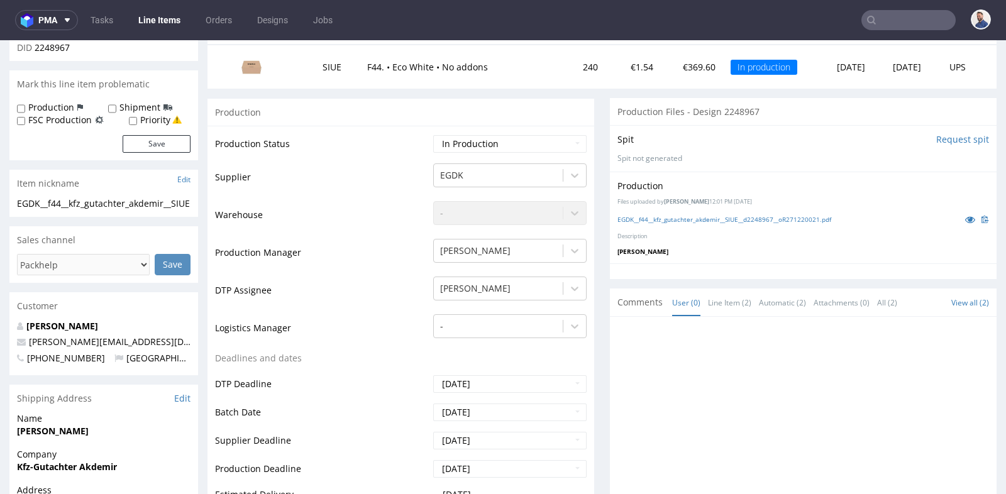
scroll to position [167, 0]
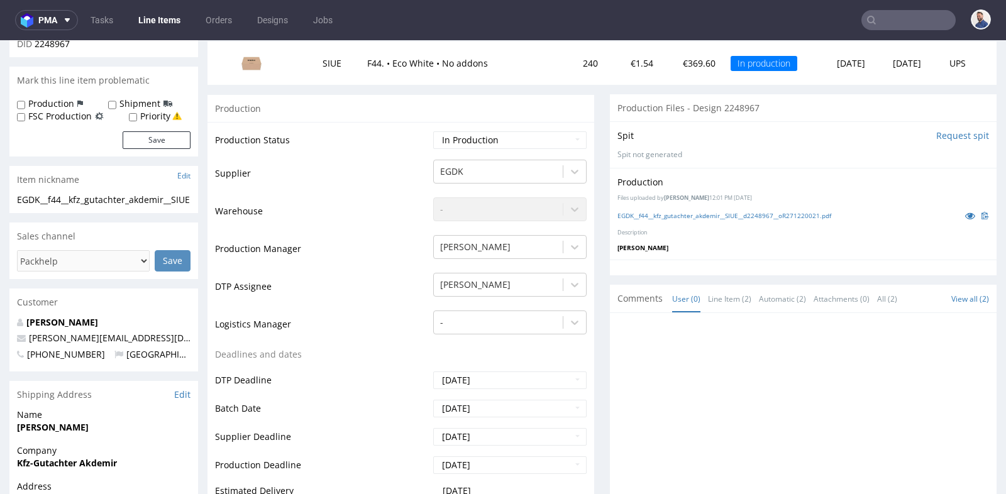
click at [253, 66] on img at bounding box center [251, 62] width 63 height 35
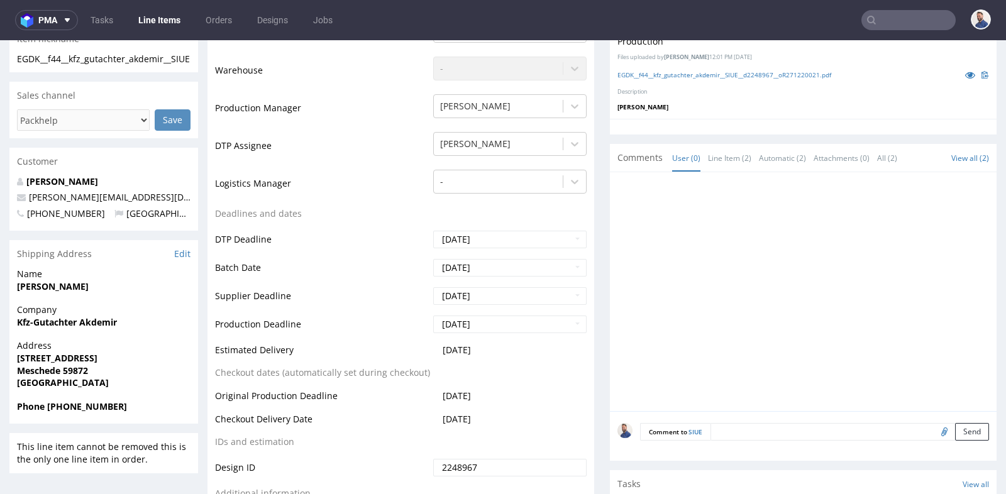
scroll to position [307, 0]
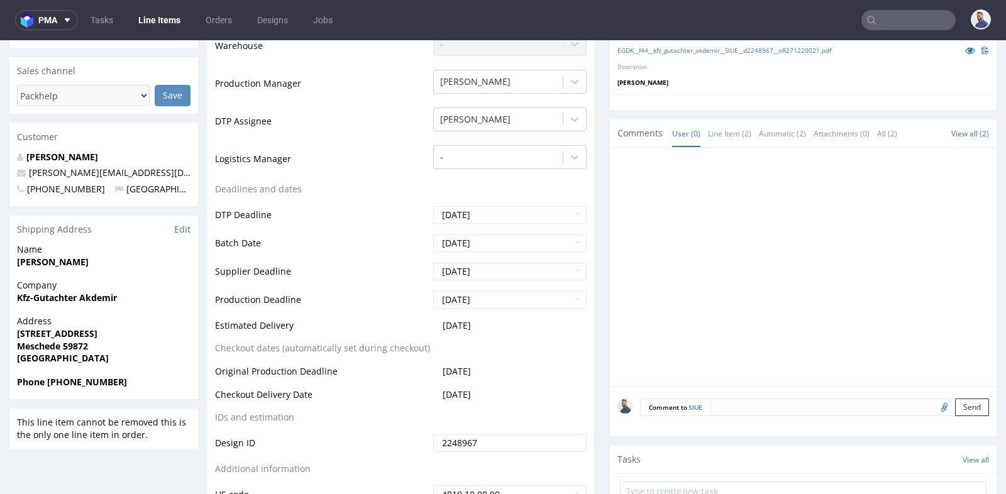
scroll to position [335, 0]
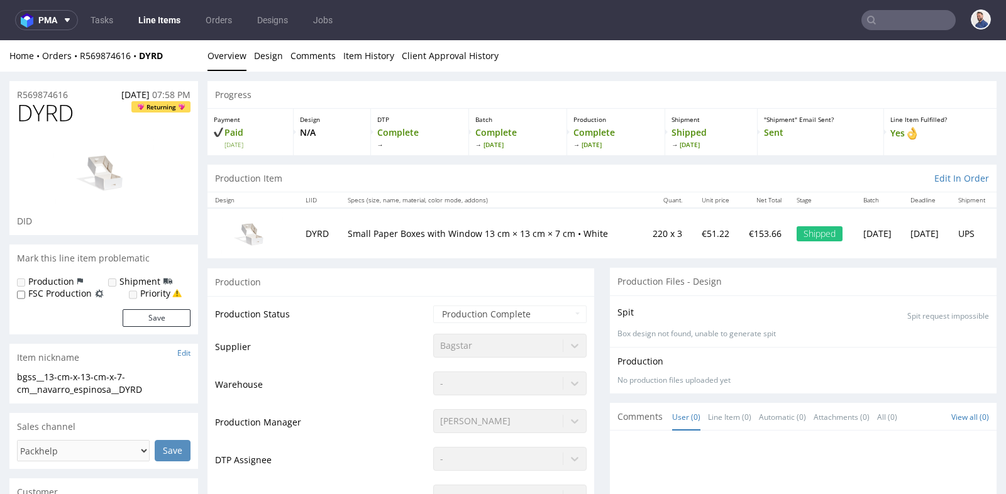
click at [197, 255] on div "Mark this line item problematic" at bounding box center [103, 259] width 189 height 28
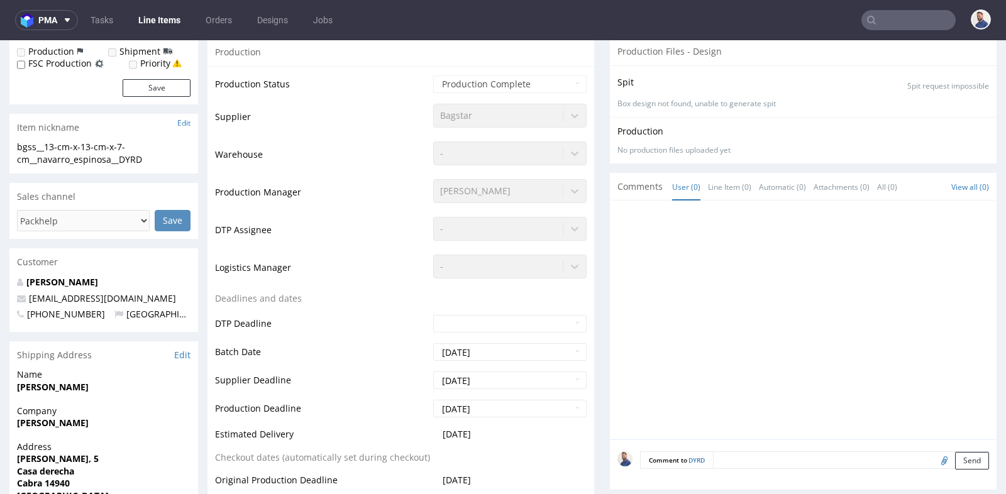
scroll to position [251, 0]
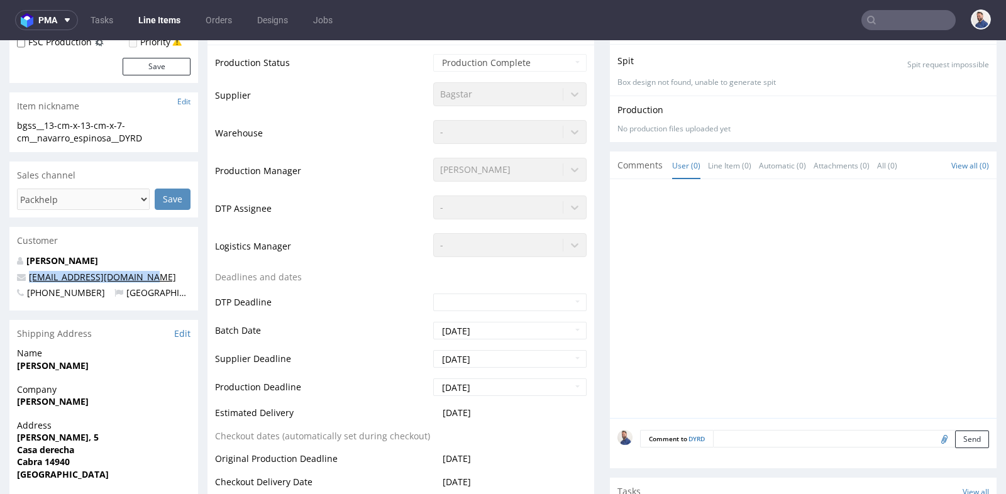
drag, startPoint x: 168, startPoint y: 275, endPoint x: 30, endPoint y: 274, distance: 138.3
click at [30, 274] on p "[EMAIL_ADDRESS][DOMAIN_NAME]" at bounding box center [103, 277] width 173 height 13
copy link "[EMAIL_ADDRESS][DOMAIN_NAME]"
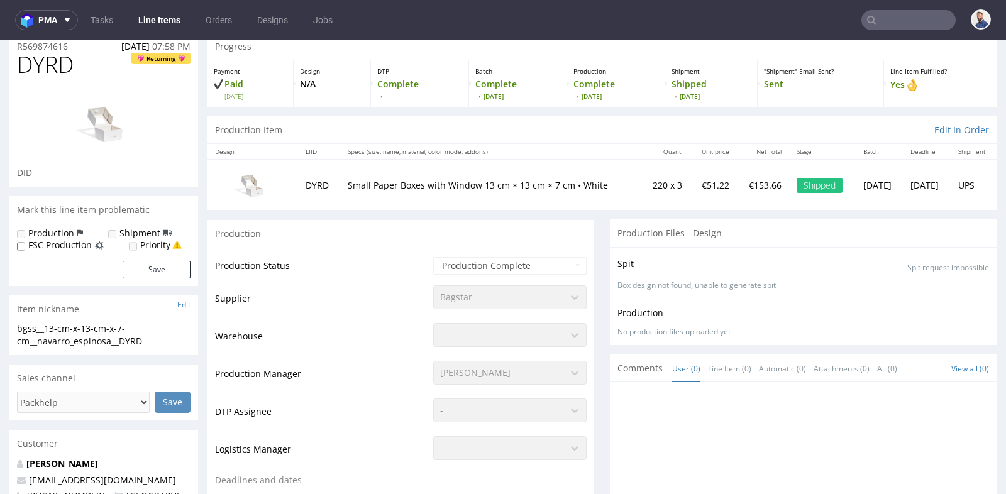
scroll to position [28, 0]
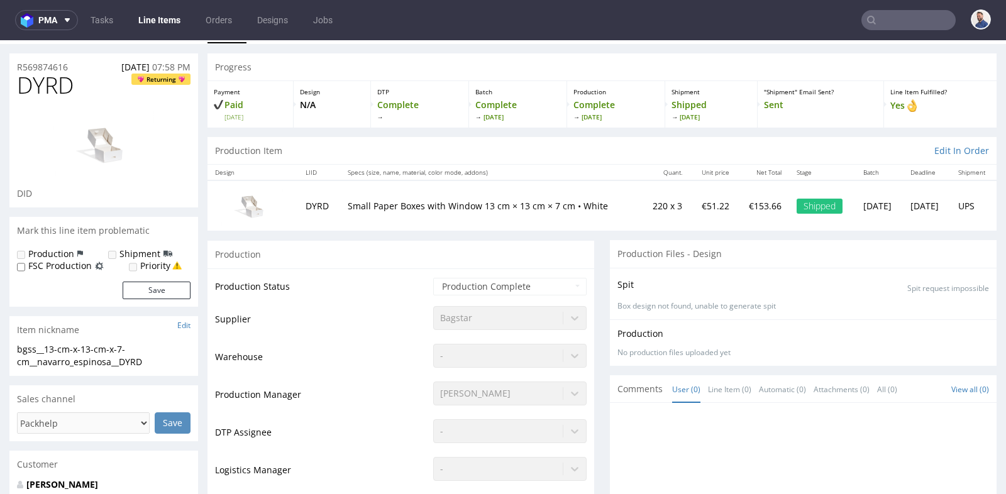
click at [886, 19] on input "text" at bounding box center [908, 20] width 94 height 20
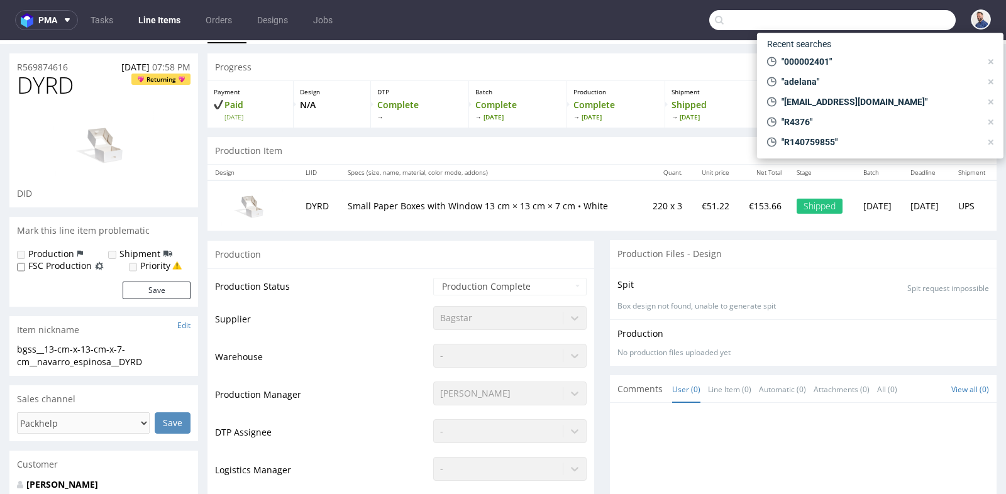
paste input "R232631683"
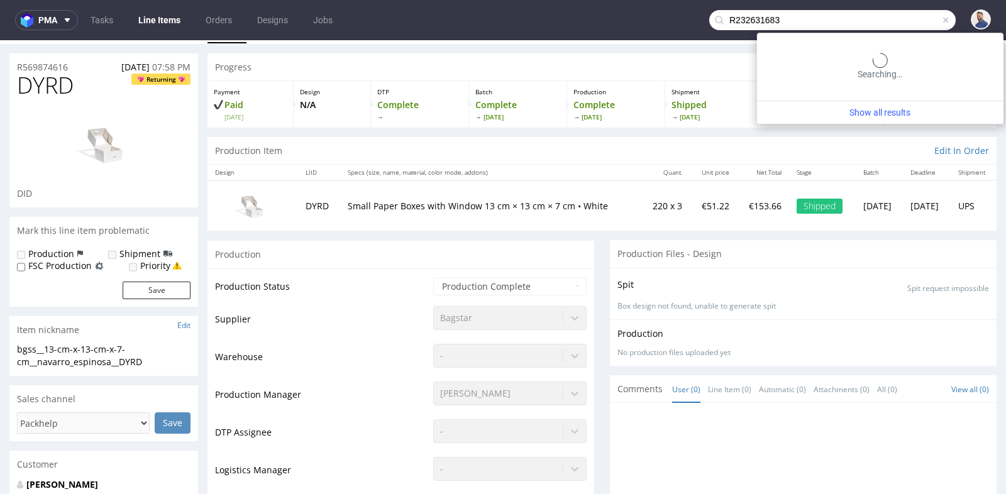
type input "R232631683"
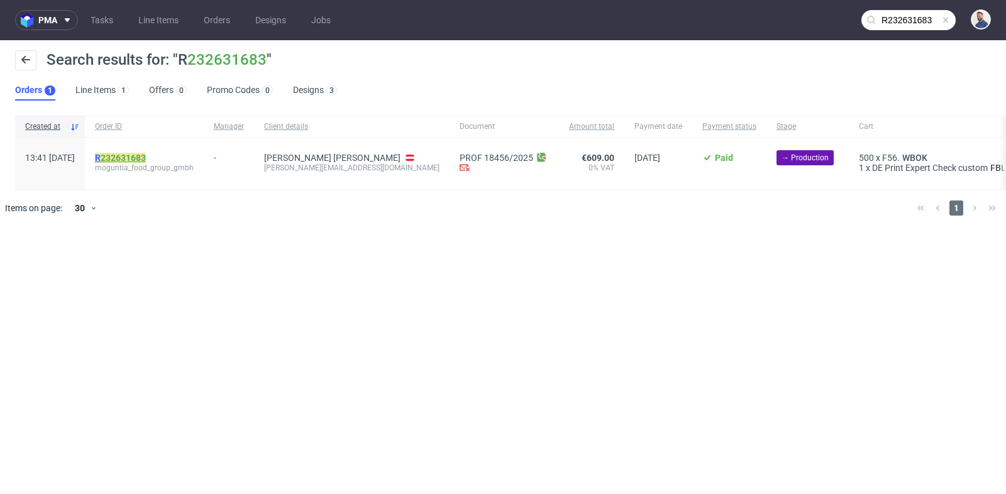
click at [144, 155] on link "232631683" at bounding box center [123, 158] width 45 height 10
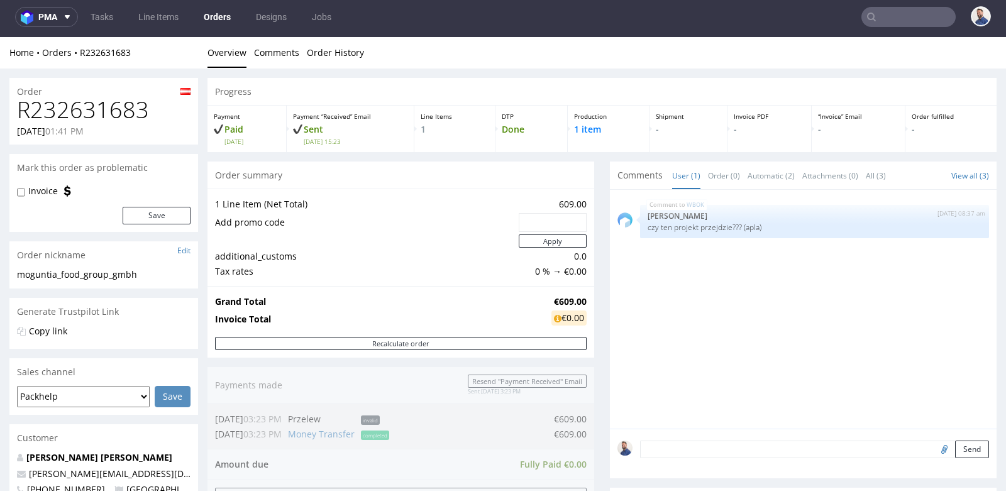
scroll to position [3, 0]
click at [357, 287] on div "Grand Total €609.00 Invoice Total €0.00" at bounding box center [400, 311] width 387 height 51
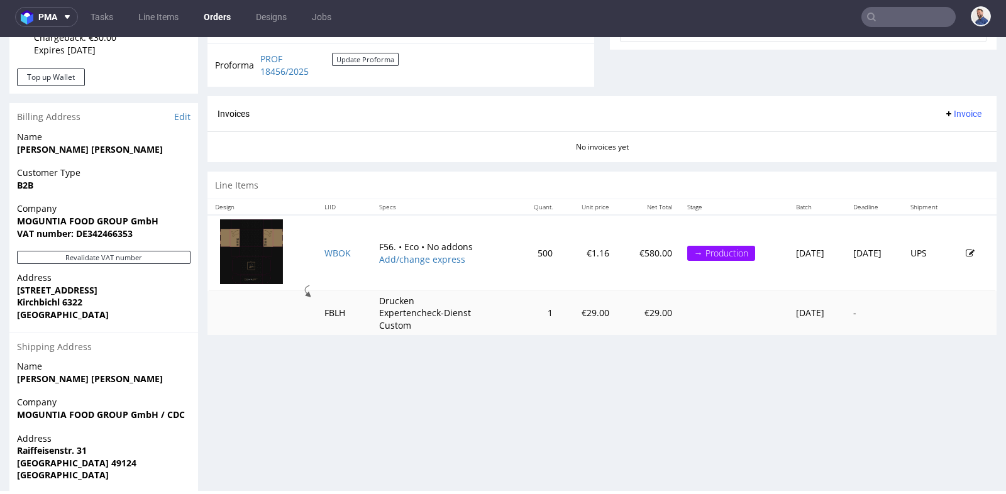
scroll to position [503, 0]
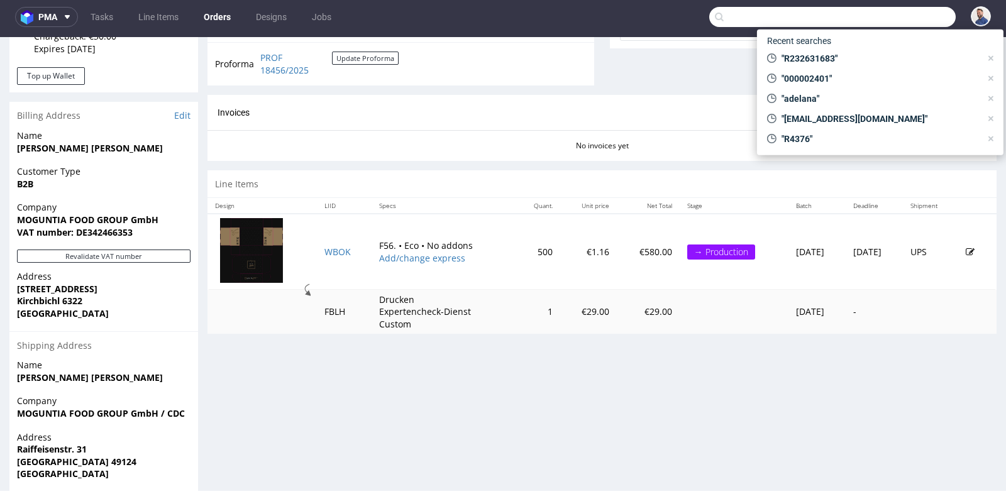
click at [898, 15] on input "text" at bounding box center [832, 17] width 246 height 20
paste input "[EMAIL_ADDRESS][DOMAIN_NAME]"
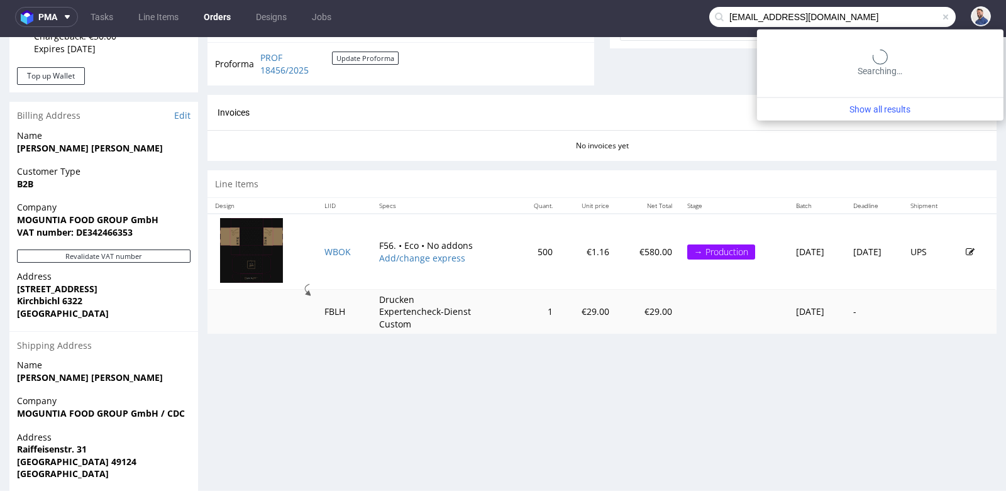
type input "[EMAIL_ADDRESS][DOMAIN_NAME]"
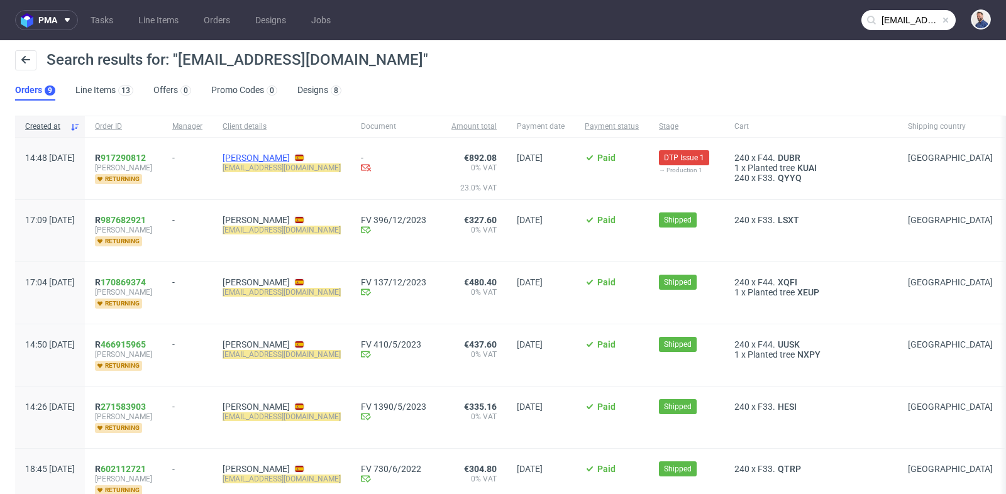
click at [290, 156] on link "[PERSON_NAME]" at bounding box center [256, 158] width 67 height 10
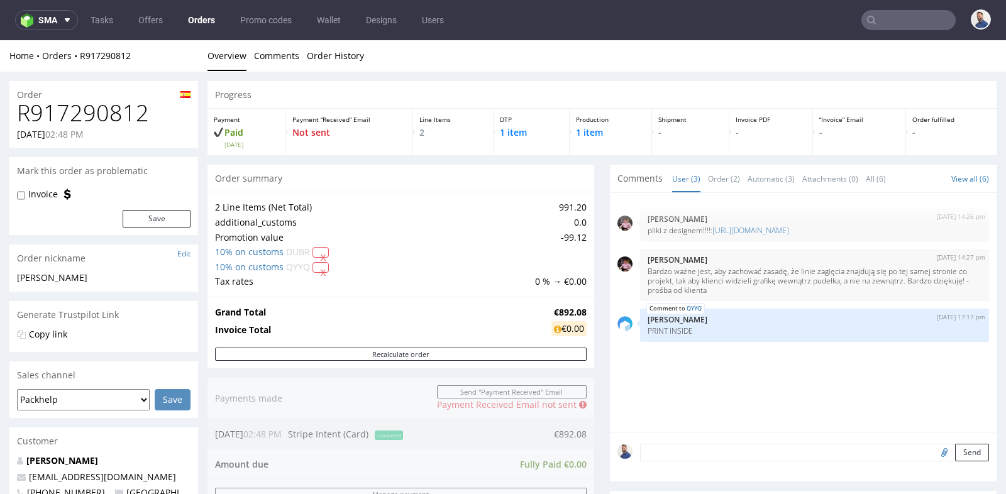
click at [597, 272] on div "Progress Payment Paid [DATE] Payment “Received” Email Not sent Line Items 2 DTP…" at bounding box center [601, 493] width 789 height 825
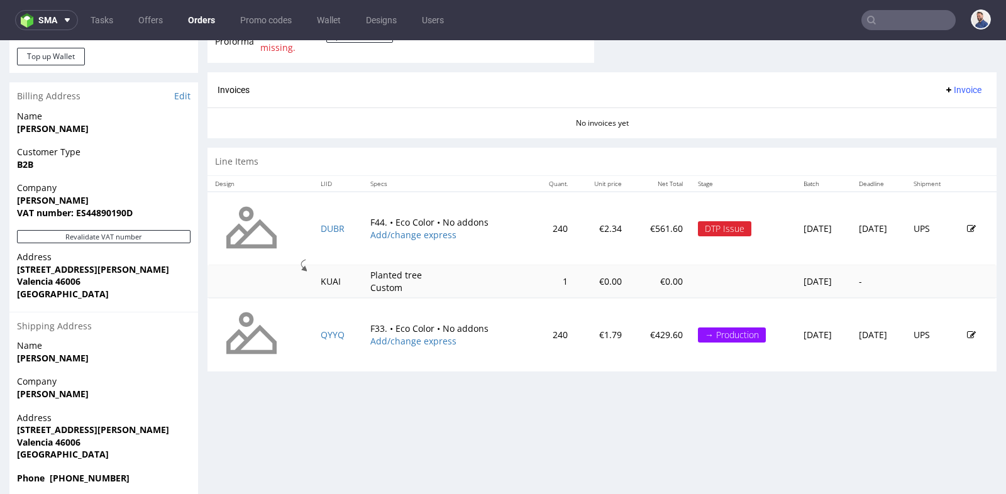
scroll to position [541, 0]
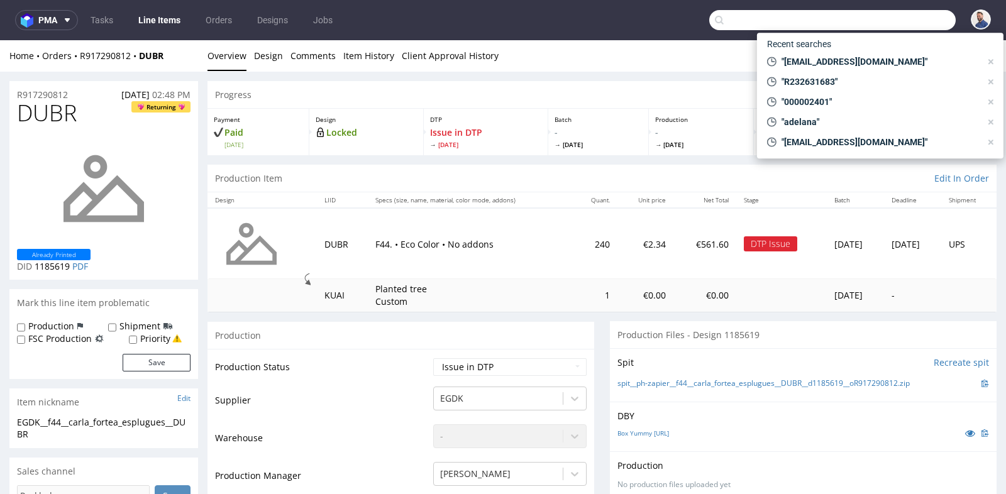
click at [902, 18] on input "text" at bounding box center [832, 20] width 246 height 20
paste input "000002575"
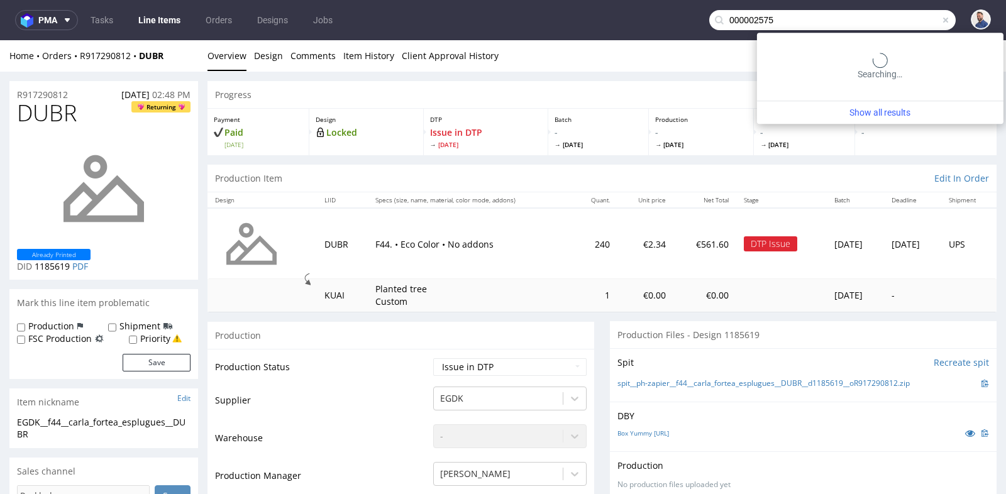
type input "000002575"
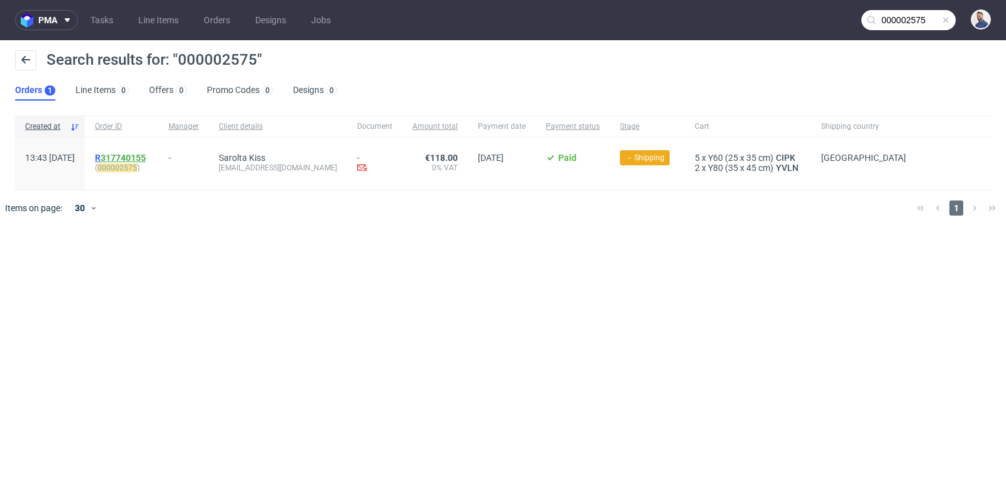
click at [146, 154] on link "317740155" at bounding box center [123, 158] width 45 height 10
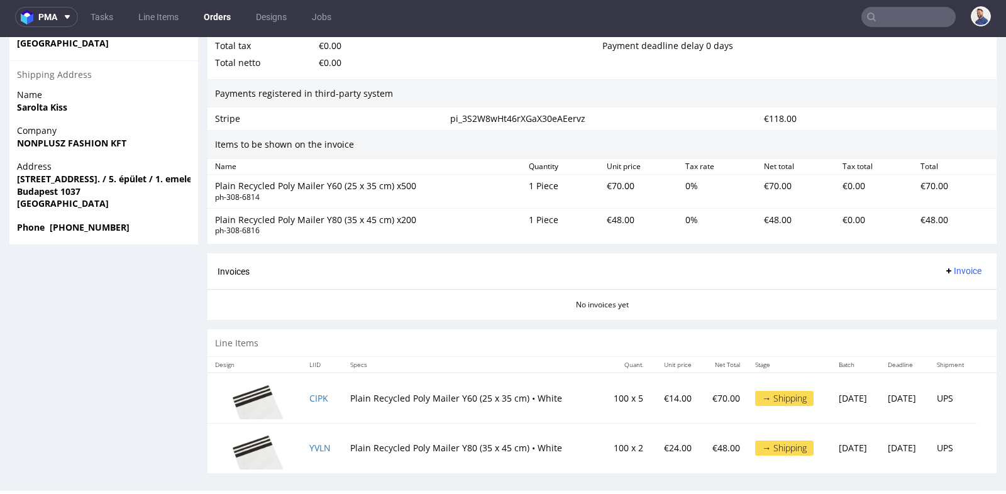
scroll to position [743, 0]
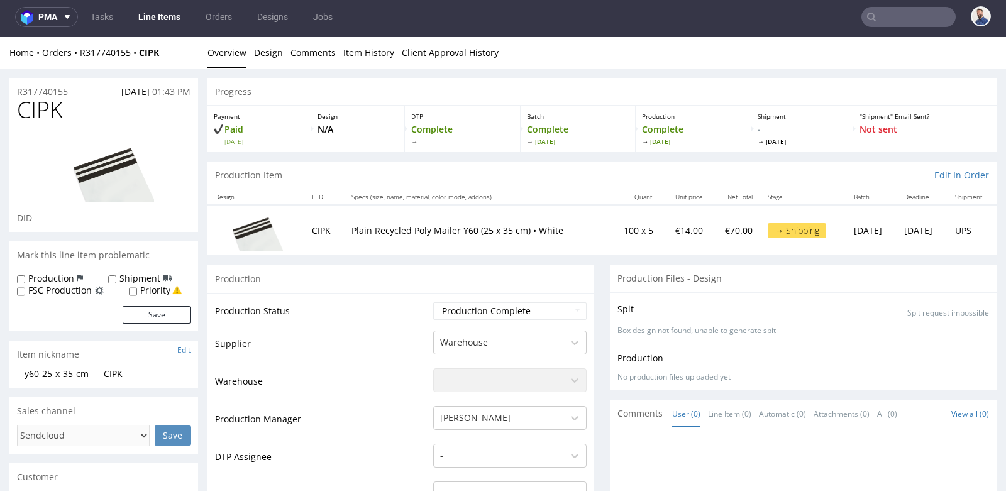
click at [581, 286] on div "Production" at bounding box center [400, 279] width 387 height 28
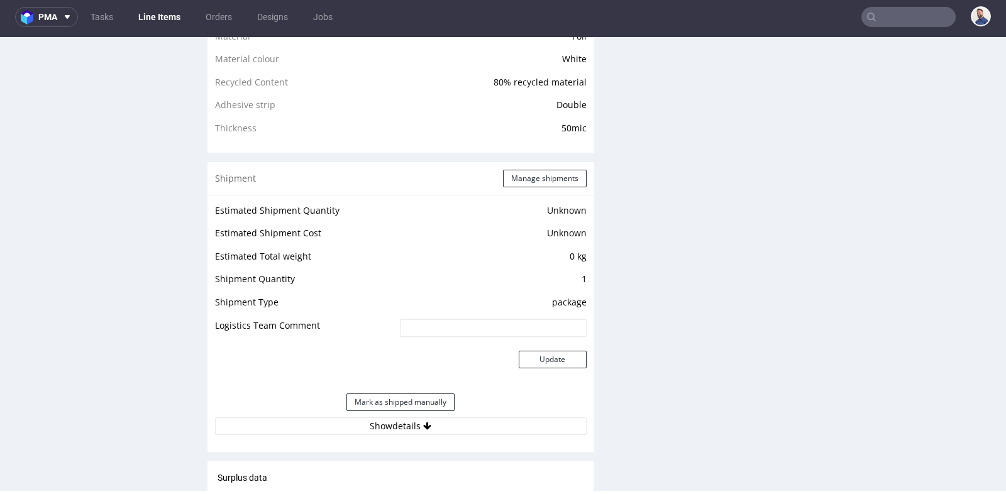
scroll to position [977, 0]
click at [398, 428] on button "Show details" at bounding box center [401, 428] width 372 height 18
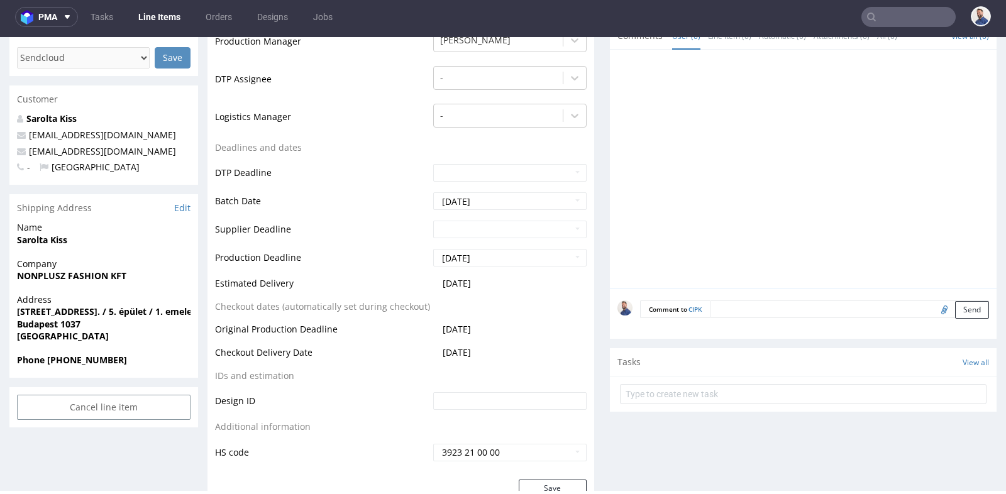
scroll to position [363, 0]
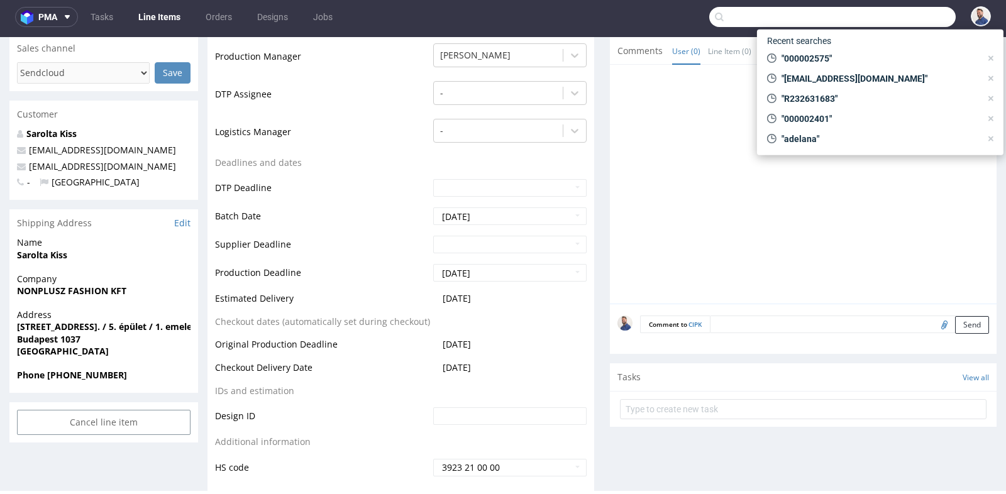
click at [912, 13] on input "text" at bounding box center [832, 17] width 246 height 20
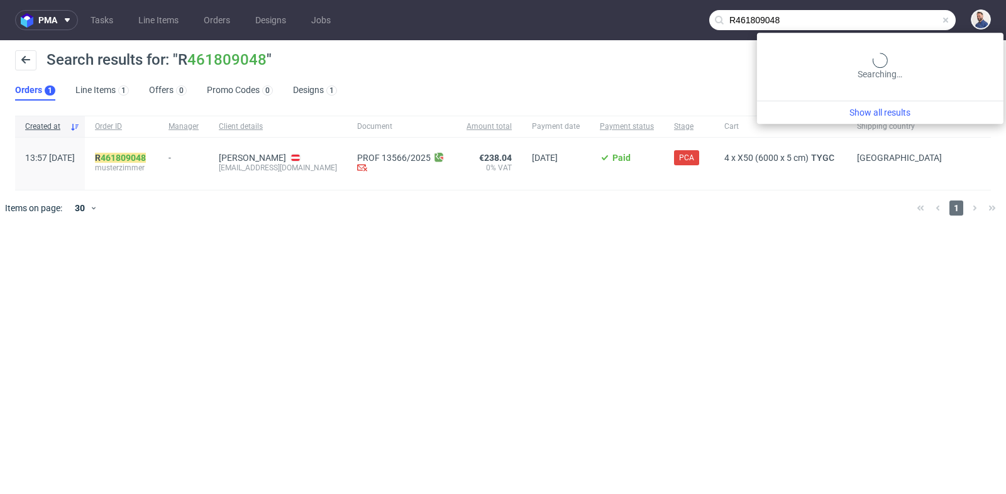
click at [895, 19] on input "R461809048" at bounding box center [832, 20] width 246 height 20
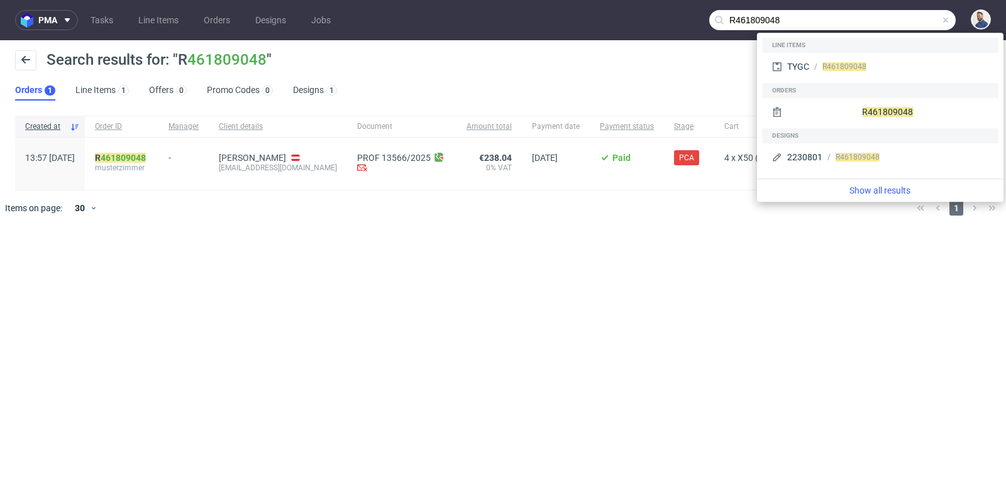
paste input "216598987999"
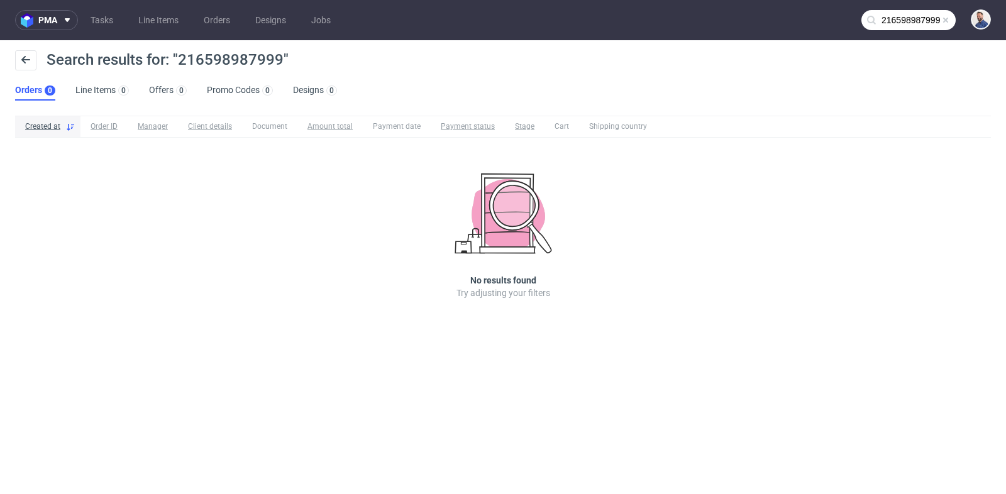
click at [908, 18] on input "216598987999" at bounding box center [908, 20] width 94 height 20
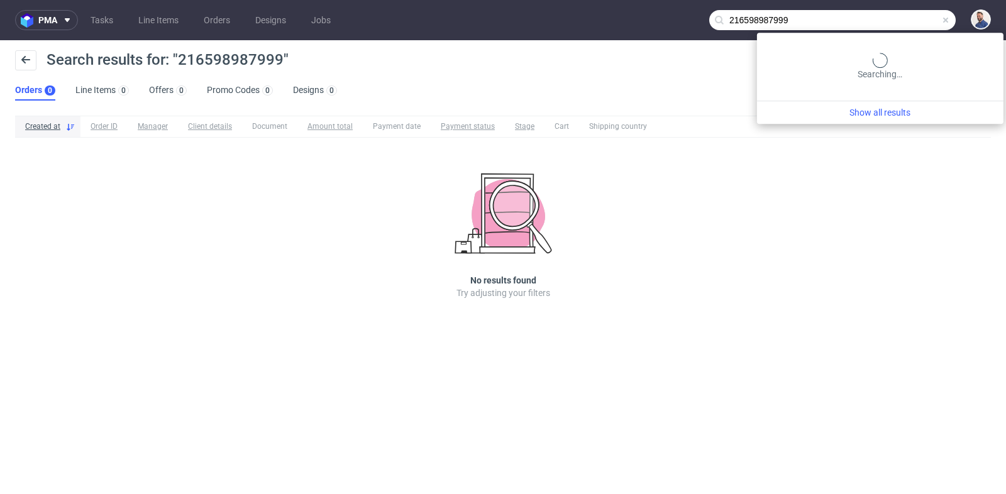
click at [908, 18] on input "216598987999" at bounding box center [832, 20] width 246 height 20
paste input "R122585172"
type input "R122585172"
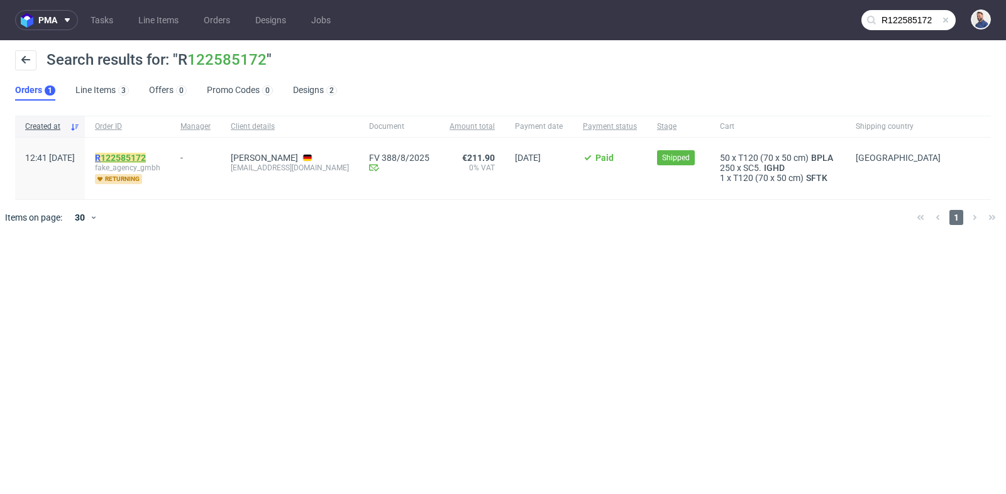
click at [146, 156] on link "122585172" at bounding box center [123, 158] width 45 height 10
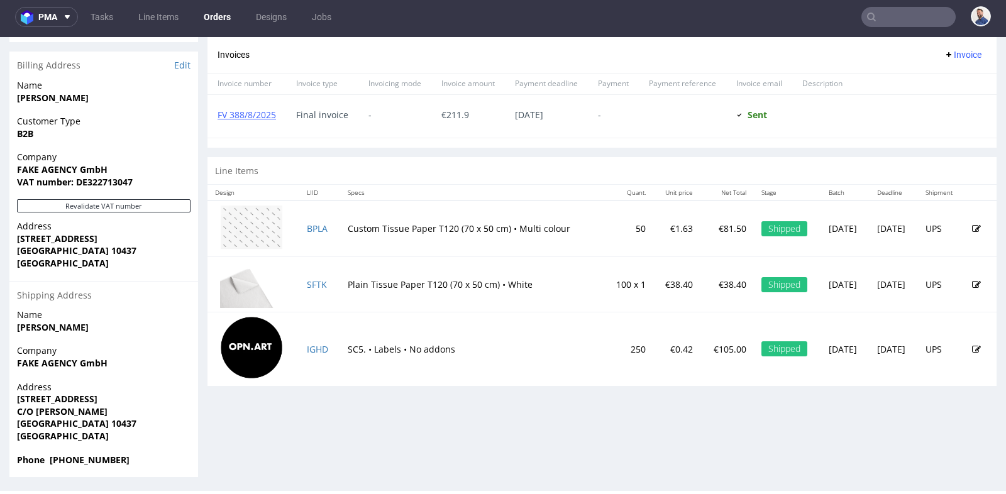
scroll to position [554, 0]
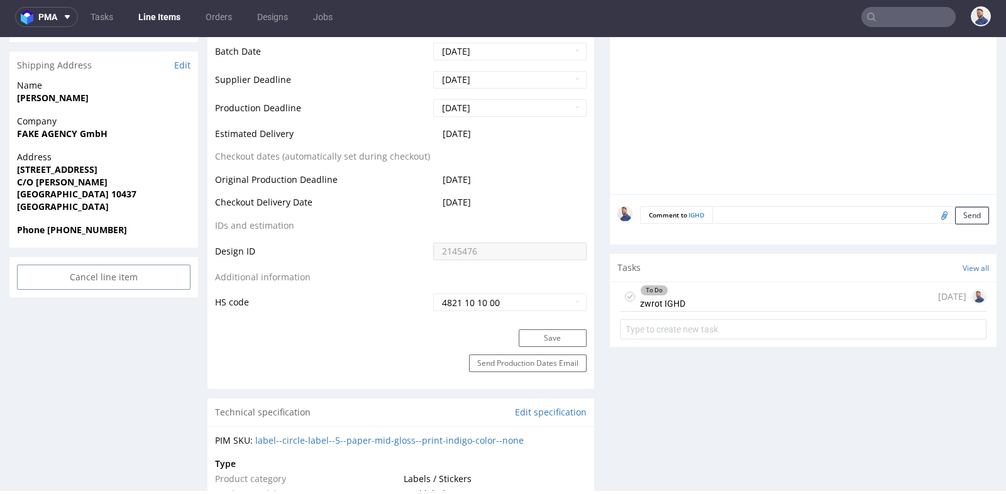
scroll to position [558, 0]
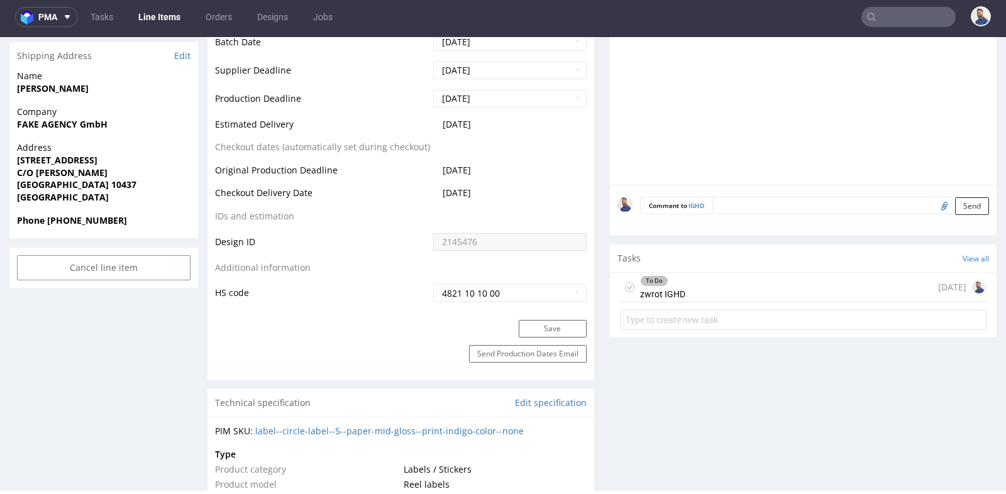
click at [684, 291] on div "To Do zwrot IGHD 5 days ago" at bounding box center [803, 288] width 366 height 30
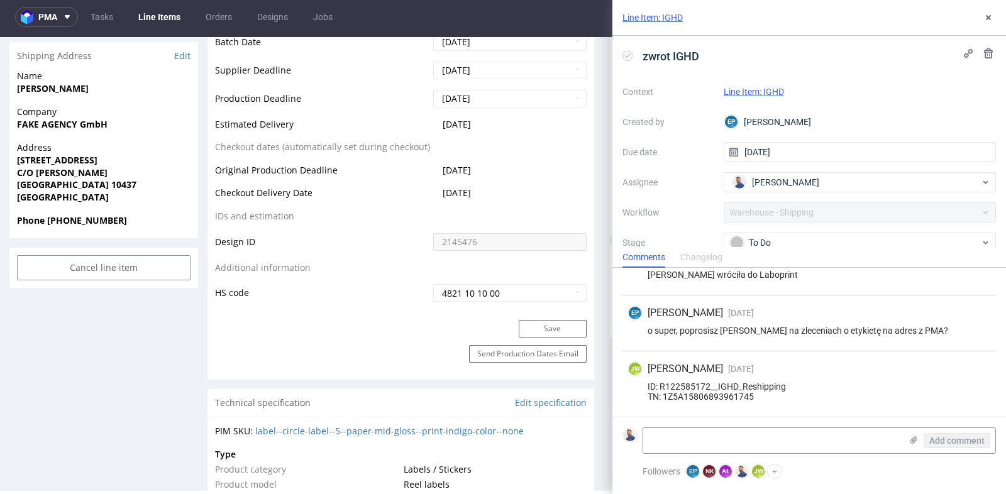
scroll to position [148, 0]
click at [989, 18] on use at bounding box center [988, 17] width 5 height 5
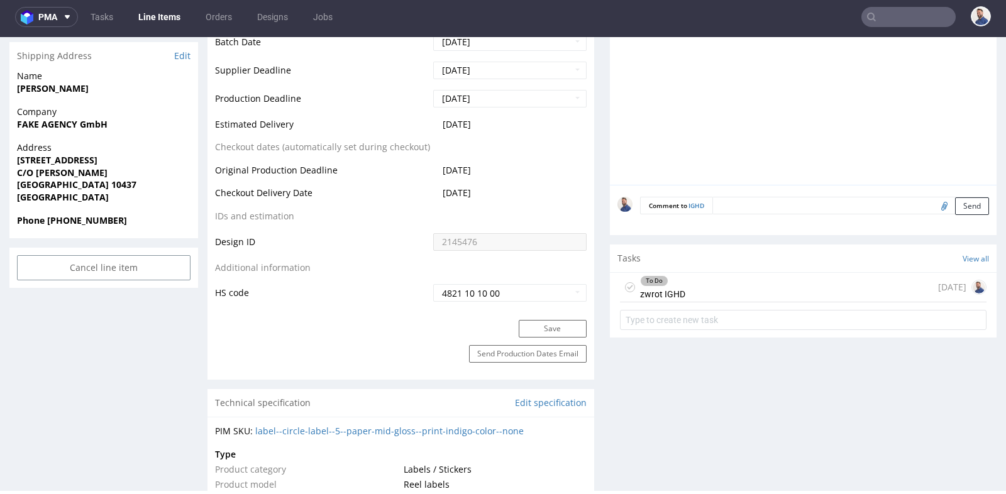
click at [617, 197] on img at bounding box center [624, 204] width 15 height 15
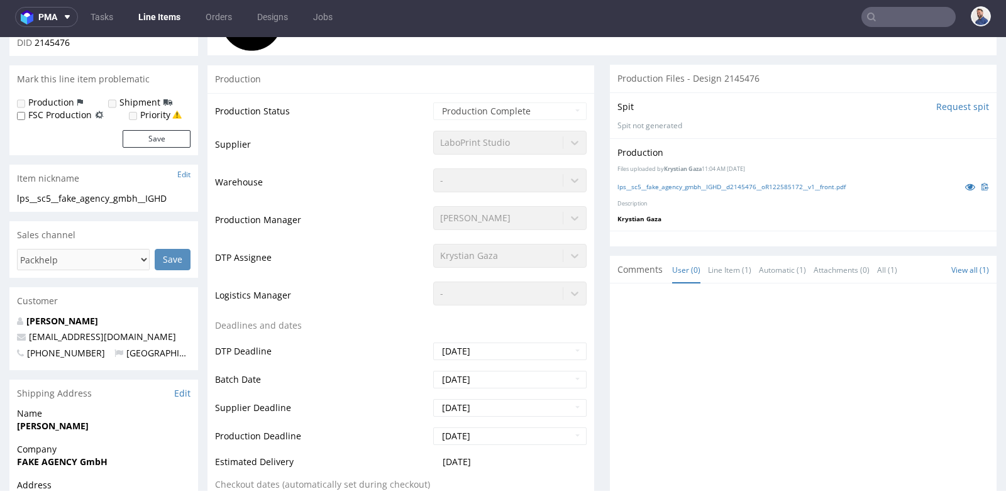
scroll to position [195, 0]
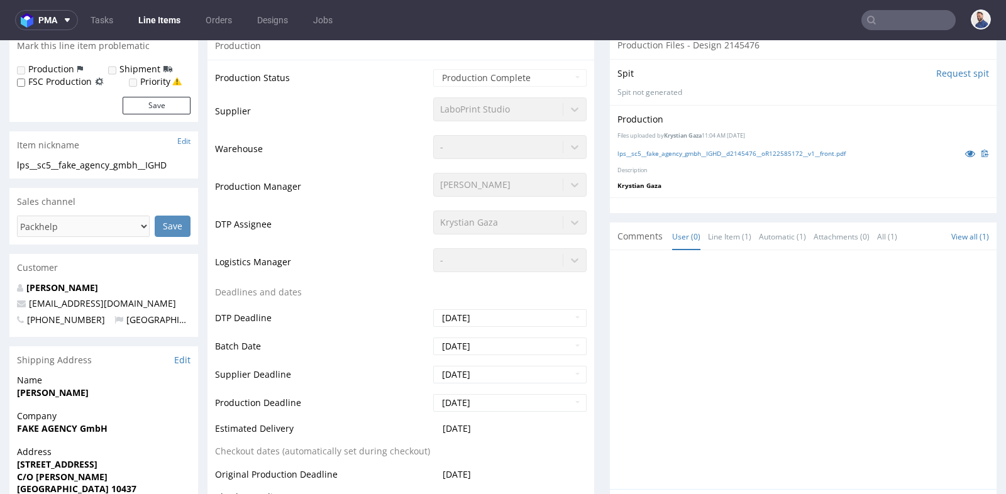
scroll to position [279, 0]
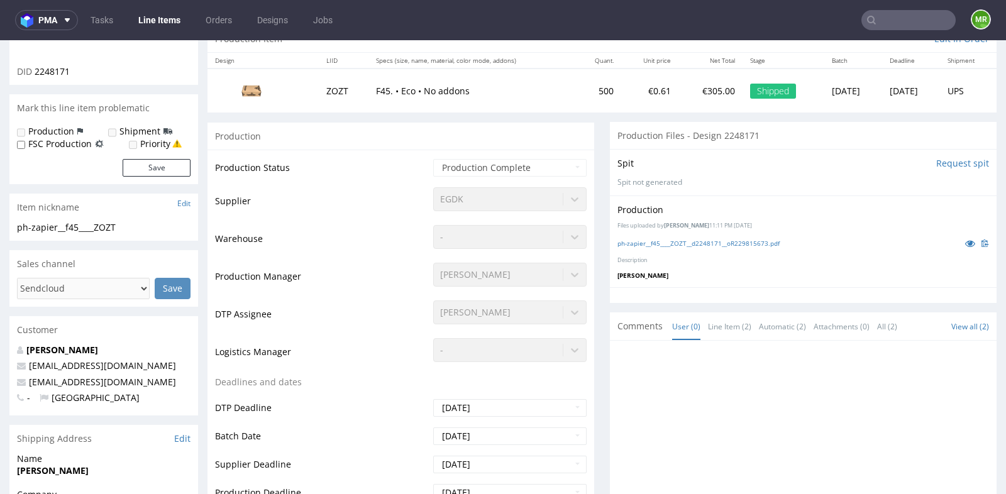
scroll to position [3, 0]
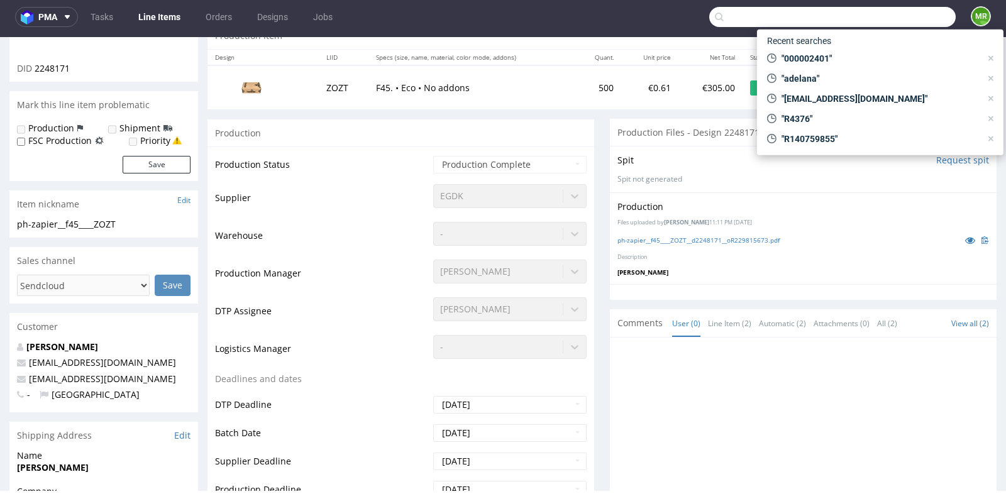
click at [911, 17] on input "text" at bounding box center [832, 17] width 246 height 20
paste input "R687413833"
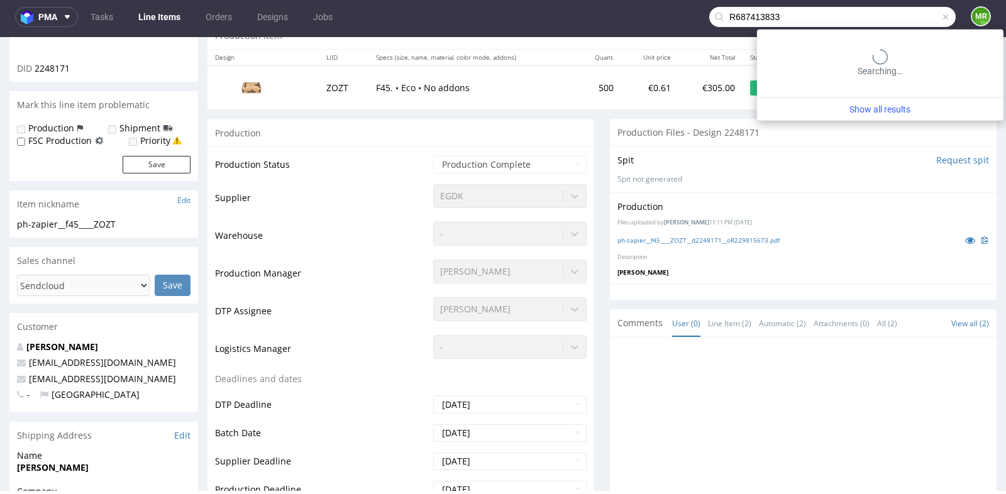
type input "R687413833"
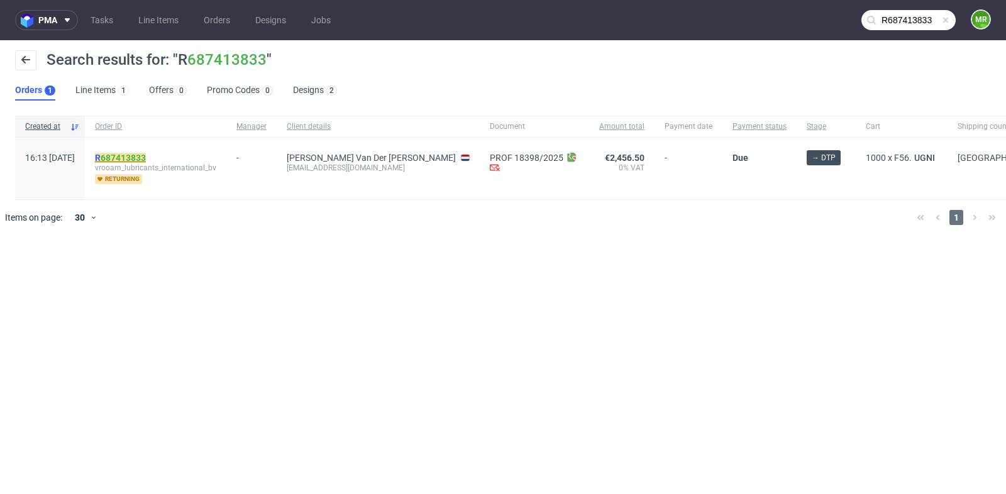
click at [132, 156] on link "687413833" at bounding box center [123, 158] width 45 height 10
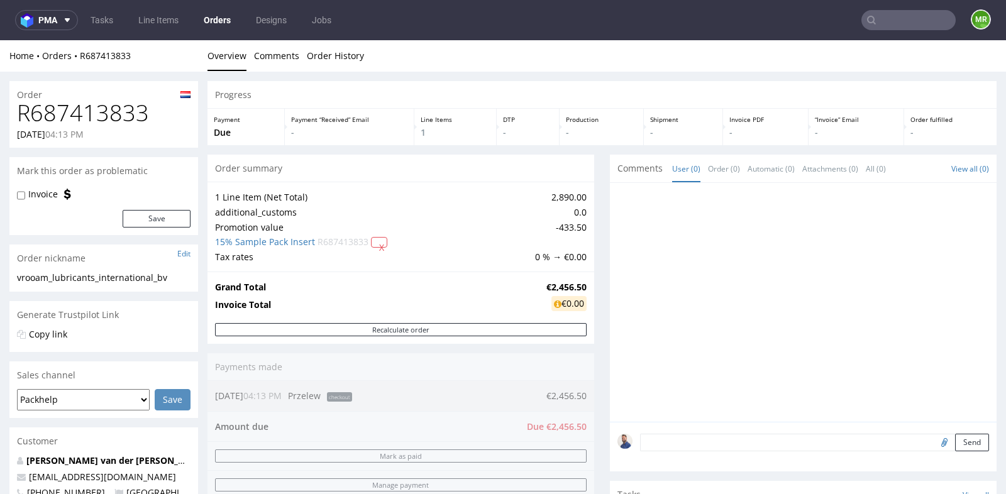
click at [588, 158] on div "Order summary" at bounding box center [400, 169] width 387 height 28
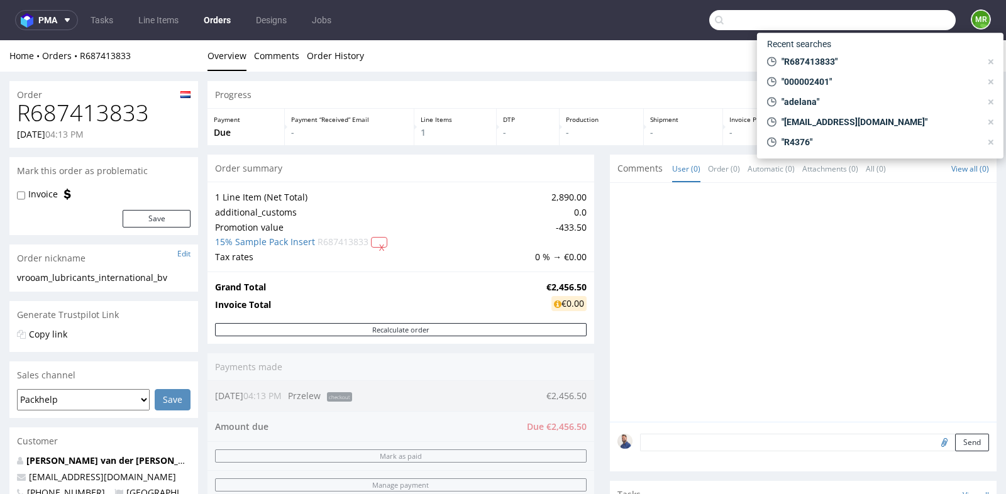
click at [911, 13] on input "text" at bounding box center [832, 20] width 246 height 20
paste input "nexus.biznes@gmail.com"
type input "nexus.biznes@gmail.com"
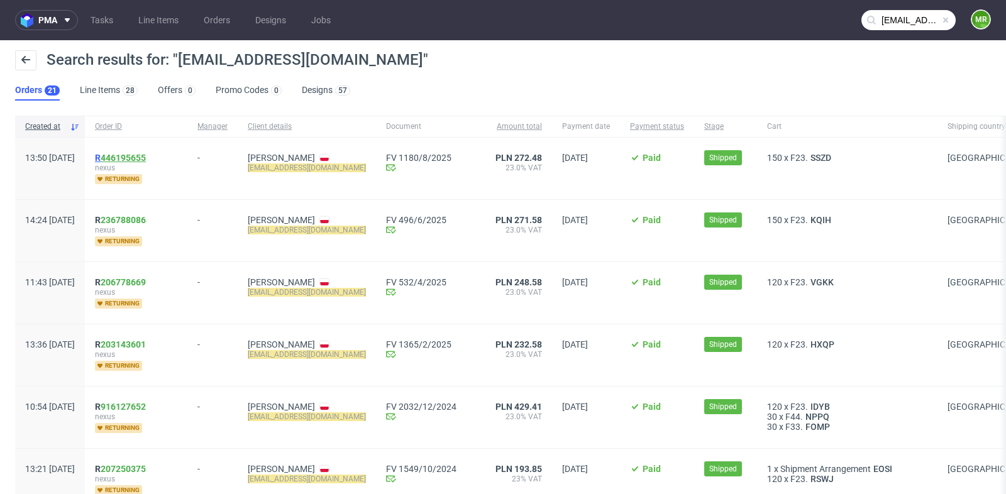
click at [146, 157] on link "446195655" at bounding box center [123, 158] width 45 height 10
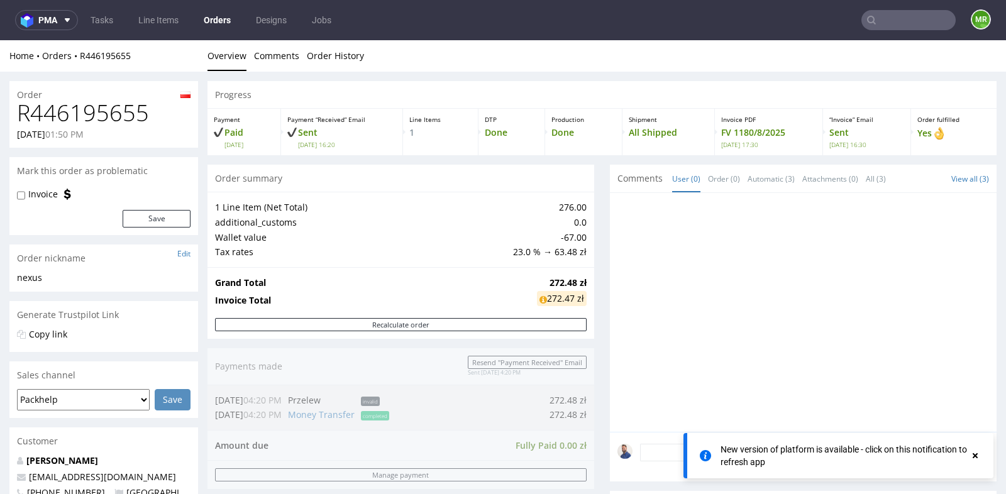
click at [896, 21] on input "text" at bounding box center [908, 20] width 94 height 20
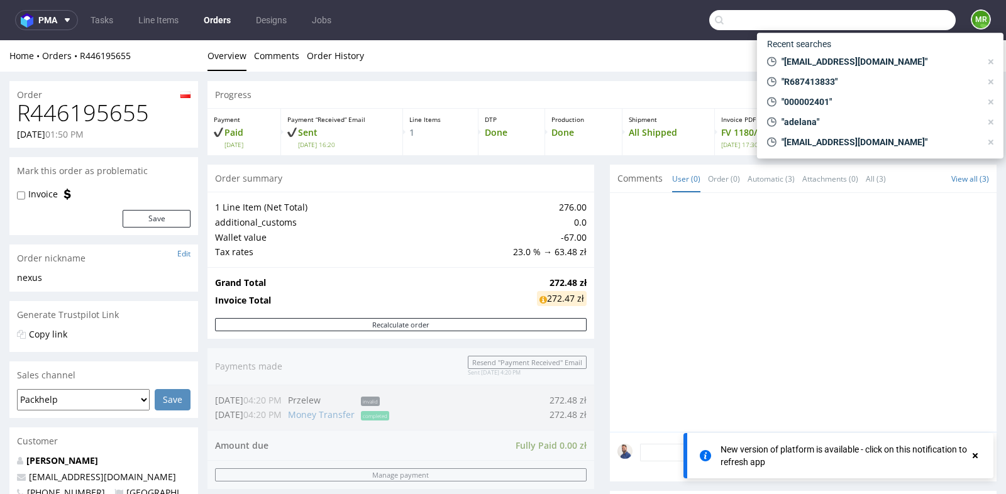
paste input "hello@fake.agency"
type input "hello@fake.agency"
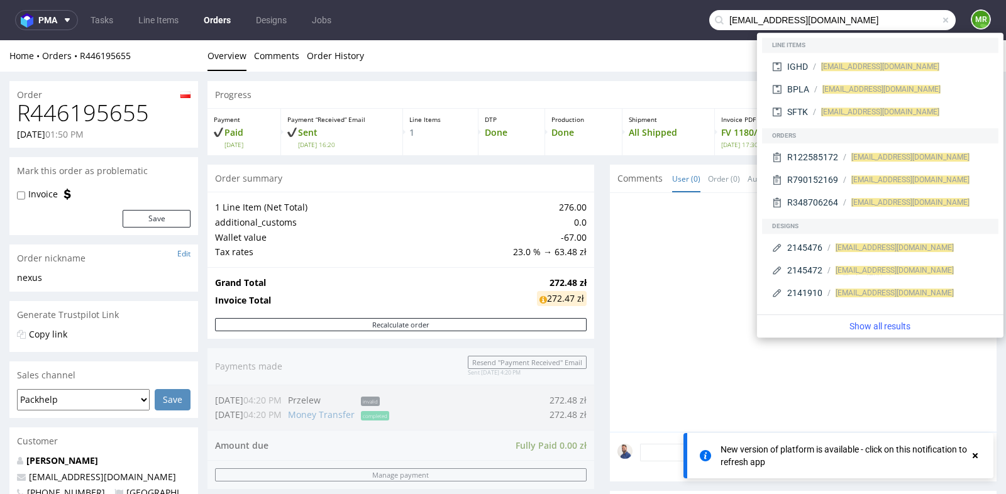
click at [896, 21] on input "hello@fake.agency" at bounding box center [832, 20] width 246 height 20
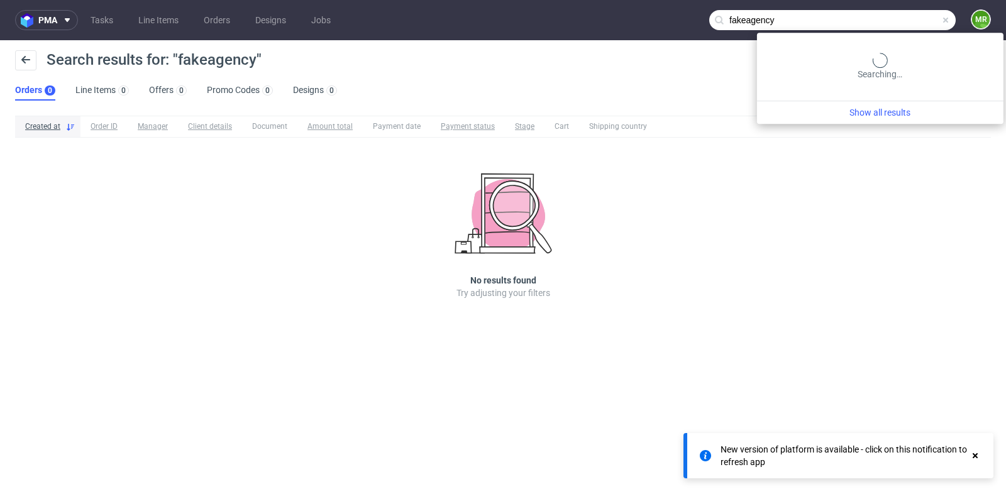
click at [903, 16] on input "fakeagency" at bounding box center [832, 20] width 246 height 20
paste input "R122585172"
type input "R122585172"
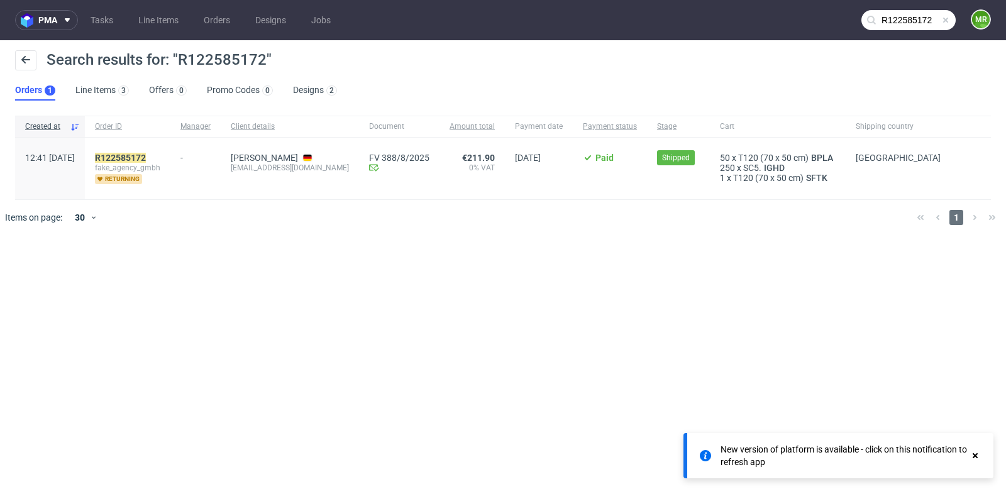
click at [159, 151] on div "R122585172 fake_agency_gmbh returning" at bounding box center [127, 169] width 85 height 62
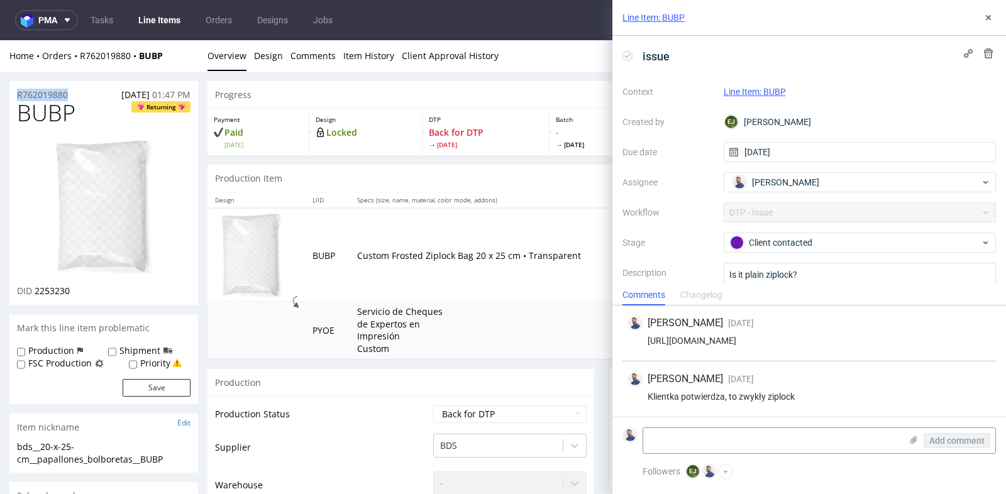
drag, startPoint x: 75, startPoint y: 93, endPoint x: 13, endPoint y: 91, distance: 62.3
click at [13, 91] on div "R762019880 [DATE] 01:47 PM" at bounding box center [103, 91] width 189 height 20
copy p "R762019880"
